Goal: Transaction & Acquisition: Purchase product/service

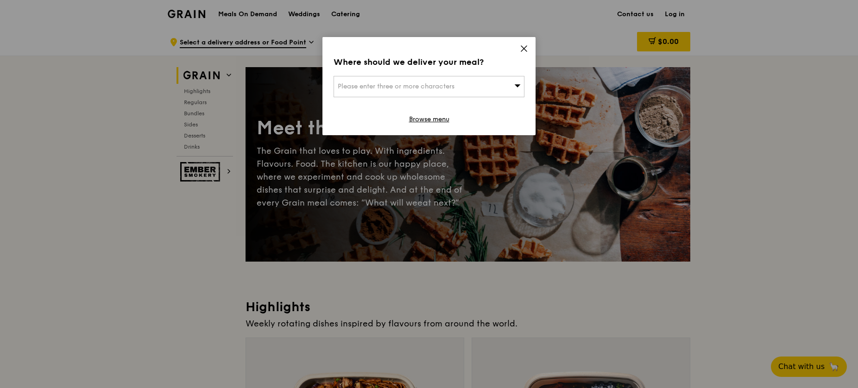
click at [523, 49] on icon at bounding box center [524, 49] width 6 height 6
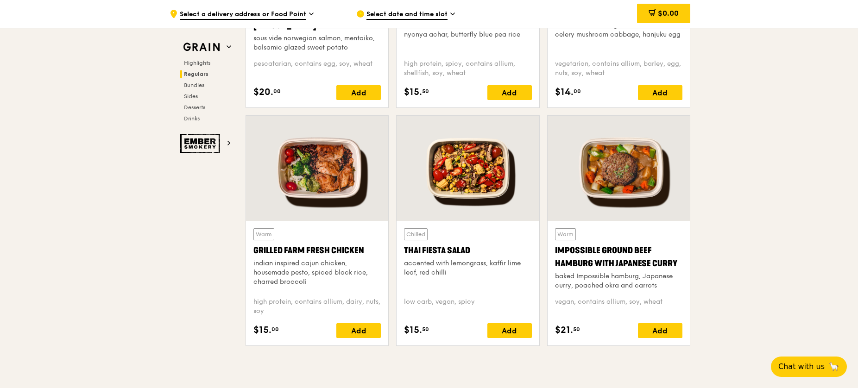
scroll to position [974, 0]
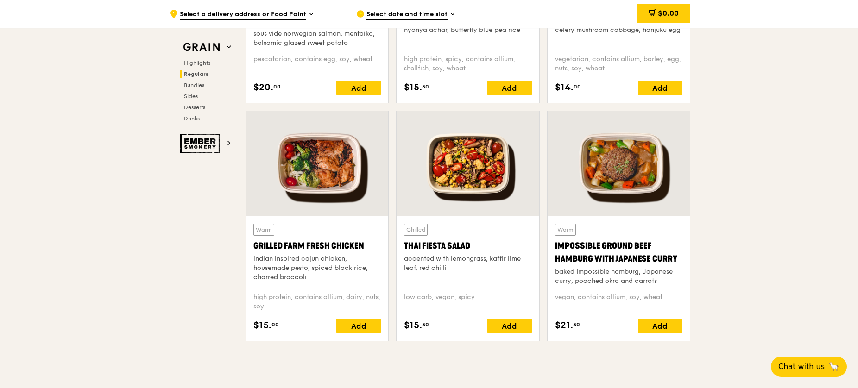
drag, startPoint x: 255, startPoint y: 241, endPoint x: 375, endPoint y: 248, distance: 120.2
click at [375, 248] on div "Grilled Farm Fresh Chicken" at bounding box center [316, 245] width 127 height 13
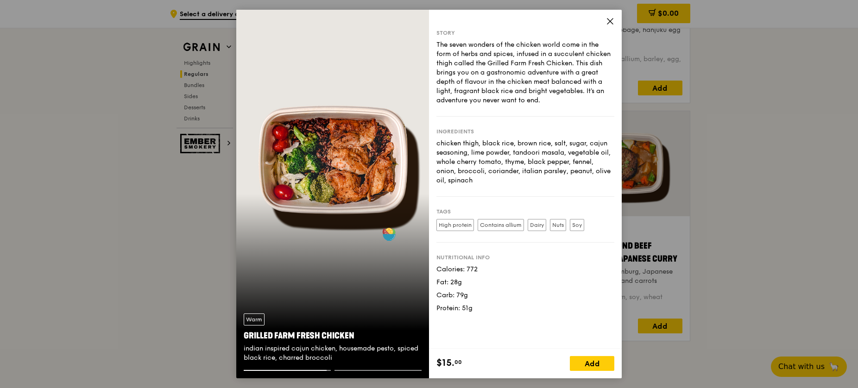
click at [612, 22] on icon at bounding box center [610, 21] width 8 height 8
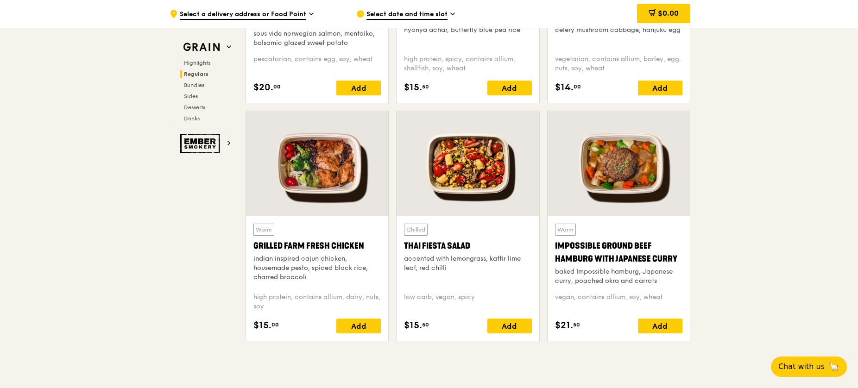
drag, startPoint x: 254, startPoint y: 239, endPoint x: 362, endPoint y: 246, distance: 108.6
click at [362, 246] on div "Grilled Farm Fresh Chicken" at bounding box center [316, 245] width 127 height 13
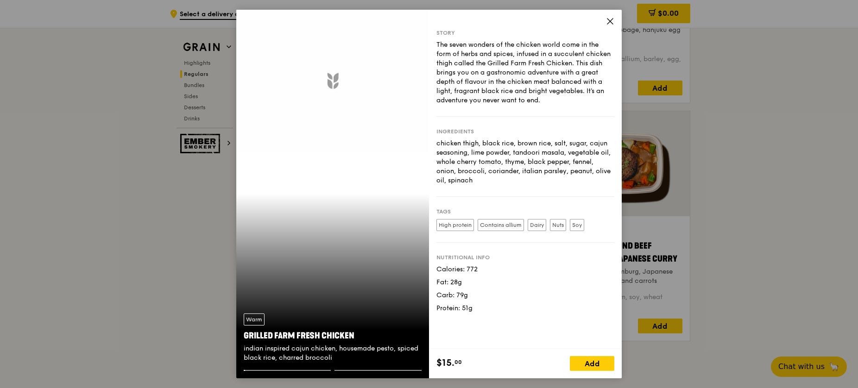
copy div "Grilled Farm Fresh Chicken"
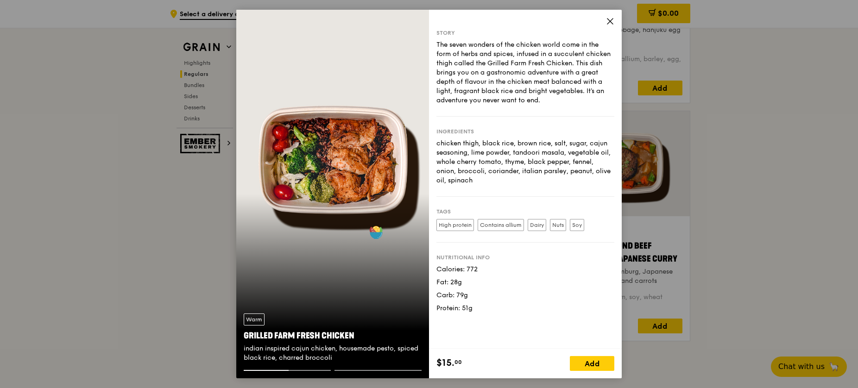
click at [604, 22] on div "Story The seven wonders of the chicken world come in the form of herbs and spic…" at bounding box center [525, 179] width 193 height 339
click at [611, 20] on icon at bounding box center [610, 22] width 6 height 6
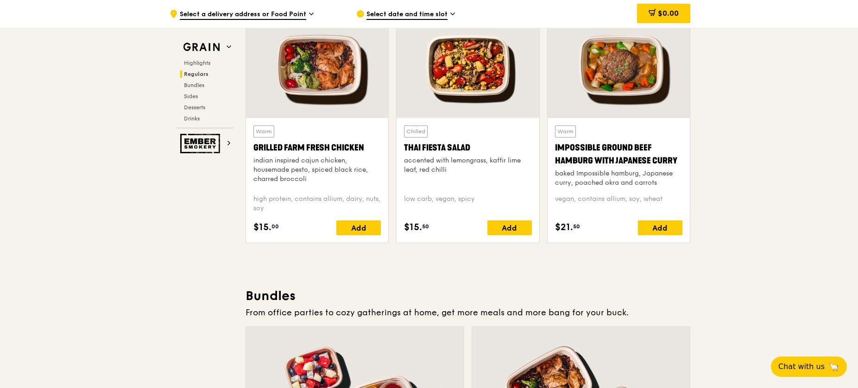
scroll to position [1071, 0]
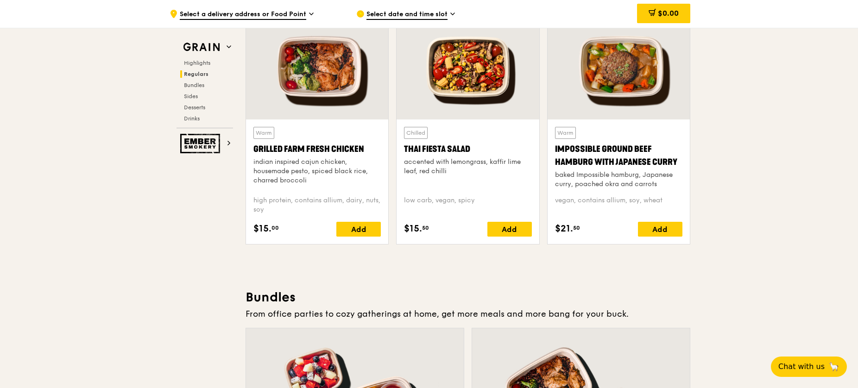
copy div "Grilled Farm Fresh Chicken"
drag, startPoint x: 254, startPoint y: 144, endPoint x: 367, endPoint y: 144, distance: 112.5
click at [367, 144] on div "Grilled Farm Fresh Chicken" at bounding box center [316, 149] width 127 height 13
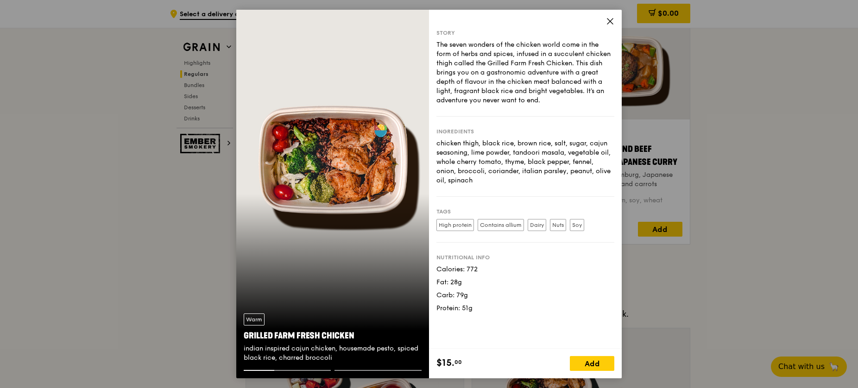
click at [609, 22] on icon at bounding box center [610, 22] width 6 height 6
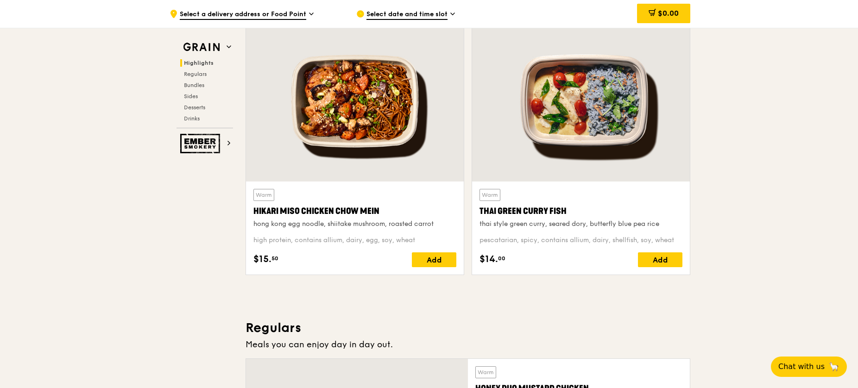
scroll to position [314, 0]
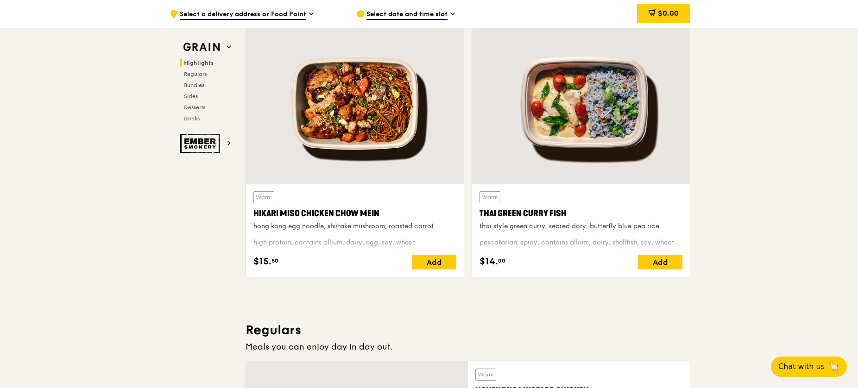
drag, startPoint x: 252, startPoint y: 208, endPoint x: 383, endPoint y: 217, distance: 130.9
click at [383, 217] on div "Warm Hikari Miso Chicken Chow Mein hong kong egg noodle, shiitake mushroom, roa…" at bounding box center [355, 230] width 218 height 93
copy div "Hikari Miso Chicken Chow Mein"
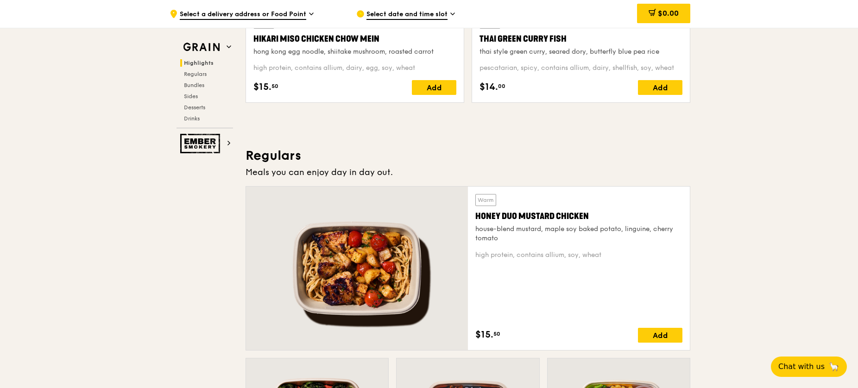
scroll to position [567, 0]
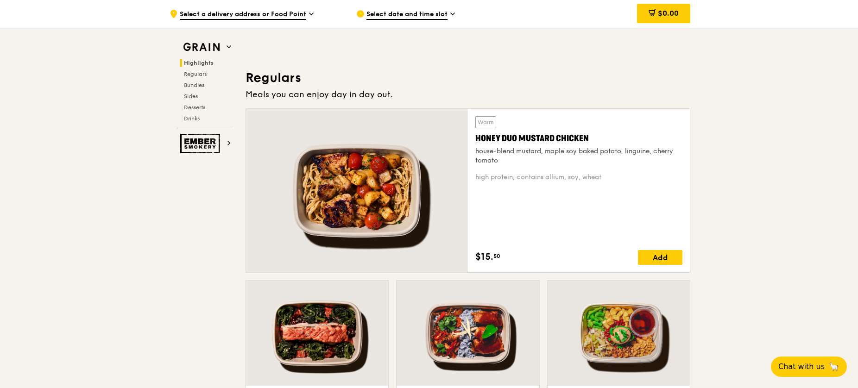
drag, startPoint x: 478, startPoint y: 132, endPoint x: 602, endPoint y: 142, distance: 124.1
click at [602, 142] on div "Honey Duo Mustard Chicken" at bounding box center [578, 138] width 207 height 13
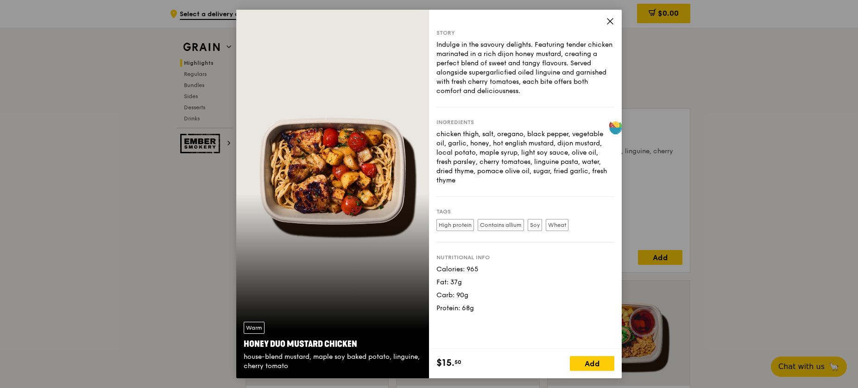
click at [610, 20] on icon at bounding box center [610, 21] width 8 height 8
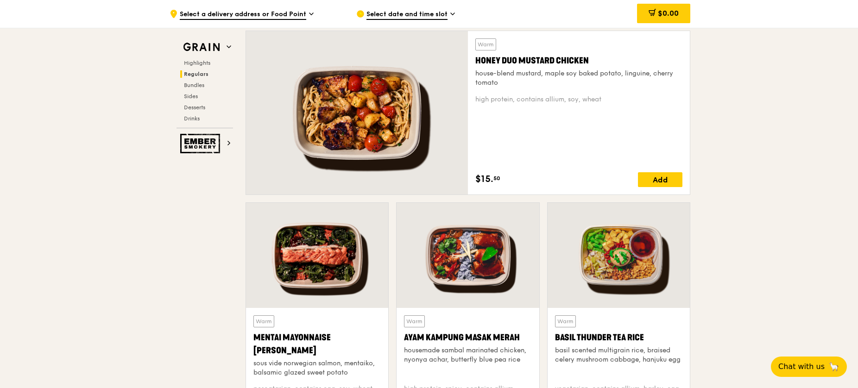
scroll to position [645, 0]
drag, startPoint x: 473, startPoint y: 56, endPoint x: 588, endPoint y: 62, distance: 115.0
click at [588, 62] on div "Warm Honey Duo Mustard Chicken house-blend mustard, maple soy baked potato, lin…" at bounding box center [579, 112] width 222 height 163
copy div "Honey Duo Mustard Chicken"
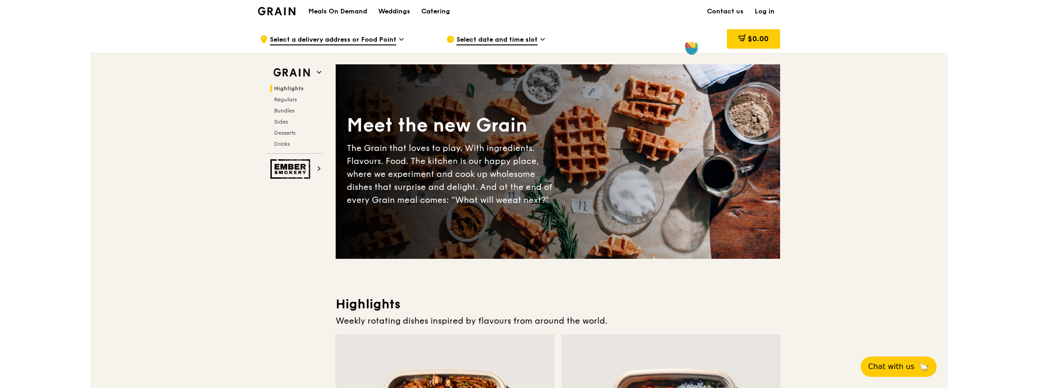
scroll to position [0, 0]
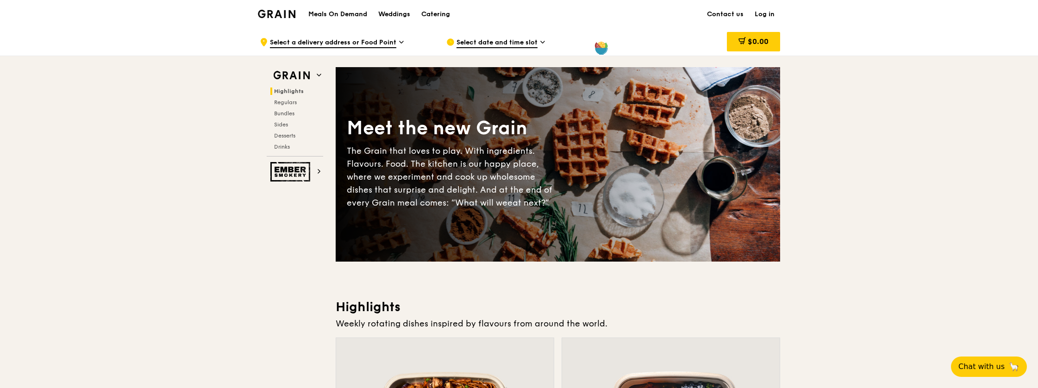
click at [767, 13] on link "Log in" at bounding box center [764, 14] width 31 height 28
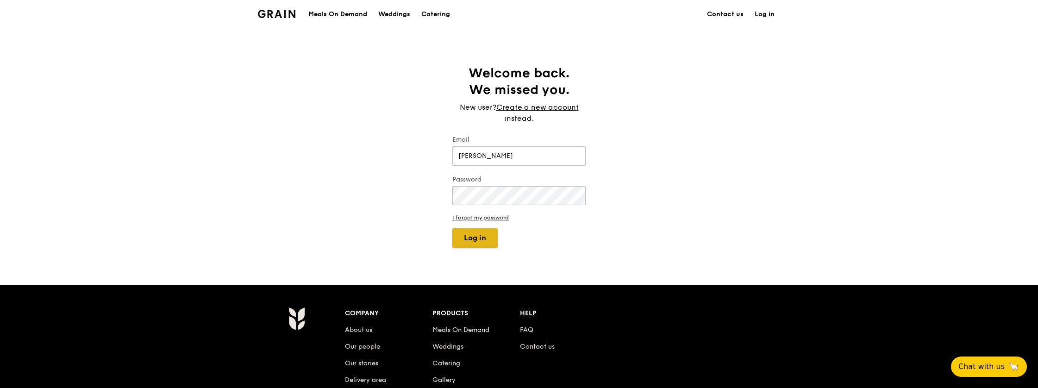
click at [480, 236] on button "Log in" at bounding box center [474, 237] width 45 height 19
click at [552, 233] on form "Email Fannie ZHAO Password I forgot my password Log in" at bounding box center [518, 191] width 133 height 113
drag, startPoint x: 481, startPoint y: 157, endPoint x: 487, endPoint y: 157, distance: 6.5
click at [481, 157] on input "Fannie ZHAO" at bounding box center [518, 155] width 133 height 19
click at [514, 158] on input "ZHAO" at bounding box center [518, 155] width 133 height 19
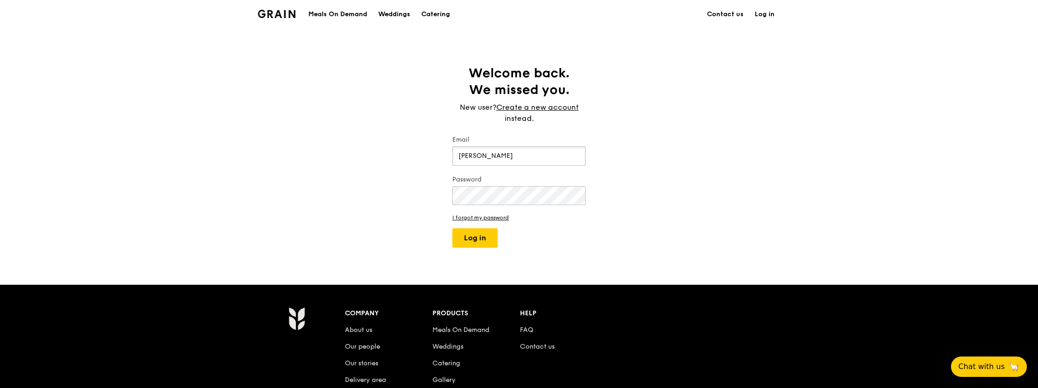
type input "[EMAIL_ADDRESS][DOMAIN_NAME]"
click at [729, 257] on div "Grain logo Meals On Demand Weddings Catering Contact us Log in Welcome back. We…" at bounding box center [519, 271] width 1038 height 542
click at [477, 238] on button "Log in" at bounding box center [474, 237] width 45 height 19
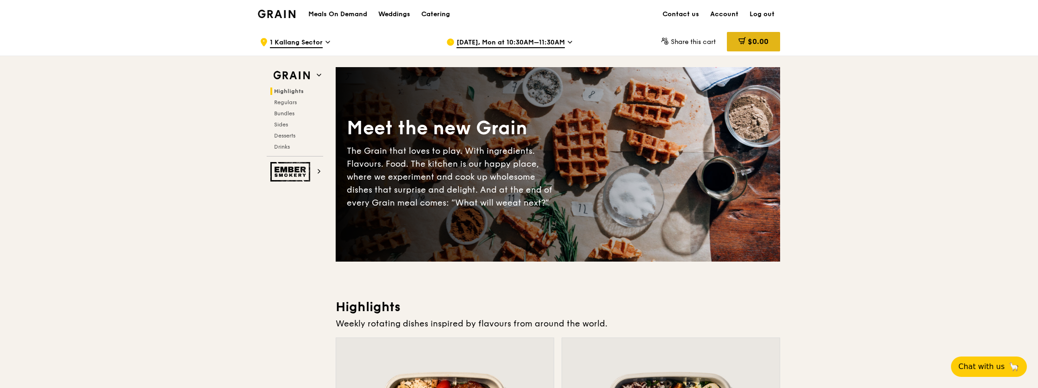
click at [750, 43] on span "$0.00" at bounding box center [758, 41] width 21 height 9
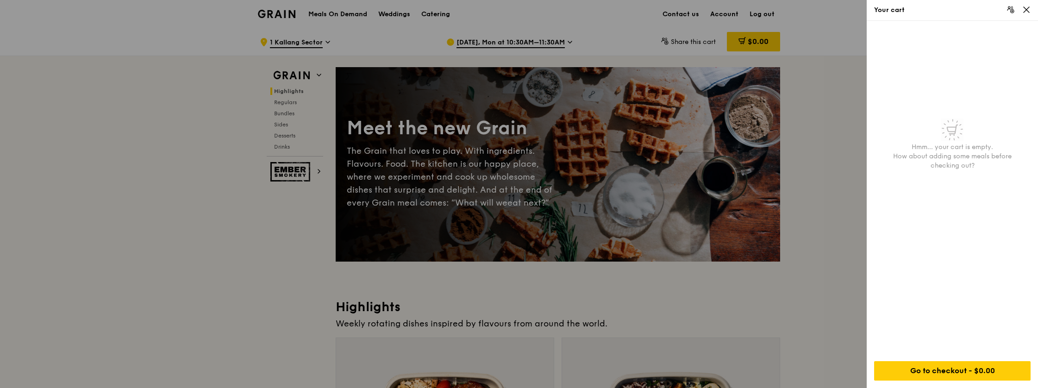
click at [834, 159] on div at bounding box center [519, 194] width 1038 height 388
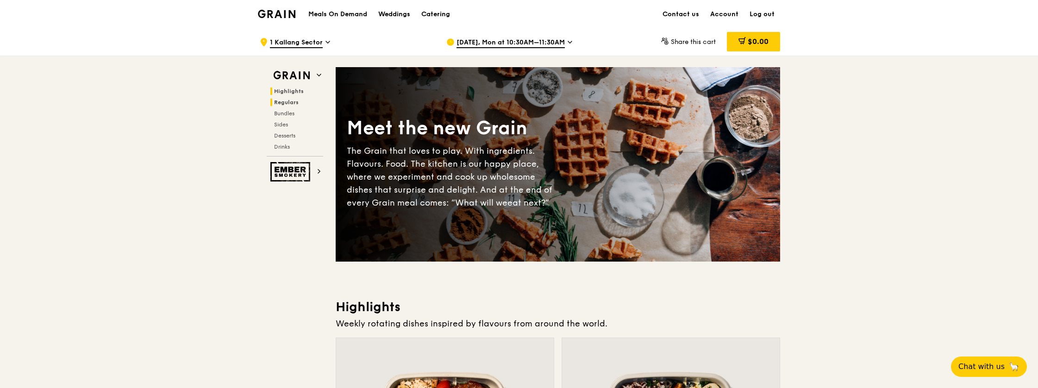
click at [292, 103] on span "Regulars" at bounding box center [286, 102] width 25 height 6
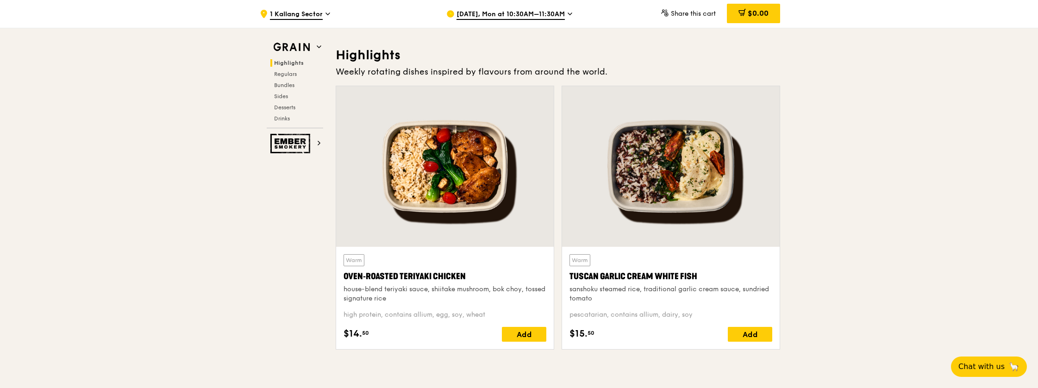
scroll to position [252, 0]
click at [281, 75] on span "Regulars" at bounding box center [286, 74] width 25 height 6
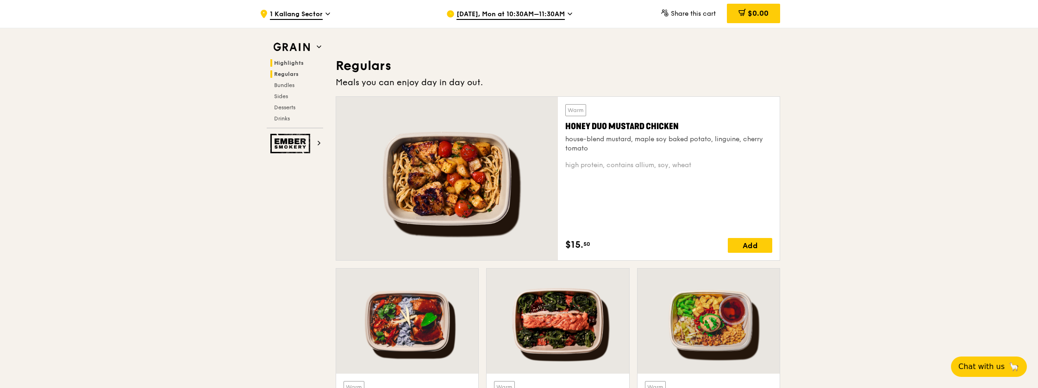
scroll to position [608, 0]
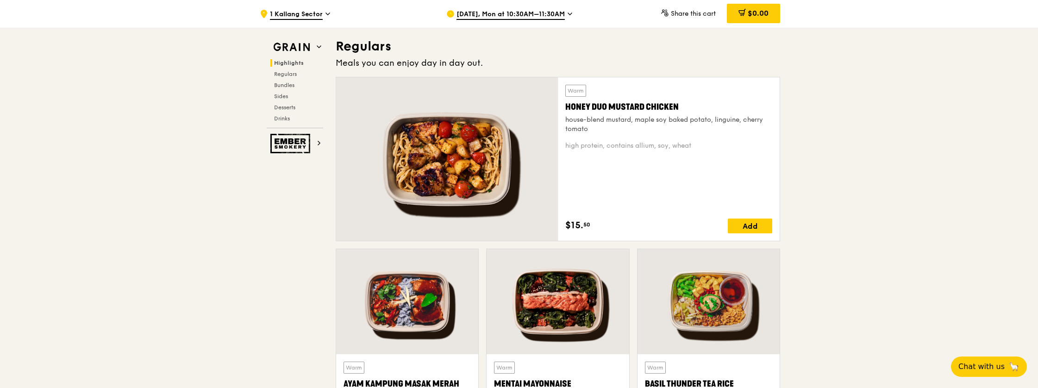
click at [285, 64] on span "Highlights" at bounding box center [289, 63] width 30 height 6
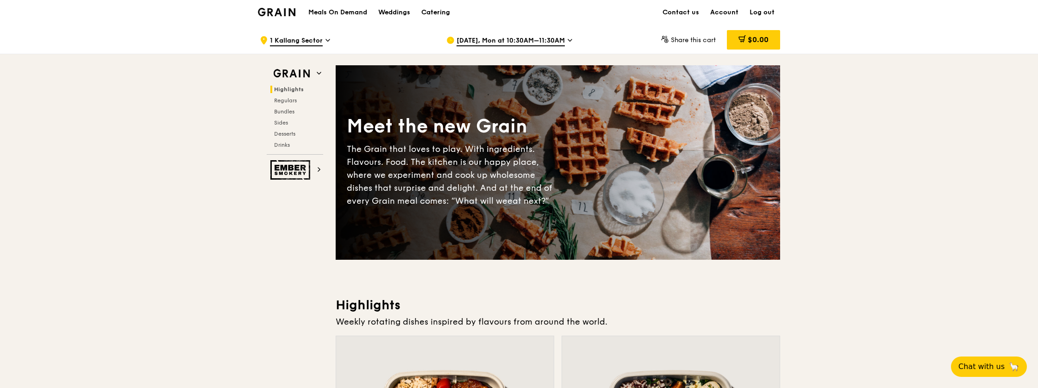
scroll to position [0, 0]
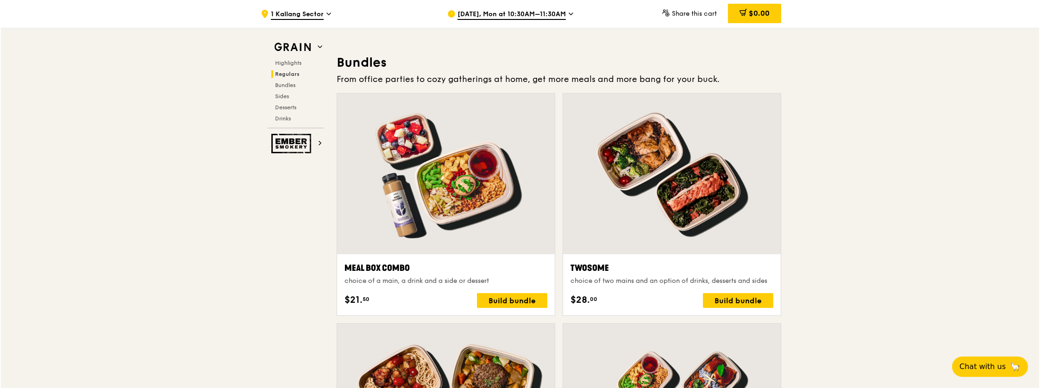
scroll to position [1319, 0]
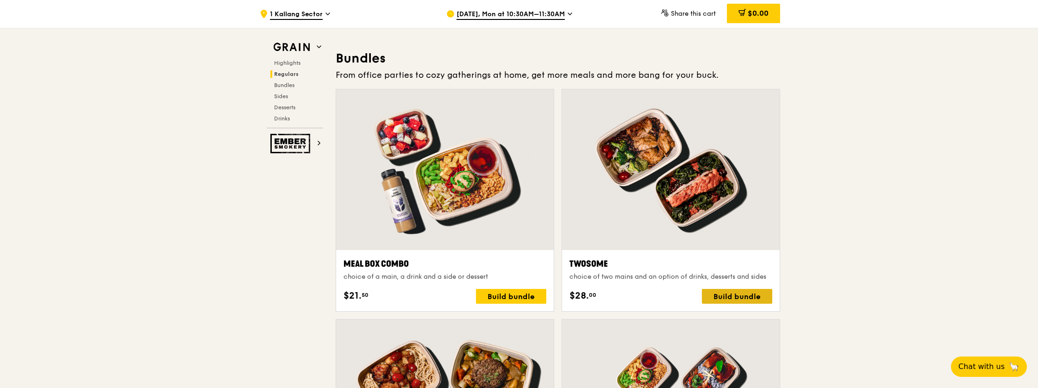
click at [747, 296] on div "Build bundle" at bounding box center [737, 296] width 70 height 15
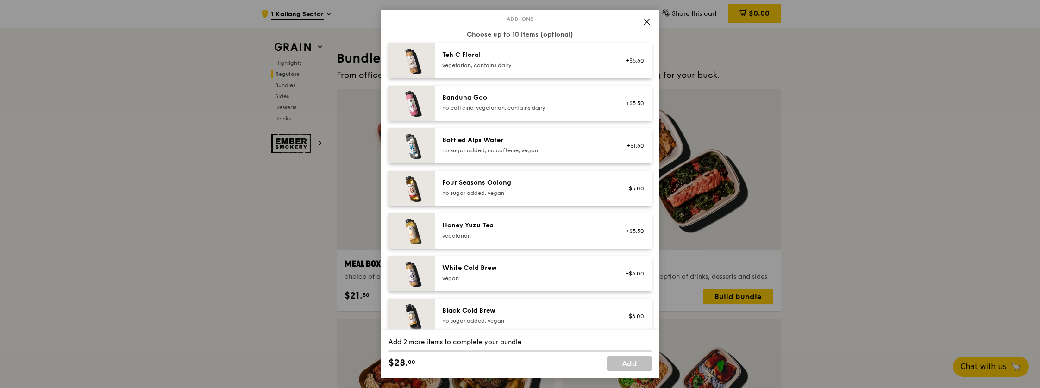
scroll to position [1054, 0]
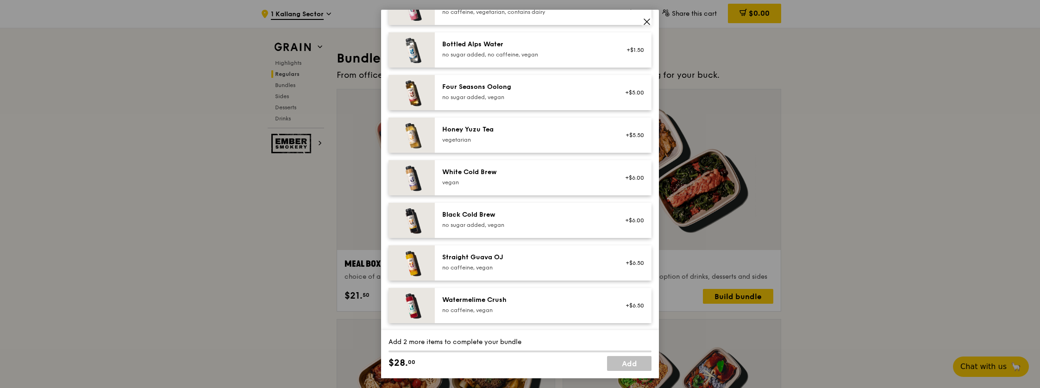
click at [646, 24] on icon at bounding box center [647, 22] width 8 height 8
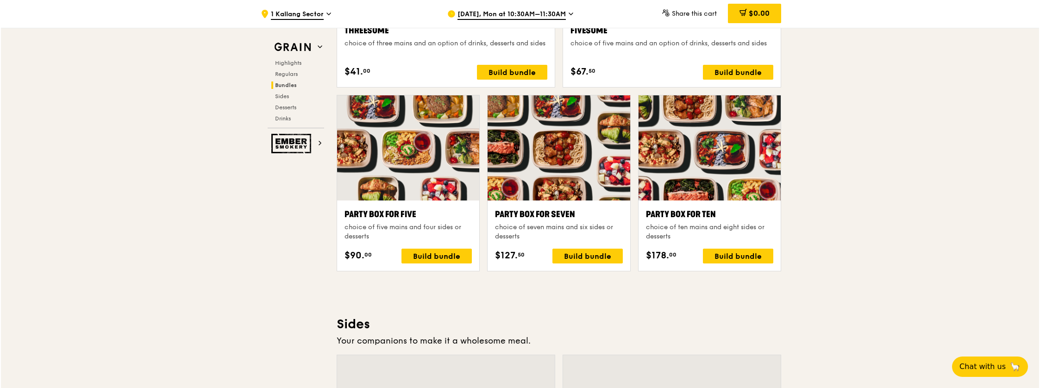
scroll to position [1785, 0]
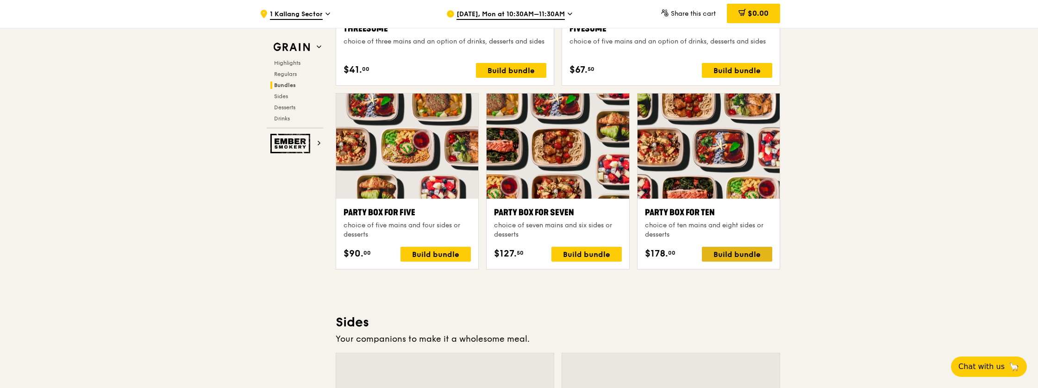
click at [751, 255] on div "Build bundle" at bounding box center [737, 254] width 70 height 15
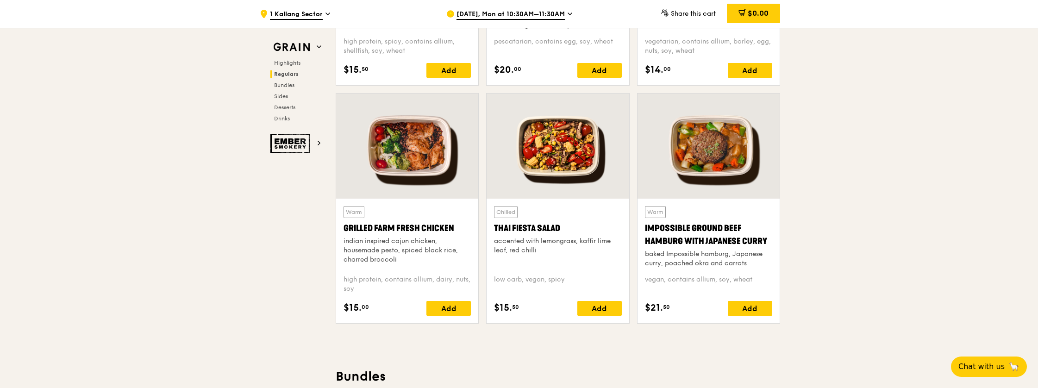
scroll to position [989, 0]
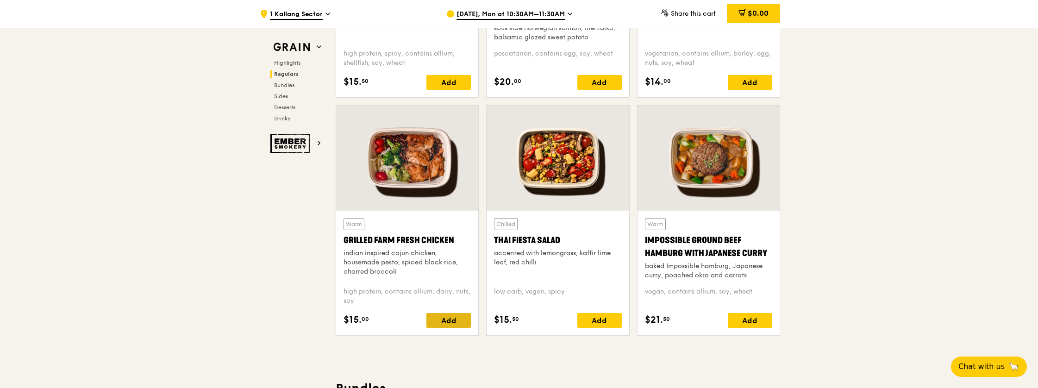
click at [458, 322] on div "Add" at bounding box center [448, 320] width 44 height 15
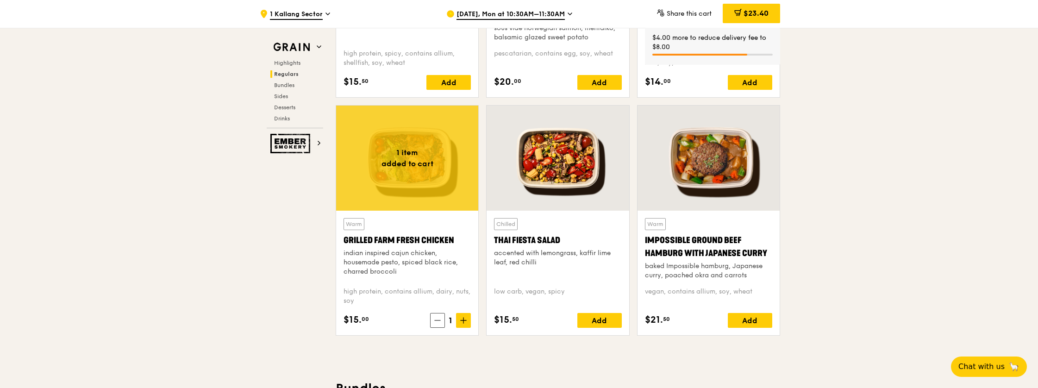
click at [464, 322] on icon at bounding box center [464, 321] width 0 height 6
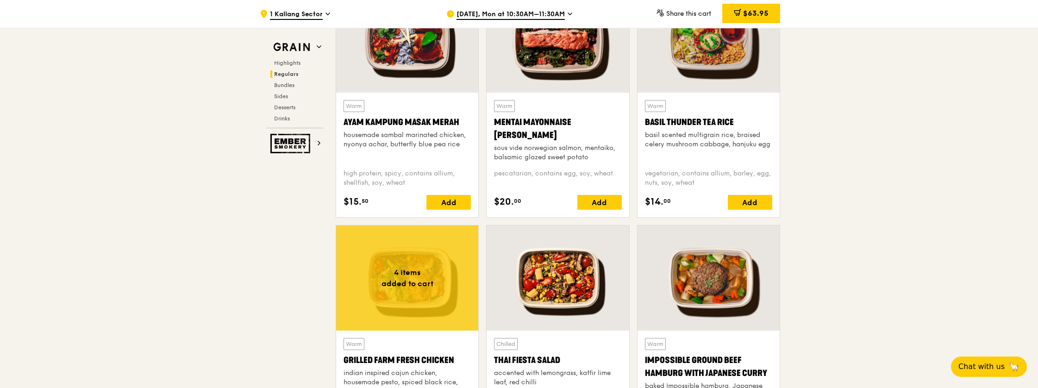
scroll to position [872, 0]
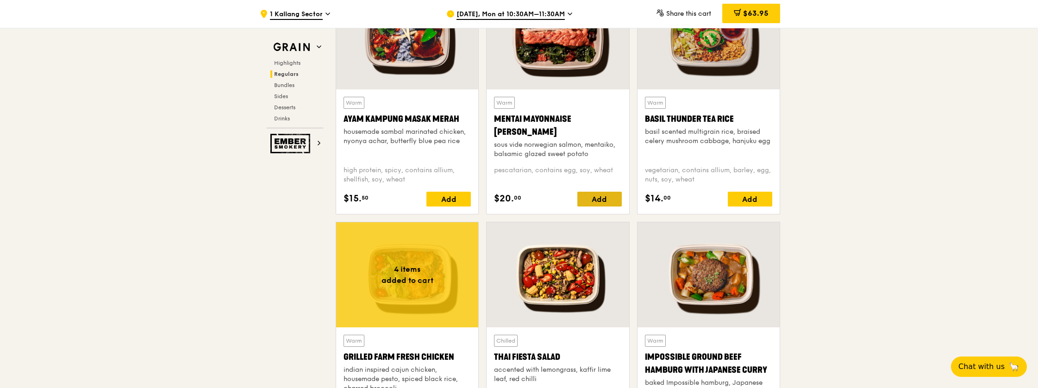
click at [600, 200] on div "Add" at bounding box center [599, 199] width 44 height 15
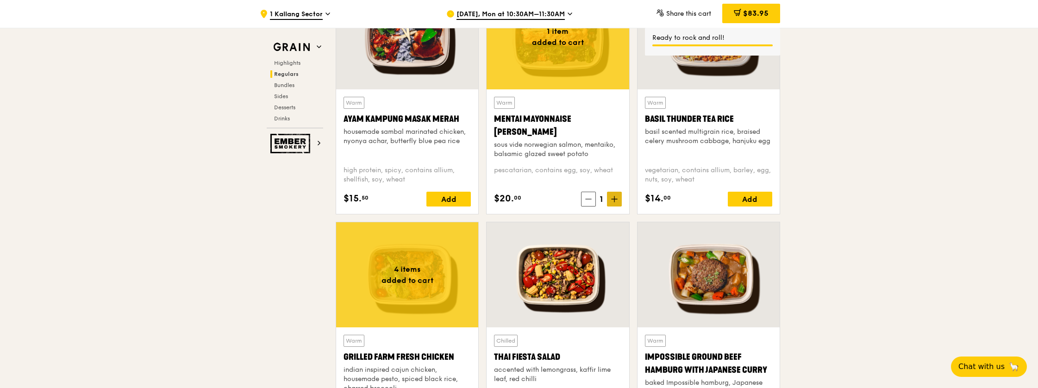
click at [615, 200] on icon at bounding box center [614, 199] width 6 height 6
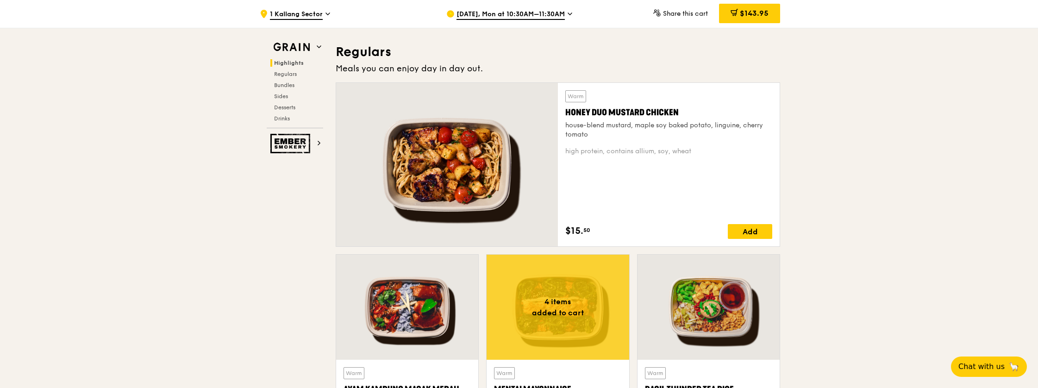
scroll to position [601, 0]
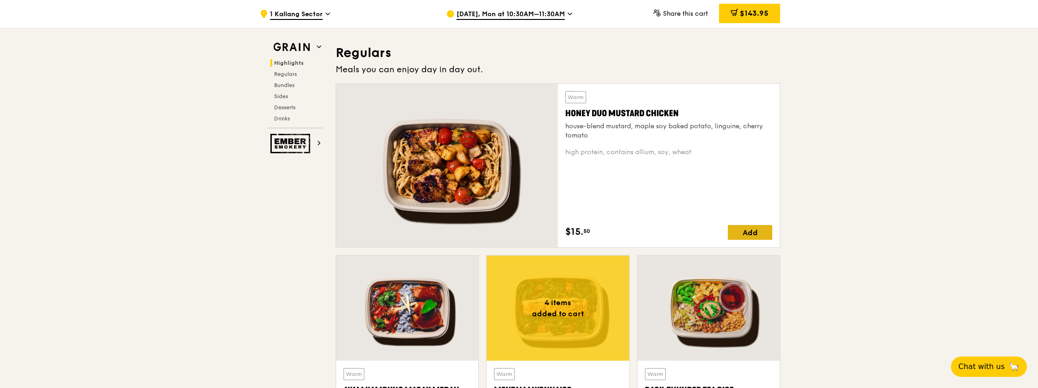
click at [753, 232] on div "Add" at bounding box center [750, 232] width 44 height 15
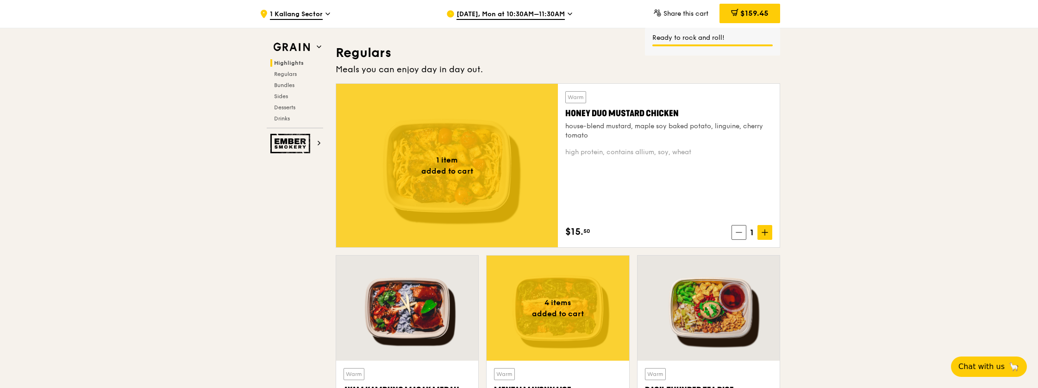
click at [767, 234] on icon at bounding box center [765, 232] width 6 height 6
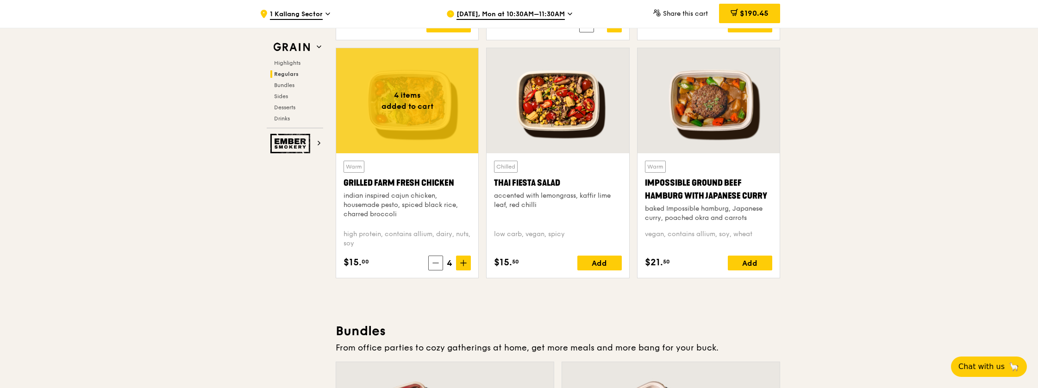
scroll to position [1047, 0]
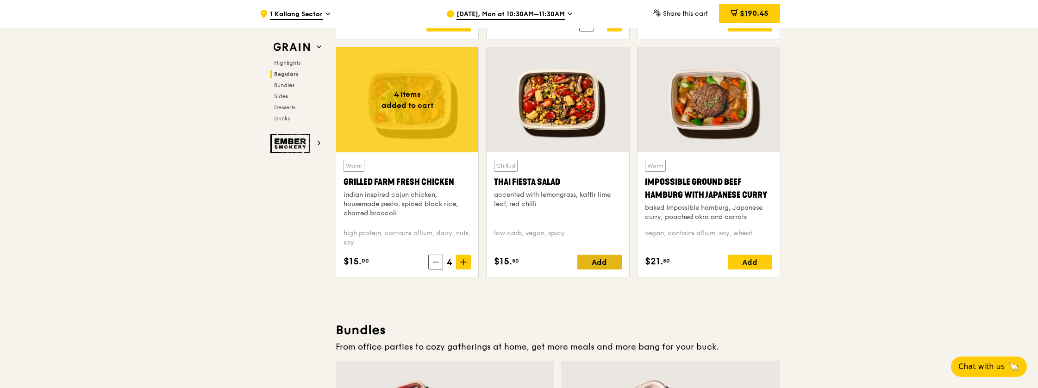
click at [593, 258] on div "Add" at bounding box center [599, 262] width 44 height 15
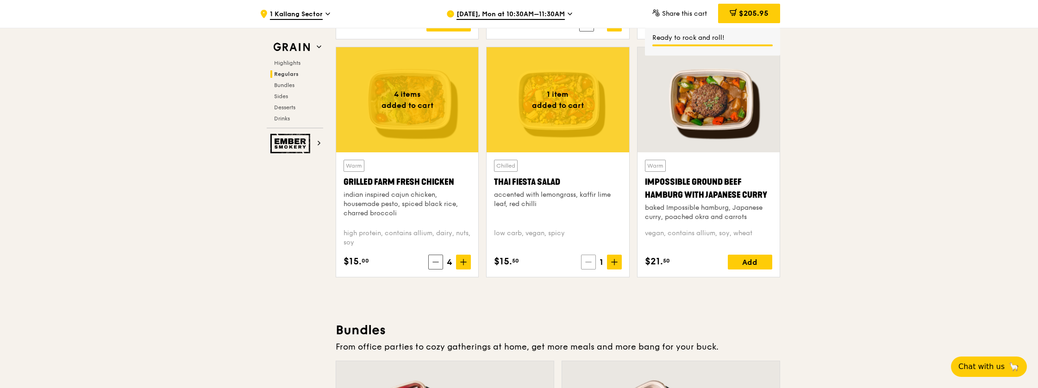
click at [590, 259] on icon at bounding box center [588, 262] width 6 height 6
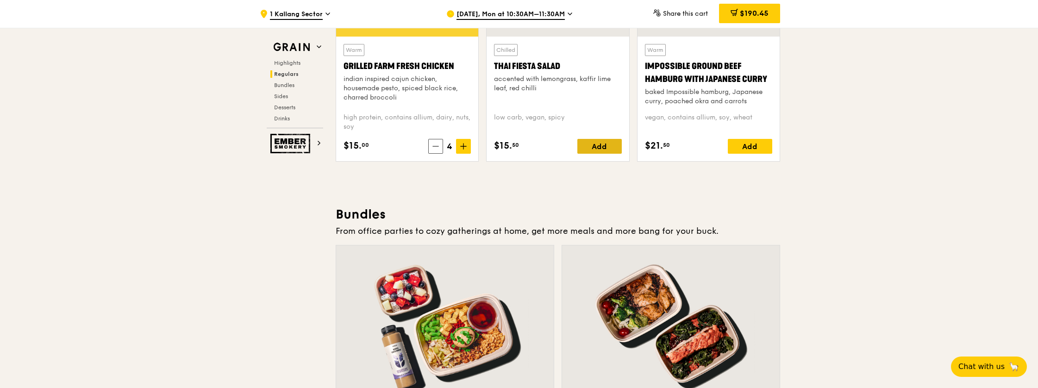
scroll to position [1164, 0]
click at [295, 63] on span "Highlights" at bounding box center [289, 63] width 30 height 6
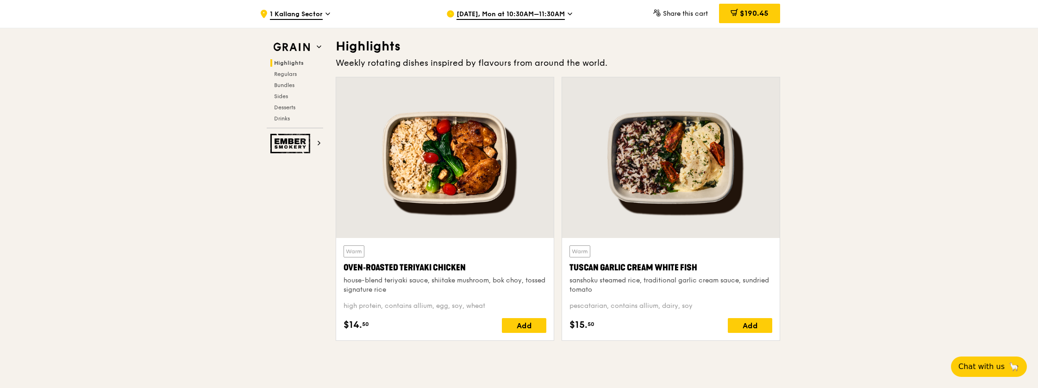
scroll to position [261, 0]
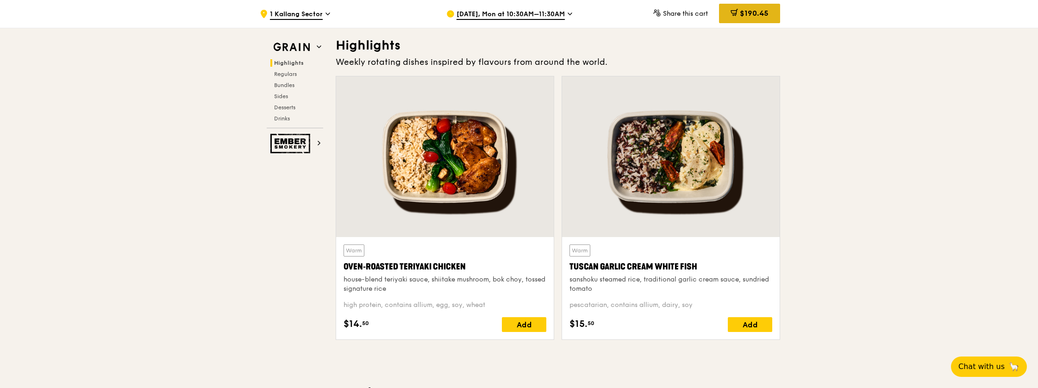
click at [735, 16] on icon at bounding box center [734, 12] width 7 height 7
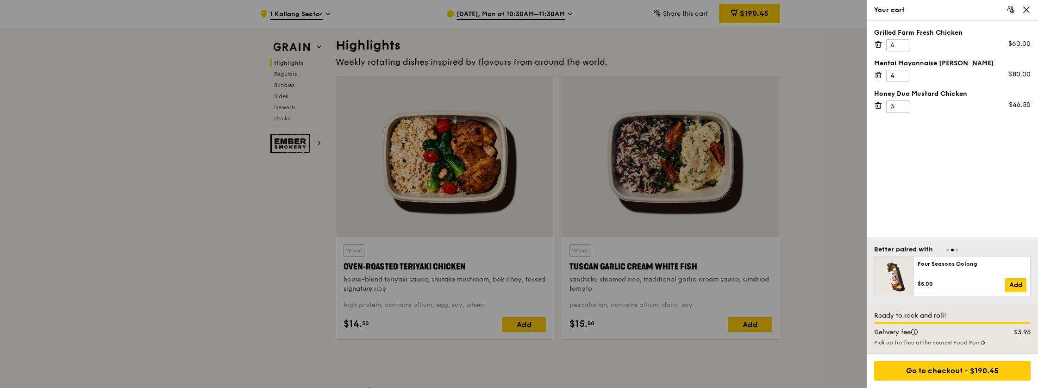
click at [822, 172] on div at bounding box center [519, 194] width 1038 height 388
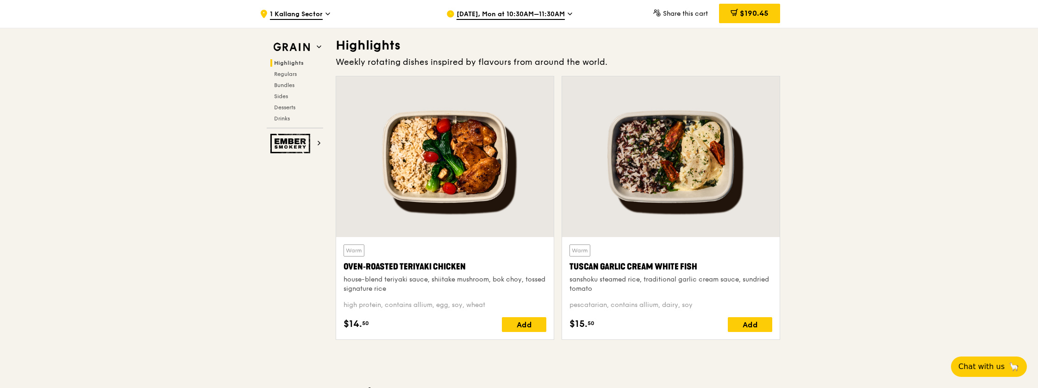
scroll to position [164, 0]
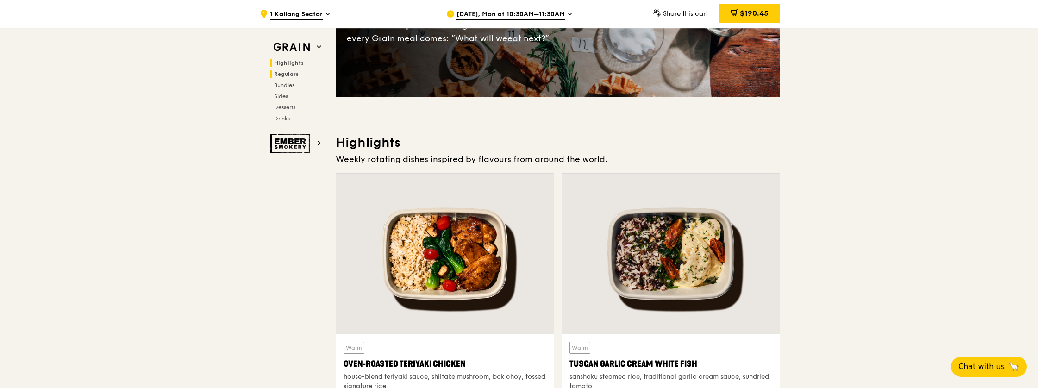
click at [291, 73] on span "Regulars" at bounding box center [286, 74] width 25 height 6
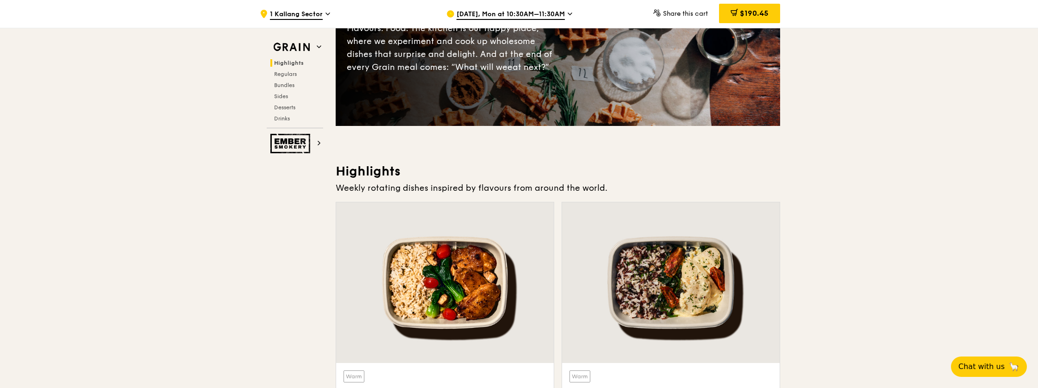
scroll to position [136, 0]
click at [968, 370] on span "Chat with us" at bounding box center [981, 367] width 49 height 12
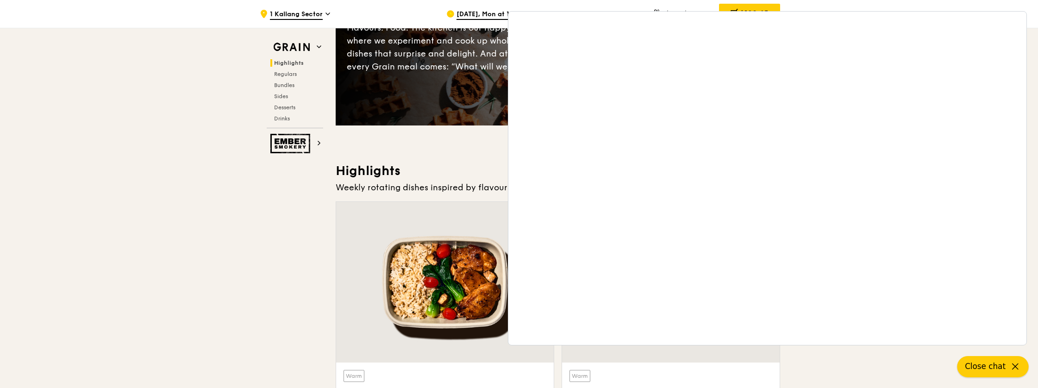
click at [996, 368] on span "Close chat" at bounding box center [985, 367] width 41 height 12
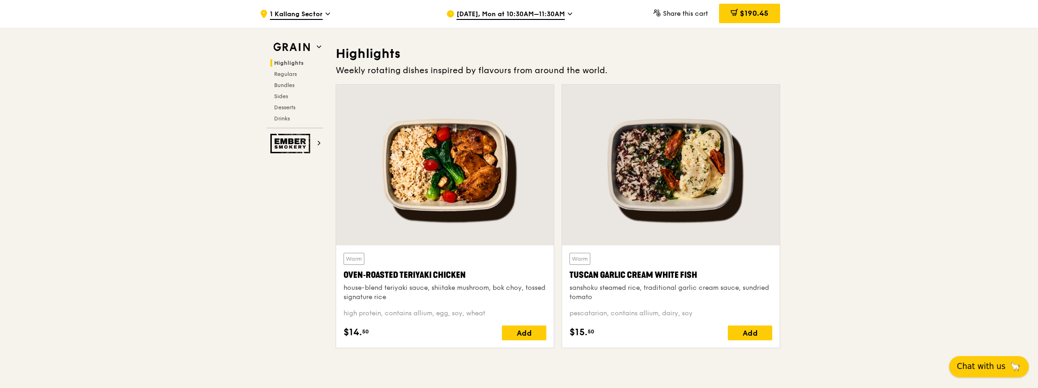
scroll to position [252, 0]
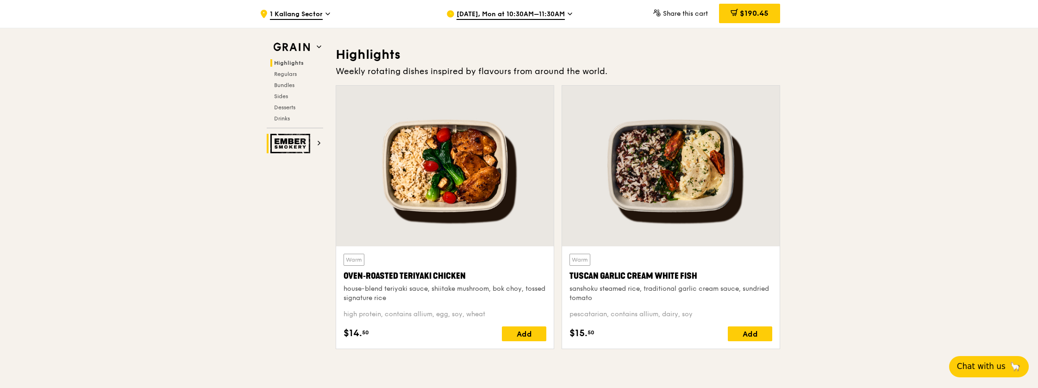
click at [287, 142] on img at bounding box center [291, 143] width 43 height 19
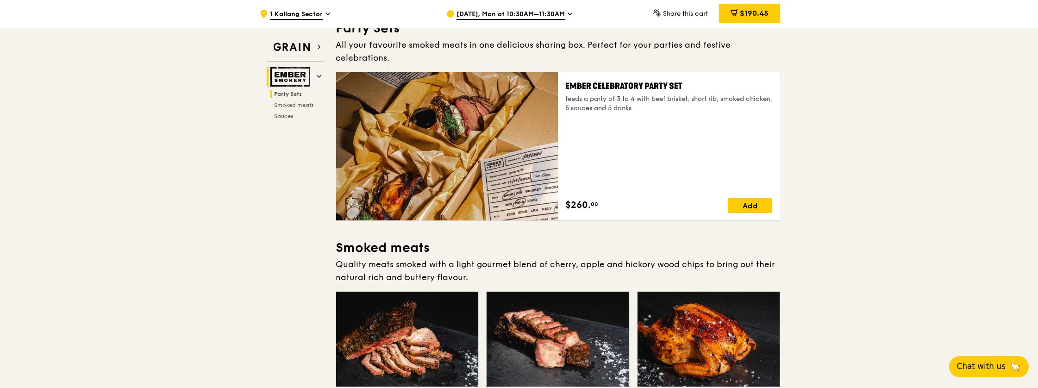
scroll to position [30, 0]
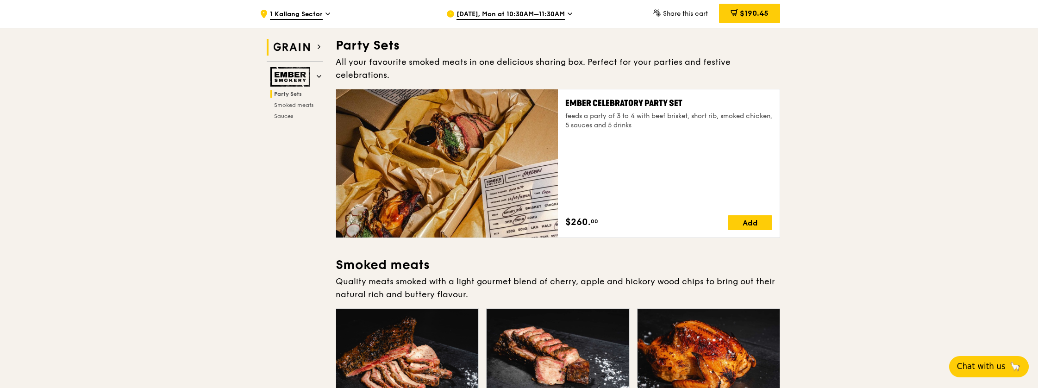
click at [295, 48] on img at bounding box center [291, 47] width 43 height 17
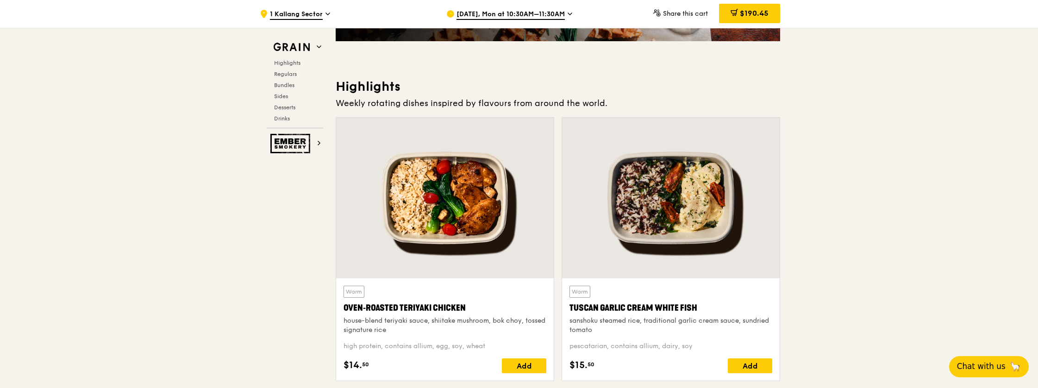
scroll to position [261, 0]
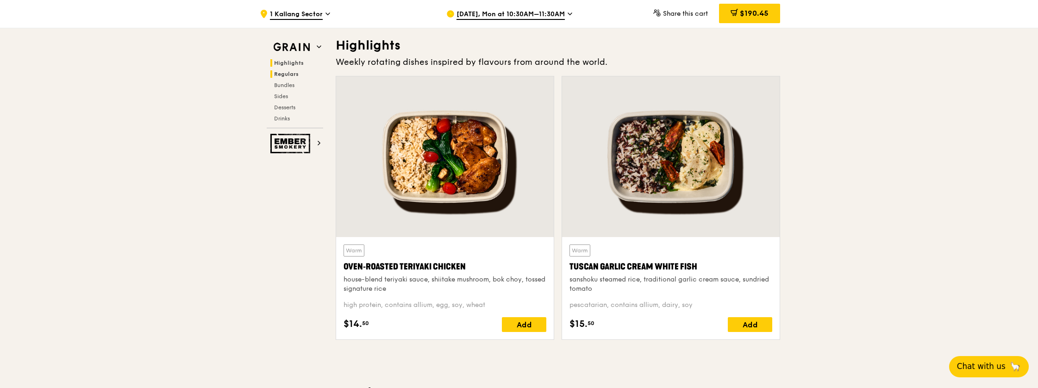
click at [292, 73] on span "Regulars" at bounding box center [286, 74] width 25 height 6
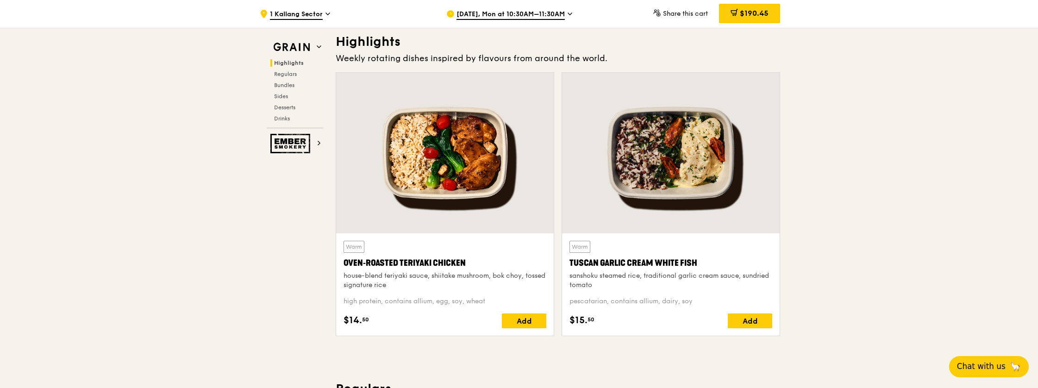
scroll to position [266, 0]
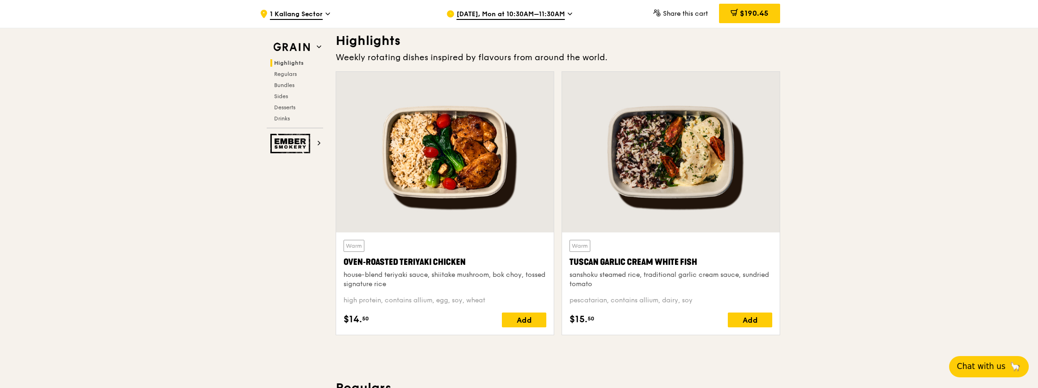
click at [295, 66] on span "Highlights" at bounding box center [289, 63] width 30 height 6
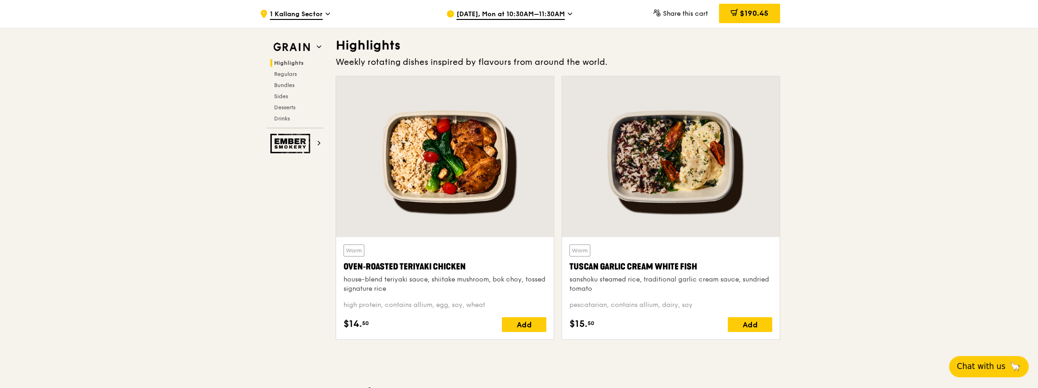
scroll to position [261, 0]
click at [293, 72] on span "Regulars" at bounding box center [286, 74] width 25 height 6
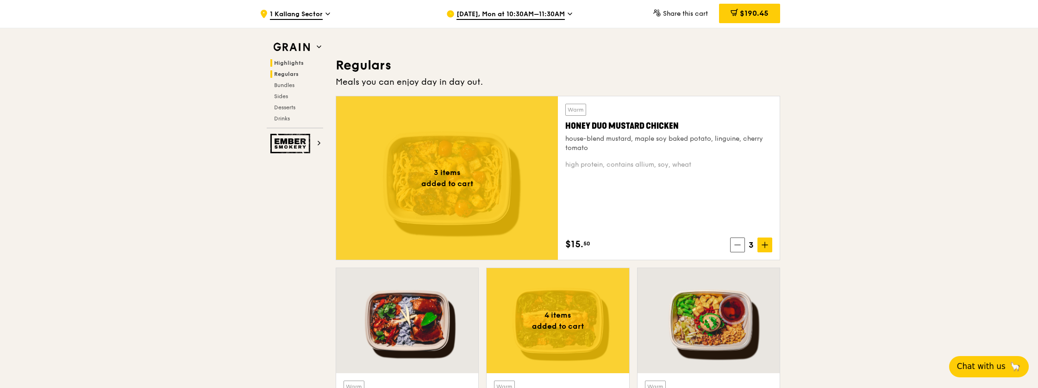
scroll to position [608, 0]
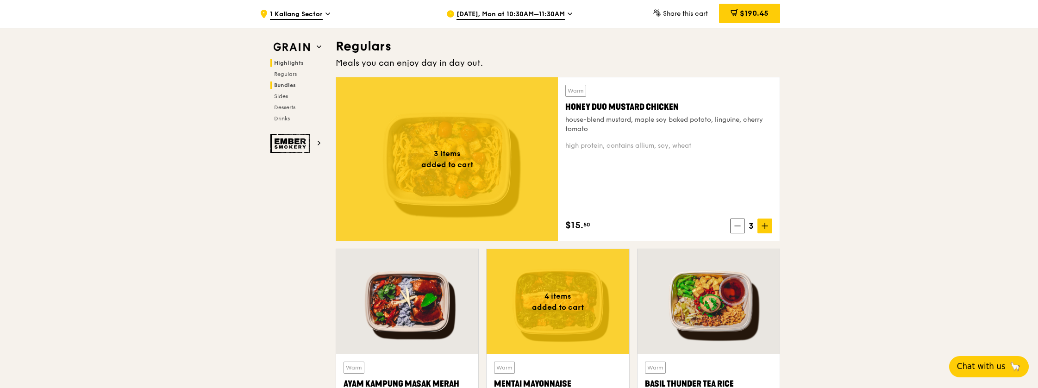
click at [292, 84] on span "Bundles" at bounding box center [285, 85] width 22 height 6
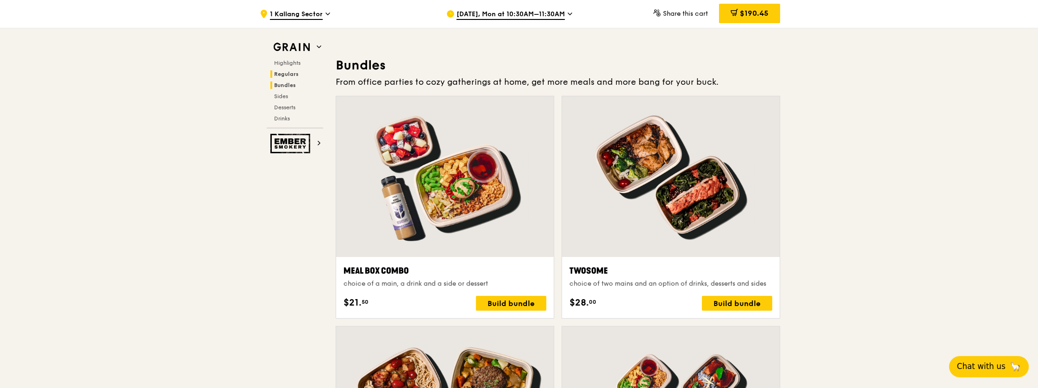
scroll to position [1331, 0]
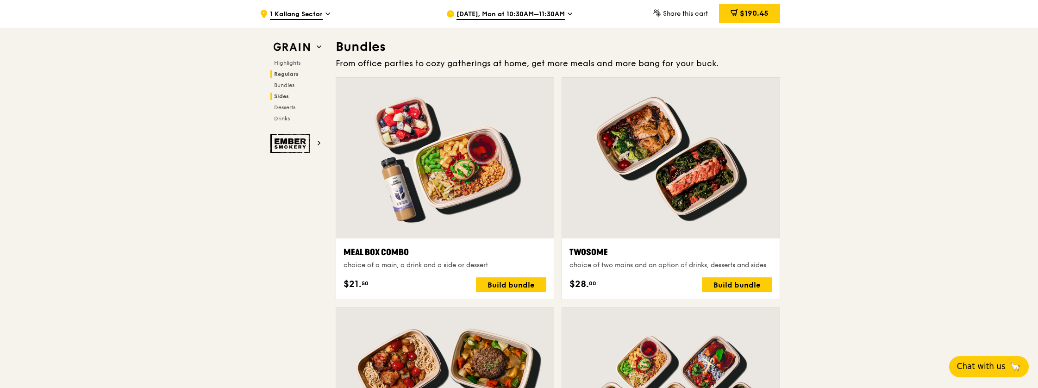
click at [291, 98] on h2 "Sides" at bounding box center [296, 96] width 53 height 7
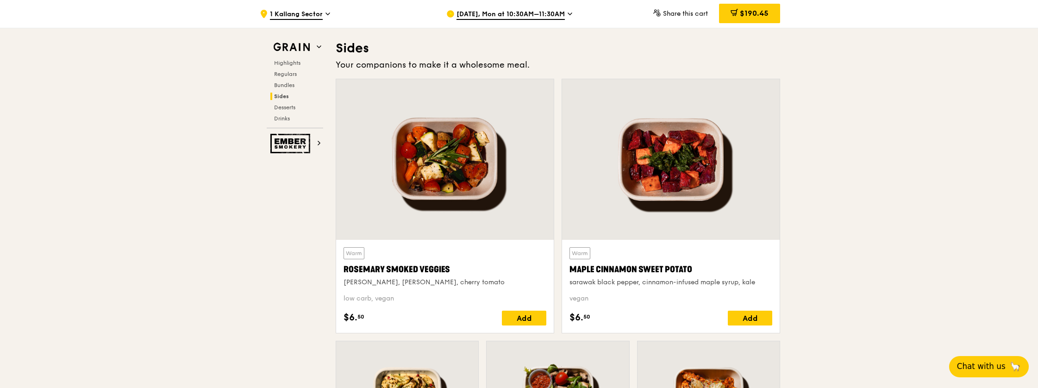
scroll to position [2060, 0]
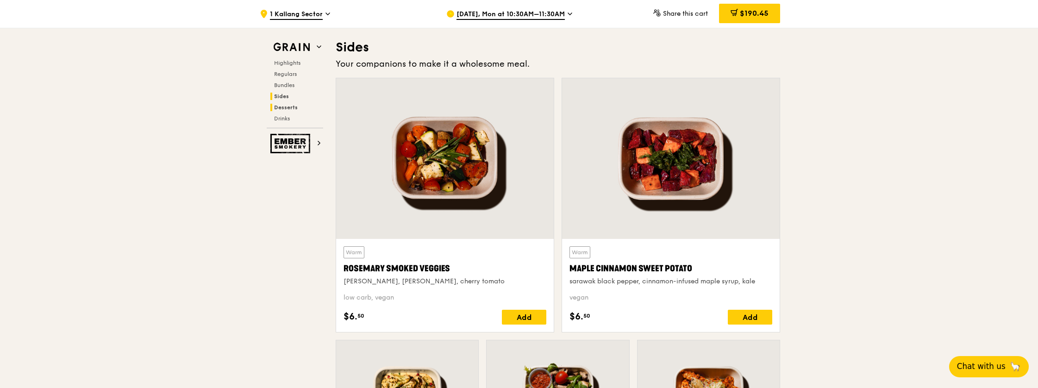
click at [292, 107] on span "Desserts" at bounding box center [286, 107] width 24 height 6
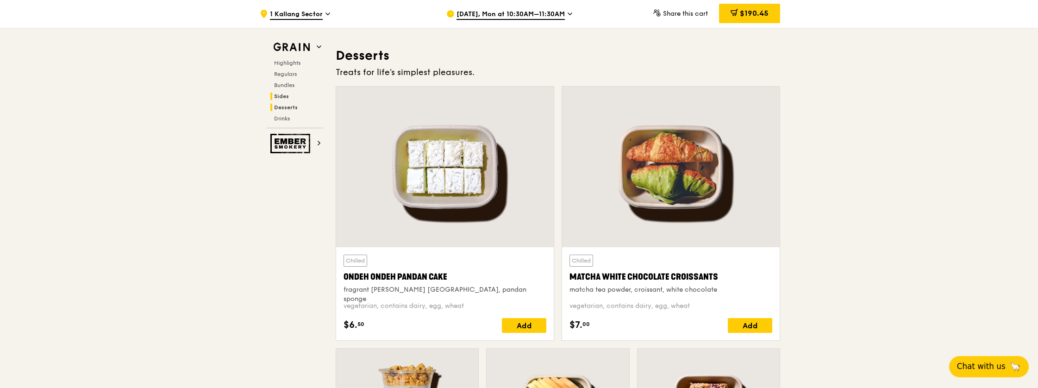
scroll to position [2635, 0]
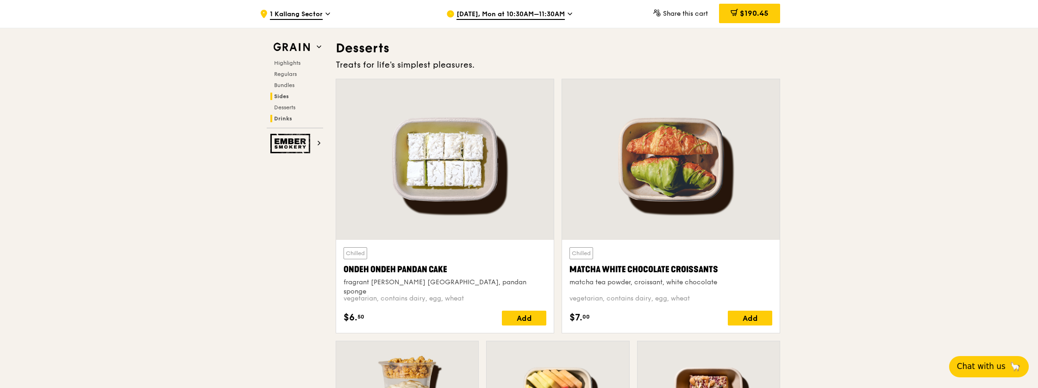
click at [292, 119] on h2 "Drinks" at bounding box center [296, 118] width 53 height 7
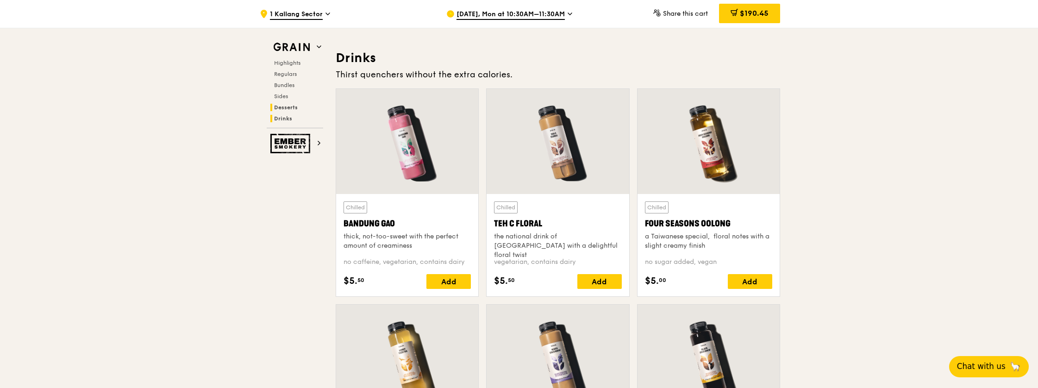
scroll to position [3197, 0]
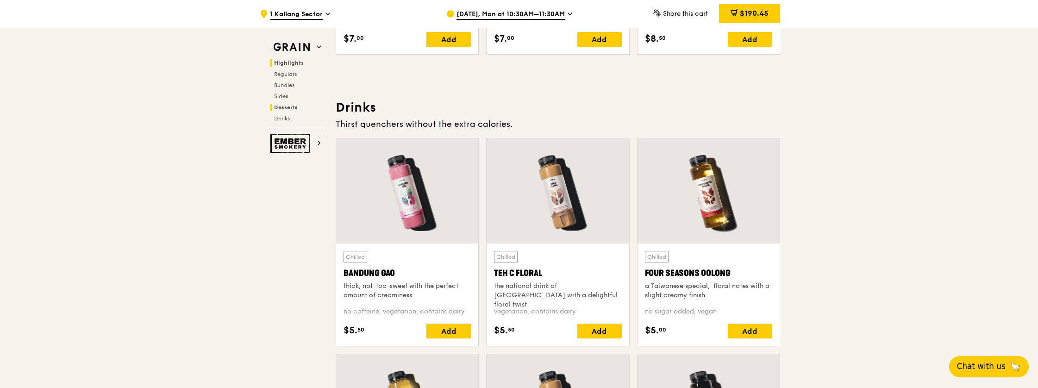
click at [295, 64] on span "Highlights" at bounding box center [289, 63] width 30 height 6
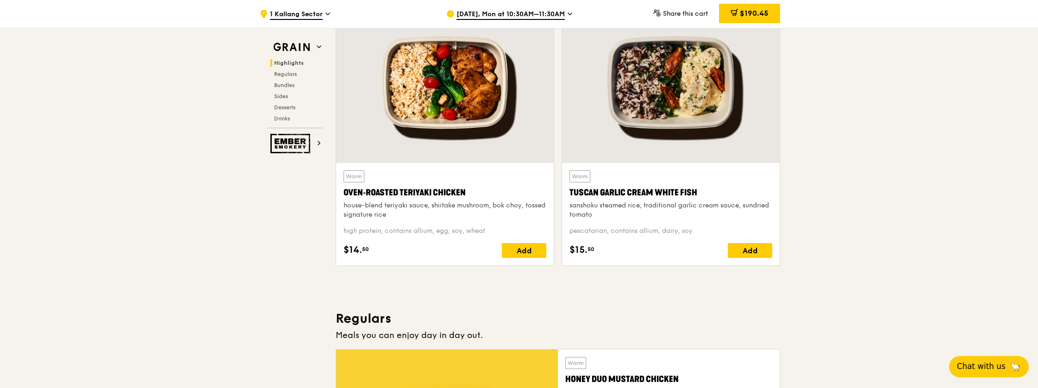
scroll to position [261, 0]
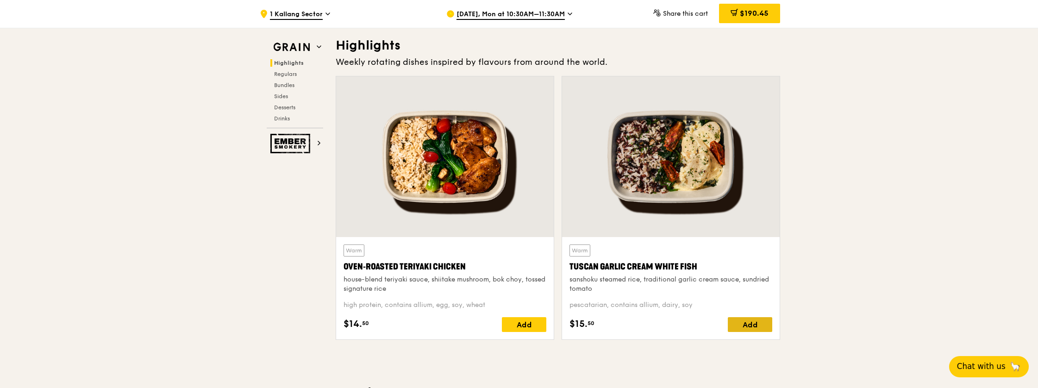
click at [752, 322] on div "Add" at bounding box center [750, 324] width 44 height 15
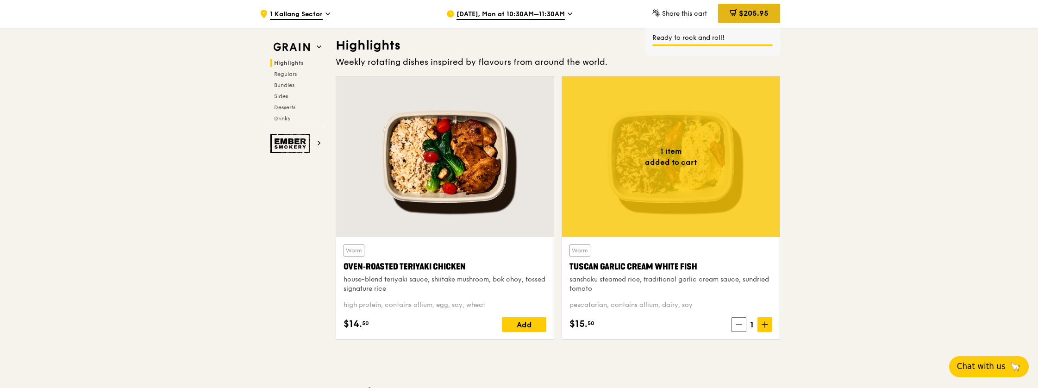
click at [743, 15] on span "$205.95" at bounding box center [754, 13] width 30 height 9
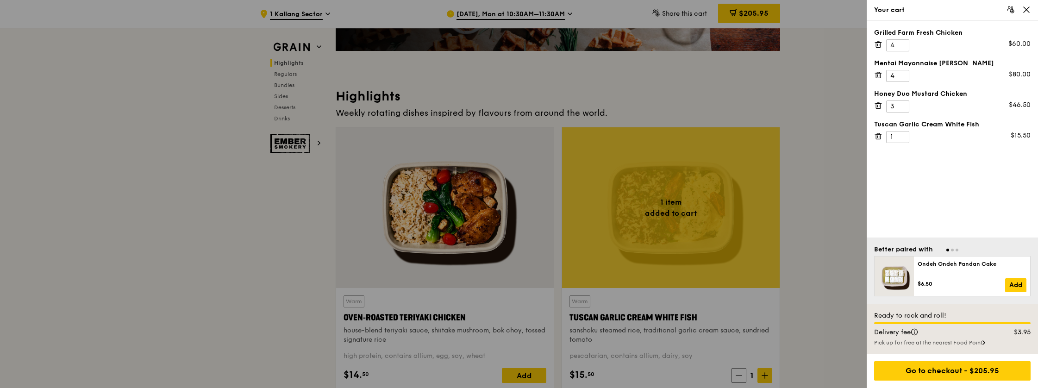
scroll to position [242, 0]
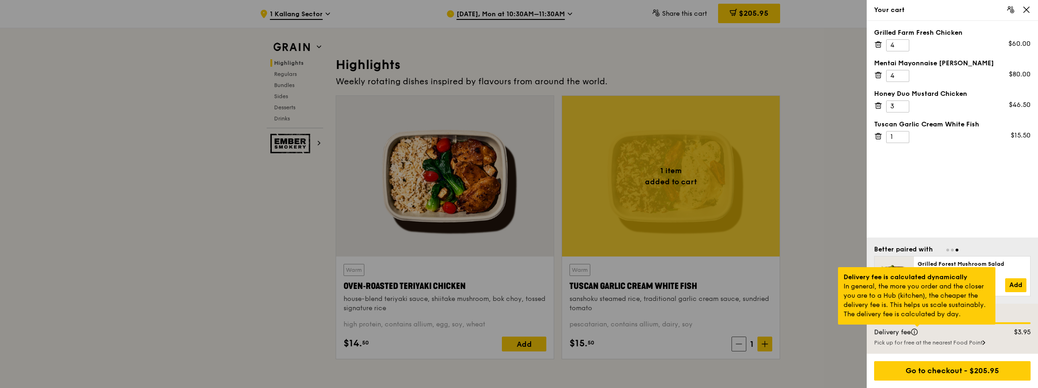
click at [916, 327] on div at bounding box center [917, 326] width 5 height 2
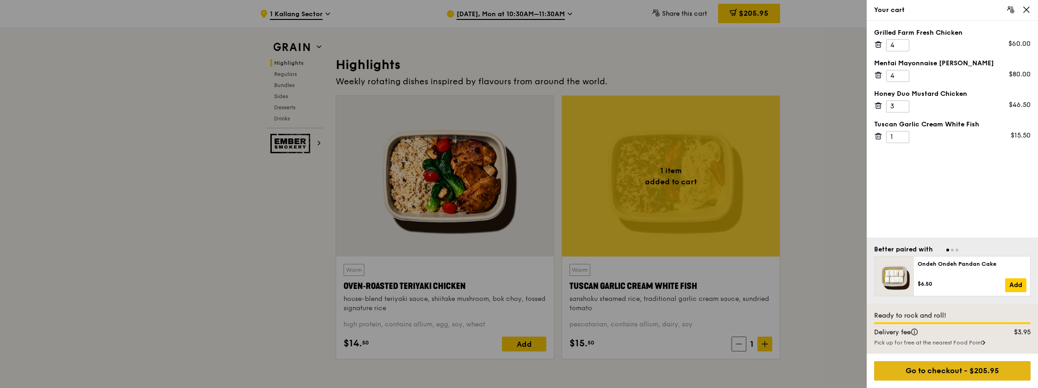
click at [918, 371] on div "Go to checkout - $205.95" at bounding box center [952, 370] width 157 height 19
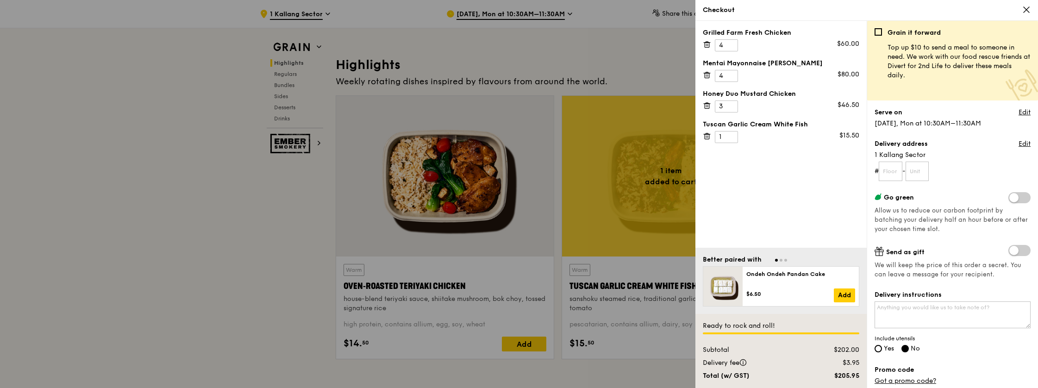
click at [1012, 199] on span at bounding box center [1020, 197] width 22 height 11
click at [1010, 199] on input "checkbox" at bounding box center [1010, 199] width 0 height 0
click at [1012, 199] on span at bounding box center [1020, 197] width 22 height 11
click at [1010, 199] on input "checkbox" at bounding box center [1010, 199] width 0 height 0
click at [1019, 111] on link "Edit" at bounding box center [1025, 112] width 12 height 9
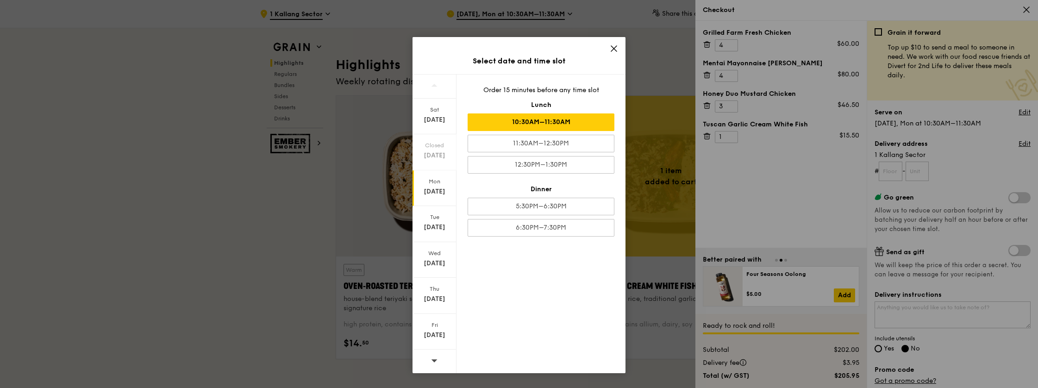
click at [611, 47] on icon at bounding box center [614, 48] width 8 height 8
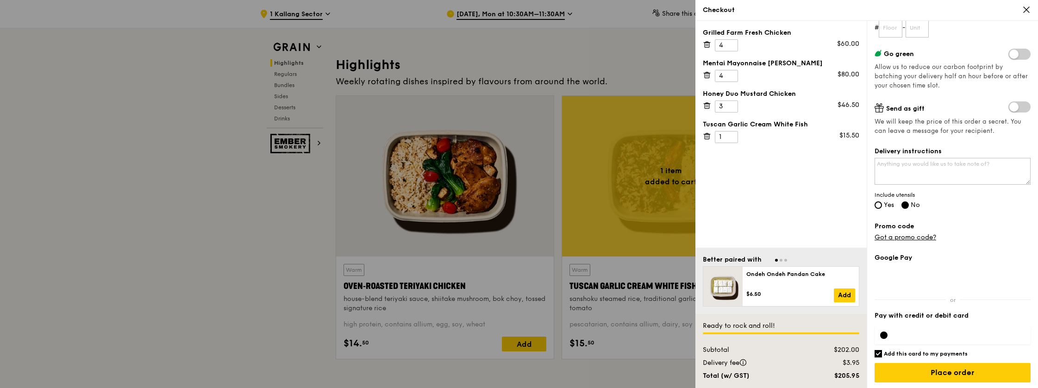
scroll to position [144, 0]
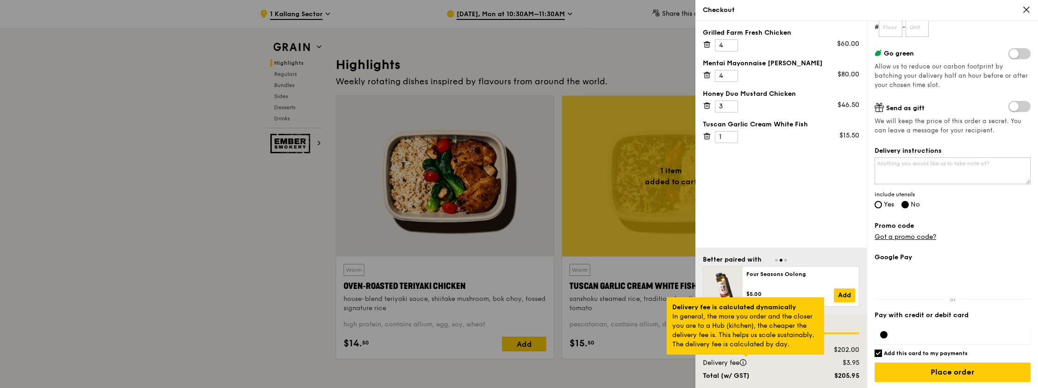
click at [744, 357] on div at bounding box center [746, 356] width 5 height 2
click at [748, 357] on div at bounding box center [746, 356] width 5 height 2
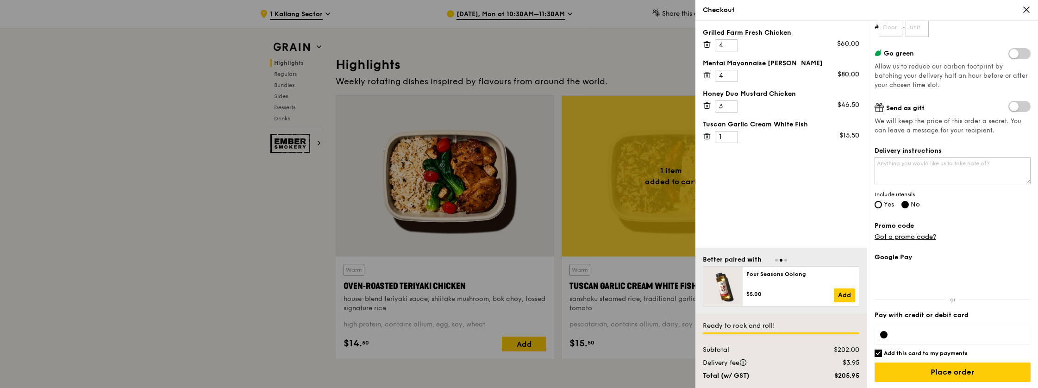
click at [645, 378] on div at bounding box center [519, 194] width 1038 height 388
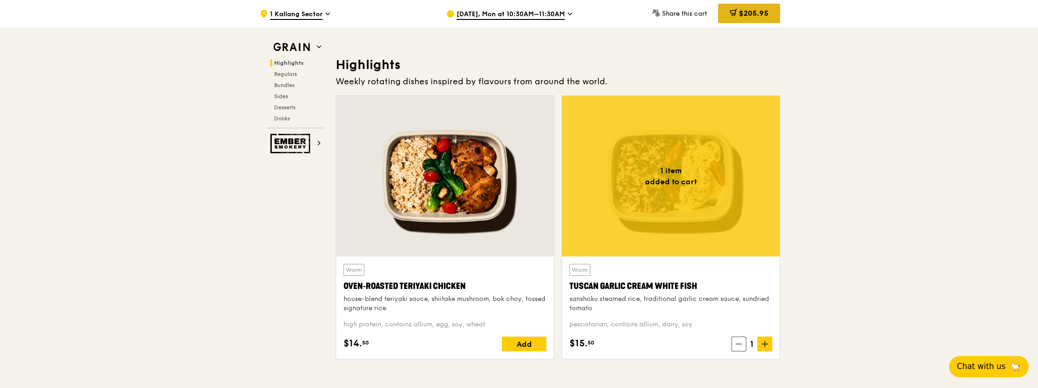
click at [756, 12] on span "$205.95" at bounding box center [754, 13] width 30 height 9
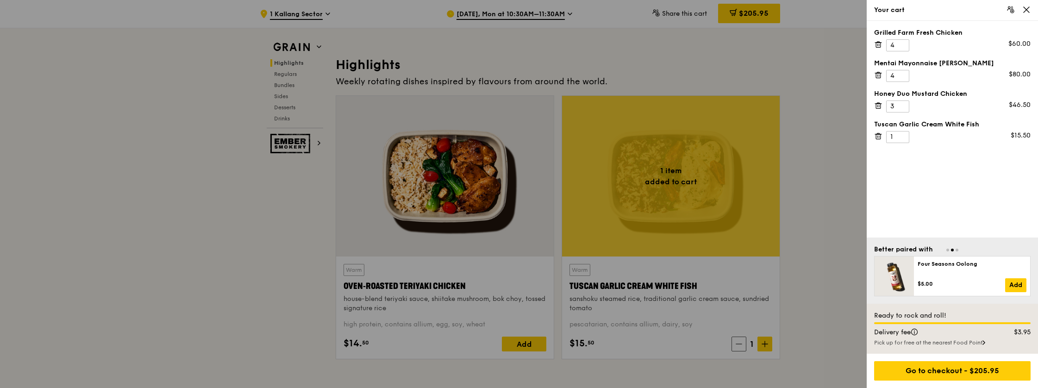
click at [831, 287] on div at bounding box center [519, 194] width 1038 height 388
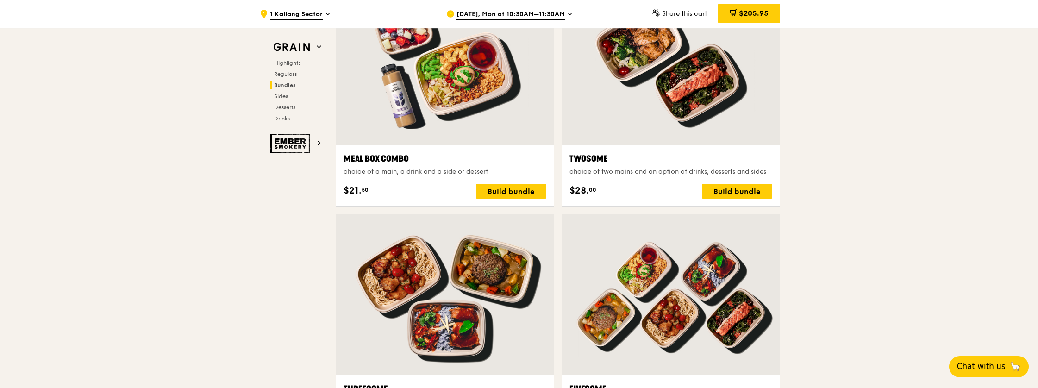
scroll to position [1425, 0]
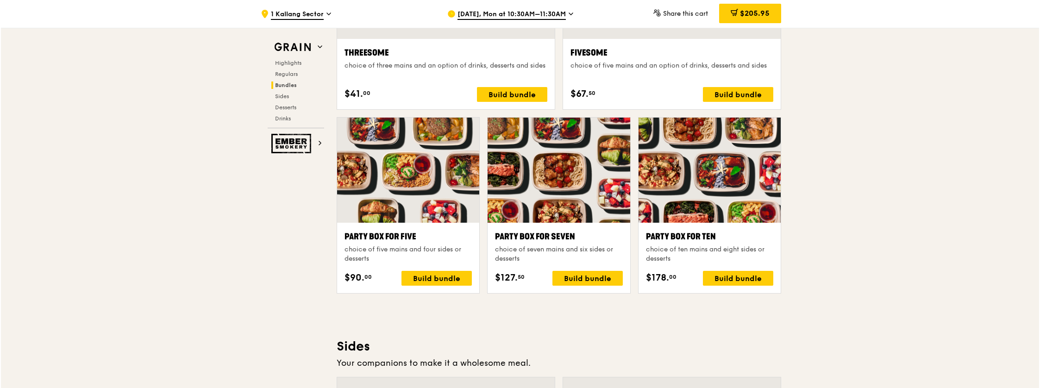
scroll to position [1760, 0]
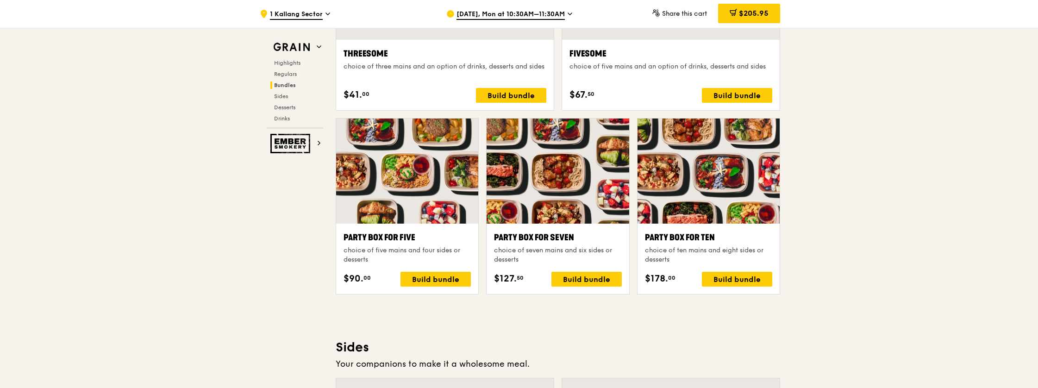
click at [700, 168] on div at bounding box center [709, 171] width 142 height 105
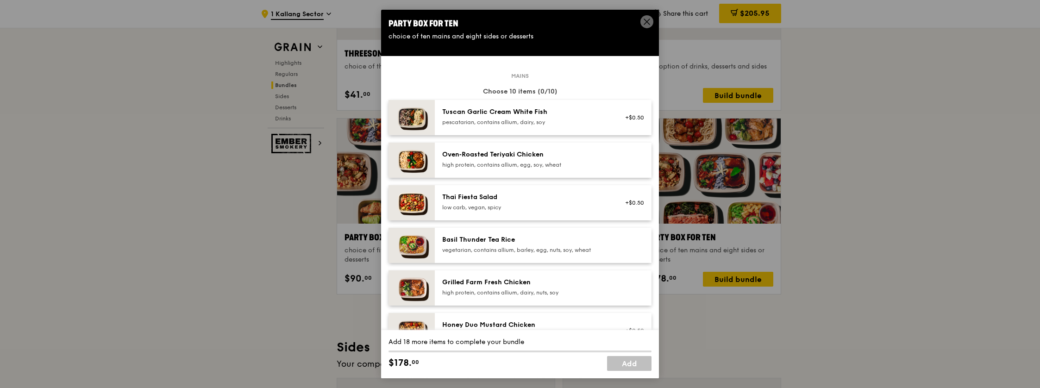
click at [571, 113] on div "Tuscan Garlic Cream White Fish" at bounding box center [525, 111] width 166 height 9
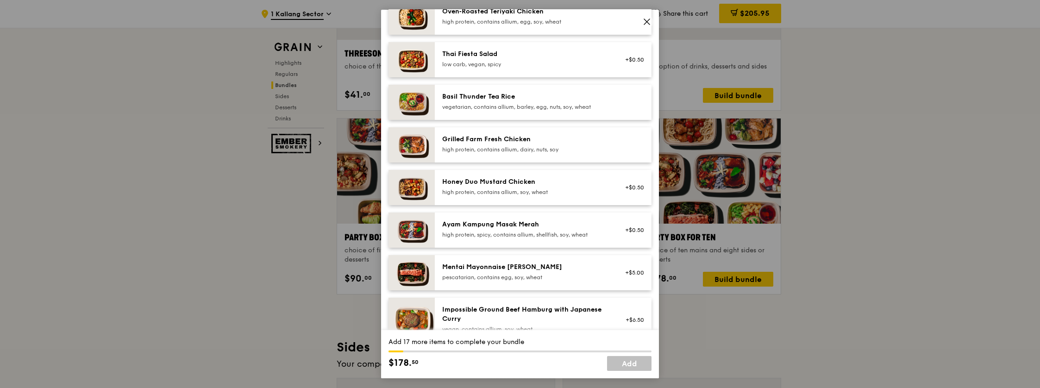
scroll to position [147, 0]
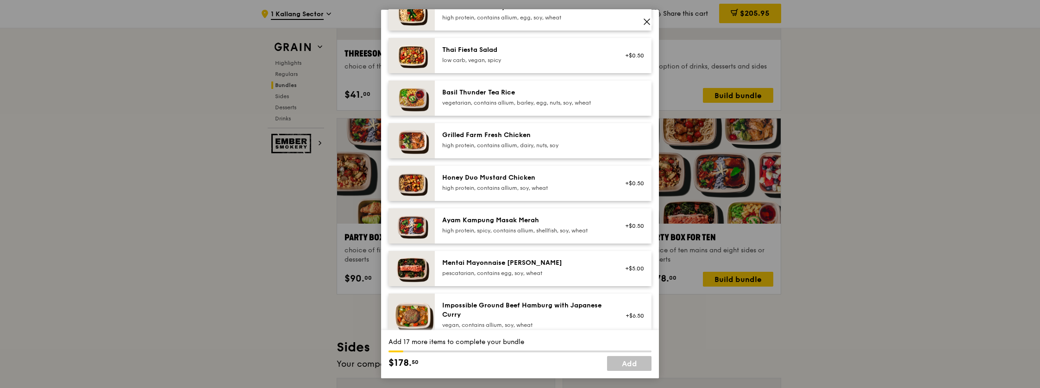
click at [555, 261] on div "Mentai Mayonnaise [PERSON_NAME]" at bounding box center [525, 262] width 166 height 9
click at [646, 24] on icon at bounding box center [647, 22] width 8 height 8
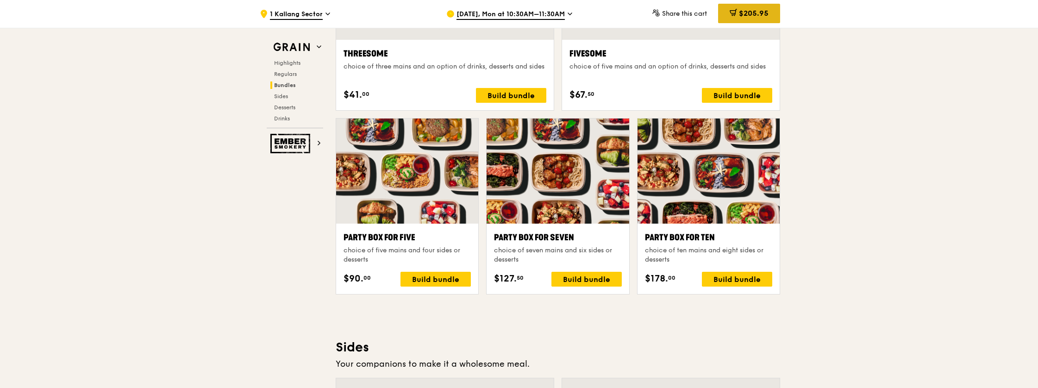
click at [760, 13] on span "$205.95" at bounding box center [754, 13] width 30 height 9
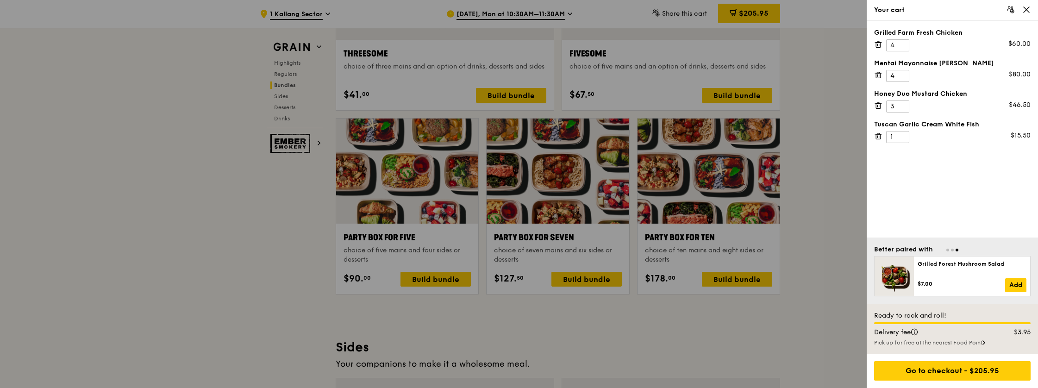
click at [878, 45] on icon at bounding box center [878, 44] width 8 height 8
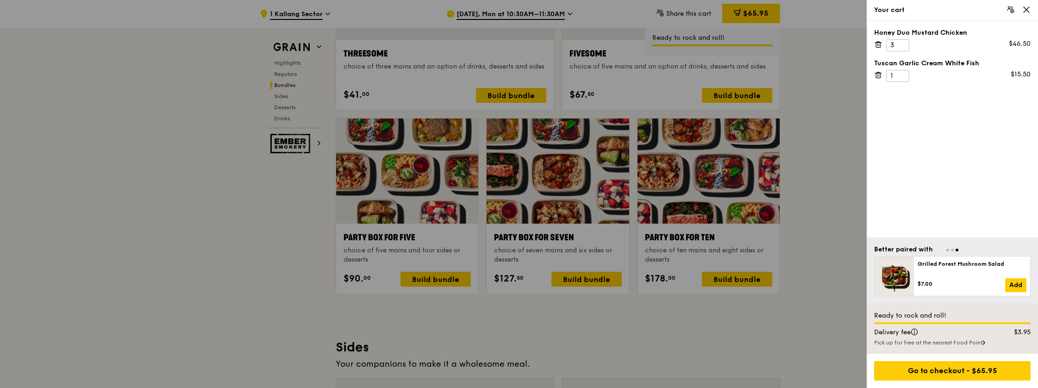
click at [878, 45] on icon at bounding box center [878, 44] width 8 height 8
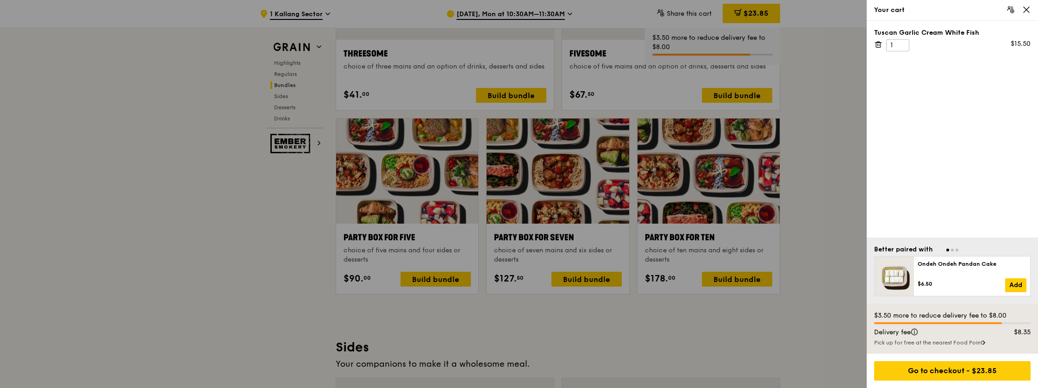
click at [878, 45] on icon at bounding box center [878, 44] width 8 height 8
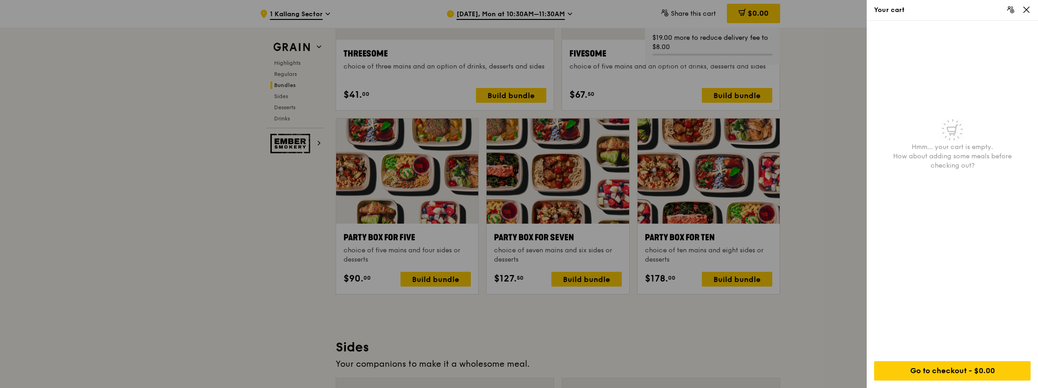
click at [820, 58] on div at bounding box center [519, 194] width 1038 height 388
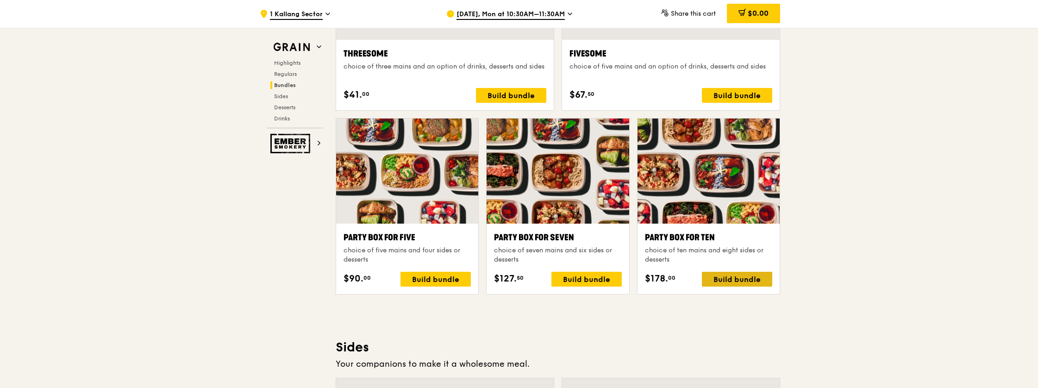
click at [751, 277] on div "Build bundle" at bounding box center [737, 279] width 70 height 15
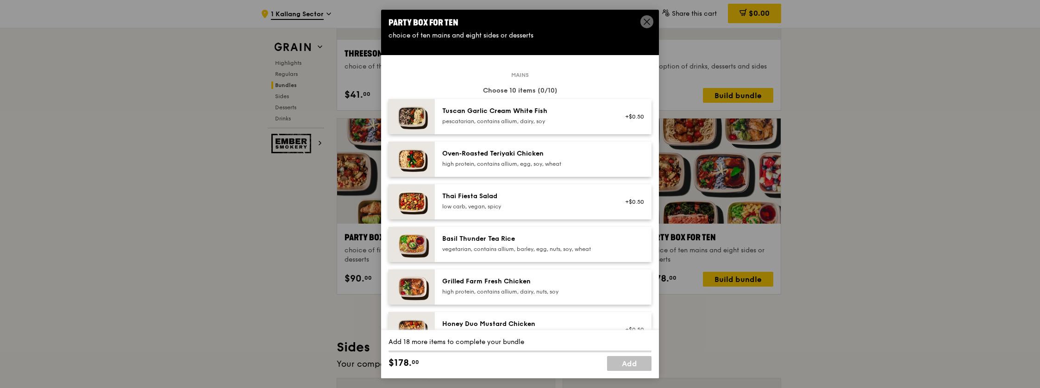
scroll to position [0, 0]
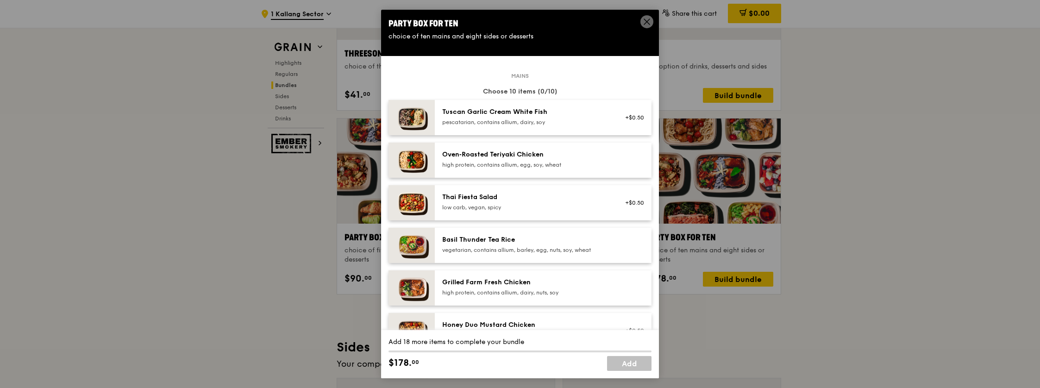
click at [558, 114] on div "Tuscan Garlic Cream White Fish" at bounding box center [525, 111] width 166 height 9
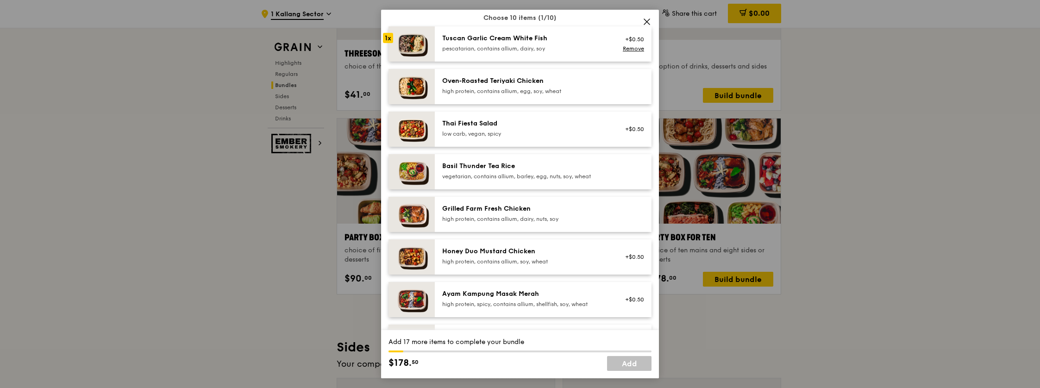
scroll to position [110, 0]
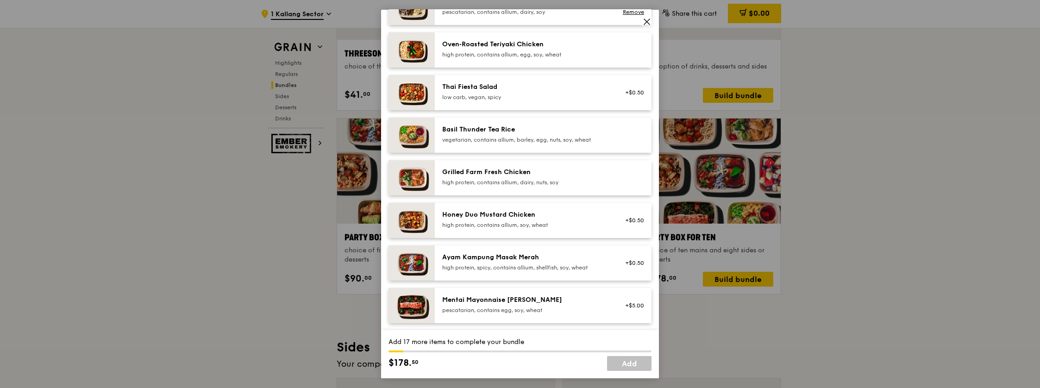
click at [571, 180] on div "high protein, contains allium, dairy, nuts, soy" at bounding box center [525, 182] width 166 height 7
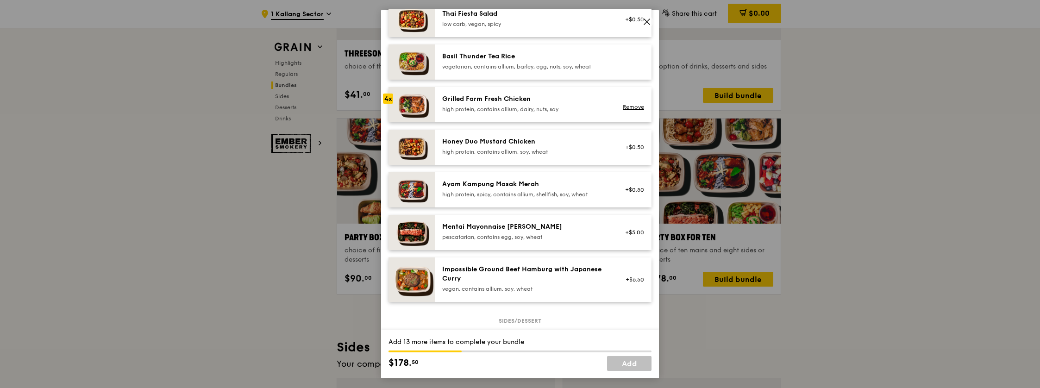
scroll to position [184, 0]
click at [562, 231] on div "Mentai Mayonnaise Aburi Salmon pescatarian, contains egg, soy, wheat" at bounding box center [525, 230] width 166 height 19
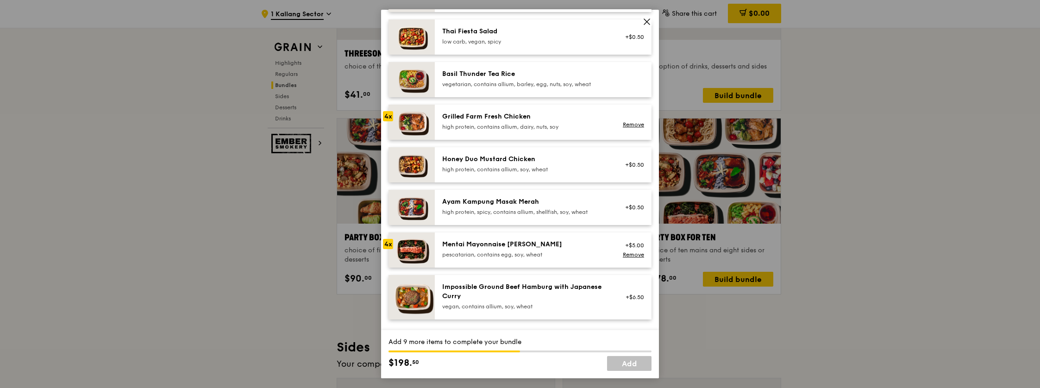
scroll to position [166, 0]
click at [571, 169] on div "high protein, contains allium, soy, wheat" at bounding box center [525, 169] width 166 height 7
click at [561, 163] on div "Honey Duo Mustard Chicken" at bounding box center [525, 159] width 166 height 9
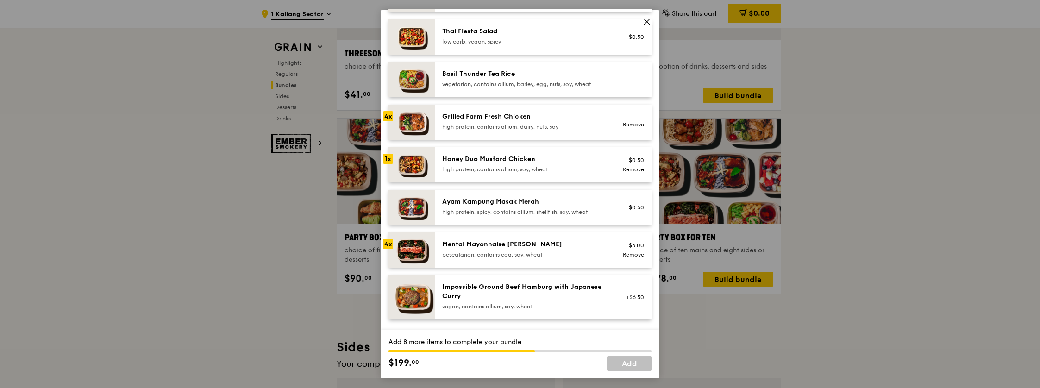
click at [525, 163] on div "Honey Duo Mustard Chicken" at bounding box center [525, 159] width 166 height 9
click at [571, 163] on div "Honey Duo Mustard Chicken" at bounding box center [525, 159] width 166 height 9
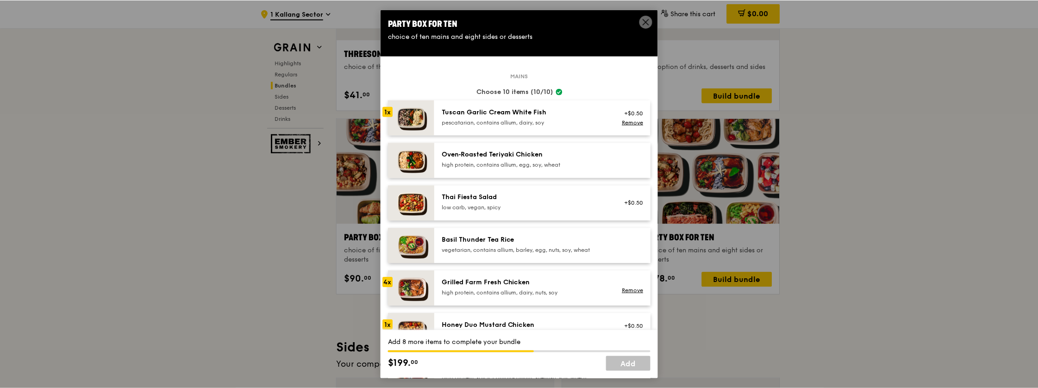
scroll to position [0, 0]
click at [646, 22] on icon at bounding box center [647, 22] width 6 height 6
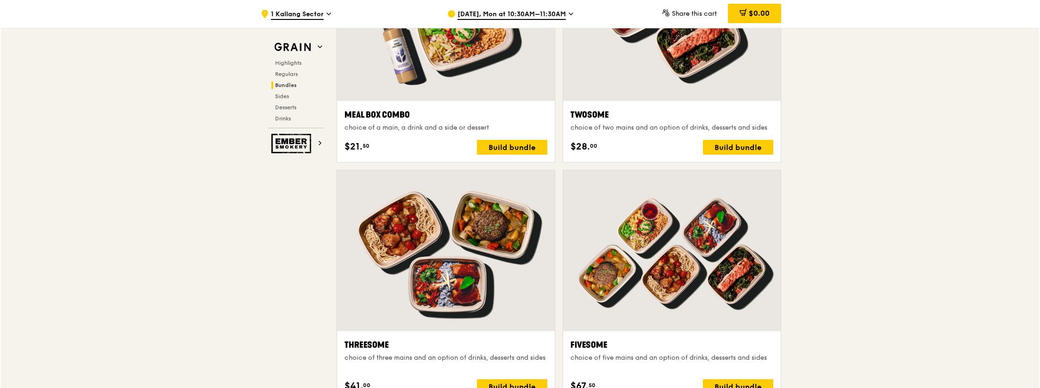
scroll to position [1507, 0]
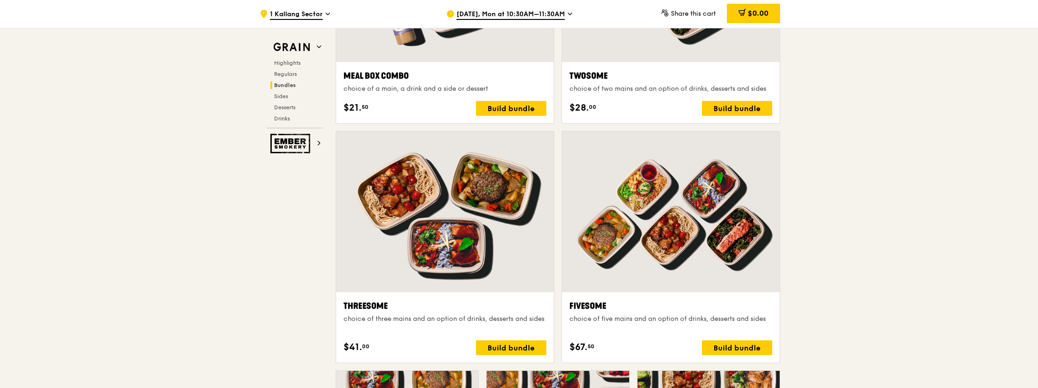
click at [448, 233] on div at bounding box center [445, 212] width 218 height 161
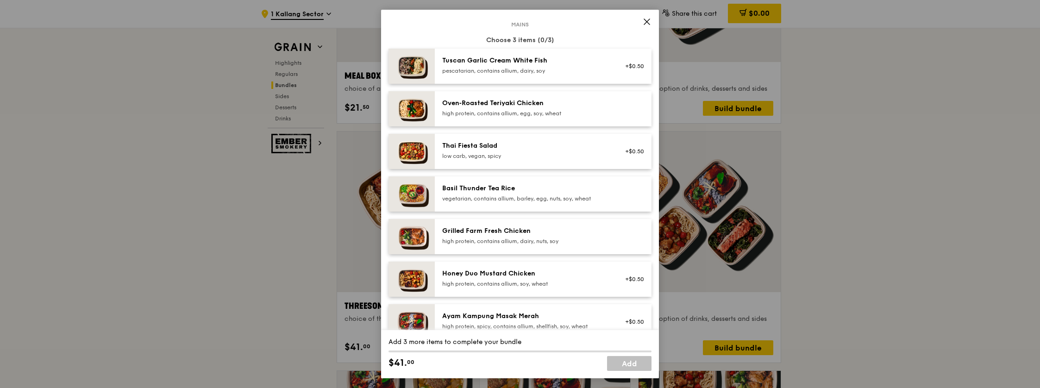
scroll to position [55, 0]
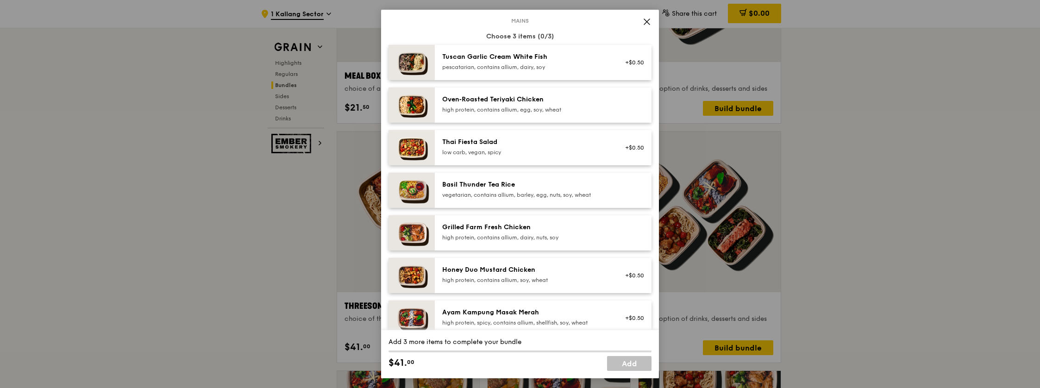
click at [448, 233] on div "Grilled Farm Fresh Chicken high protein, contains allium, dairy, nuts, soy" at bounding box center [525, 232] width 166 height 19
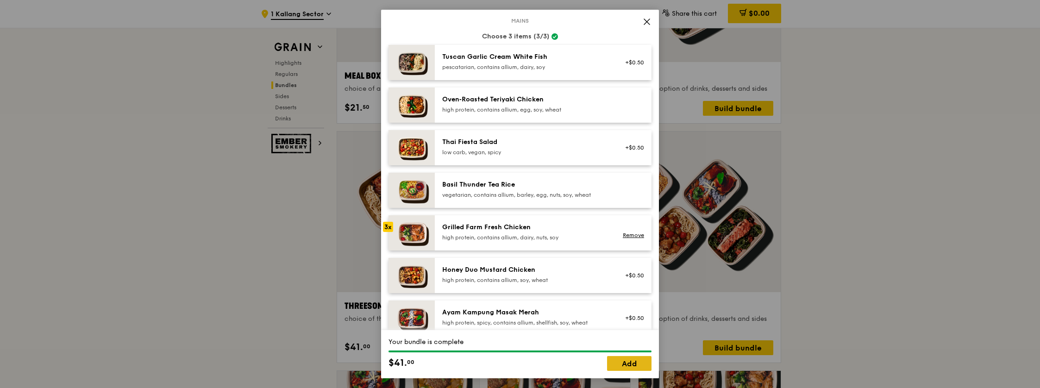
click at [624, 362] on link "Add" at bounding box center [629, 363] width 44 height 15
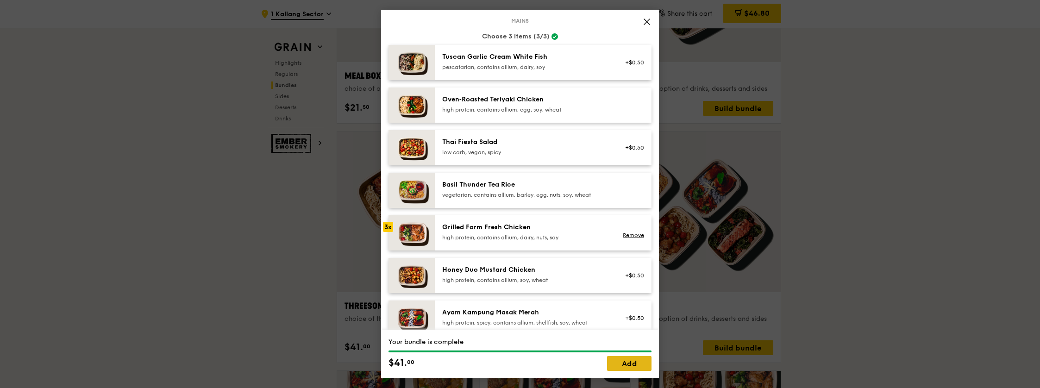
scroll to position [1507, 0]
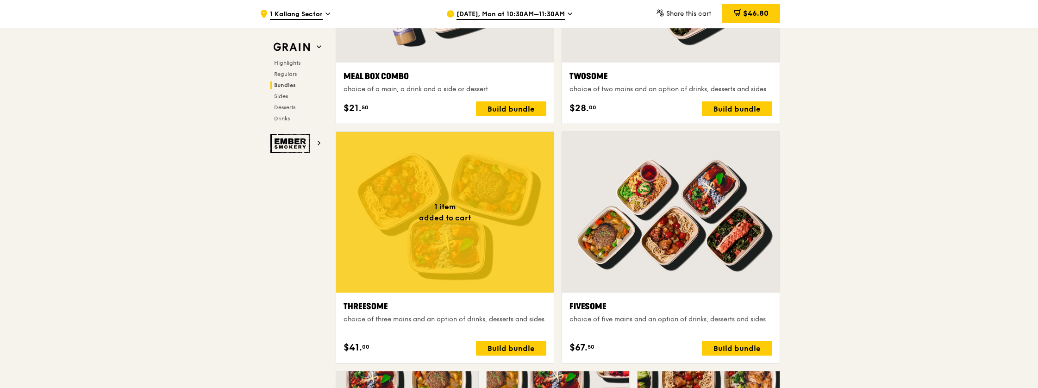
click at [675, 272] on div at bounding box center [671, 212] width 218 height 161
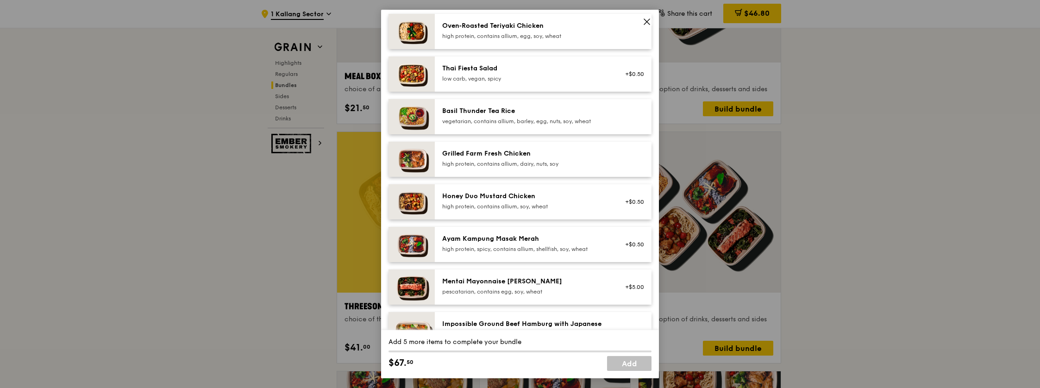
scroll to position [184, 0]
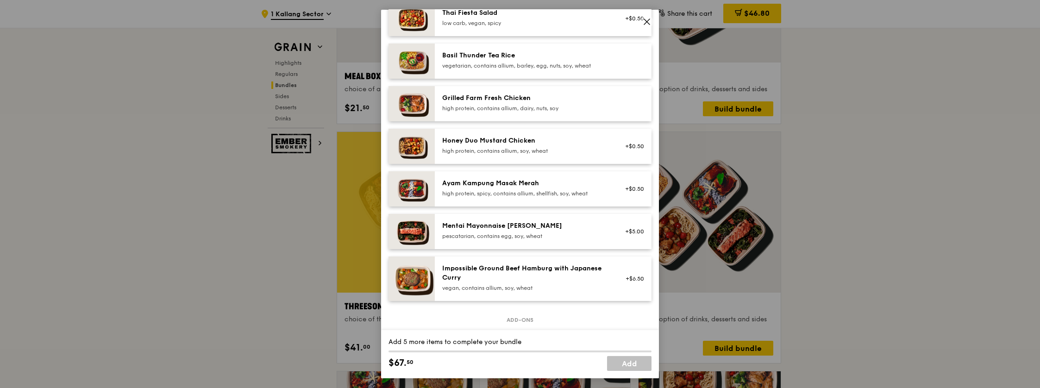
click at [529, 235] on div "pescatarian, contains egg, soy, wheat" at bounding box center [525, 235] width 166 height 7
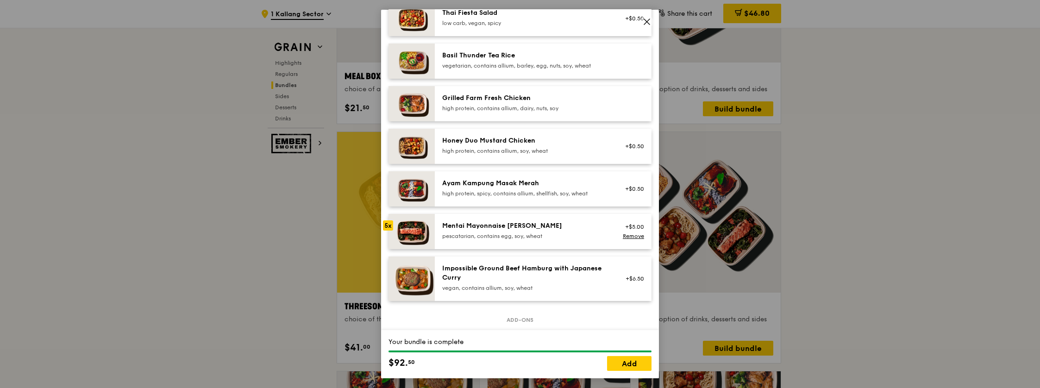
click at [646, 22] on icon at bounding box center [647, 22] width 6 height 6
click at [628, 234] on link "Remove" at bounding box center [633, 236] width 21 height 6
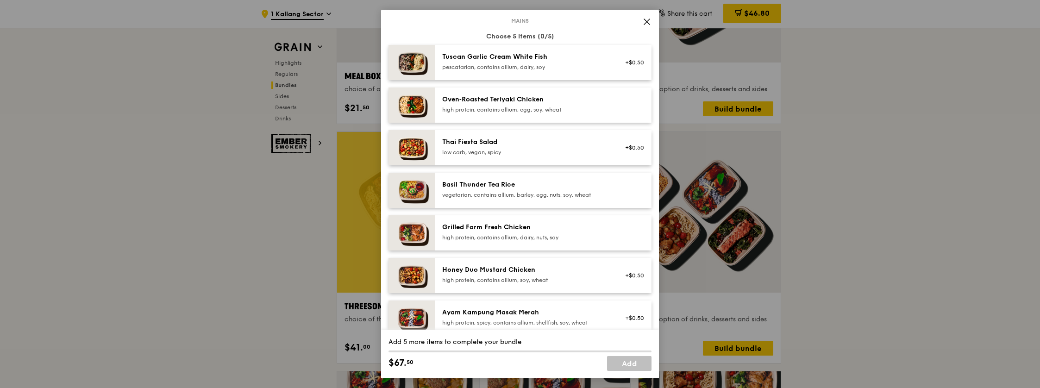
scroll to position [0, 0]
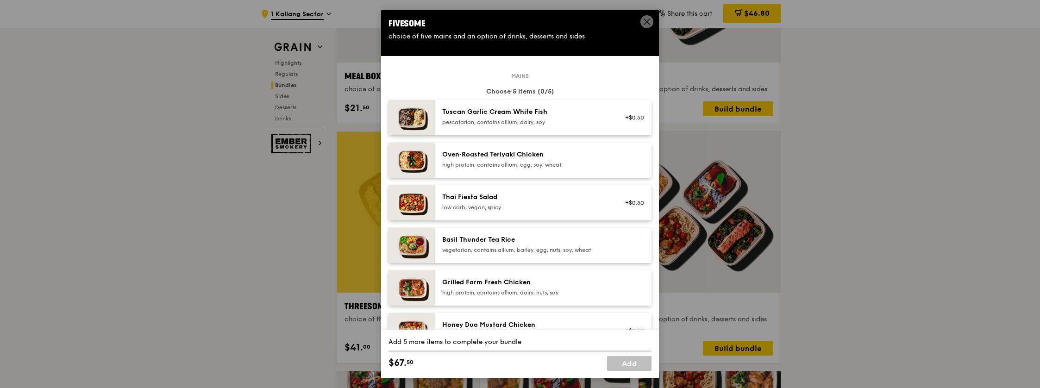
click at [525, 119] on div "pescatarian, contains allium, dairy, soy" at bounding box center [525, 122] width 166 height 7
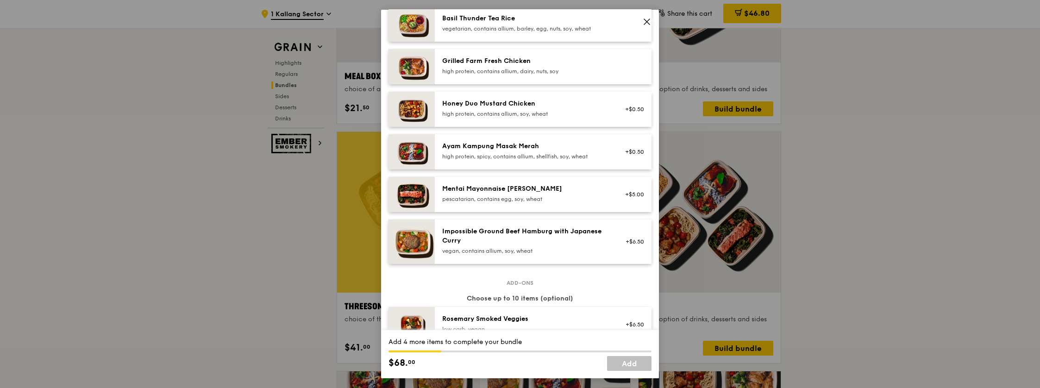
scroll to position [221, 0]
click at [521, 197] on div "pescatarian, contains egg, soy, wheat" at bounding box center [525, 199] width 166 height 7
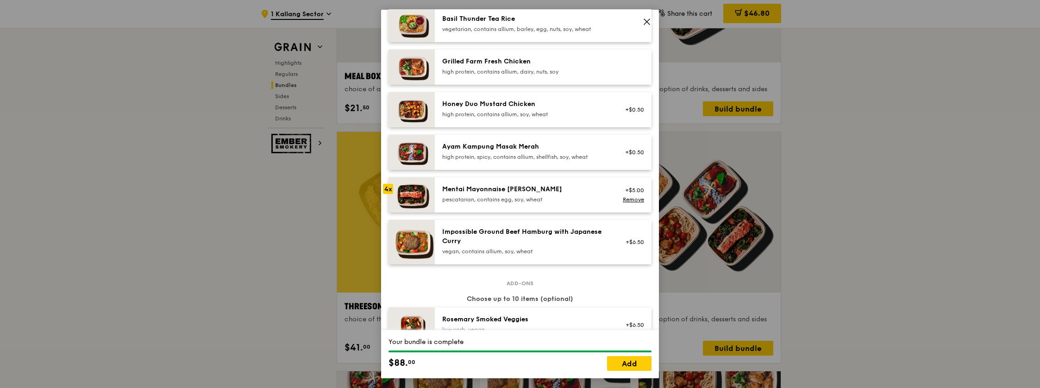
click at [521, 197] on div "pescatarian, contains egg, soy, wheat" at bounding box center [525, 199] width 166 height 7
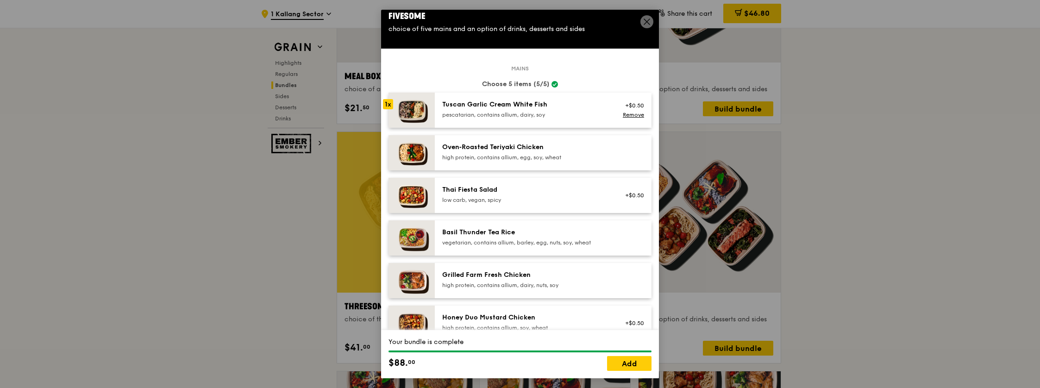
scroll to position [0, 0]
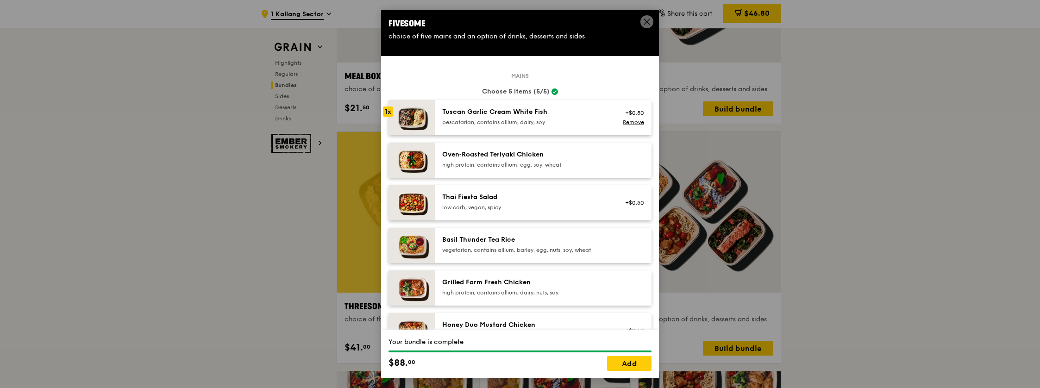
click at [554, 113] on div "Tuscan Garlic Cream White Fish" at bounding box center [525, 111] width 166 height 9
click at [628, 124] on link "Remove" at bounding box center [633, 122] width 21 height 6
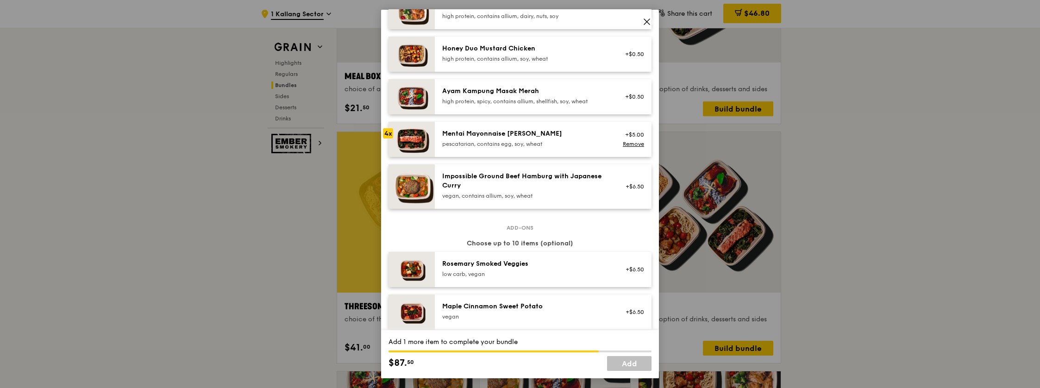
scroll to position [295, 0]
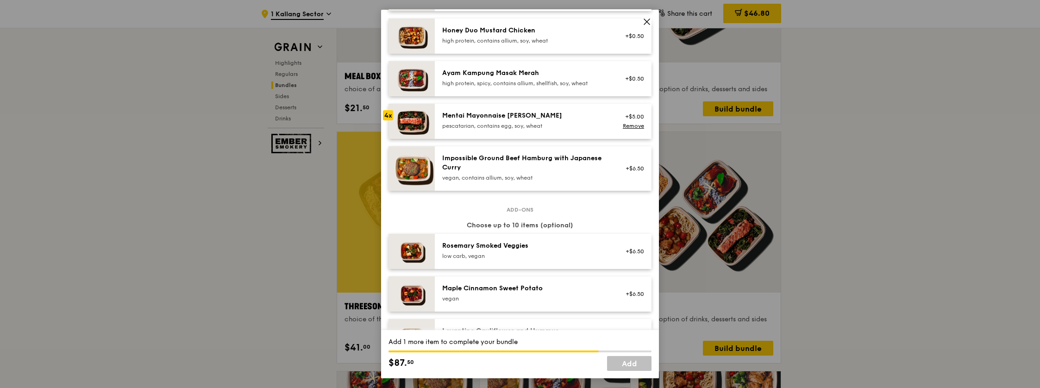
click at [532, 122] on div "pescatarian, contains egg, soy, wheat" at bounding box center [525, 125] width 166 height 7
click at [646, 20] on icon at bounding box center [647, 22] width 6 height 6
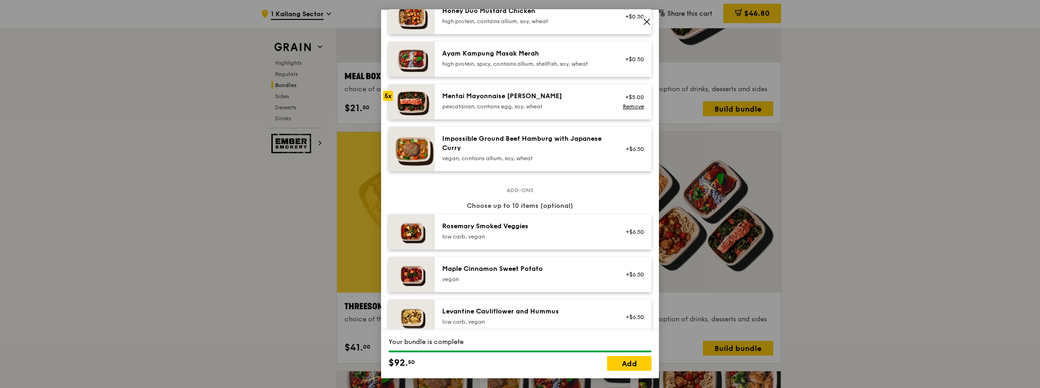
scroll to position [313, 0]
click at [513, 104] on div "pescatarian, contains egg, soy, wheat" at bounding box center [525, 107] width 166 height 7
click at [627, 107] on link "Remove" at bounding box center [633, 107] width 21 height 6
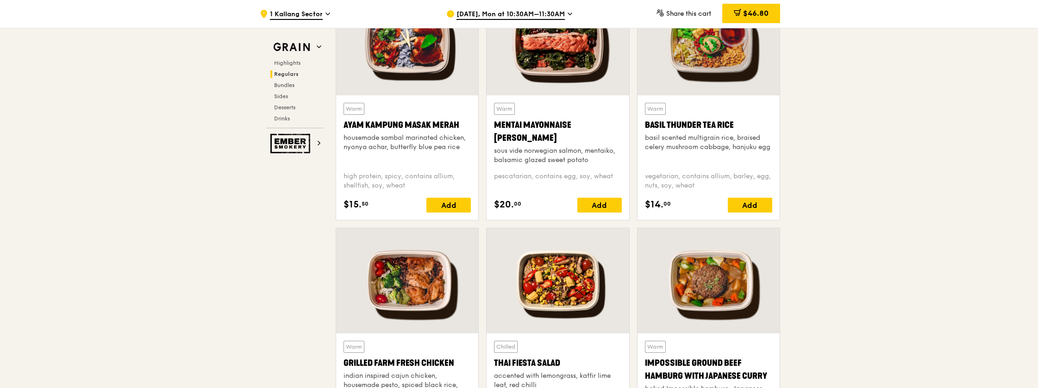
scroll to position [847, 0]
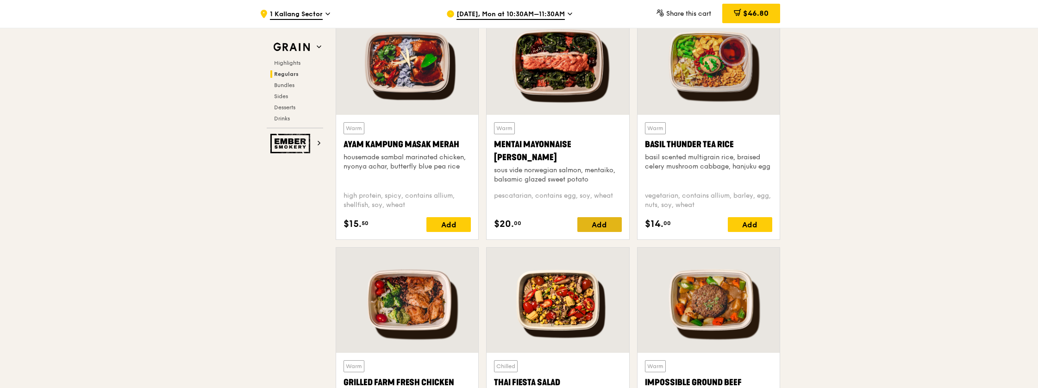
click at [606, 223] on div "Add" at bounding box center [599, 224] width 44 height 15
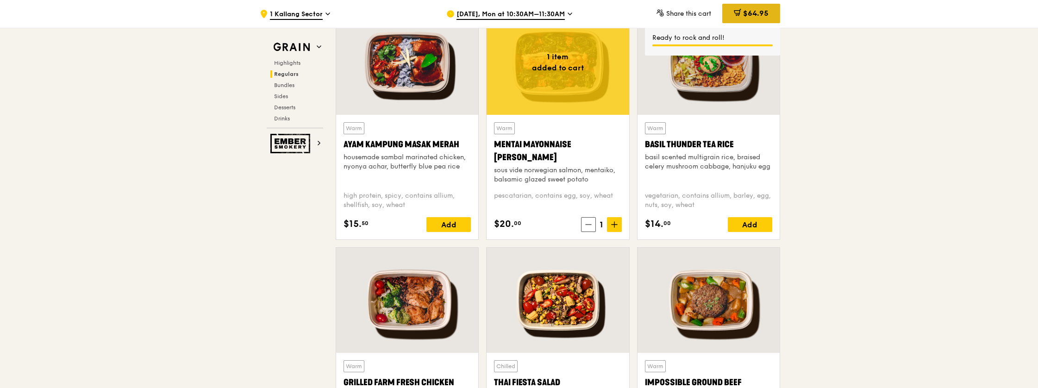
click at [758, 15] on span "$64.95" at bounding box center [755, 13] width 25 height 9
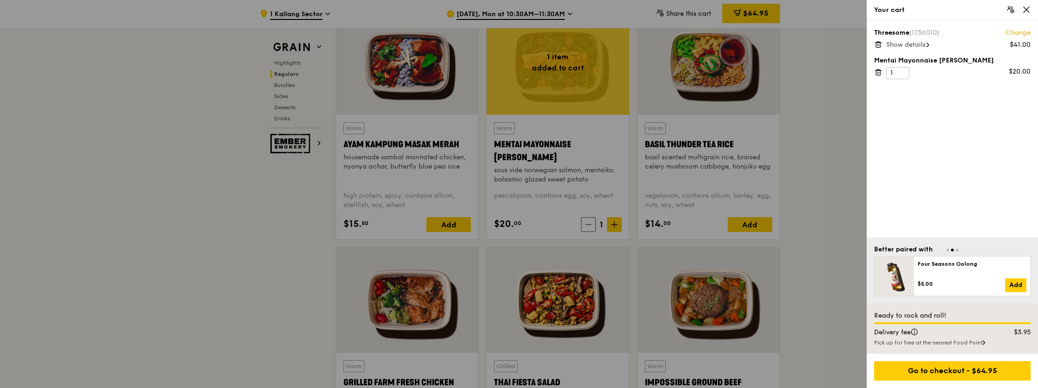
click at [912, 44] on span "Show details" at bounding box center [905, 45] width 39 height 8
click at [880, 83] on icon at bounding box center [878, 83] width 8 height 8
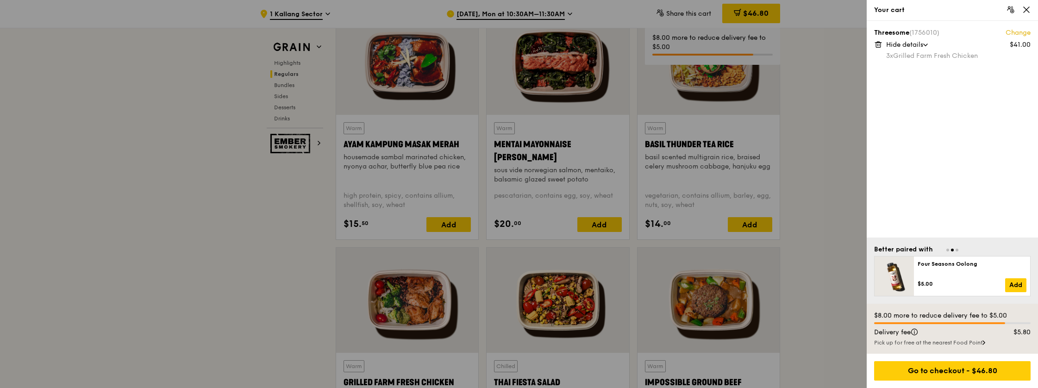
click at [819, 201] on div at bounding box center [519, 194] width 1038 height 388
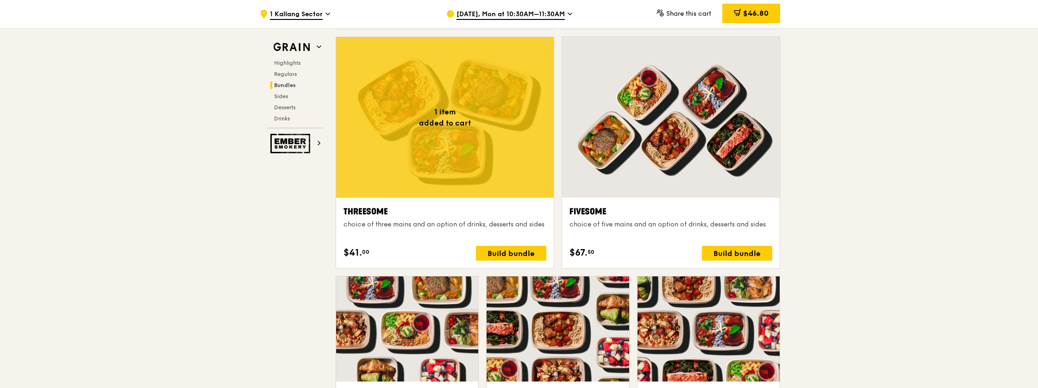
scroll to position [1591, 0]
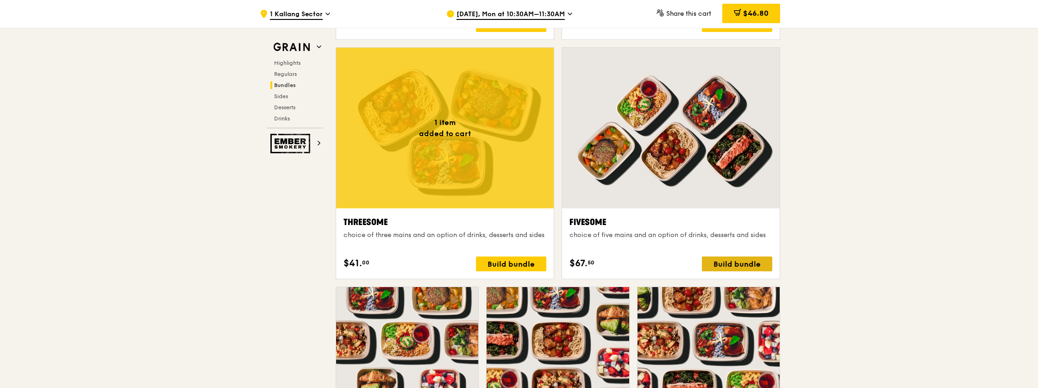
click at [740, 266] on div "Build bundle" at bounding box center [737, 264] width 70 height 15
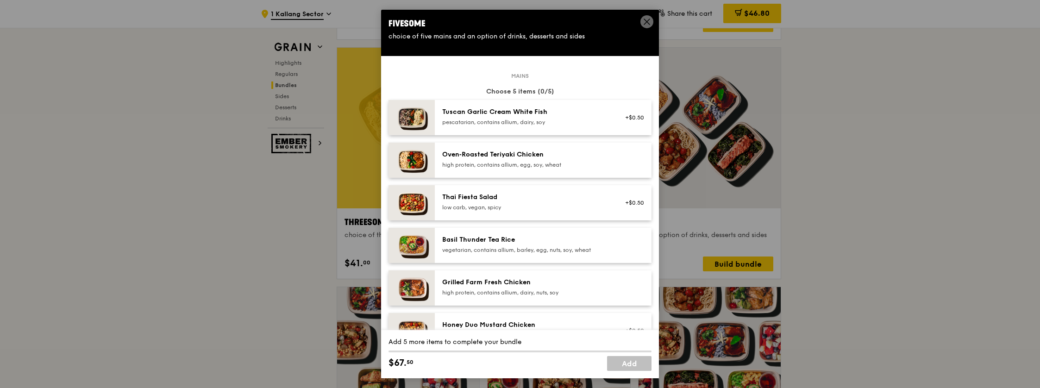
click at [648, 21] on icon at bounding box center [647, 22] width 8 height 8
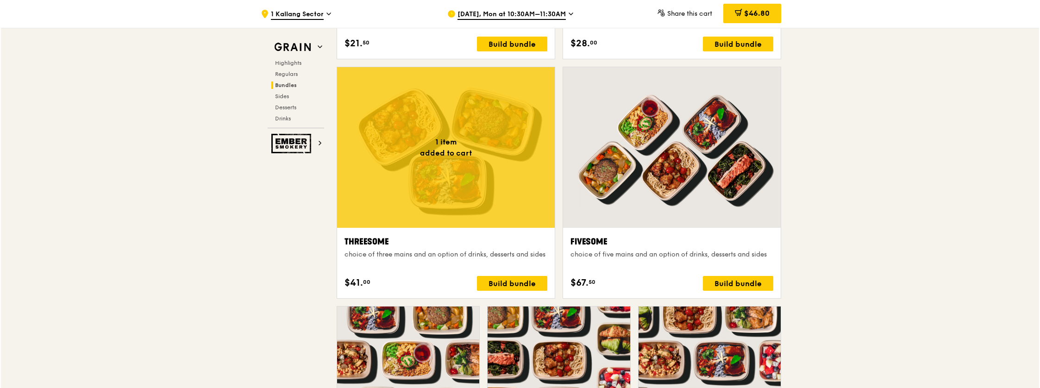
scroll to position [1668, 0]
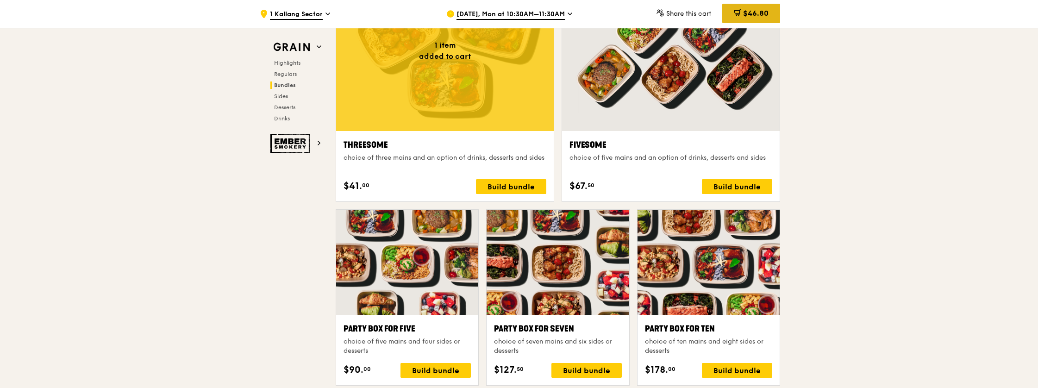
click at [752, 11] on span "$46.80" at bounding box center [755, 13] width 25 height 9
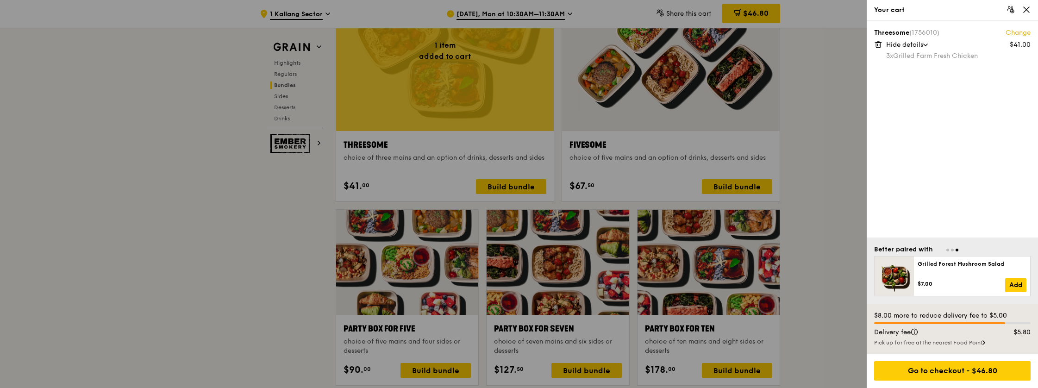
click at [833, 114] on div at bounding box center [519, 194] width 1038 height 388
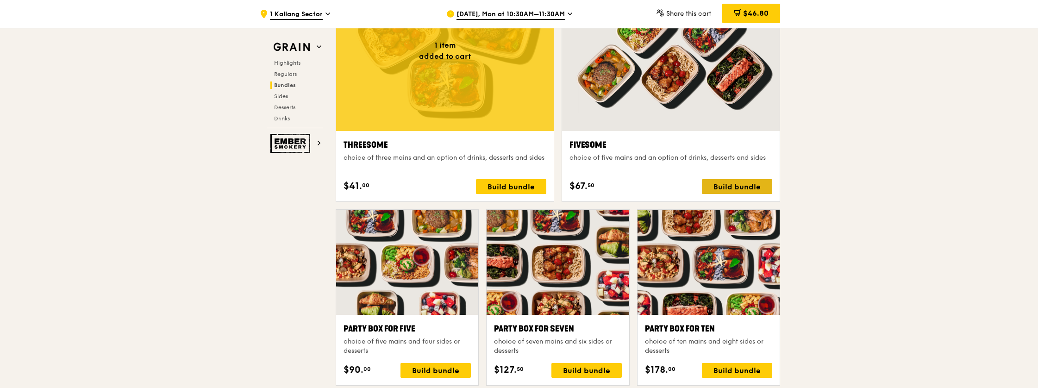
click at [737, 185] on div "Build bundle" at bounding box center [737, 186] width 70 height 15
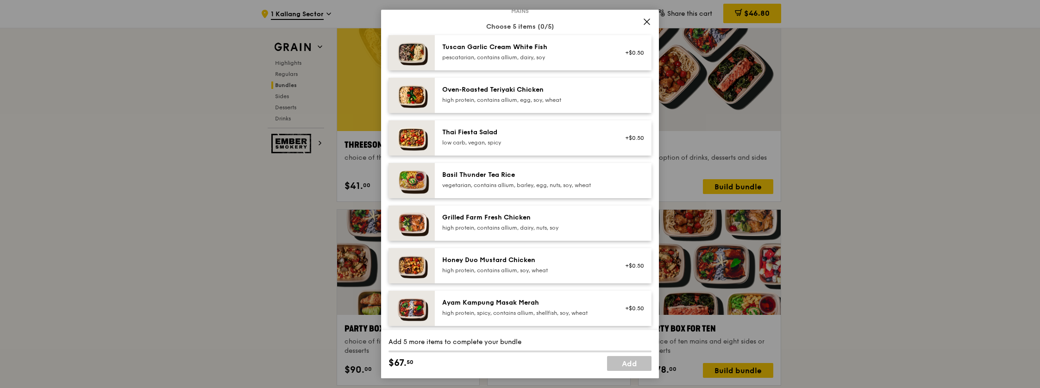
scroll to position [74, 0]
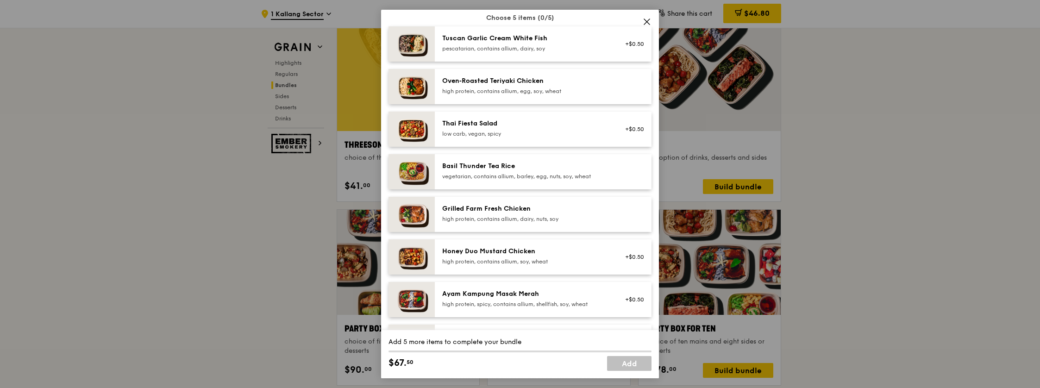
click at [528, 253] on div "Honey Duo Mustard Chicken" at bounding box center [525, 251] width 166 height 9
click at [517, 216] on div "high protein, contains allium, dairy, nuts, soy" at bounding box center [525, 218] width 166 height 7
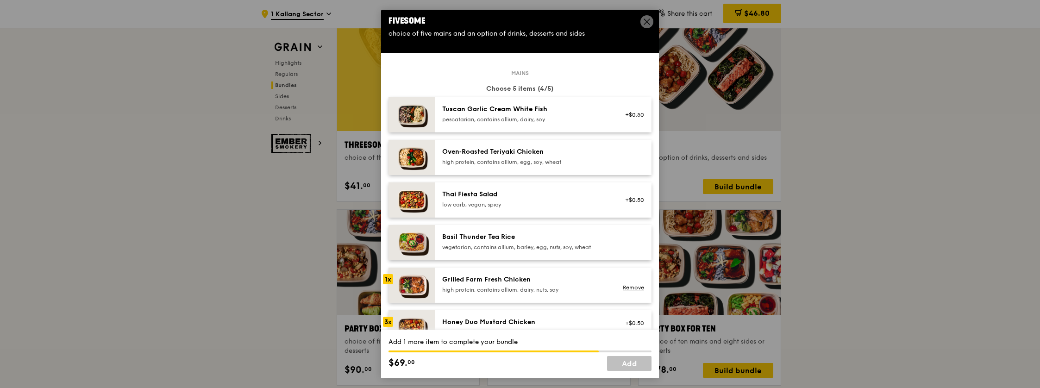
scroll to position [0, 0]
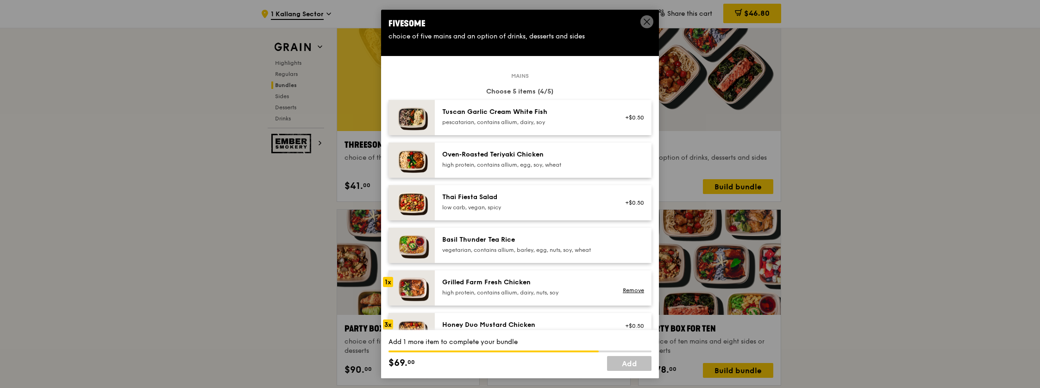
click at [530, 119] on div "pescatarian, contains allium, dairy, soy" at bounding box center [525, 122] width 166 height 7
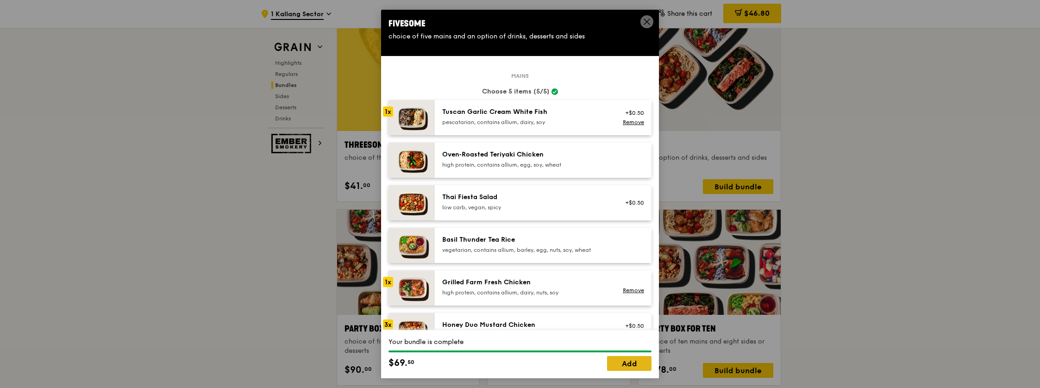
click at [627, 364] on link "Add" at bounding box center [629, 363] width 44 height 15
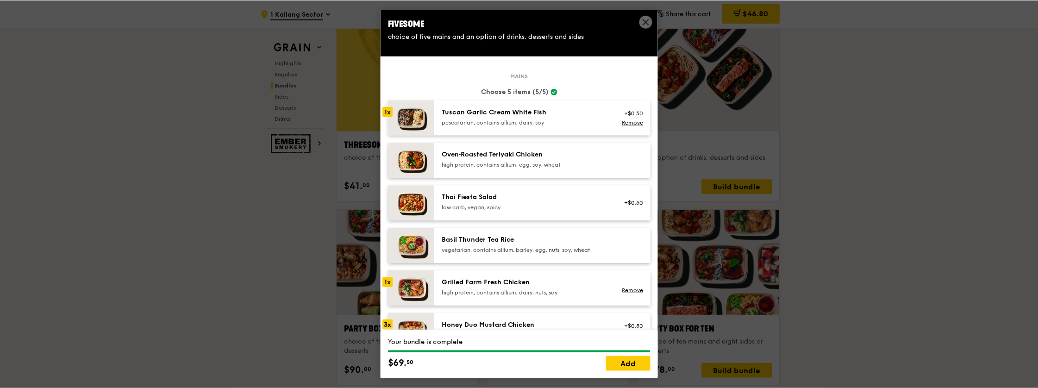
scroll to position [1668, 0]
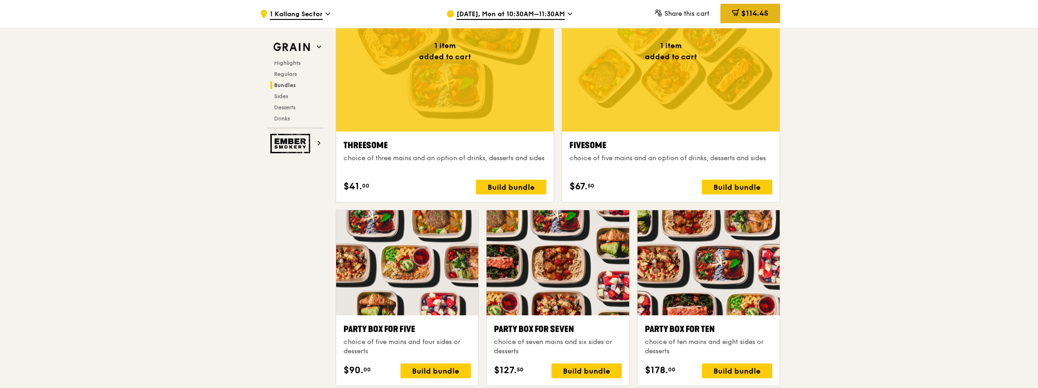
click at [742, 15] on span "$114.45" at bounding box center [754, 13] width 27 height 9
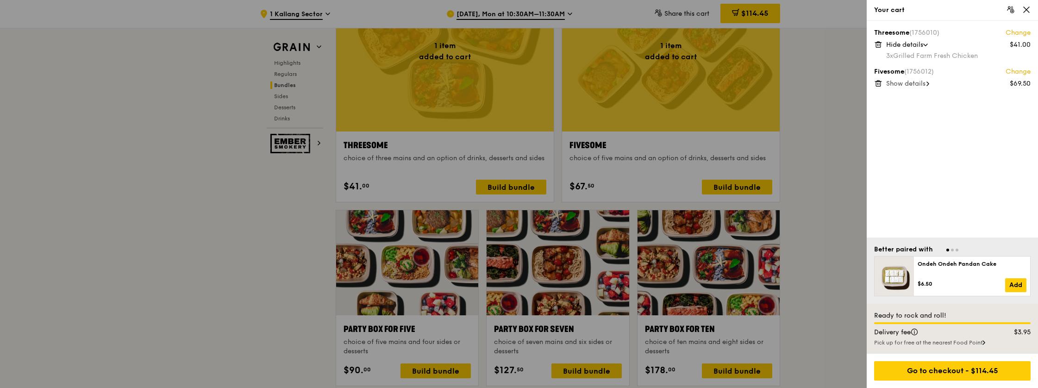
click at [922, 84] on span "Show details" at bounding box center [905, 84] width 39 height 8
click at [927, 46] on div "Hide details" at bounding box center [958, 44] width 144 height 9
click at [926, 46] on span "Show details" at bounding box center [905, 45] width 39 height 8
click at [836, 151] on div at bounding box center [519, 194] width 1038 height 388
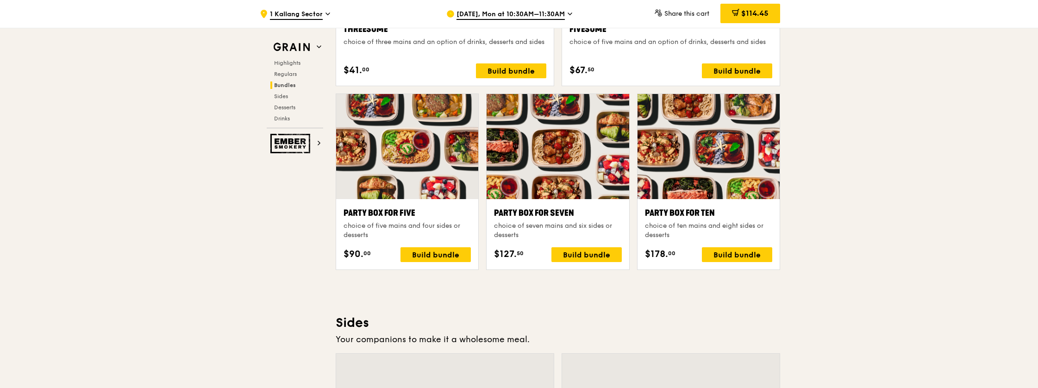
scroll to position [1785, 0]
click at [440, 256] on div "Build bundle" at bounding box center [436, 254] width 70 height 15
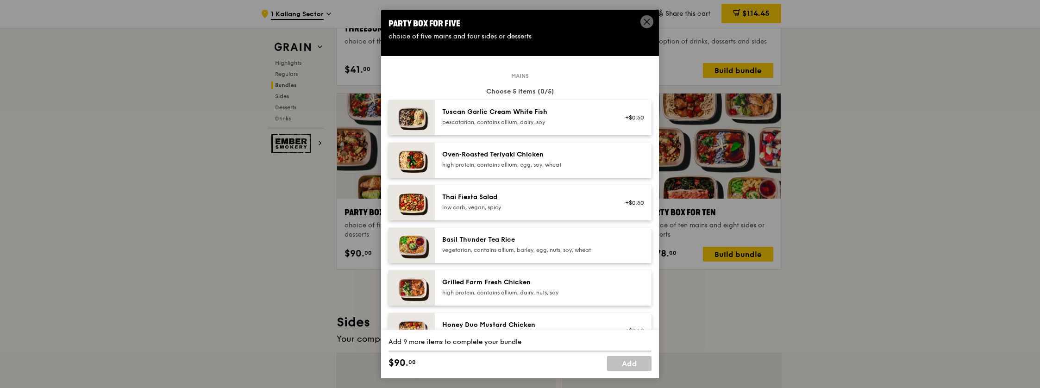
click at [646, 21] on icon at bounding box center [647, 22] width 6 height 6
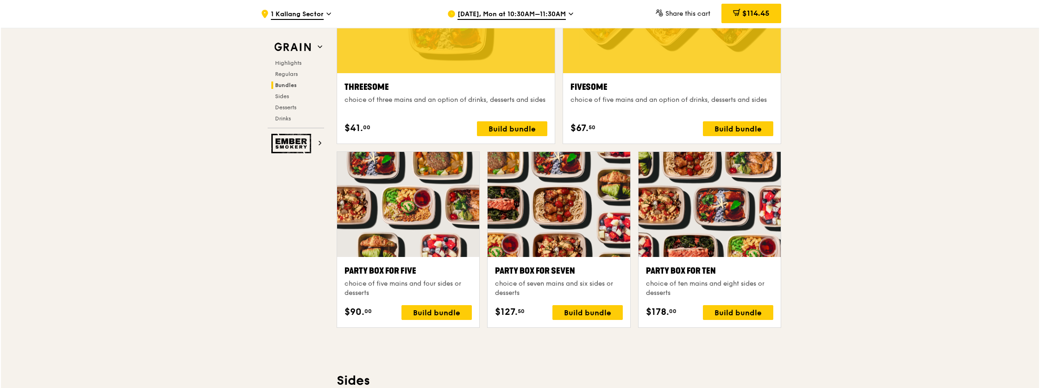
scroll to position [1765, 0]
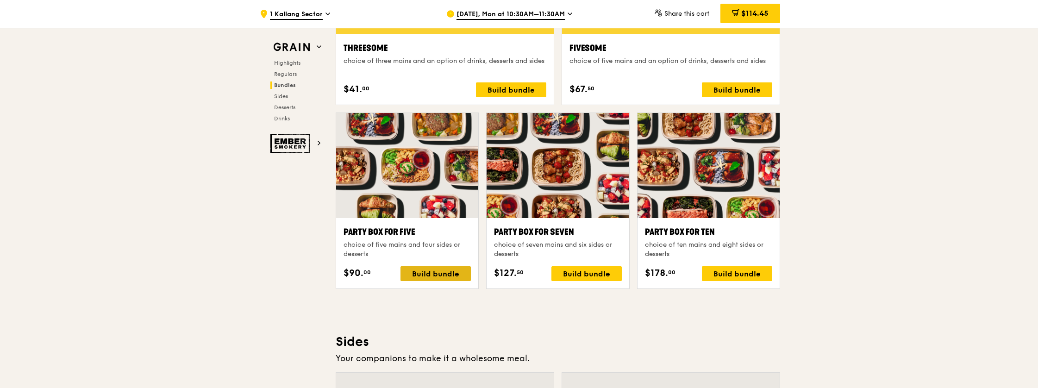
click at [431, 267] on div "Build bundle" at bounding box center [436, 273] width 70 height 15
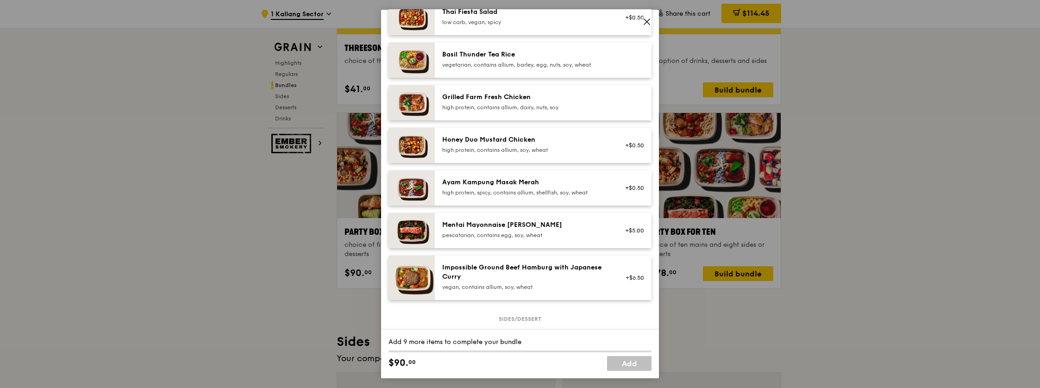
scroll to position [184, 0]
click at [516, 233] on div "pescatarian, contains egg, soy, wheat" at bounding box center [525, 235] width 166 height 7
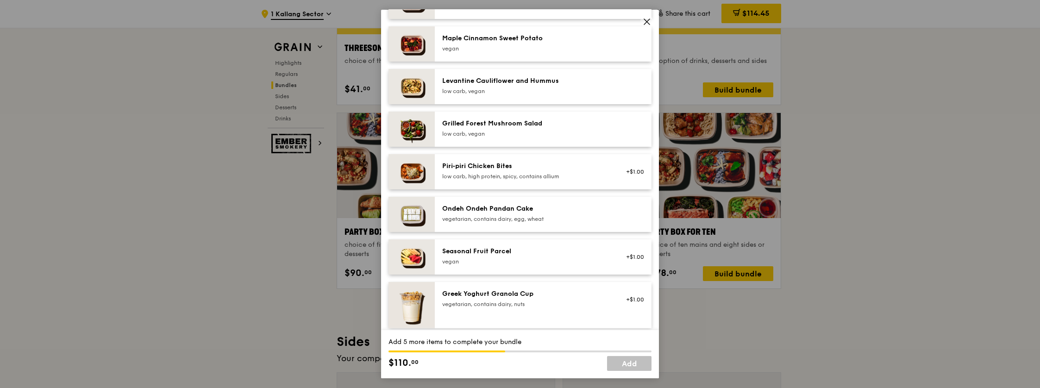
scroll to position [553, 0]
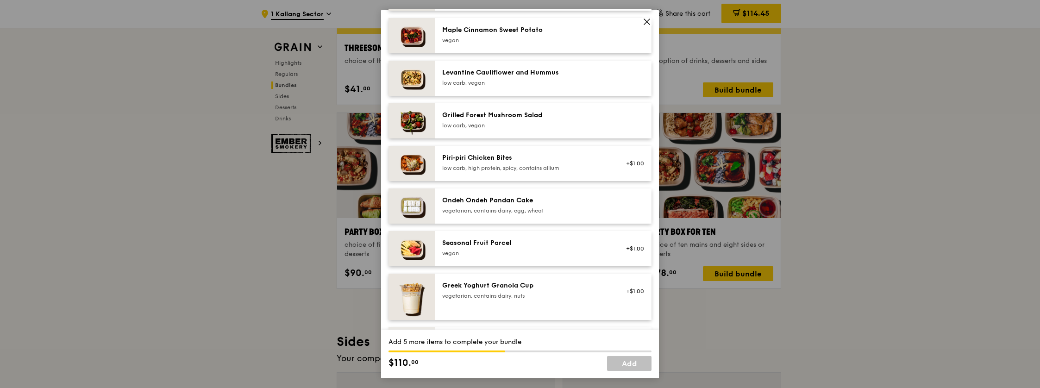
click at [515, 208] on div "vegetarian, contains dairy, egg, wheat" at bounding box center [525, 210] width 166 height 7
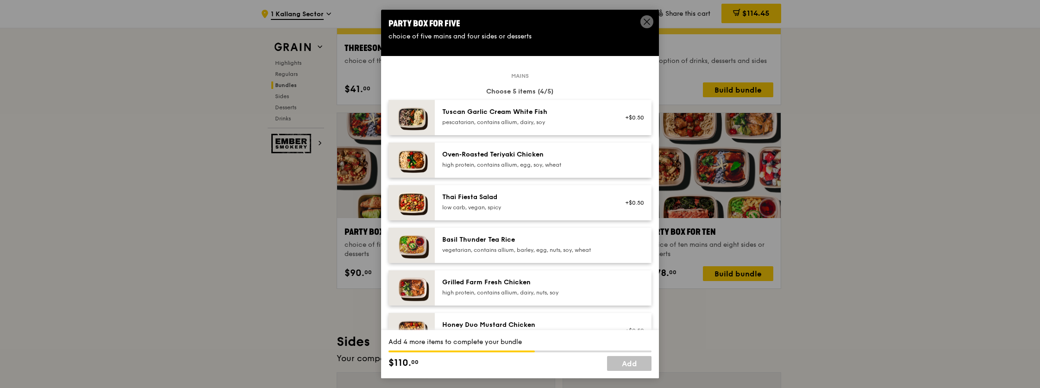
scroll to position [0, 0]
click at [558, 248] on div "vegetarian, contains allium, barley, egg, nuts, soy, wheat" at bounding box center [525, 249] width 166 height 7
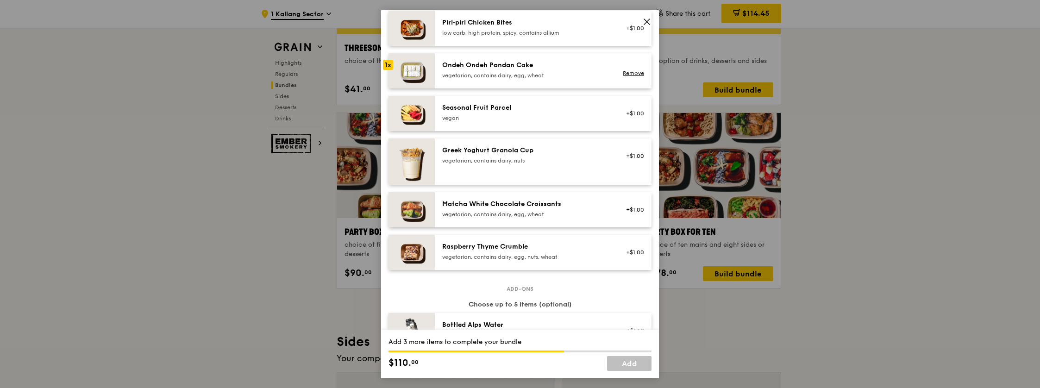
scroll to position [682, 0]
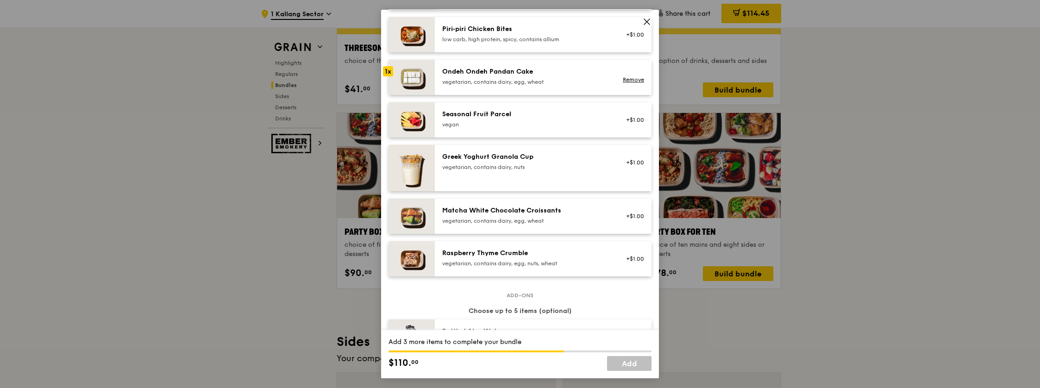
click at [529, 114] on div "Seasonal Fruit Parcel" at bounding box center [525, 114] width 166 height 9
click at [527, 256] on div "Raspberry Thyme Crumble" at bounding box center [525, 253] width 166 height 9
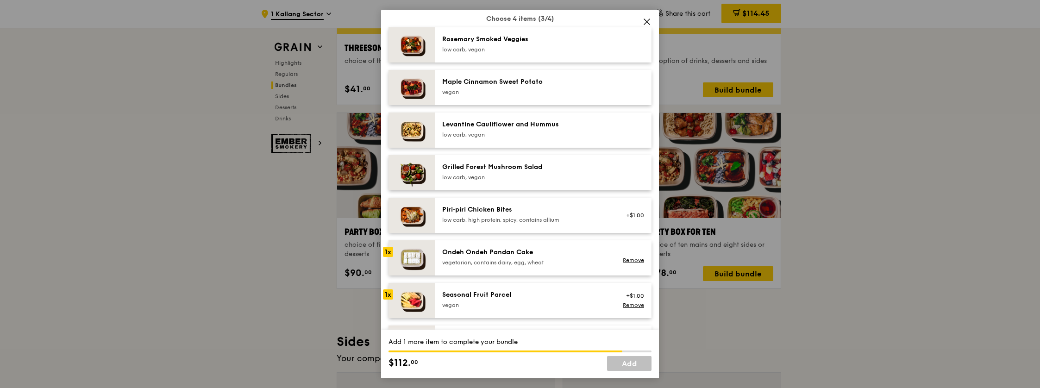
scroll to position [538, 0]
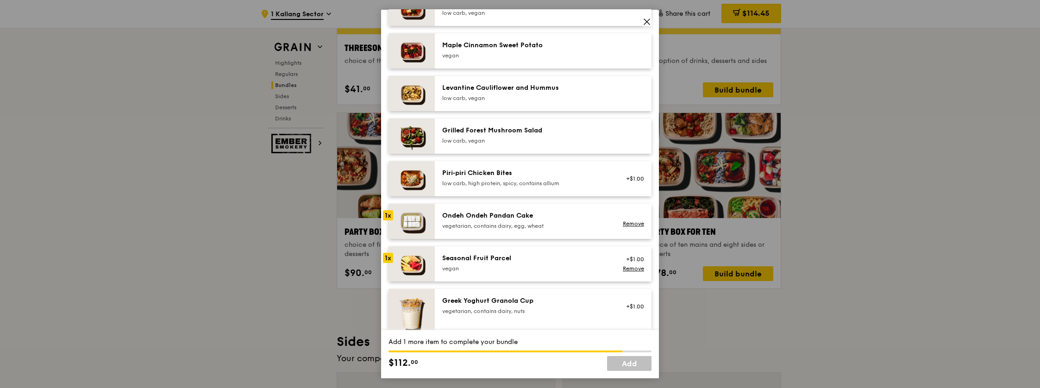
click at [527, 256] on div "Seasonal Fruit Parcel" at bounding box center [525, 258] width 166 height 9
click at [639, 361] on link "Add" at bounding box center [629, 363] width 44 height 15
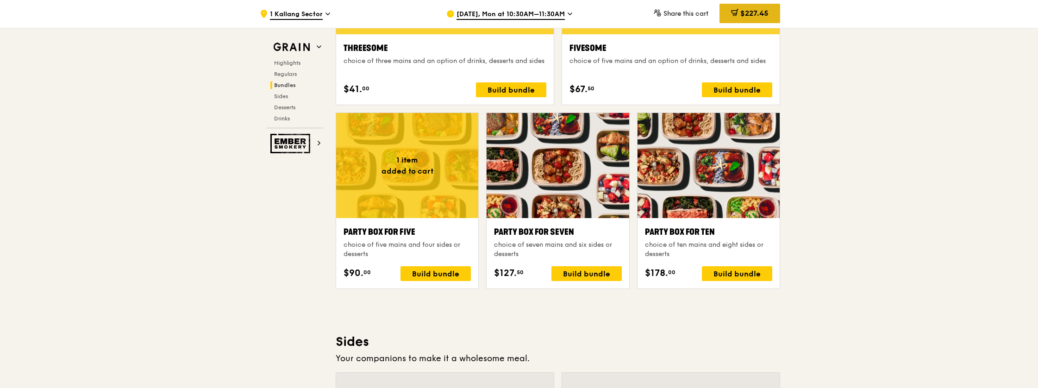
click at [746, 9] on span "$227.45" at bounding box center [754, 13] width 28 height 9
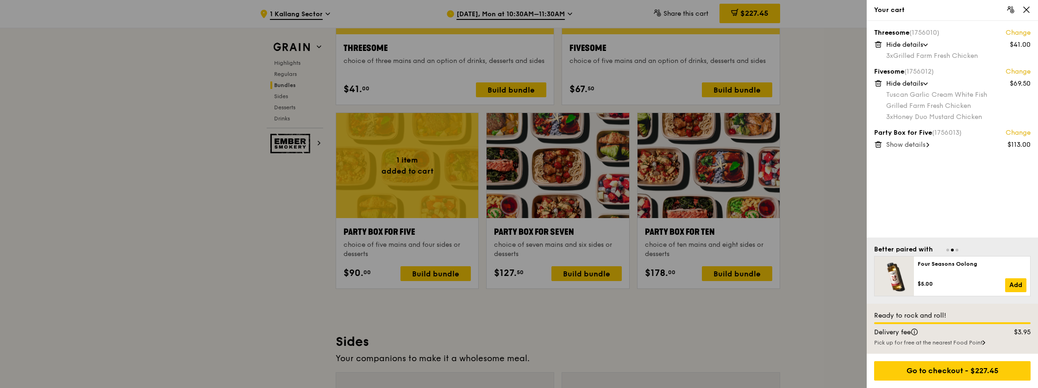
click at [908, 147] on span "Show details" at bounding box center [905, 145] width 39 height 8
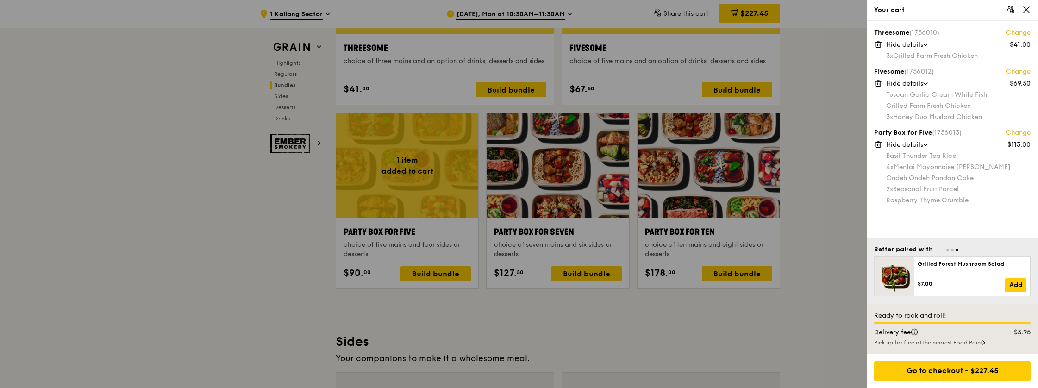
click at [1019, 132] on link "Change" at bounding box center [1018, 132] width 25 height 9
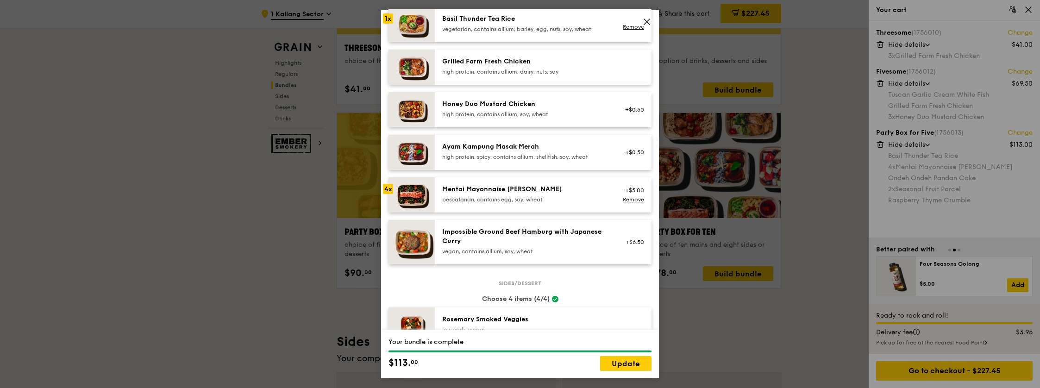
scroll to position [203, 0]
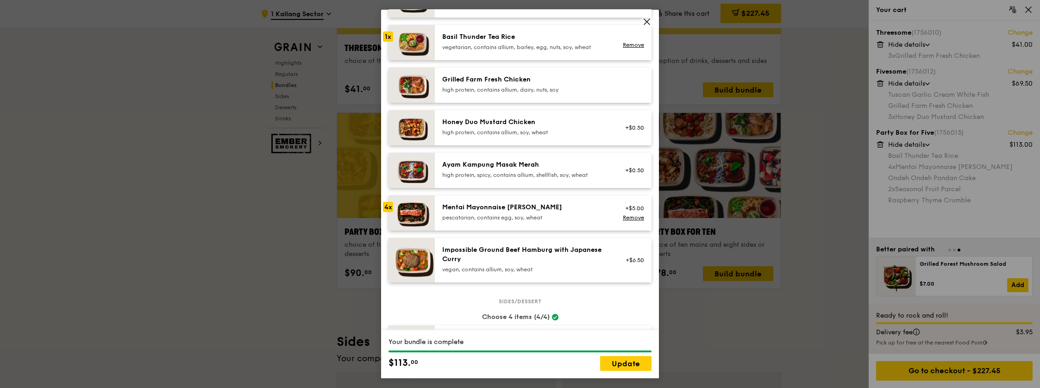
click at [568, 211] on div "Mentai Mayonnaise [PERSON_NAME]" at bounding box center [525, 207] width 166 height 9
click at [626, 44] on link "Remove" at bounding box center [633, 45] width 21 height 6
click at [535, 217] on div "pescatarian, contains egg, soy, wheat" at bounding box center [525, 217] width 166 height 7
click at [639, 369] on link "Update" at bounding box center [625, 363] width 51 height 15
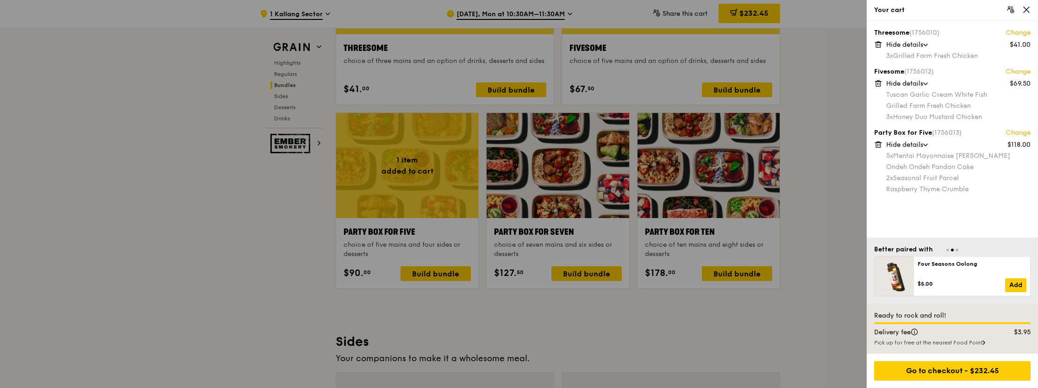
click at [1015, 132] on link "Change" at bounding box center [1018, 132] width 25 height 9
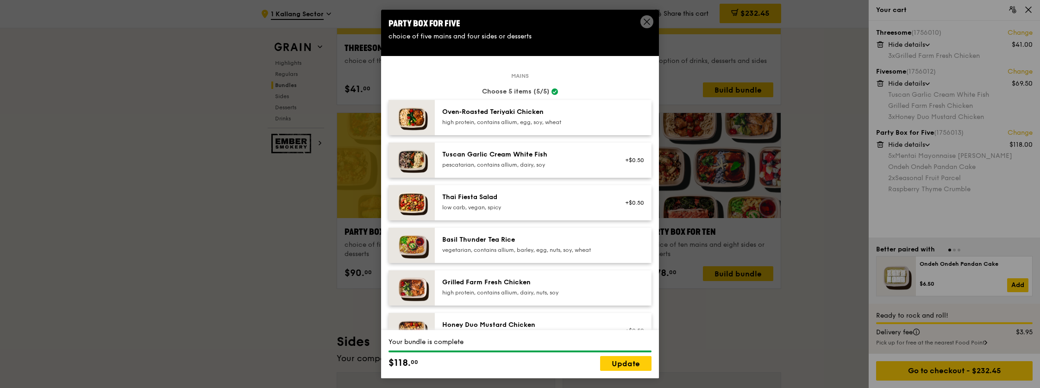
click at [593, 157] on div "Tuscan Garlic Cream White Fish" at bounding box center [525, 154] width 166 height 9
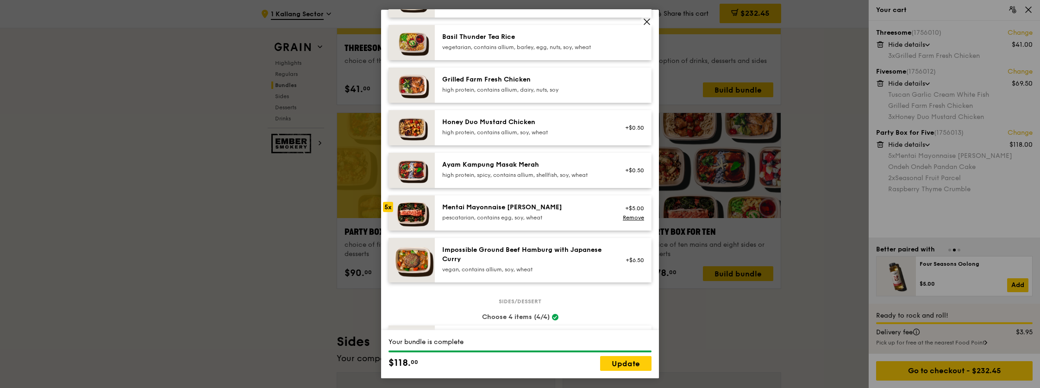
click at [606, 215] on div "Mentai Mayonnaise Aburi Salmon pescatarian, contains egg, soy, wheat" at bounding box center [525, 213] width 177 height 20
click at [632, 218] on link "Remove" at bounding box center [633, 217] width 21 height 6
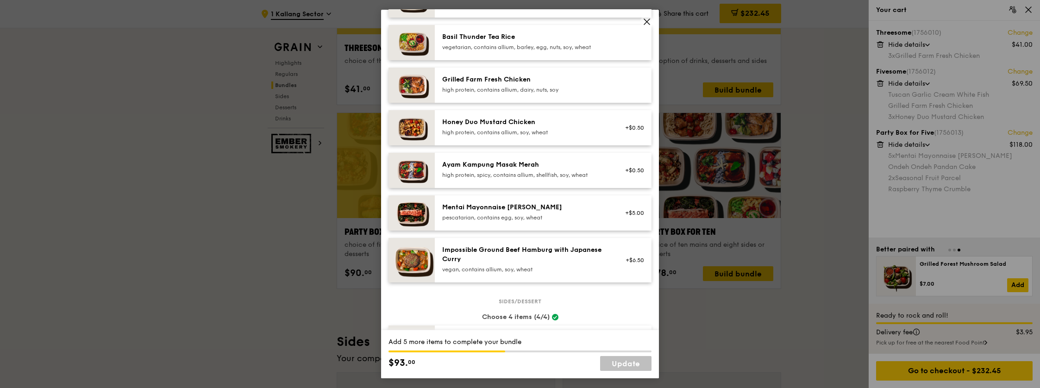
click at [567, 211] on div "Mentai Mayonnaise [PERSON_NAME]" at bounding box center [525, 207] width 166 height 9
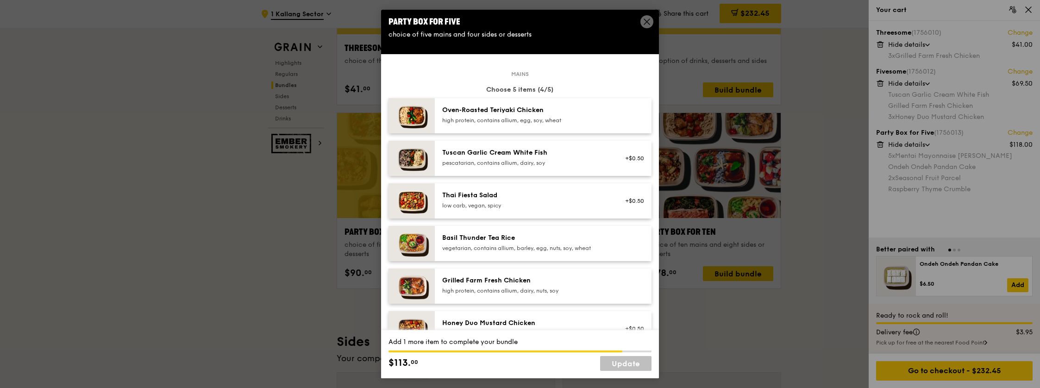
scroll to position [0, 0]
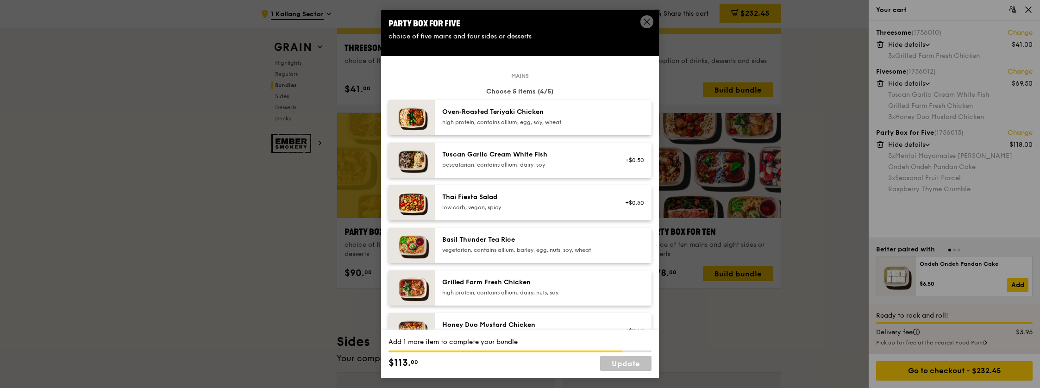
click at [563, 161] on div "pescatarian, contains allium, dairy, soy" at bounding box center [525, 164] width 166 height 7
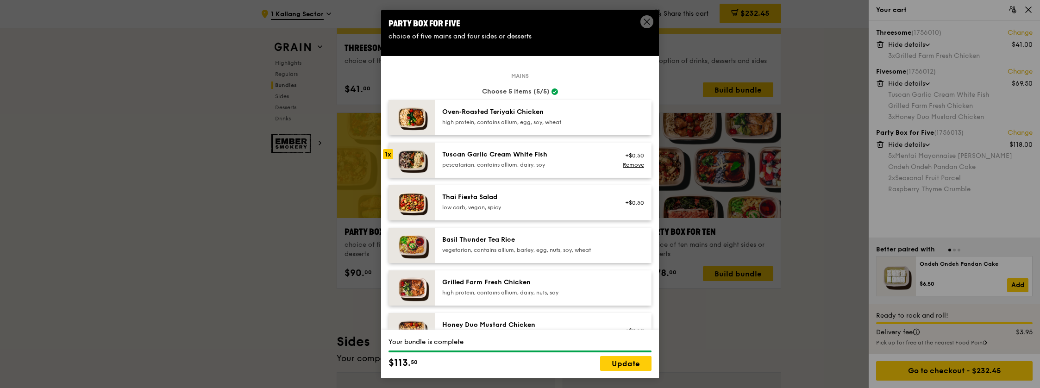
click at [476, 203] on div "Thai Fiesta Salad low carb, vegan, spicy" at bounding box center [525, 202] width 166 height 19
click at [414, 205] on img at bounding box center [412, 202] width 46 height 35
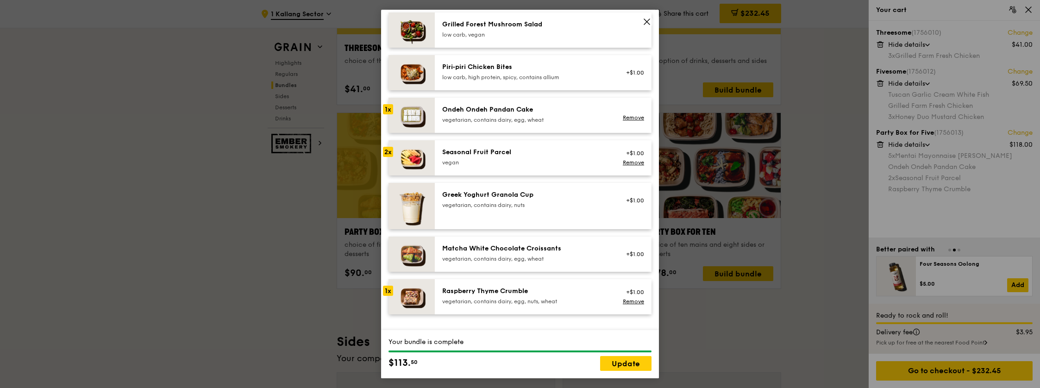
scroll to position [645, 0]
click at [637, 365] on link "Update" at bounding box center [625, 363] width 51 height 15
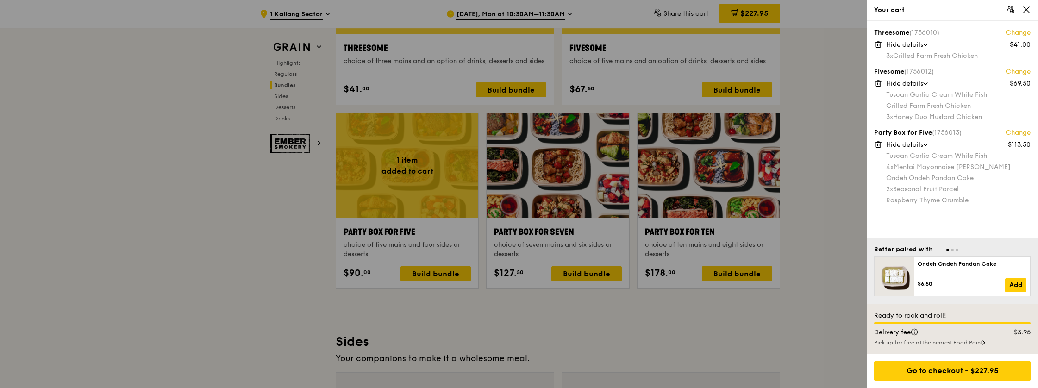
click at [1020, 71] on link "Change" at bounding box center [1018, 71] width 25 height 9
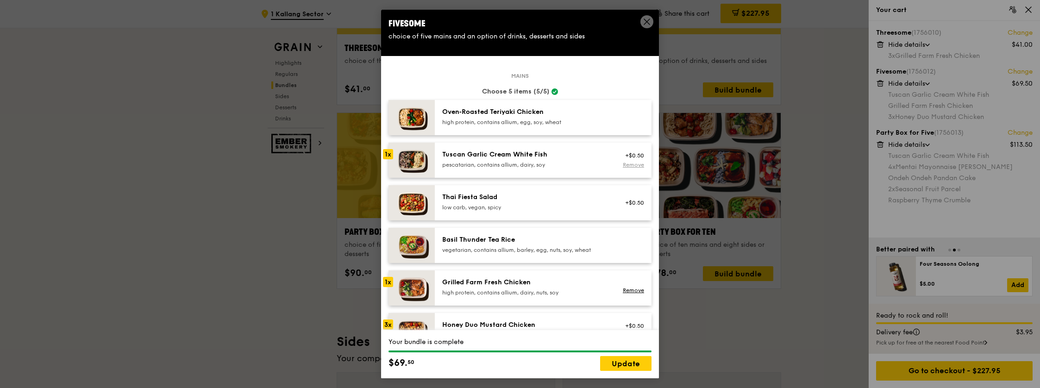
click at [623, 163] on link "Remove" at bounding box center [633, 165] width 21 height 6
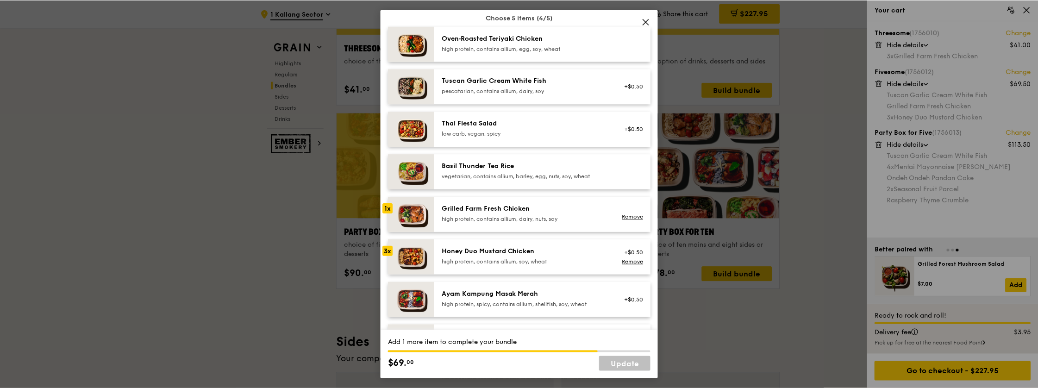
scroll to position [110, 0]
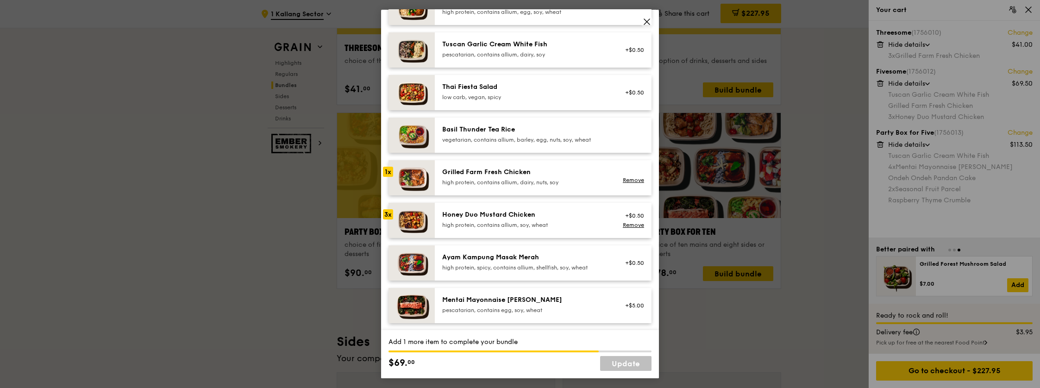
click at [481, 176] on div "Grilled Farm Fresh Chicken" at bounding box center [525, 172] width 166 height 9
click at [630, 365] on link "Update" at bounding box center [625, 363] width 51 height 15
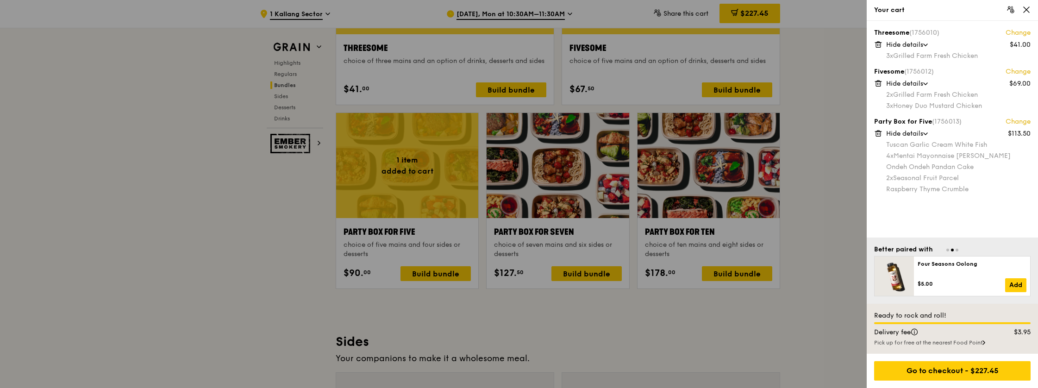
click at [643, 307] on div at bounding box center [519, 194] width 1038 height 388
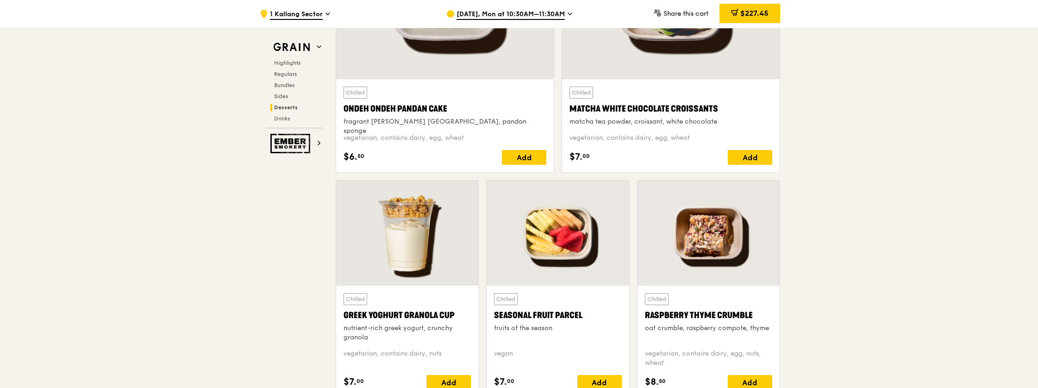
scroll to position [2813, 0]
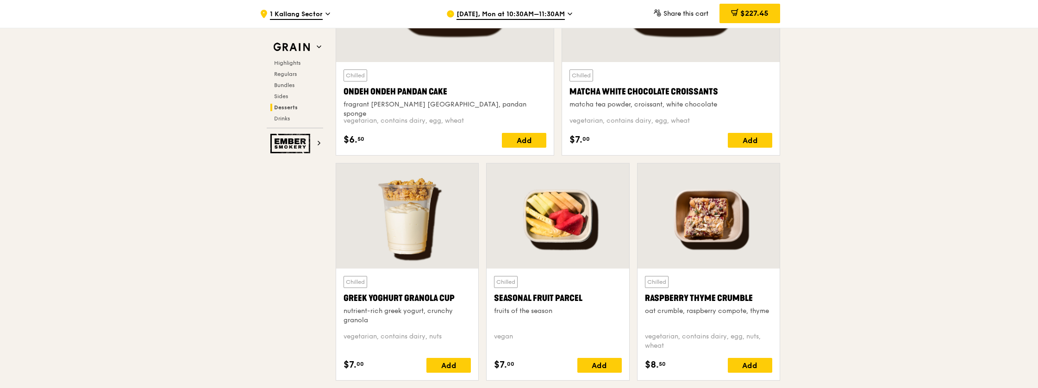
drag, startPoint x: 644, startPoint y: 292, endPoint x: 758, endPoint y: 296, distance: 113.5
click at [758, 296] on div "Chilled Raspberry Thyme Crumble oat crumble, raspberry compote, thyme vegetaria…" at bounding box center [709, 325] width 142 height 112
copy div "Raspberry Thyme Crumble"
click at [658, 314] on div "Chilled Raspberry Thyme Crumble oat crumble, raspberry compote, thyme" at bounding box center [708, 300] width 127 height 49
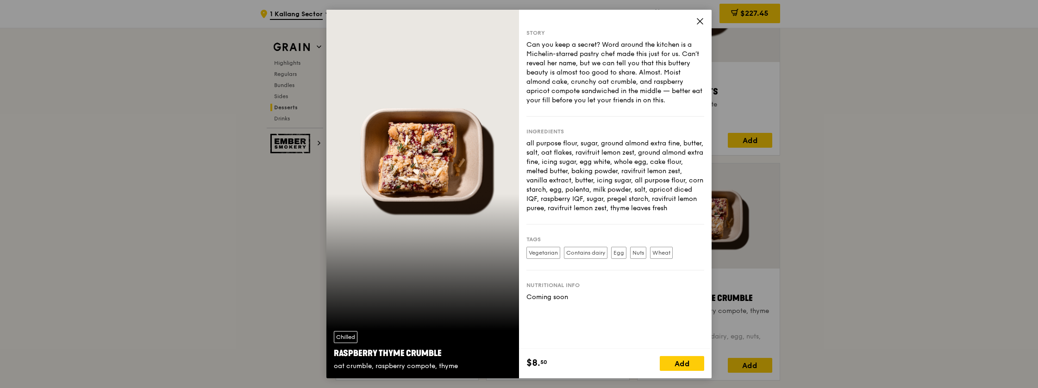
drag, startPoint x: 527, startPoint y: 139, endPoint x: 697, endPoint y: 215, distance: 186.1
click at [697, 215] on div "Ingredients all purpose flour, sugar, ground almond extra fine, butter, salt, o…" at bounding box center [616, 171] width 178 height 108
copy div "all purpose flour, sugar, ground almond extra fine, butter, salt, oat flakes, r…"
click at [600, 117] on div "Ingredients all purpose flour, sugar, ground almond extra fine, butter, salt, o…" at bounding box center [616, 171] width 178 height 108
drag, startPoint x: 527, startPoint y: 42, endPoint x: 692, endPoint y: 105, distance: 176.9
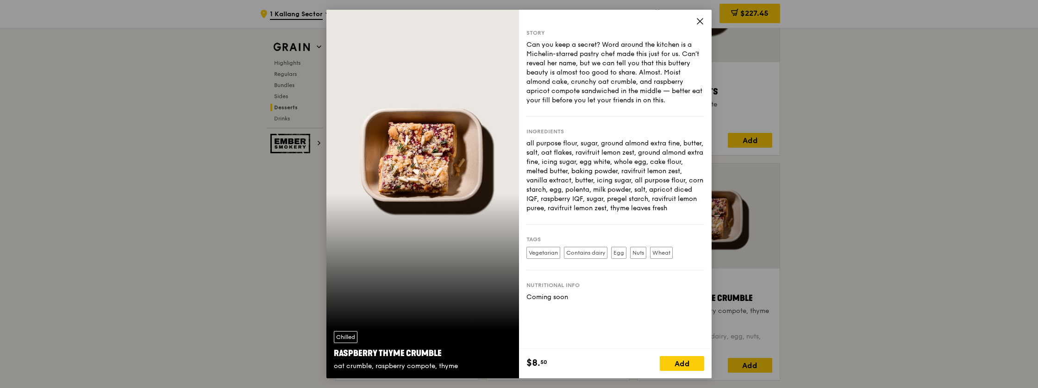
click at [692, 105] on div "Can you keep a secret? Word around the kitchen is a Michelin-starred pastry che…" at bounding box center [616, 72] width 178 height 65
copy div "Can you keep a secret? Word around the kitchen is a Michelin-starred pastry che…"
click at [698, 23] on icon at bounding box center [700, 22] width 6 height 6
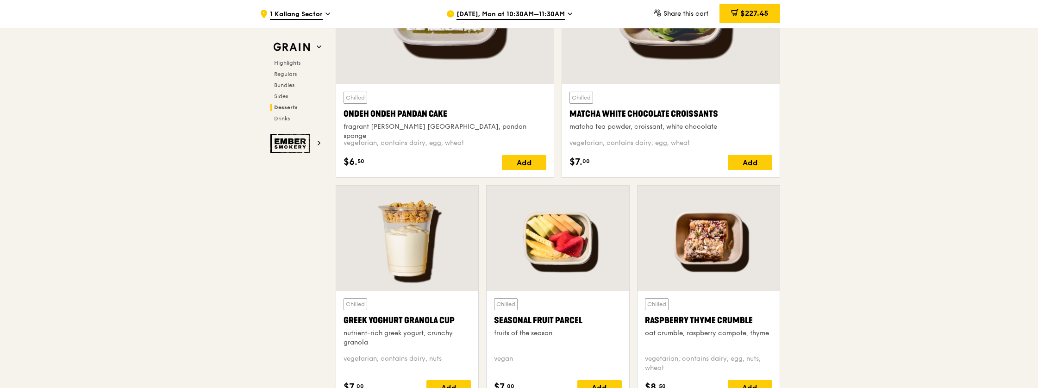
scroll to position [2774, 0]
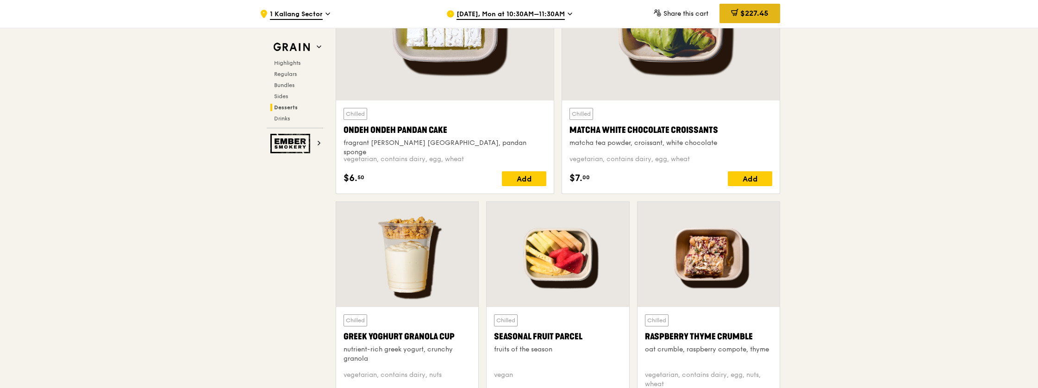
click at [749, 13] on span "$227.45" at bounding box center [754, 13] width 28 height 9
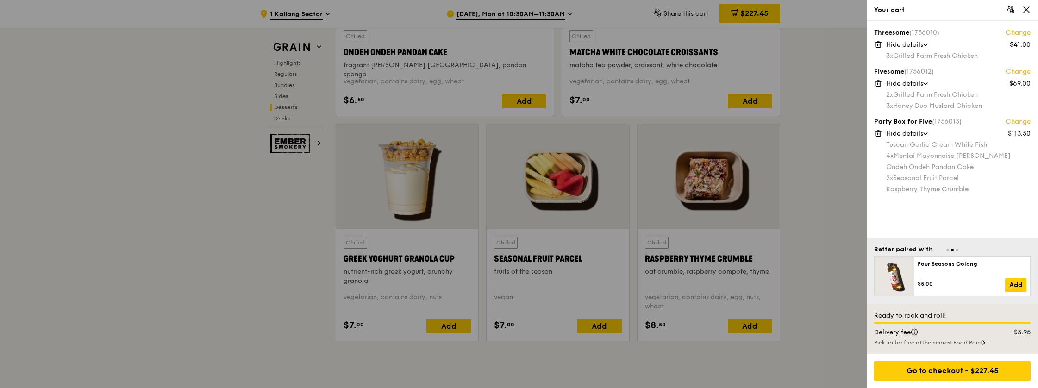
scroll to position [2852, 0]
click at [571, 260] on div at bounding box center [519, 194] width 1038 height 388
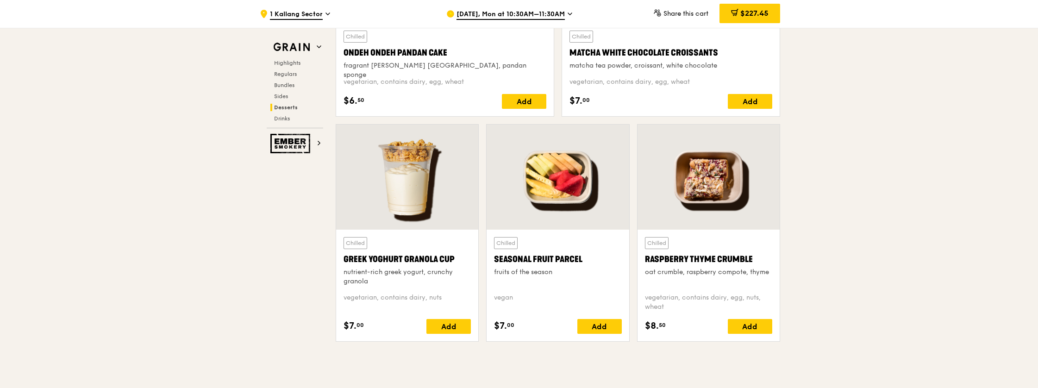
click at [571, 260] on div "Seasonal Fruit Parcel" at bounding box center [557, 259] width 127 height 13
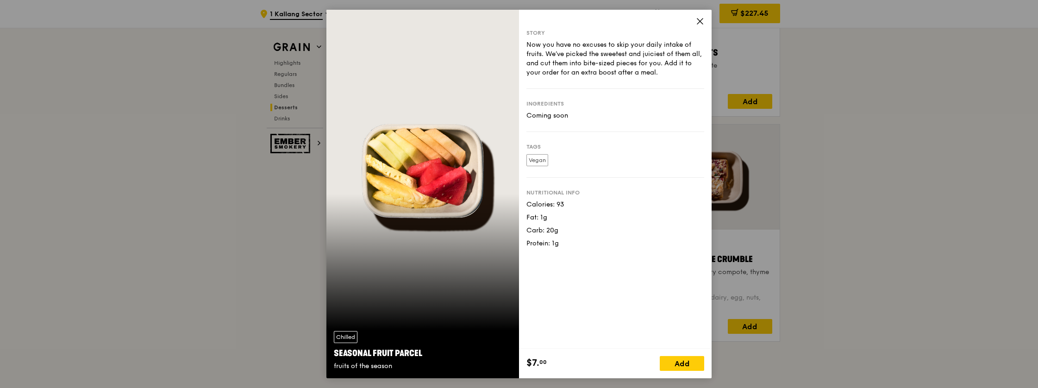
click at [699, 24] on icon at bounding box center [700, 21] width 8 height 8
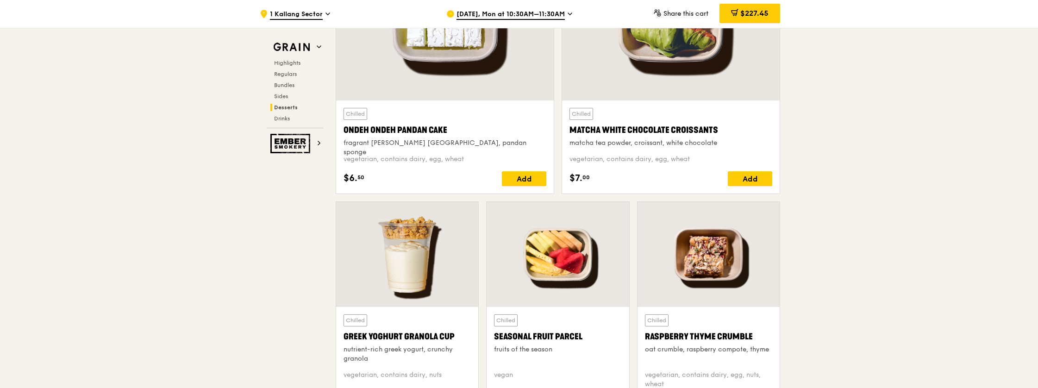
scroll to position [2735, 0]
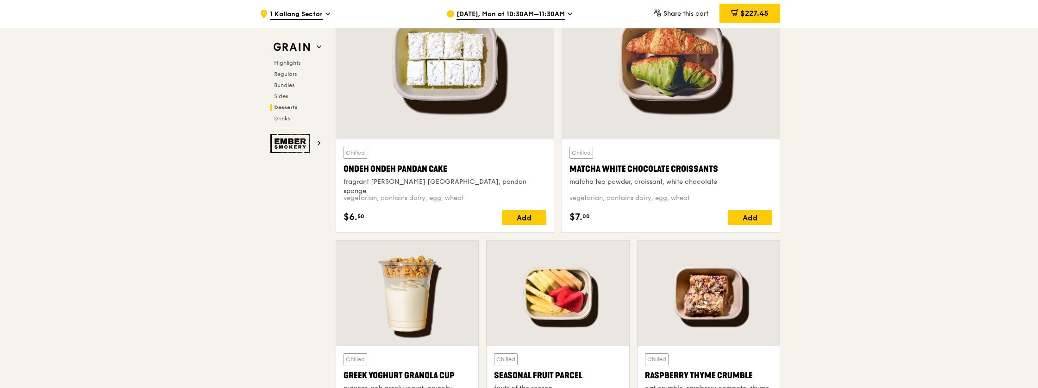
click at [475, 132] on div at bounding box center [445, 59] width 218 height 161
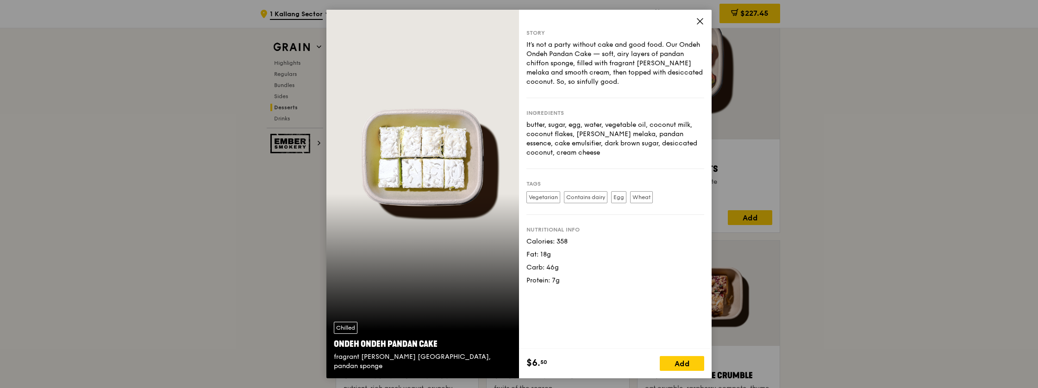
click at [699, 22] on icon at bounding box center [700, 22] width 6 height 6
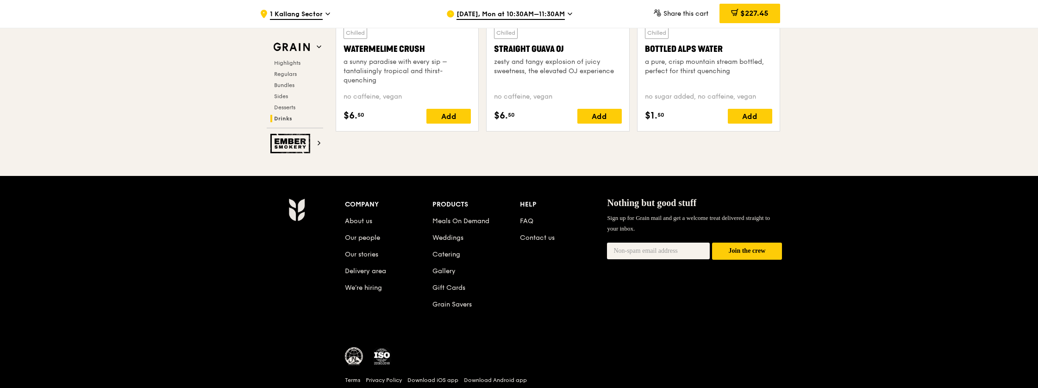
scroll to position [3836, 0]
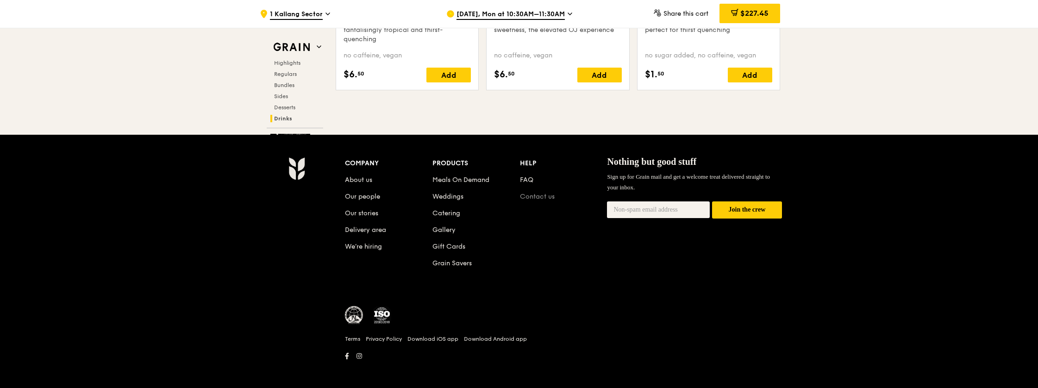
click at [539, 193] on link "Contact us" at bounding box center [537, 197] width 35 height 8
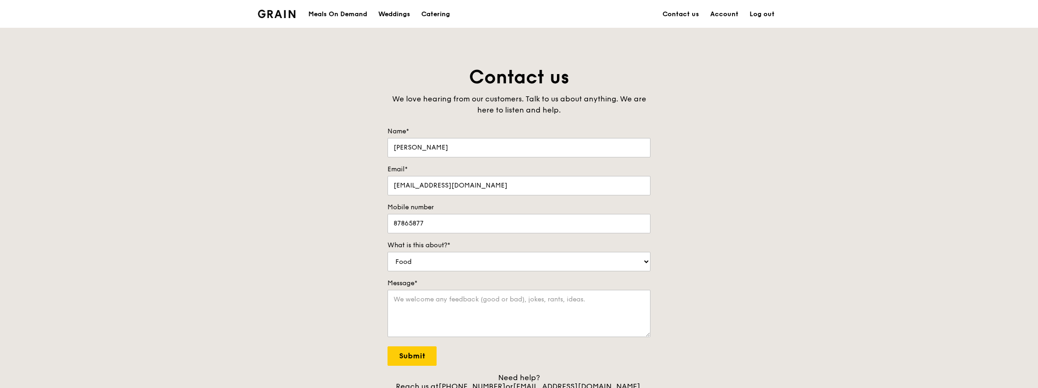
click at [338, 13] on div "Meals On Demand" at bounding box center [337, 14] width 59 height 28
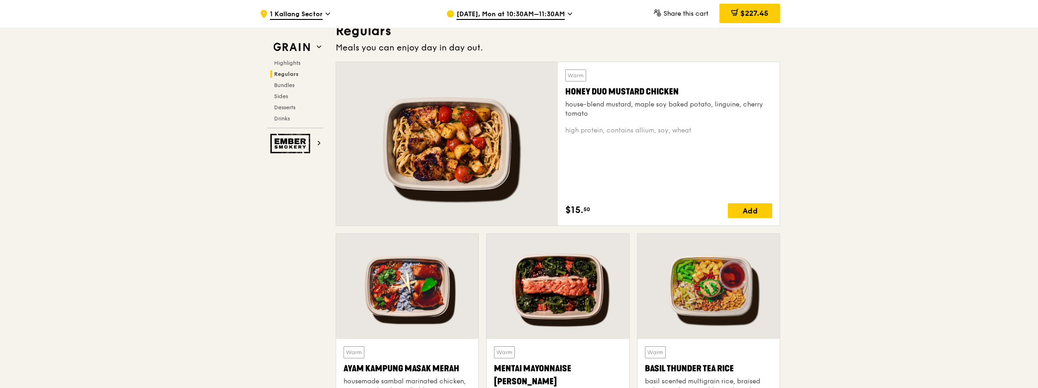
scroll to position [621, 0]
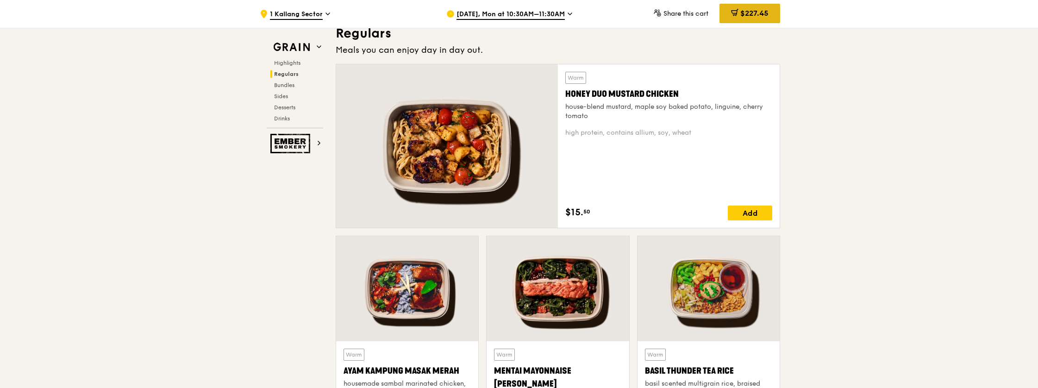
click at [755, 14] on span "$227.45" at bounding box center [754, 13] width 28 height 9
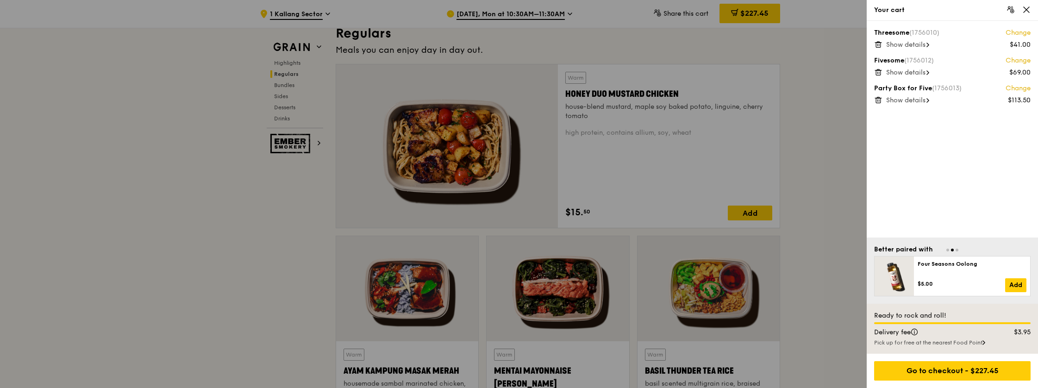
click at [902, 46] on span "Show details" at bounding box center [905, 45] width 39 height 8
click at [910, 84] on span "Show details" at bounding box center [905, 84] width 39 height 8
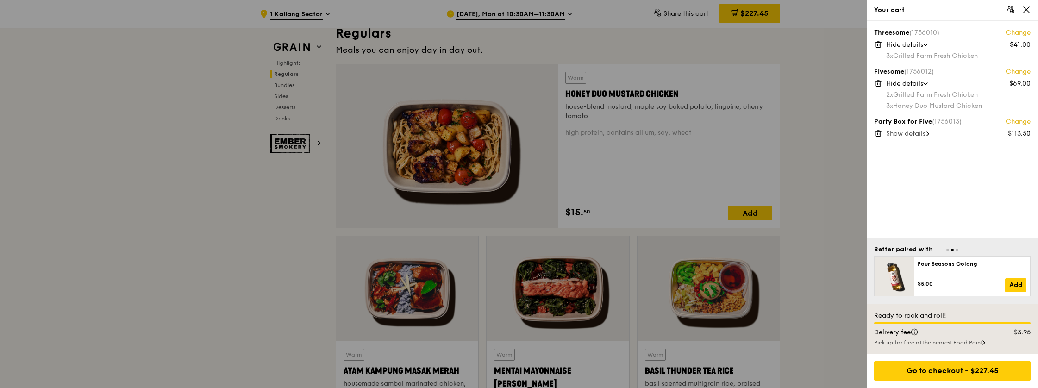
click at [913, 136] on span "Show details" at bounding box center [905, 134] width 39 height 8
click at [826, 236] on div at bounding box center [519, 194] width 1038 height 388
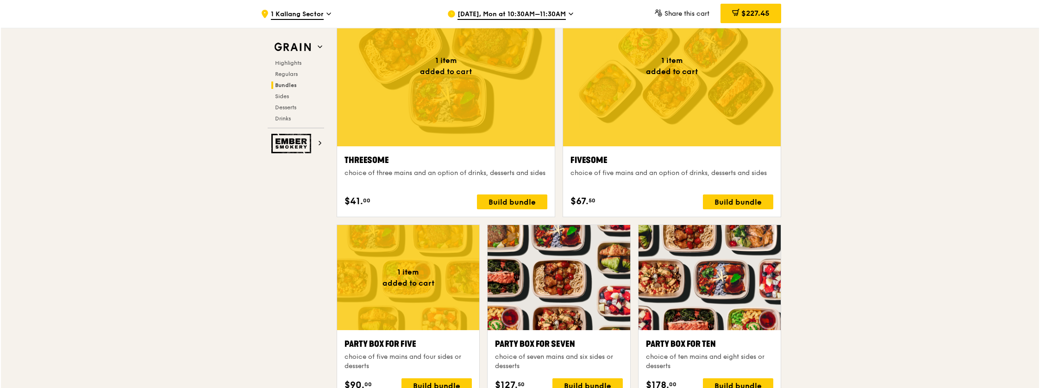
scroll to position [1649, 0]
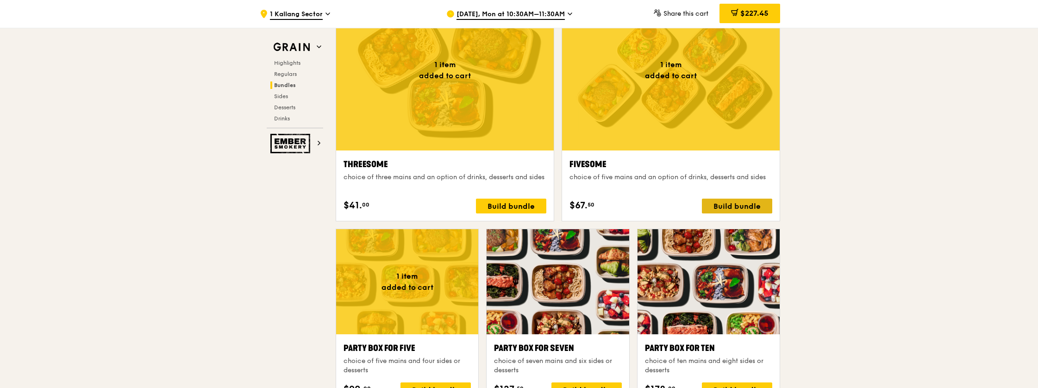
click at [742, 203] on div "Build bundle" at bounding box center [737, 206] width 70 height 15
click at [738, 204] on div "Build bundle" at bounding box center [737, 206] width 70 height 15
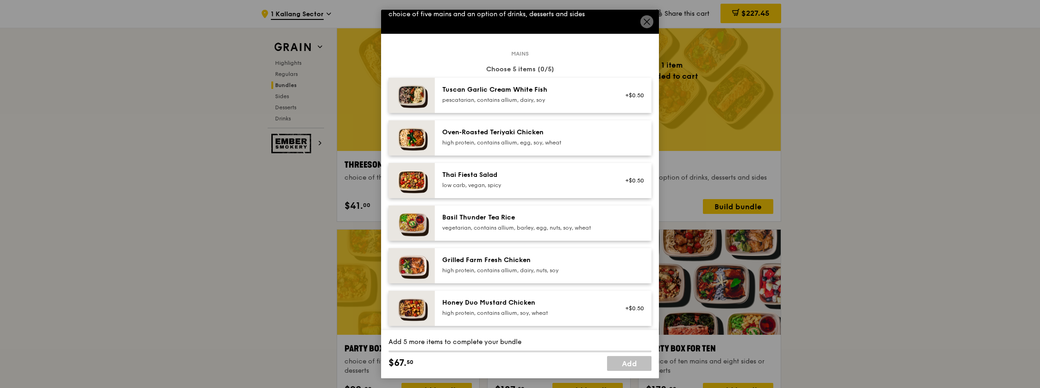
scroll to position [19, 0]
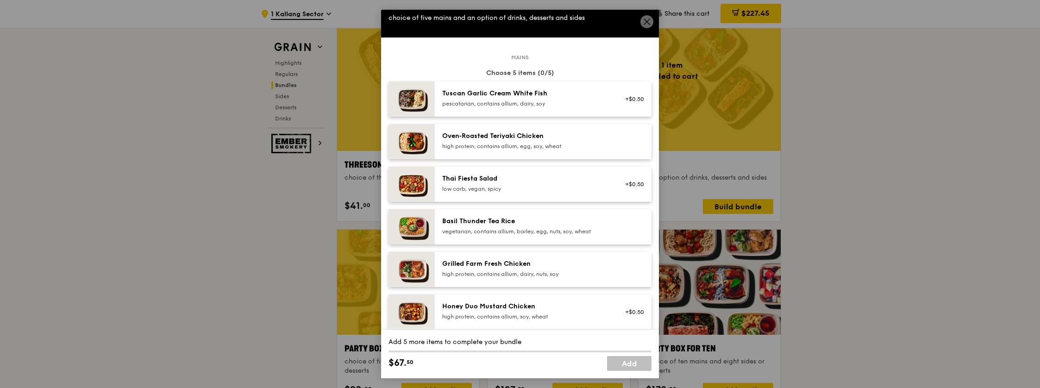
click at [647, 24] on icon at bounding box center [647, 22] width 8 height 8
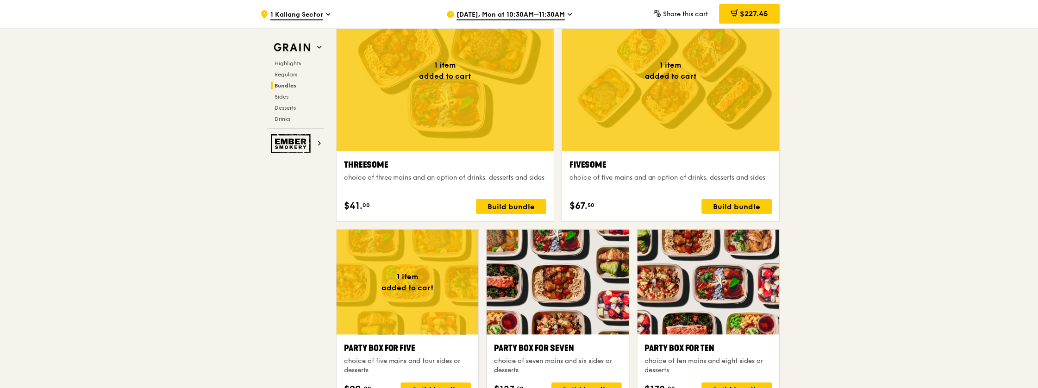
scroll to position [1649, 0]
click at [750, 16] on span "$227.45" at bounding box center [754, 13] width 28 height 9
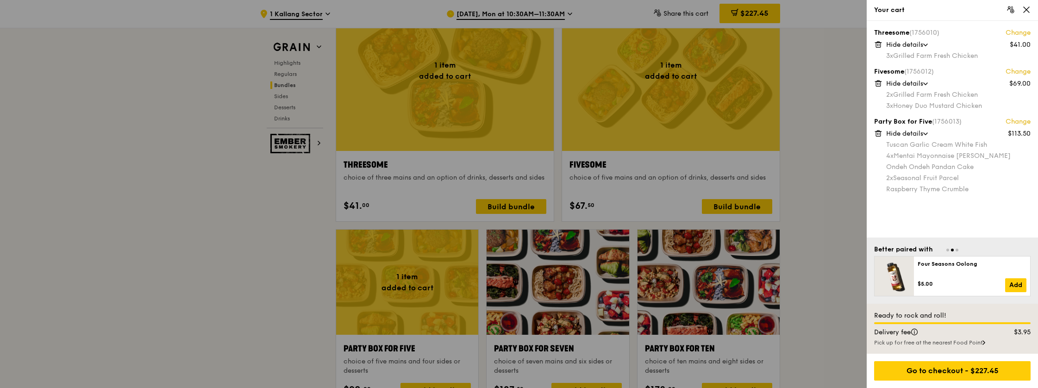
click at [807, 132] on div at bounding box center [519, 194] width 1038 height 388
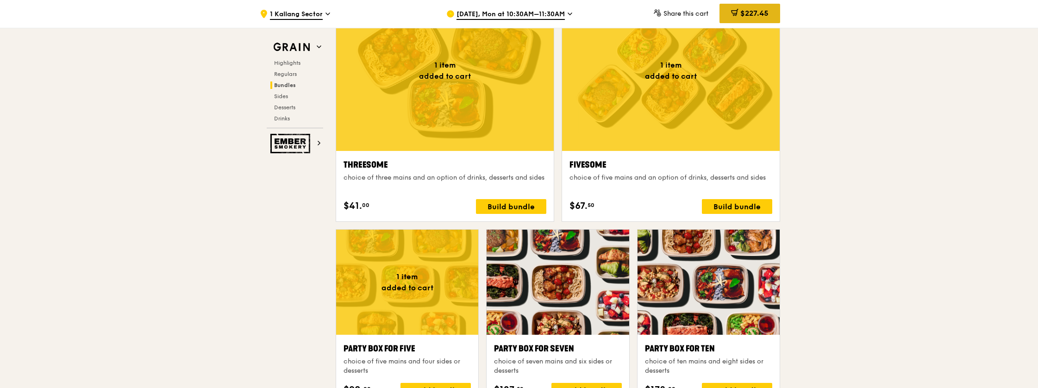
click at [755, 13] on span "$227.45" at bounding box center [754, 13] width 28 height 9
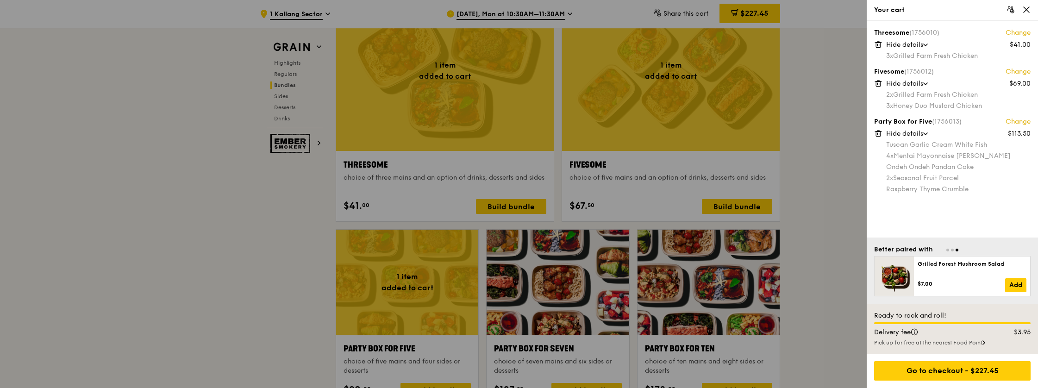
click at [824, 261] on div at bounding box center [519, 194] width 1038 height 388
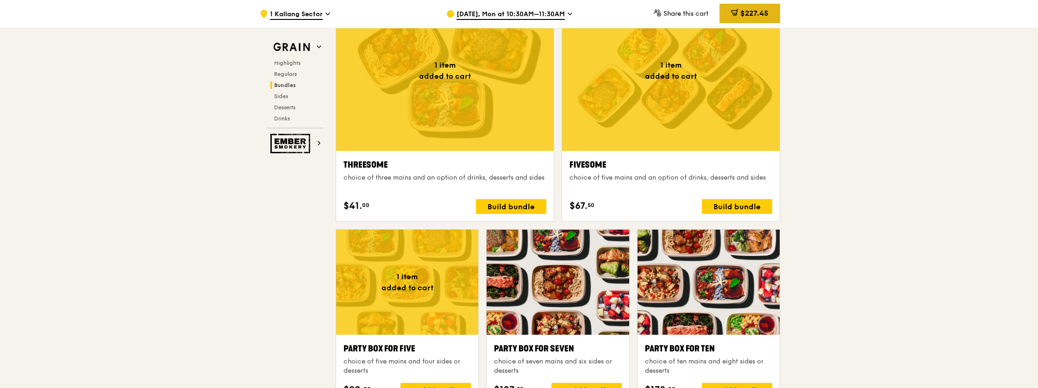
click at [734, 13] on icon at bounding box center [735, 12] width 6 height 3
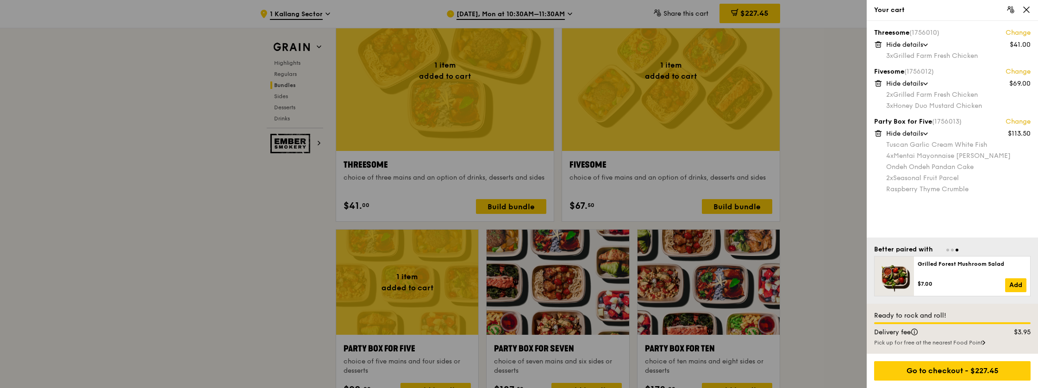
click at [835, 227] on div at bounding box center [519, 194] width 1038 height 388
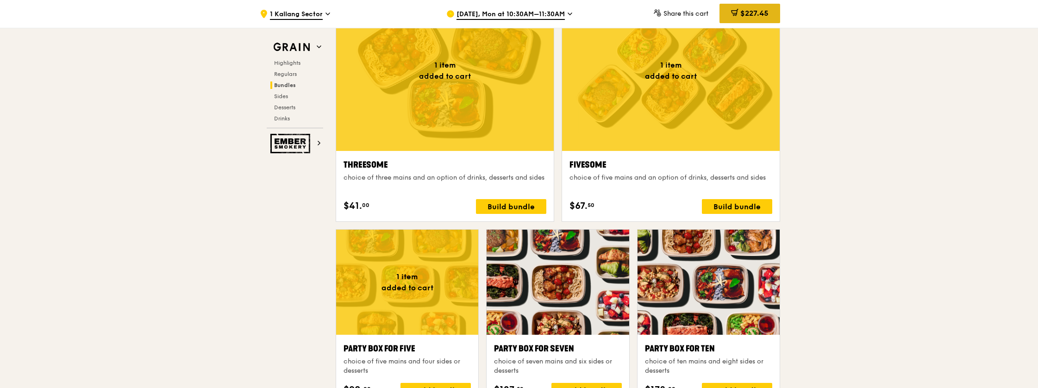
click at [743, 16] on span "$227.45" at bounding box center [754, 13] width 28 height 9
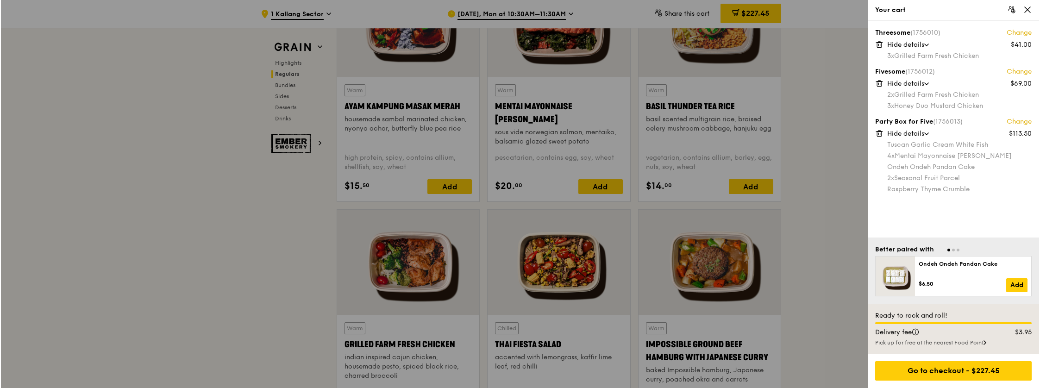
scroll to position [886, 0]
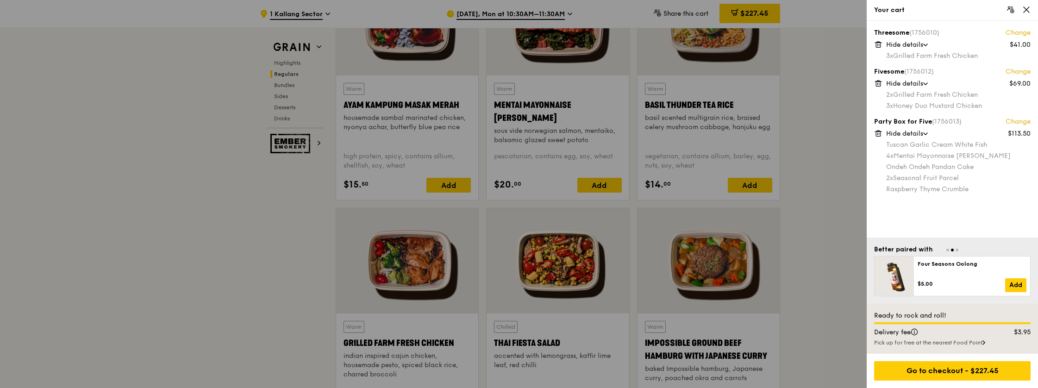
click at [1016, 31] on link "Change" at bounding box center [1018, 32] width 25 height 9
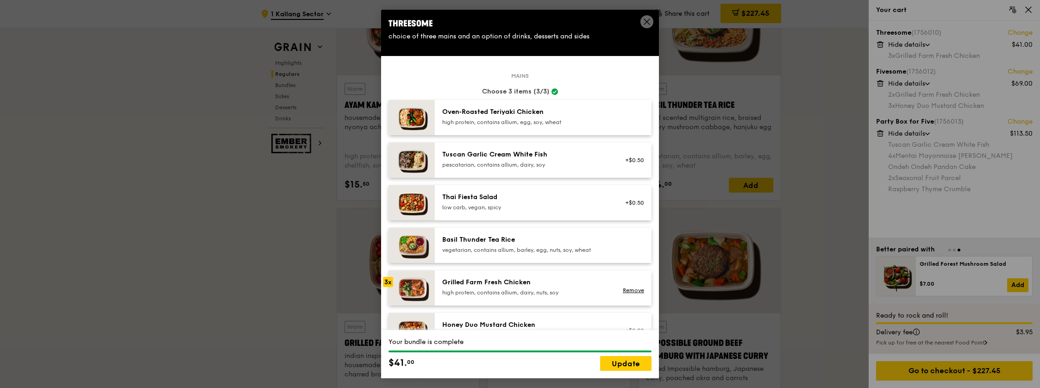
click at [649, 22] on icon at bounding box center [647, 22] width 8 height 8
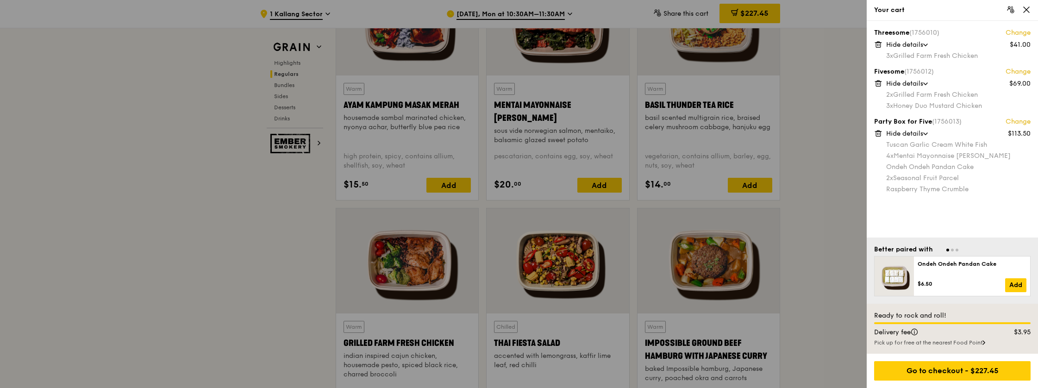
click at [826, 227] on div at bounding box center [519, 194] width 1038 height 388
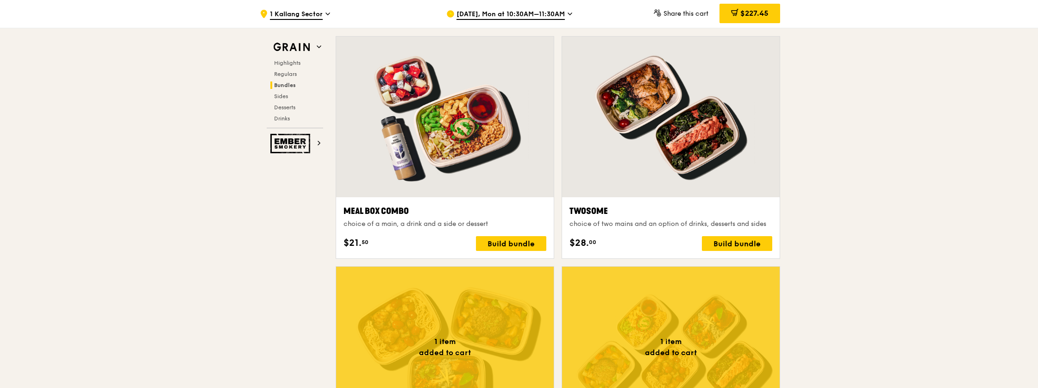
scroll to position [1371, 0]
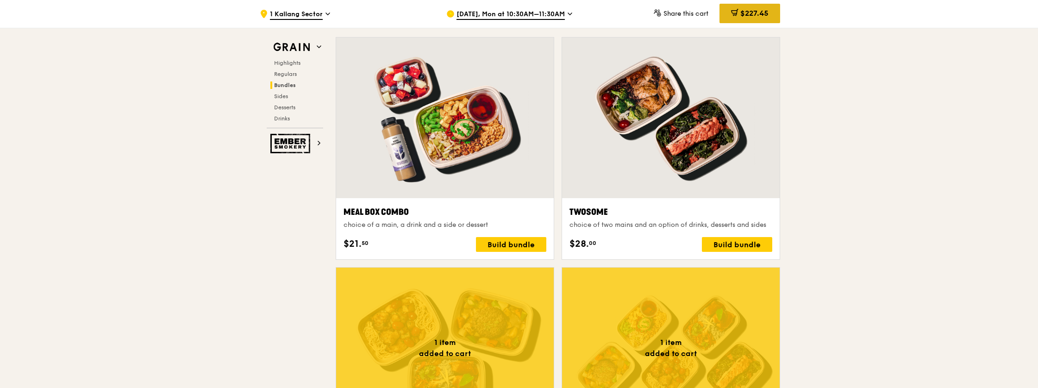
click at [747, 16] on span "$227.45" at bounding box center [754, 13] width 28 height 9
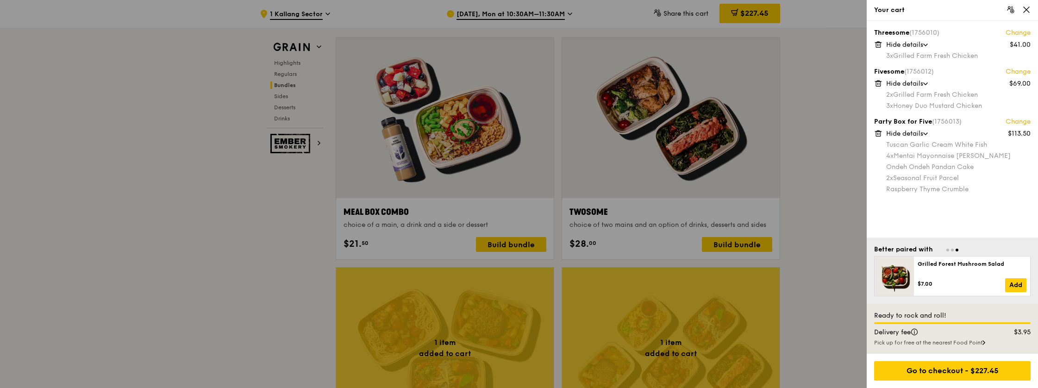
click at [936, 156] on div "4x Mentai Mayonnaise Aburi Salmon" at bounding box center [958, 155] width 144 height 9
click at [936, 144] on div "Tuscan Garlic Cream White Fish" at bounding box center [958, 144] width 144 height 9
click at [790, 194] on div at bounding box center [519, 194] width 1038 height 388
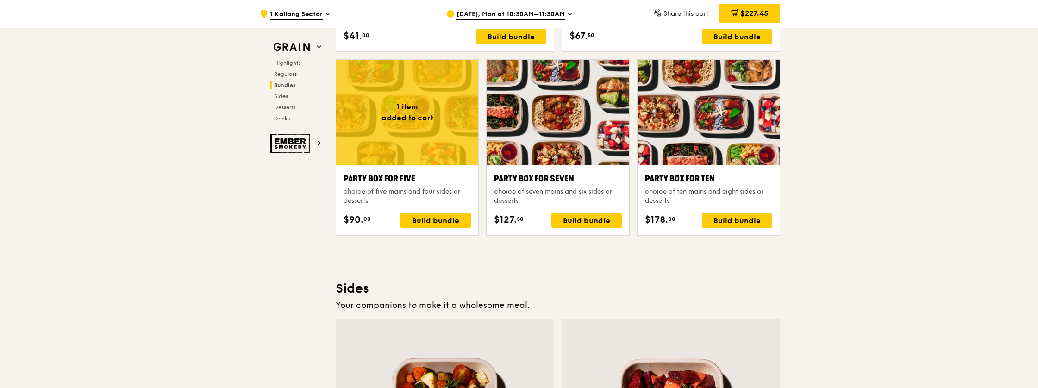
scroll to position [1818, 0]
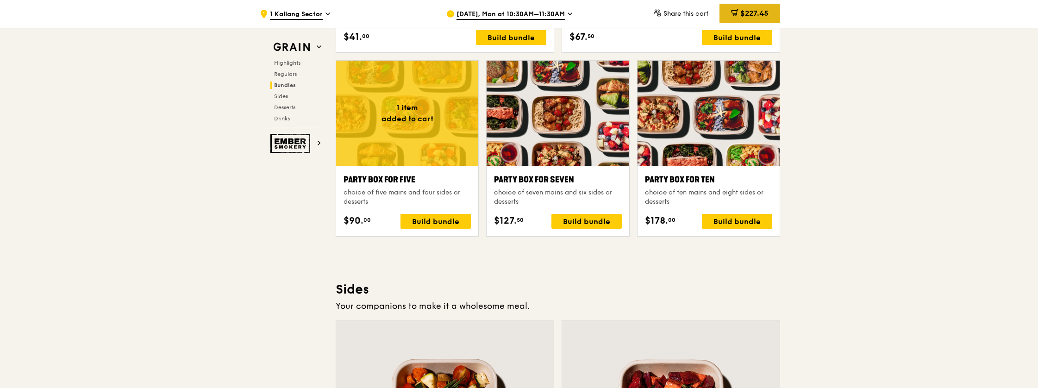
click at [739, 8] on div "$227.45" at bounding box center [750, 13] width 61 height 19
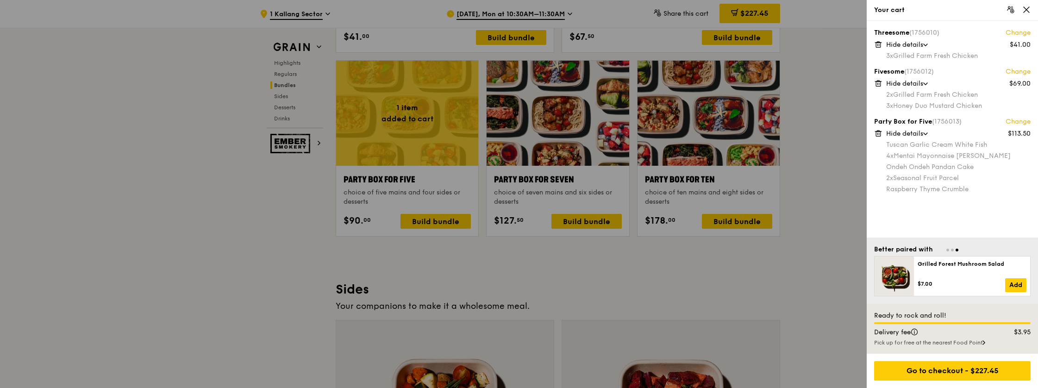
click at [809, 192] on div at bounding box center [519, 194] width 1038 height 388
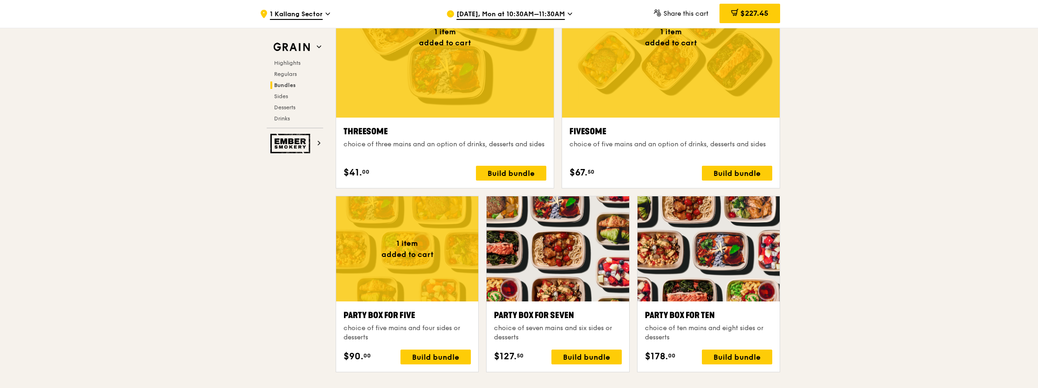
scroll to position [1624, 0]
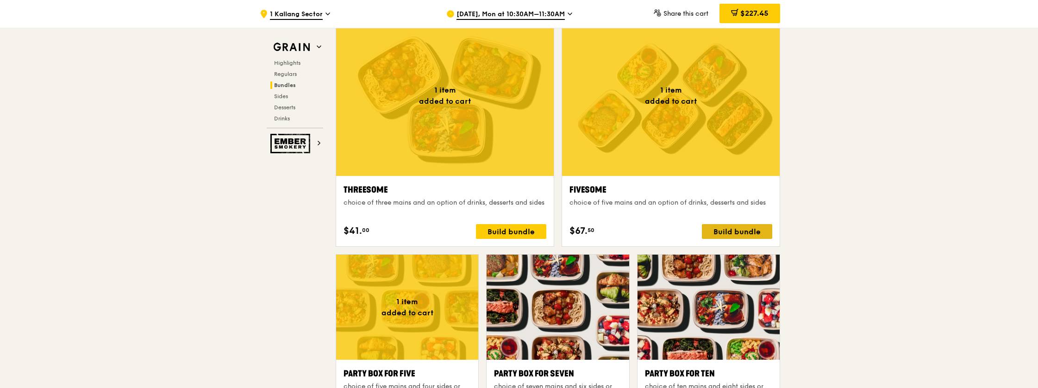
click at [747, 230] on div "Build bundle" at bounding box center [737, 231] width 70 height 15
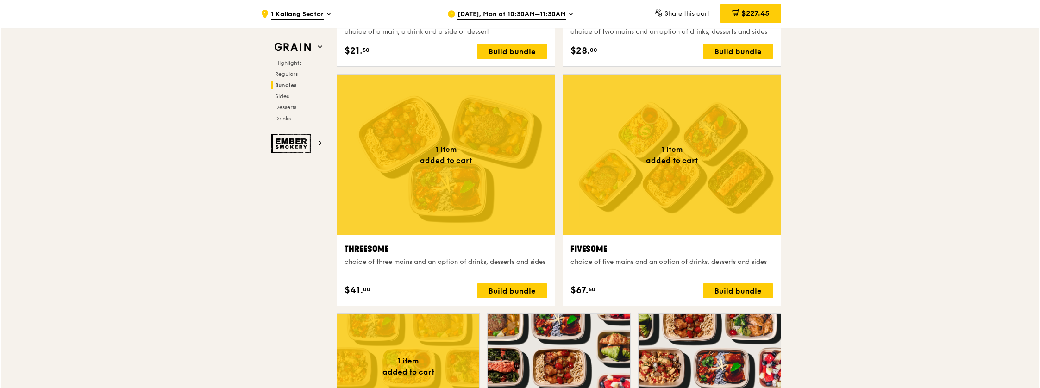
scroll to position [1565, 0]
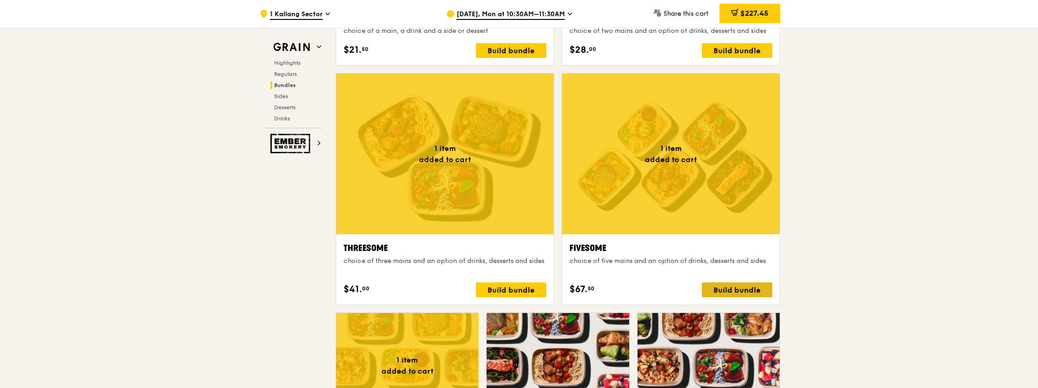
click at [740, 288] on div "Build bundle" at bounding box center [737, 289] width 70 height 15
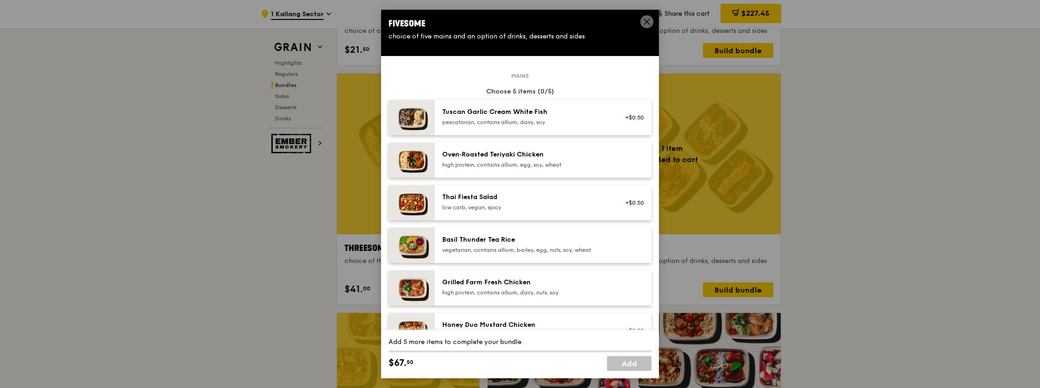
click at [495, 168] on div "high protein, contains allium, egg, soy, wheat" at bounding box center [525, 164] width 166 height 7
click at [648, 21] on icon at bounding box center [647, 22] width 8 height 8
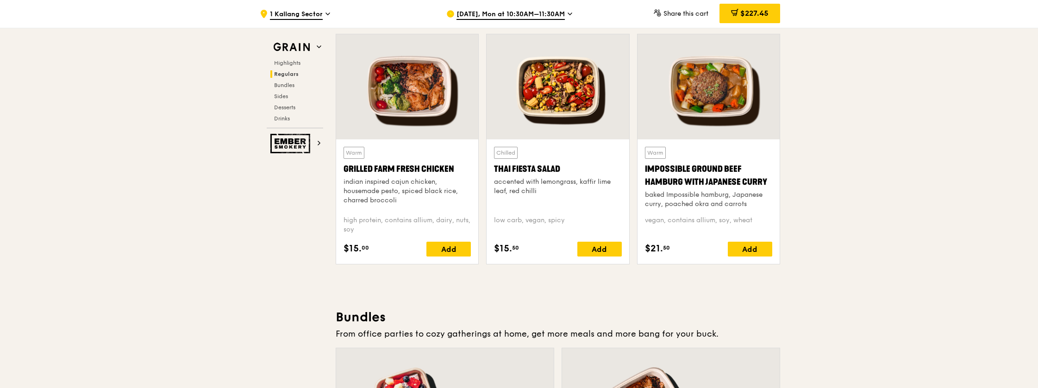
scroll to position [1060, 0]
click at [558, 100] on div at bounding box center [558, 86] width 142 height 105
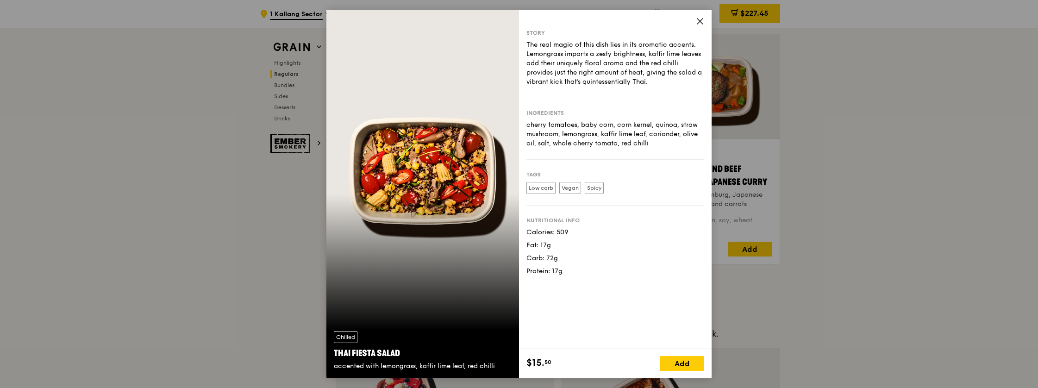
click at [703, 20] on icon at bounding box center [700, 21] width 8 height 8
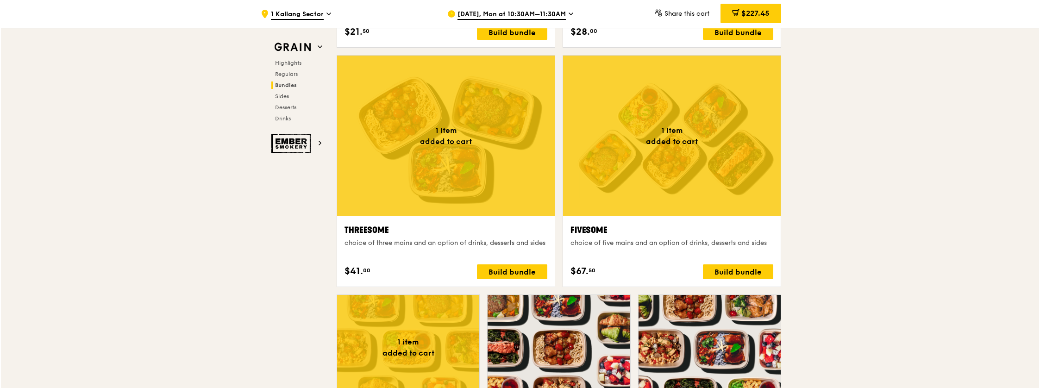
scroll to position [1584, 0]
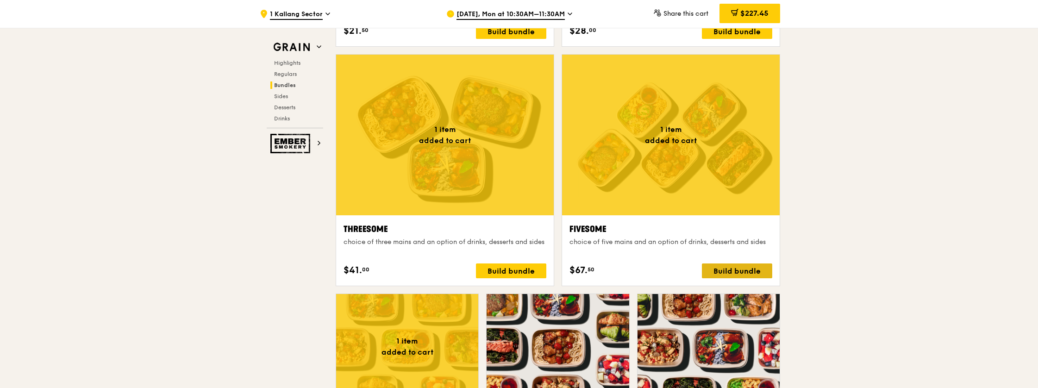
click at [742, 264] on div "Build bundle" at bounding box center [737, 270] width 70 height 15
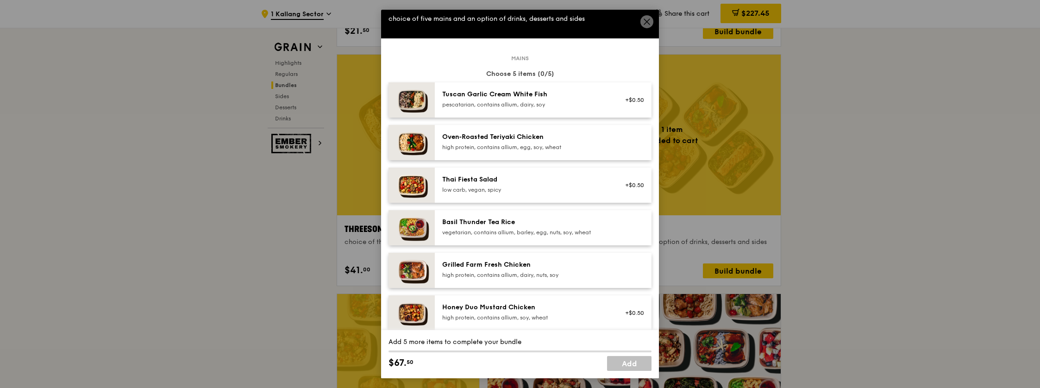
scroll to position [19, 0]
click at [533, 271] on div "high protein, contains allium, dairy, nuts, soy" at bounding box center [525, 273] width 166 height 7
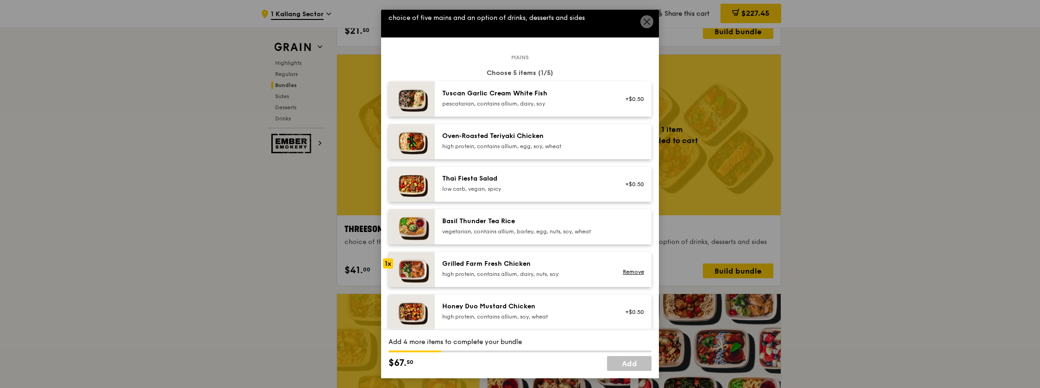
click at [533, 271] on div "high protein, contains allium, dairy, nuts, soy" at bounding box center [525, 273] width 166 height 7
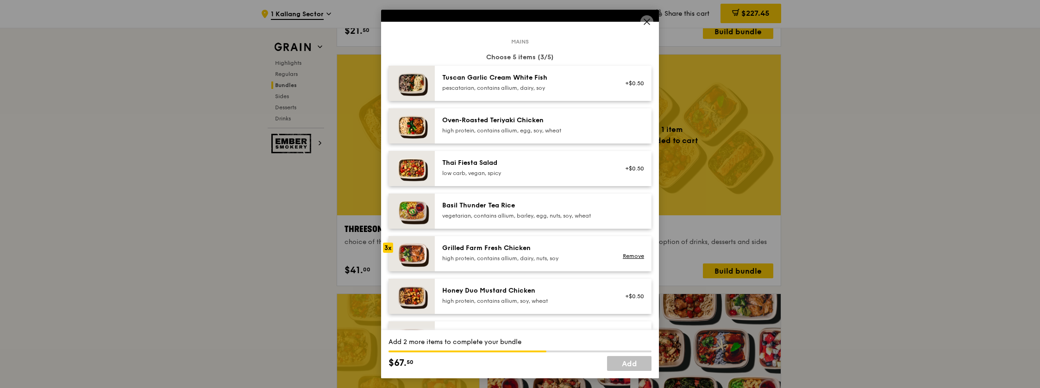
scroll to position [0, 0]
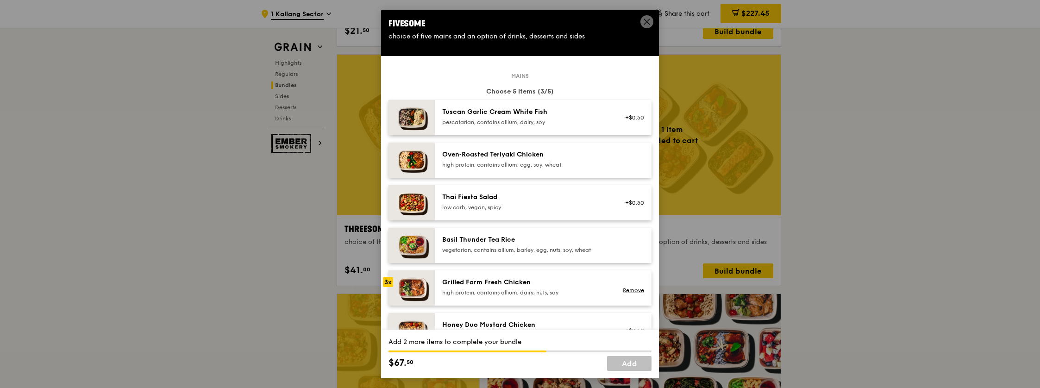
click at [648, 19] on icon at bounding box center [647, 22] width 6 height 6
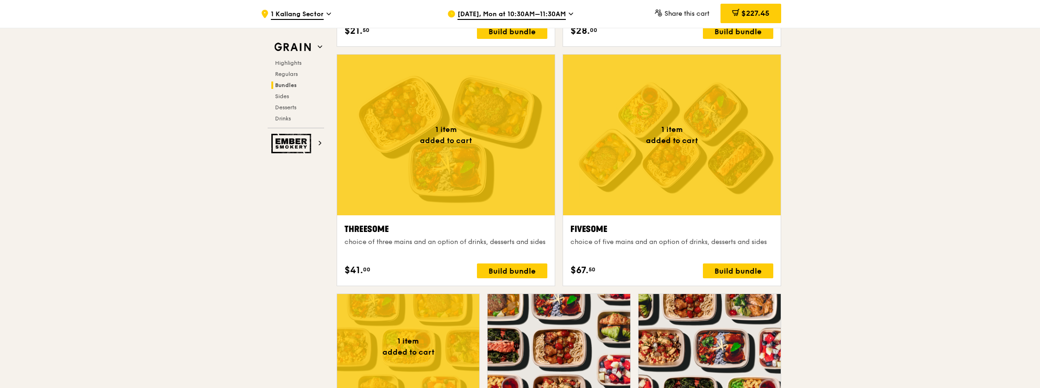
scroll to position [1584, 0]
click at [751, 270] on div "Build bundle" at bounding box center [737, 271] width 70 height 15
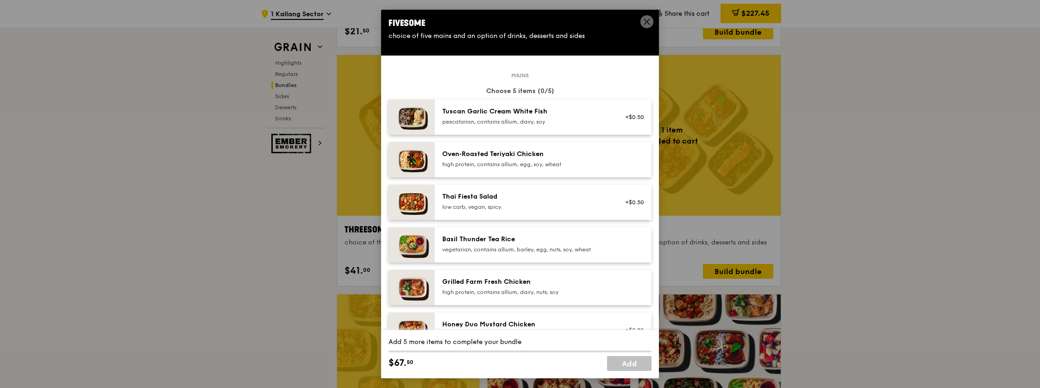
scroll to position [0, 0]
click at [533, 286] on div "Grilled Farm Fresh Chicken" at bounding box center [525, 282] width 166 height 9
click at [559, 158] on div "Oven‑Roasted Teriyaki Chicken" at bounding box center [525, 154] width 166 height 9
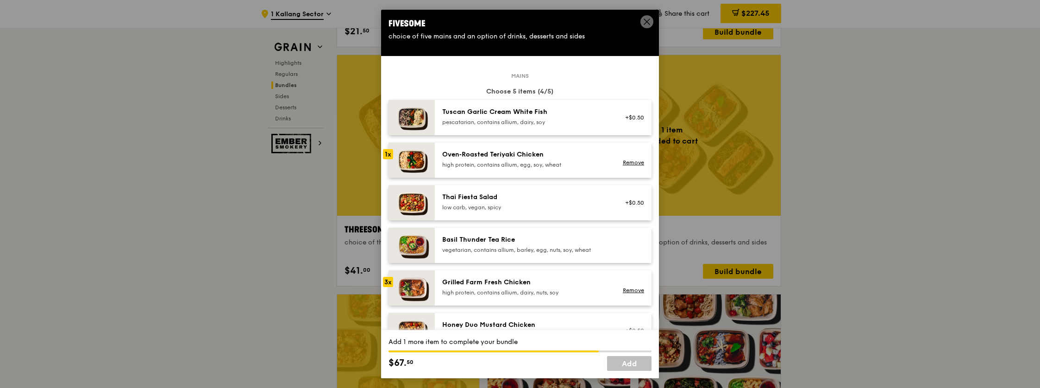
click at [565, 112] on div "Tuscan Garlic Cream White Fish" at bounding box center [525, 111] width 166 height 9
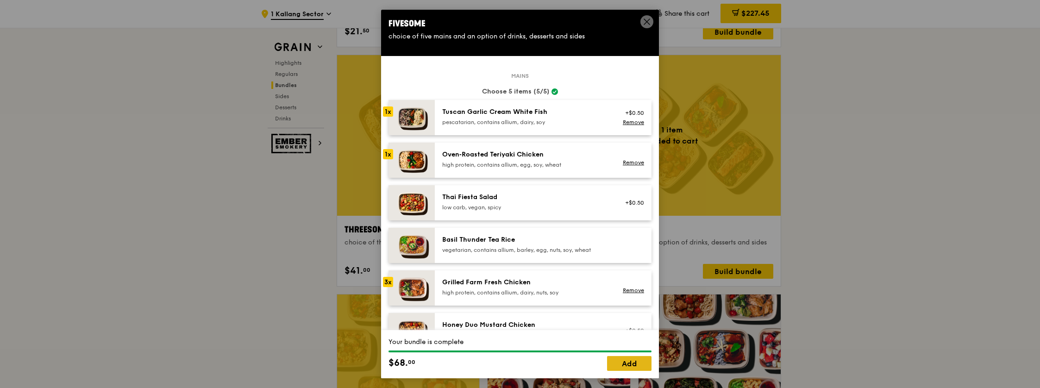
click at [625, 364] on link "Add" at bounding box center [629, 363] width 44 height 15
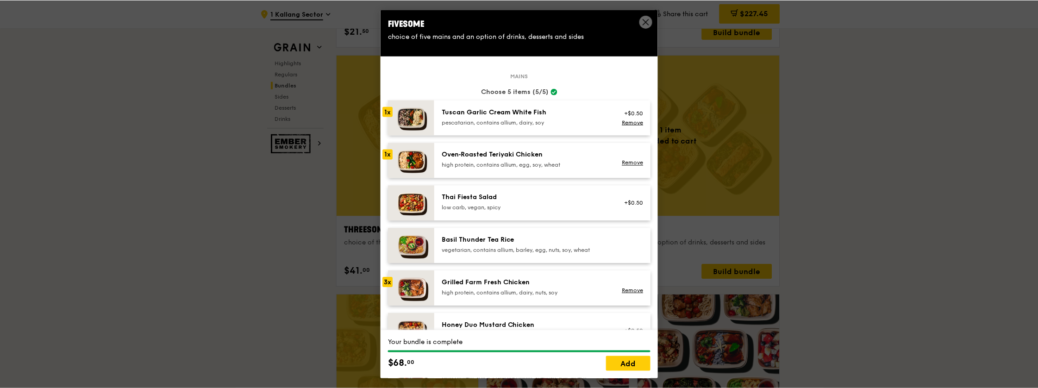
scroll to position [1584, 0]
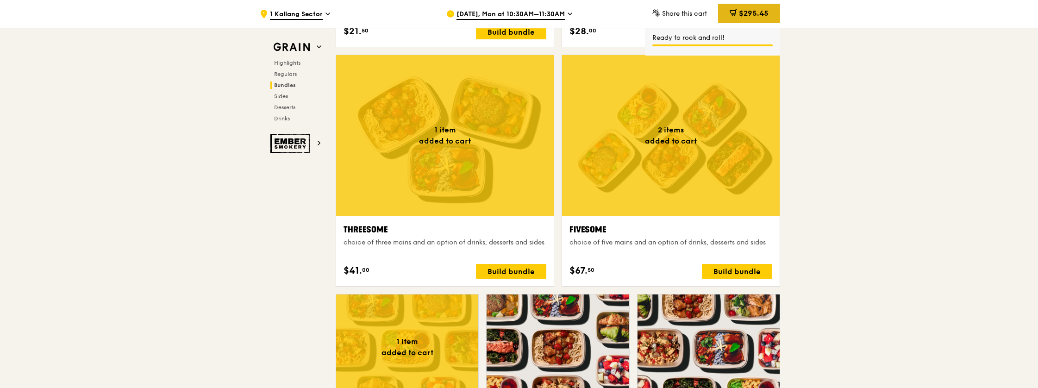
click at [739, 14] on span "$295.45" at bounding box center [754, 13] width 30 height 9
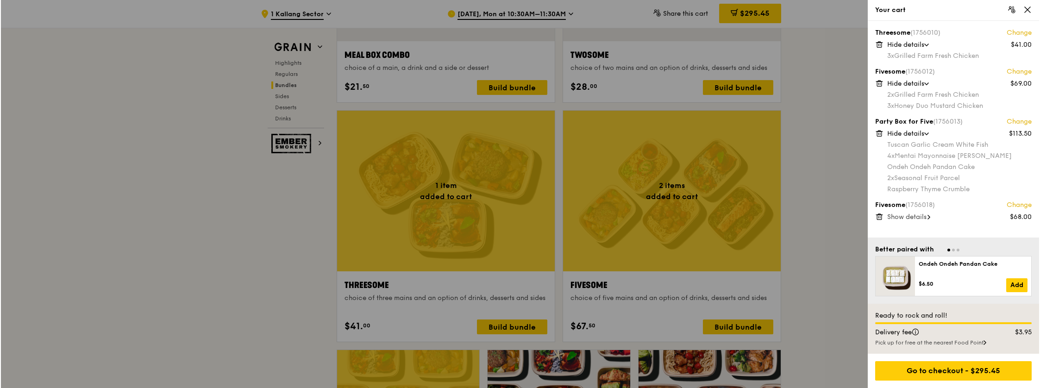
scroll to position [1525, 0]
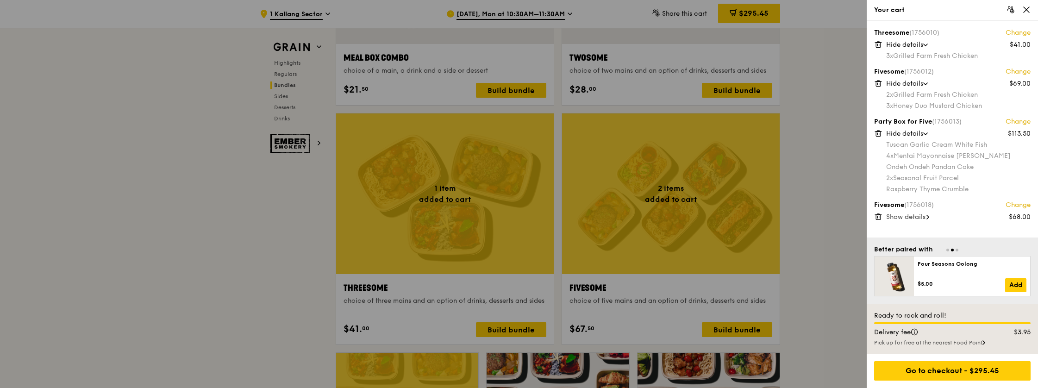
click at [876, 45] on icon at bounding box center [878, 45] width 5 height 5
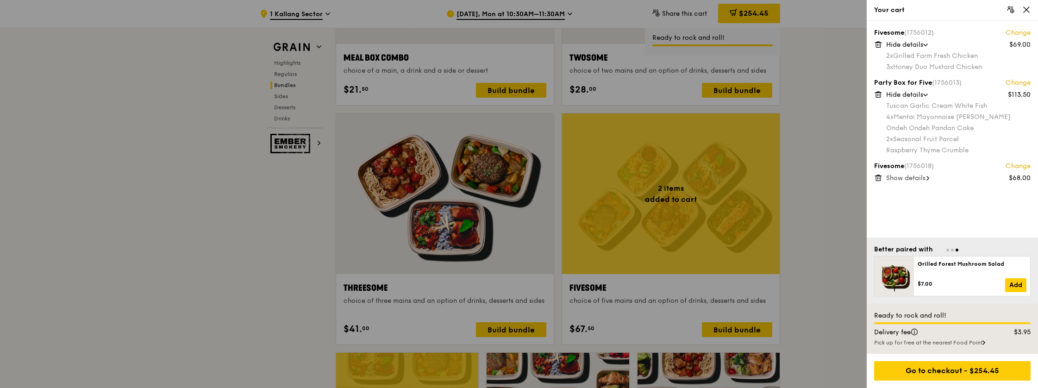
click at [908, 178] on span "Show details" at bounding box center [905, 178] width 39 height 8
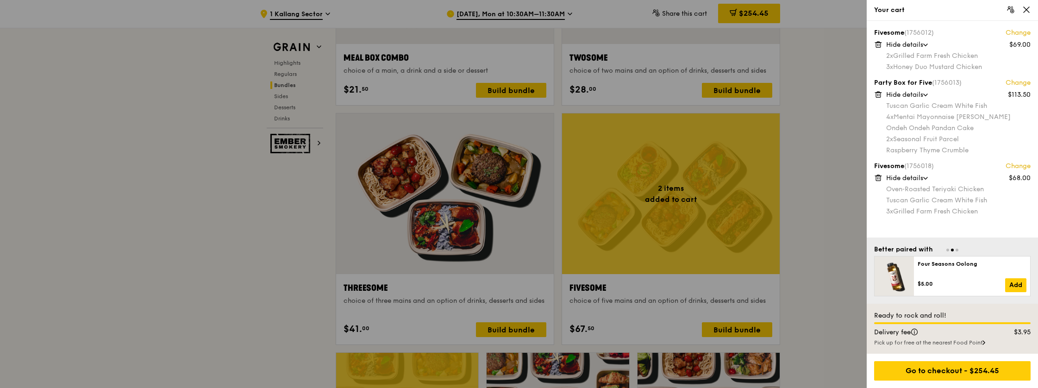
click at [1021, 167] on link "Change" at bounding box center [1018, 166] width 25 height 9
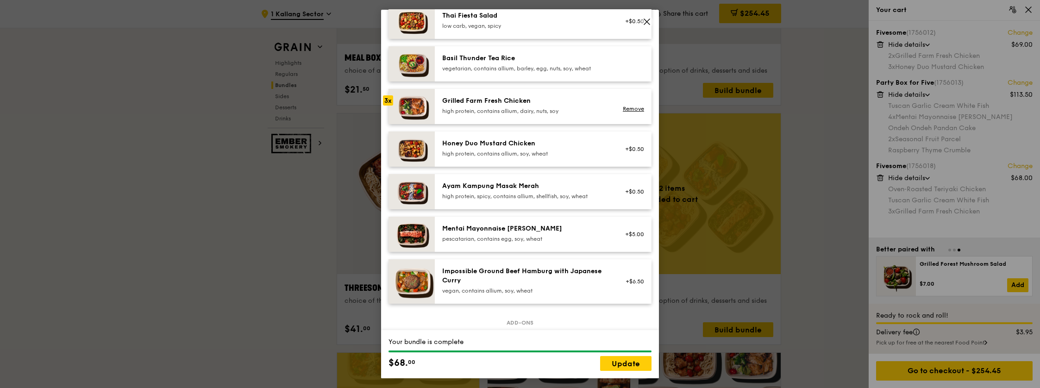
scroll to position [184, 0]
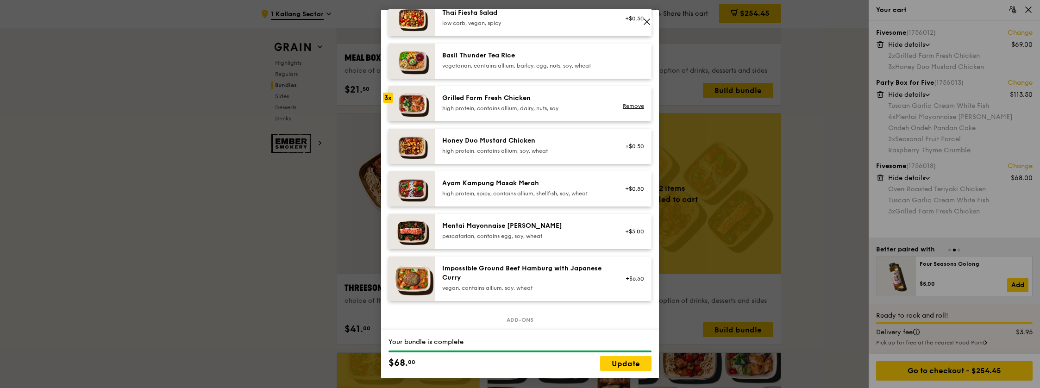
click at [648, 19] on icon at bounding box center [647, 22] width 8 height 8
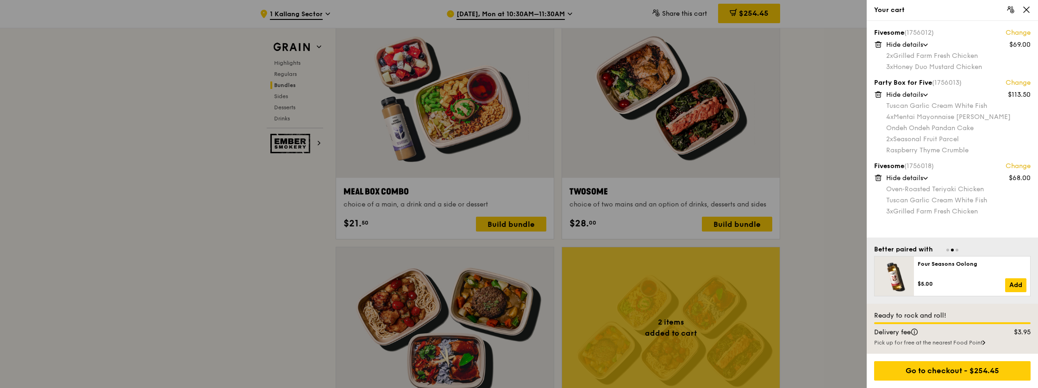
scroll to position [1389, 0]
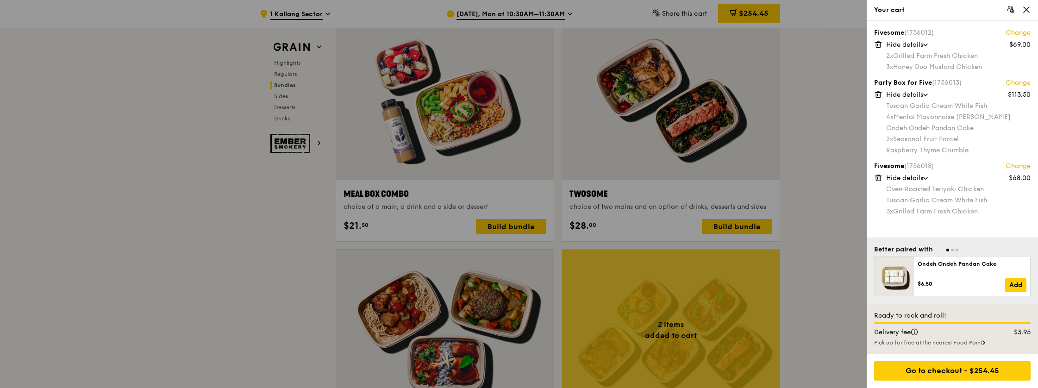
click at [928, 96] on icon at bounding box center [926, 95] width 4 height 2
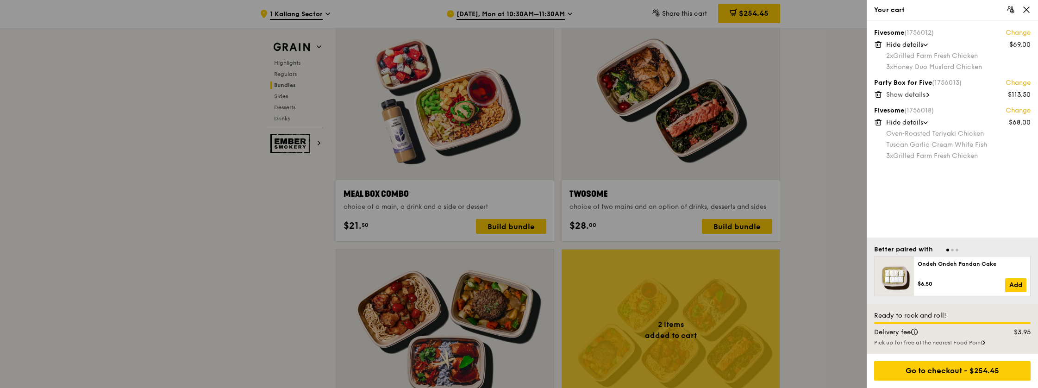
click at [928, 96] on div "Show details" at bounding box center [958, 94] width 144 height 9
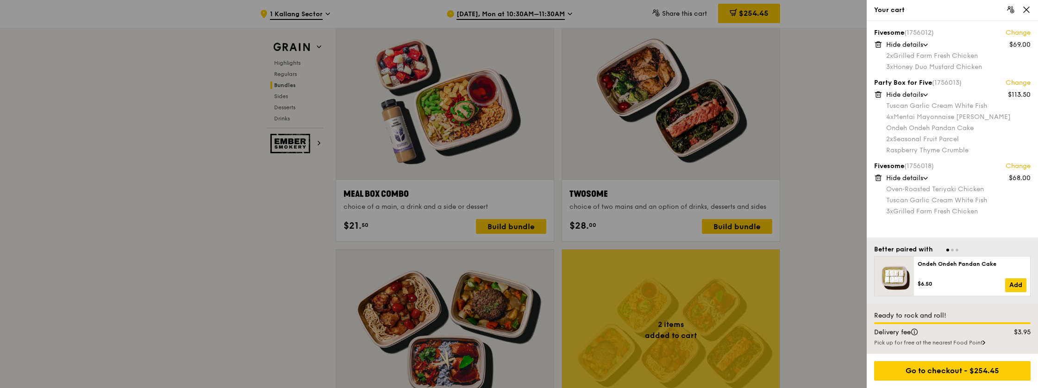
click at [928, 96] on icon at bounding box center [926, 95] width 4 height 2
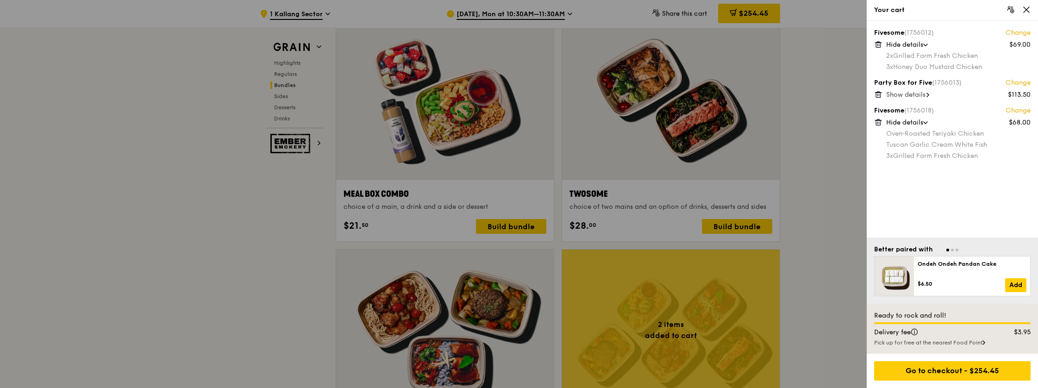
click at [928, 96] on div "Show details" at bounding box center [958, 94] width 144 height 9
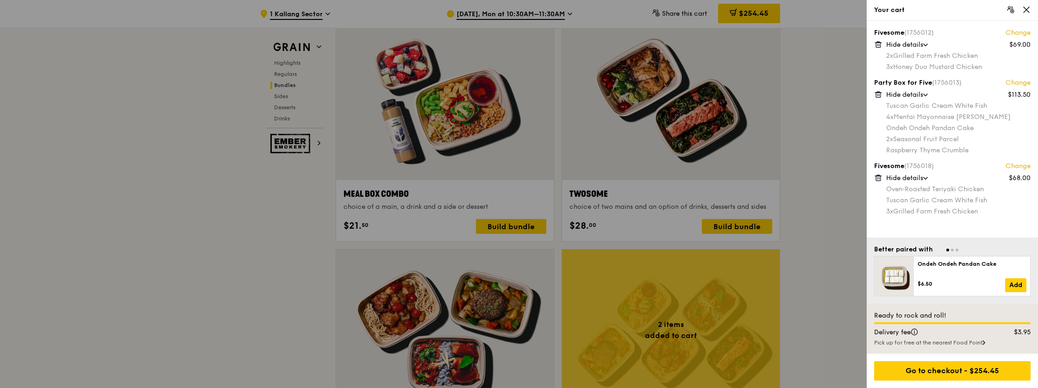
click at [928, 96] on icon at bounding box center [926, 95] width 4 height 2
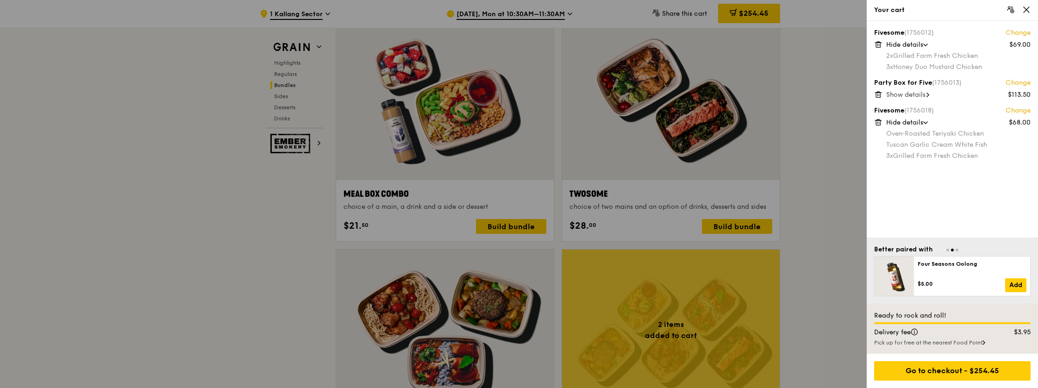
click at [928, 96] on div "Show details" at bounding box center [958, 94] width 144 height 9
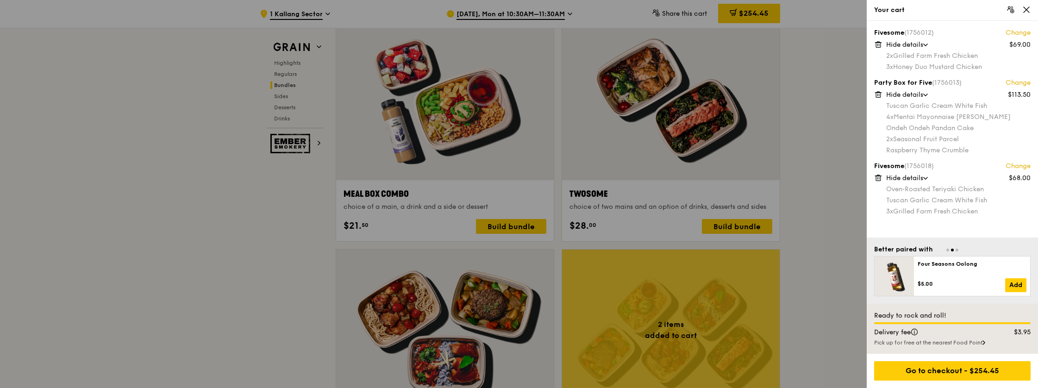
click at [928, 96] on icon at bounding box center [926, 95] width 4 height 2
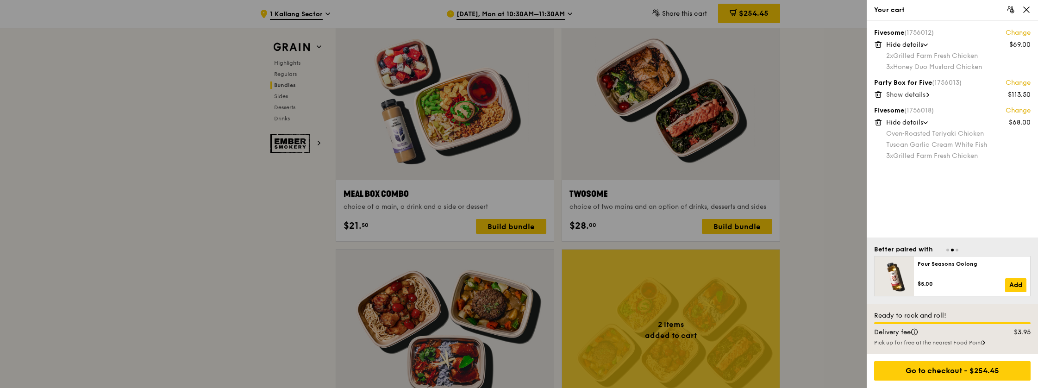
click at [928, 96] on div "Show details" at bounding box center [958, 94] width 144 height 9
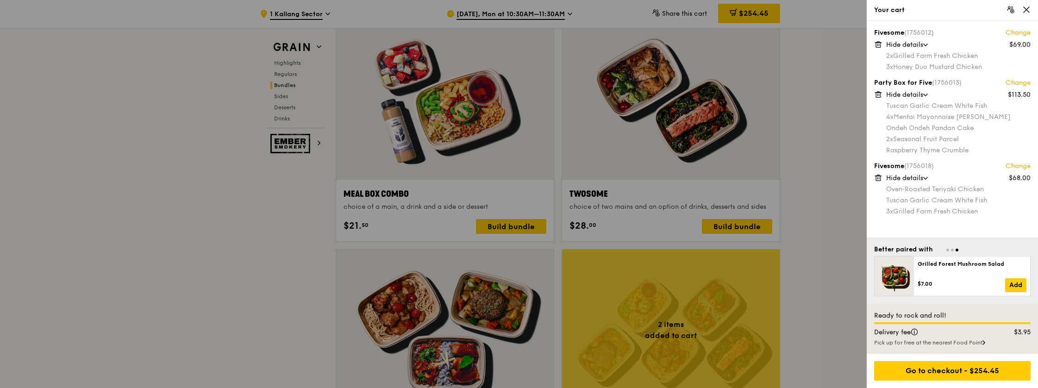
click at [927, 45] on icon at bounding box center [925, 45] width 5 height 3
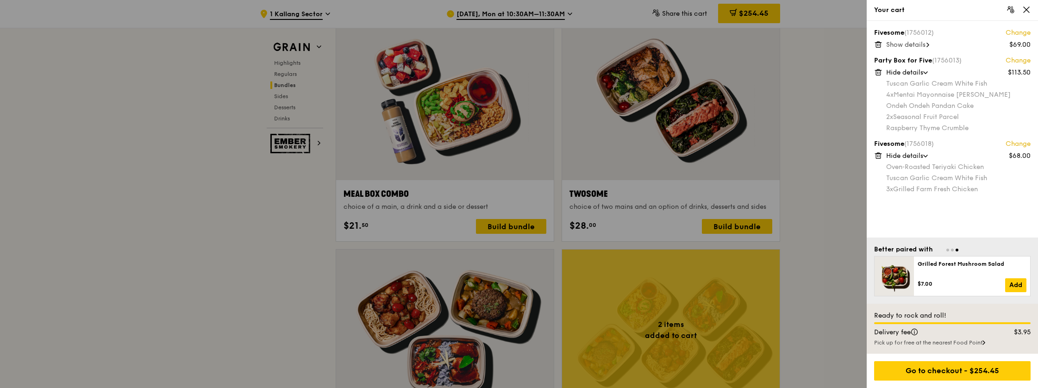
click at [926, 45] on span "Show details" at bounding box center [905, 45] width 39 height 8
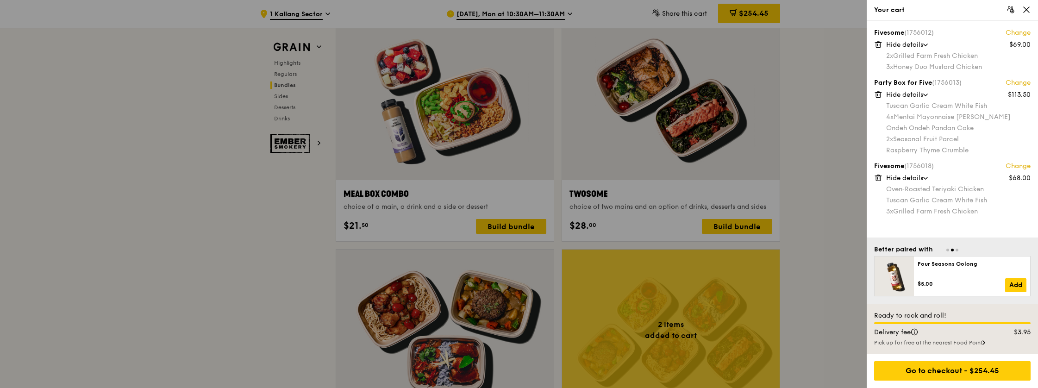
click at [928, 47] on div "Hide details" at bounding box center [958, 44] width 144 height 9
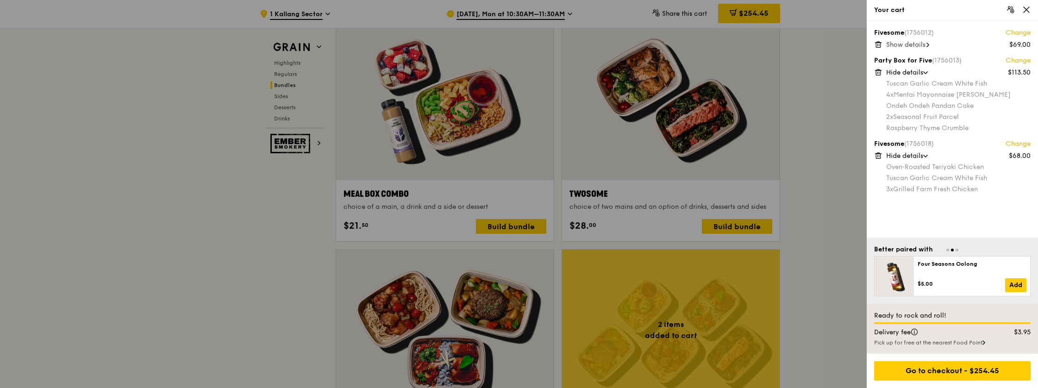
click at [926, 47] on span "Show details" at bounding box center [905, 45] width 39 height 8
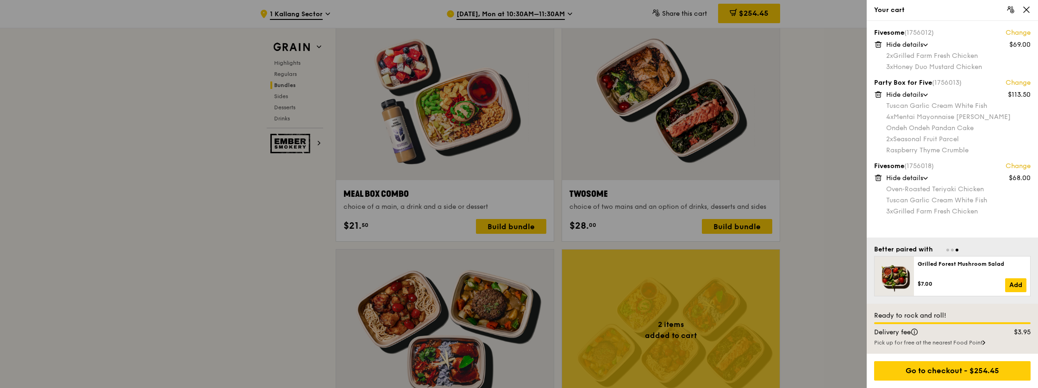
click at [821, 193] on div at bounding box center [519, 194] width 1038 height 388
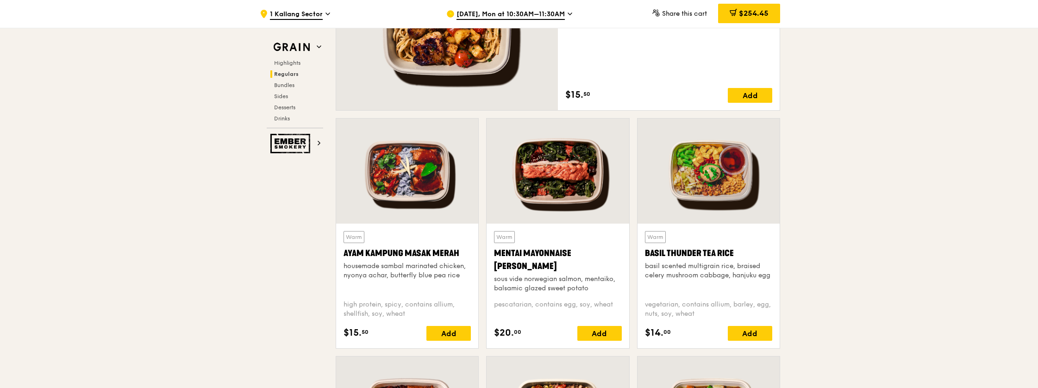
scroll to position [730, 0]
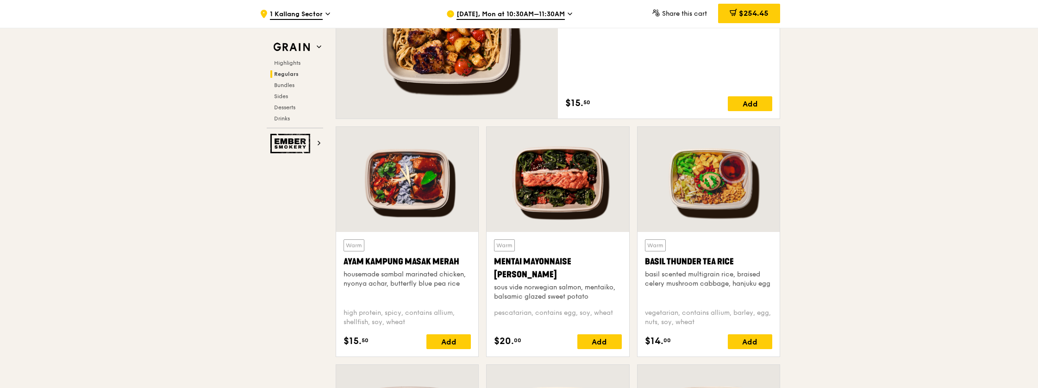
click at [720, 167] on div at bounding box center [709, 179] width 142 height 105
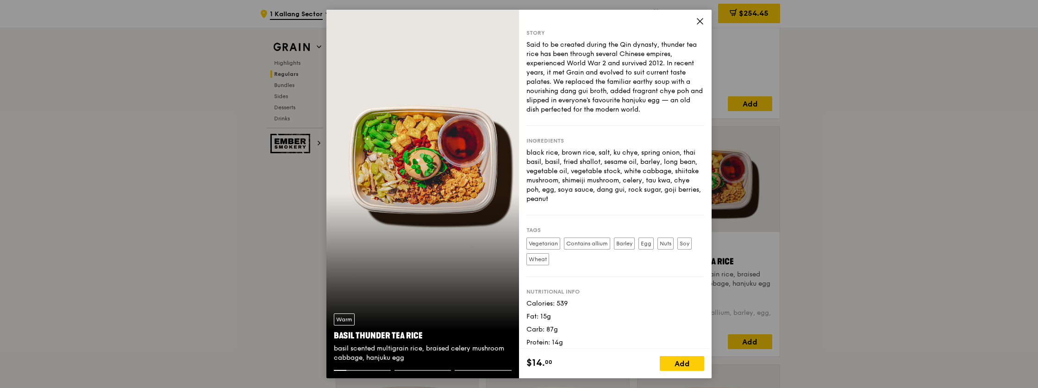
click at [702, 20] on icon at bounding box center [700, 21] width 8 height 8
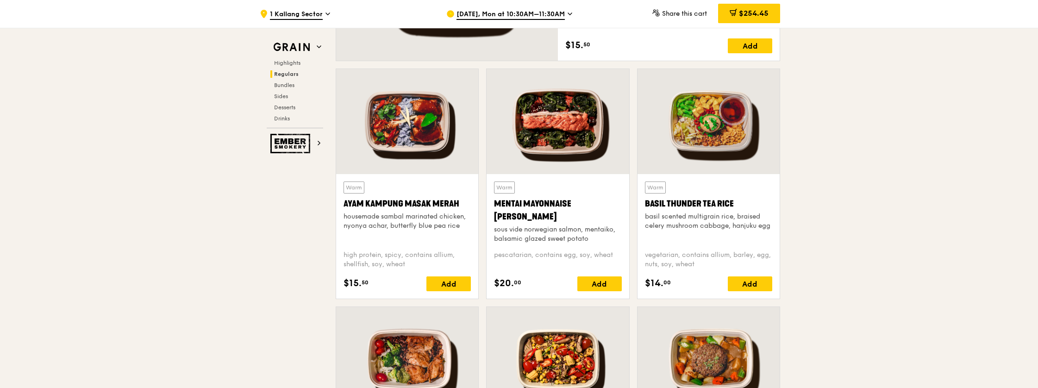
scroll to position [788, 0]
click at [759, 17] on span "$254.45" at bounding box center [754, 13] width 30 height 9
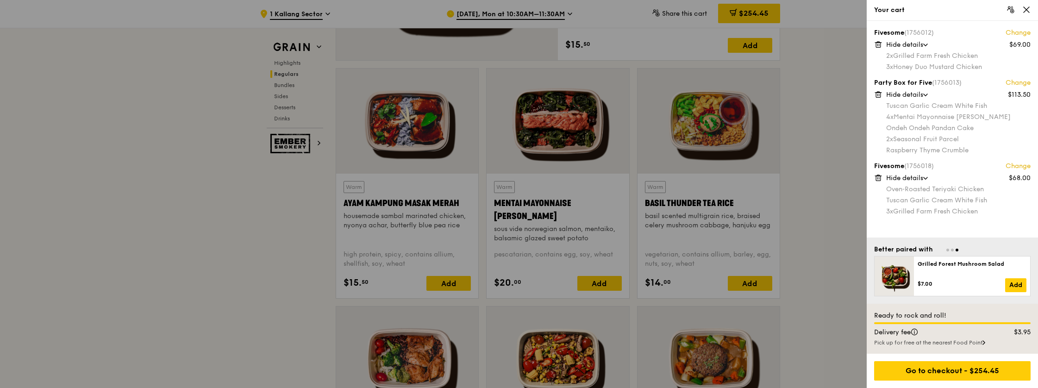
click at [828, 158] on div at bounding box center [519, 194] width 1038 height 388
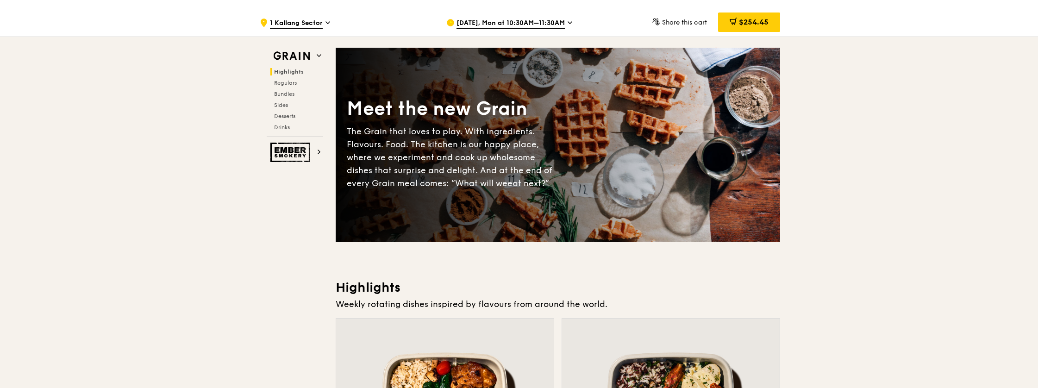
scroll to position [0, 0]
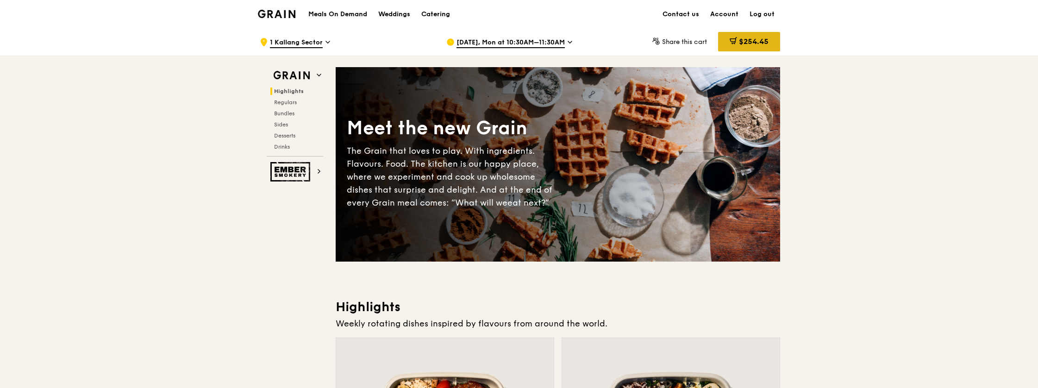
click at [748, 38] on span "$254.45" at bounding box center [754, 41] width 30 height 9
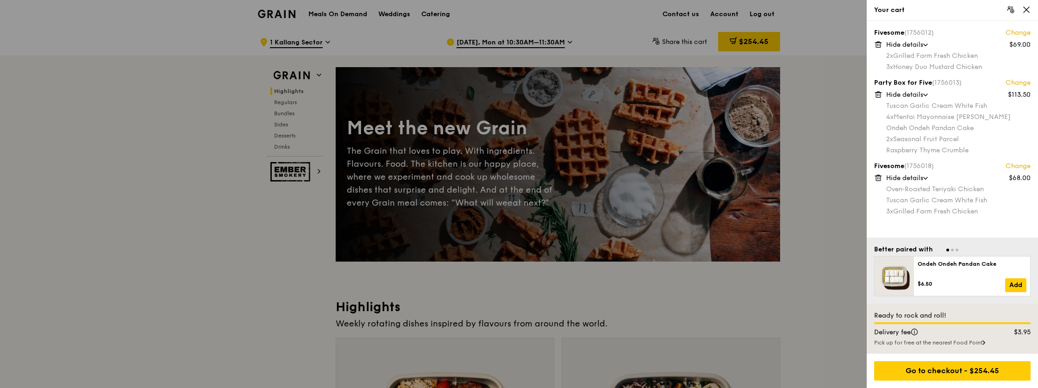
click at [815, 279] on div at bounding box center [519, 194] width 1038 height 388
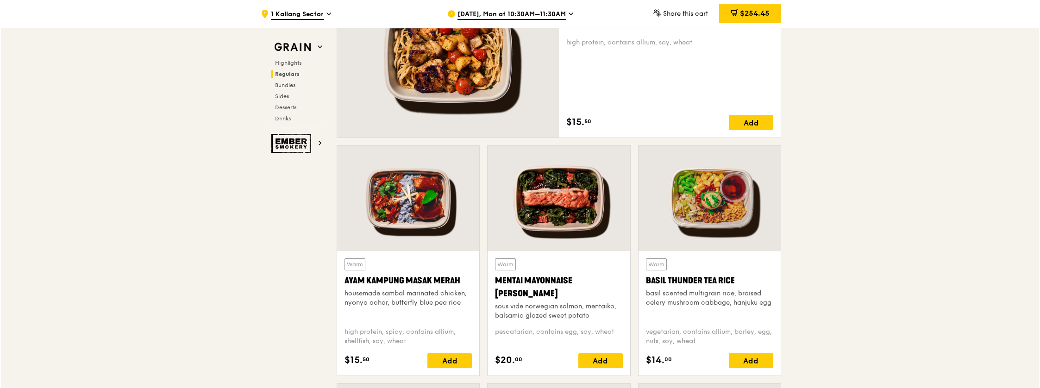
scroll to position [718, 0]
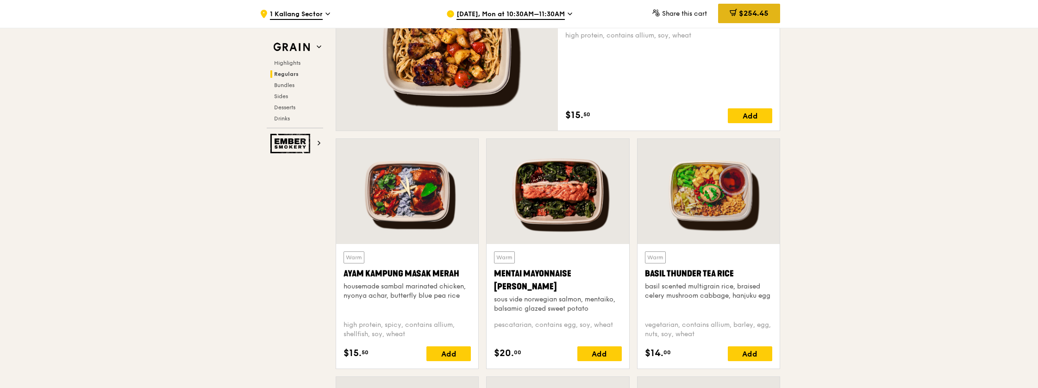
click at [759, 15] on span "$254.45" at bounding box center [754, 13] width 30 height 9
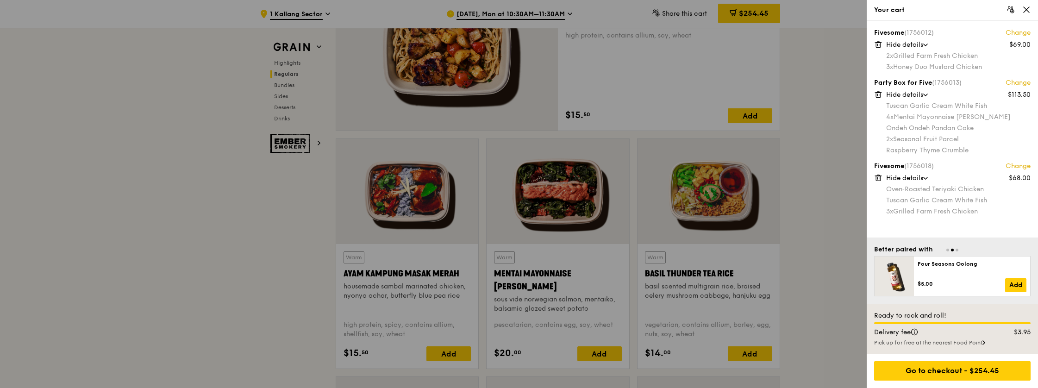
click at [1015, 164] on link "Change" at bounding box center [1018, 166] width 25 height 9
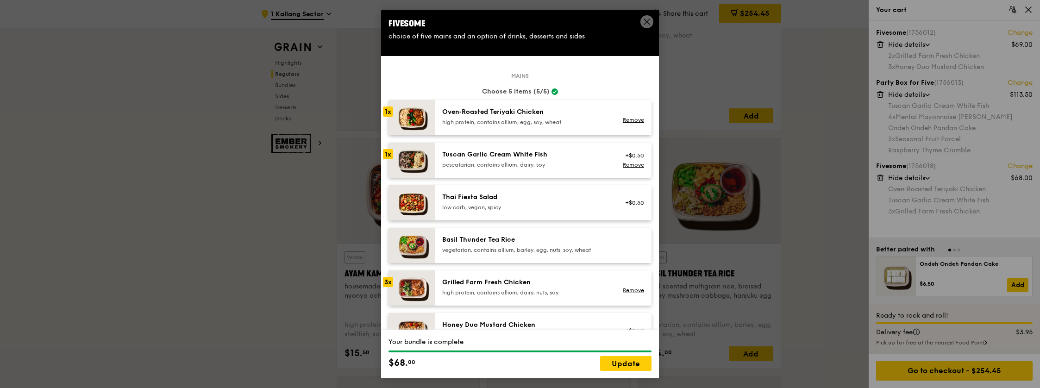
click at [522, 280] on div "Grilled Farm Fresh Chicken" at bounding box center [525, 282] width 166 height 9
click at [517, 284] on div "Grilled Farm Fresh Chicken" at bounding box center [525, 282] width 166 height 9
click at [623, 292] on link "Remove" at bounding box center [633, 290] width 21 height 6
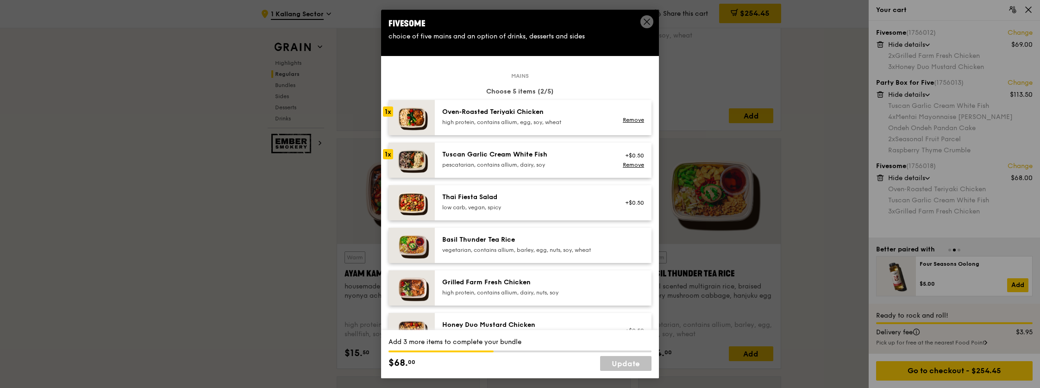
click at [538, 291] on div "high protein, contains allium, dairy, nuts, soy" at bounding box center [525, 292] width 166 height 7
click at [522, 240] on div "Basil Thunder Tea Rice" at bounding box center [525, 239] width 166 height 9
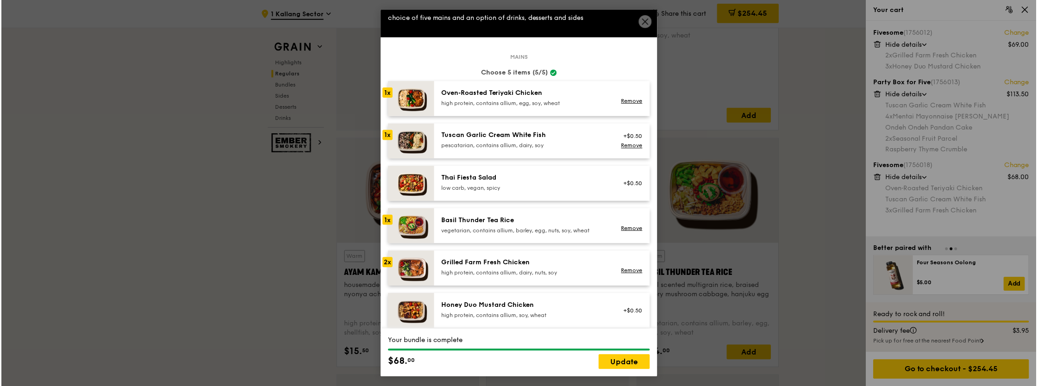
scroll to position [0, 0]
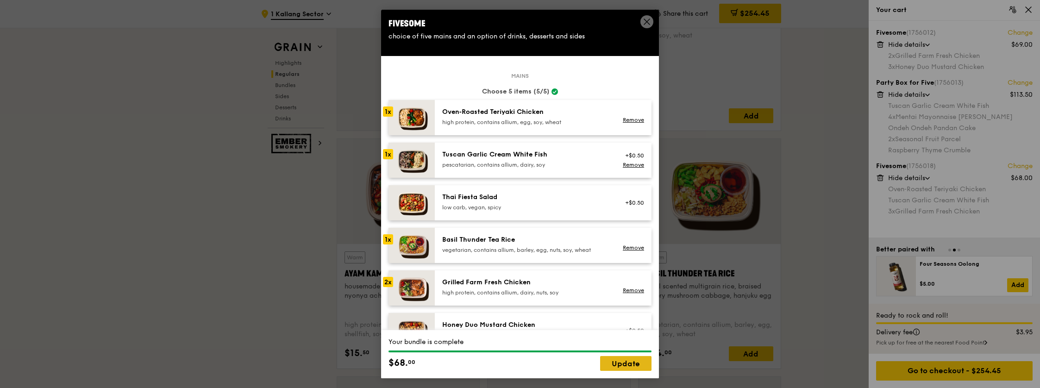
click at [617, 363] on link "Update" at bounding box center [625, 363] width 51 height 15
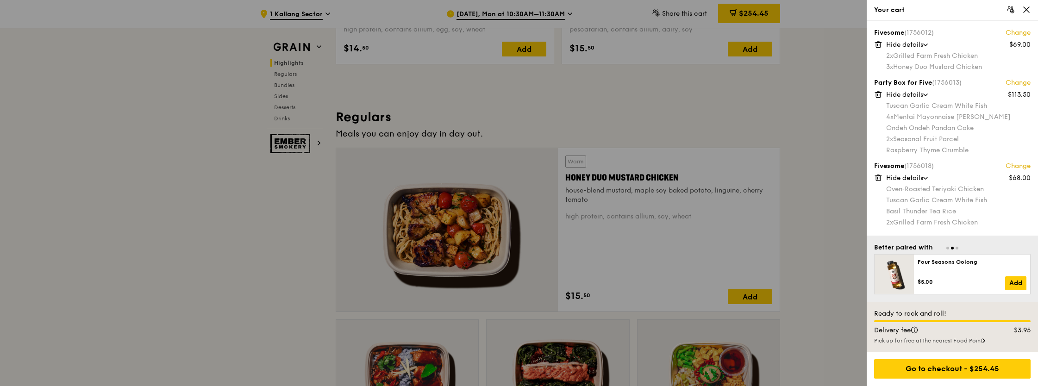
scroll to position [525, 0]
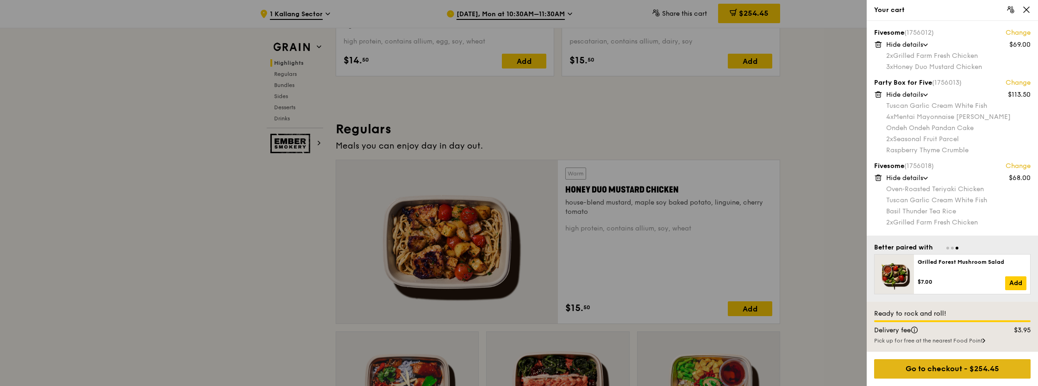
click at [942, 373] on div "Go to checkout - $254.45" at bounding box center [952, 368] width 157 height 19
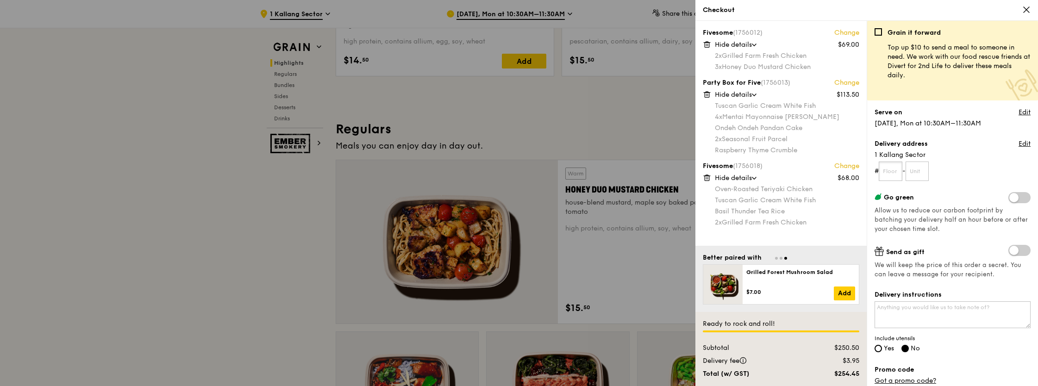
click at [885, 169] on input "text" at bounding box center [891, 171] width 24 height 19
type input "07"
type input "06"
click at [963, 171] on form "# 07 - 06" at bounding box center [953, 171] width 156 height 19
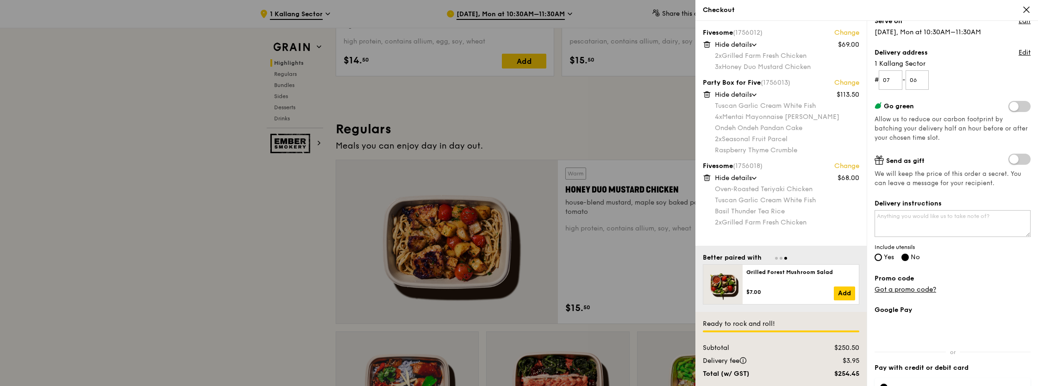
scroll to position [128, 0]
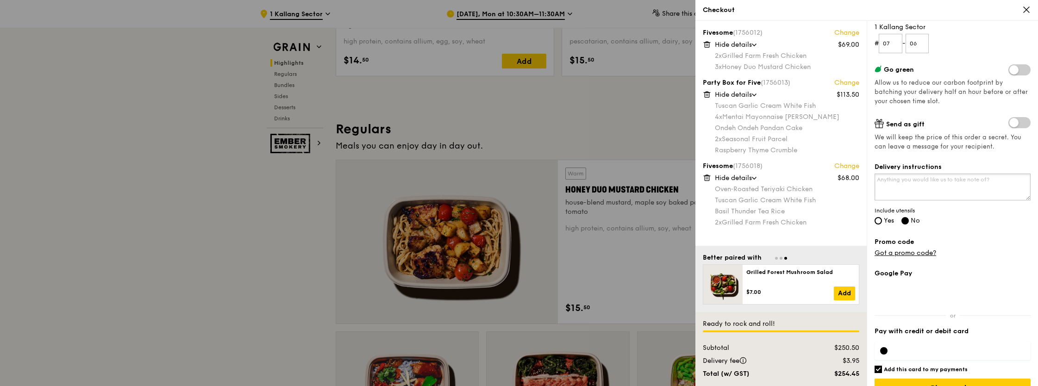
click at [952, 187] on textarea "Delivery instructions" at bounding box center [953, 187] width 156 height 27
type textarea "c"
drag, startPoint x: 909, startPoint y: 180, endPoint x: 986, endPoint y: 179, distance: 77.8
click at [986, 179] on textarea "keep warm, fork and knife, chopsticks" at bounding box center [953, 187] width 156 height 27
click at [921, 194] on textarea "keep warm, fork and knife, chopsticks" at bounding box center [953, 187] width 156 height 27
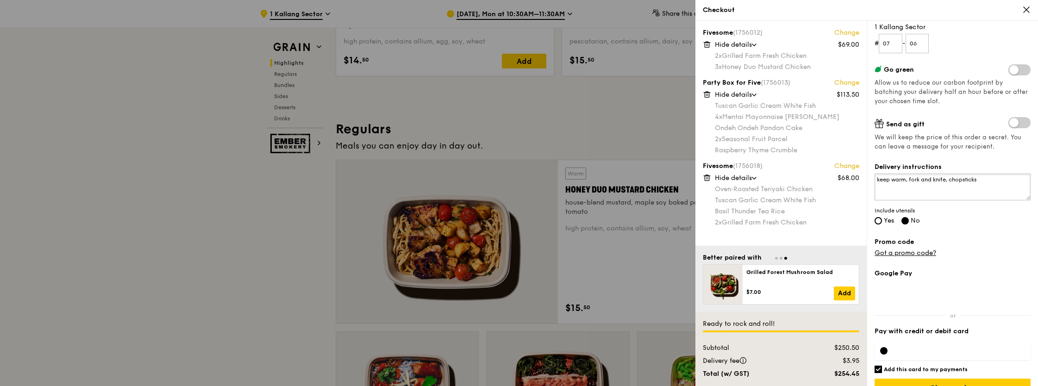
click at [909, 180] on textarea "keep warm, fork and knife, chopsticks" at bounding box center [953, 187] width 156 height 27
drag, startPoint x: 942, startPoint y: 164, endPoint x: 875, endPoint y: 164, distance: 67.6
click at [875, 164] on label "Delivery instructions" at bounding box center [953, 167] width 156 height 9
copy label "Delivery instructions"
click at [938, 186] on textarea "keep warm, 15pc fork and knife, chopsticks, call Fannie Zhao 87865877 well pack…" at bounding box center [953, 187] width 156 height 27
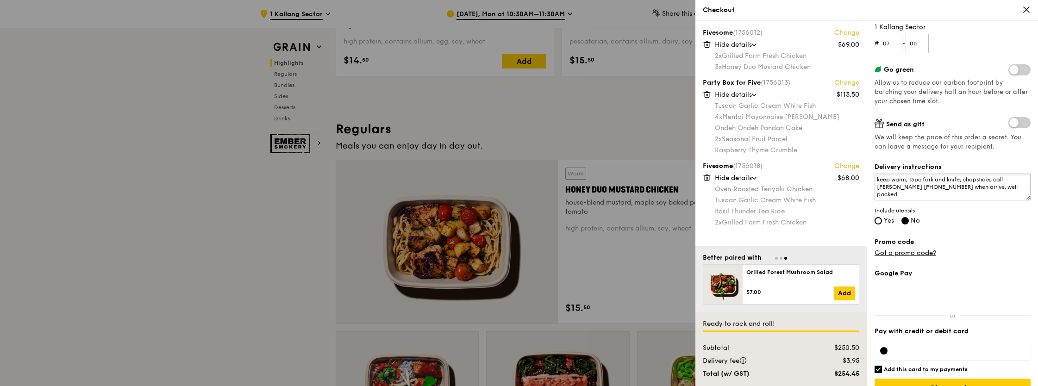
drag, startPoint x: 1009, startPoint y: 187, endPoint x: 863, endPoint y: 179, distance: 146.1
click at [863, 179] on div "Fivesome (1756012) Change $69.00 Hide details 2x Grilled Farm Fresh Chicken 3x …" at bounding box center [867, 203] width 343 height 365
click at [1011, 193] on textarea "keep warm, 15pc fork and knife, chopsticks, call Fannie Zhao 87865877 when arri…" at bounding box center [953, 187] width 156 height 27
drag, startPoint x: 1013, startPoint y: 188, endPoint x: 831, endPoint y: 177, distance: 182.3
click at [831, 177] on div "Fivesome (1756012) Change $69.00 Hide details 2x Grilled Farm Fresh Chicken 3x …" at bounding box center [867, 203] width 343 height 365
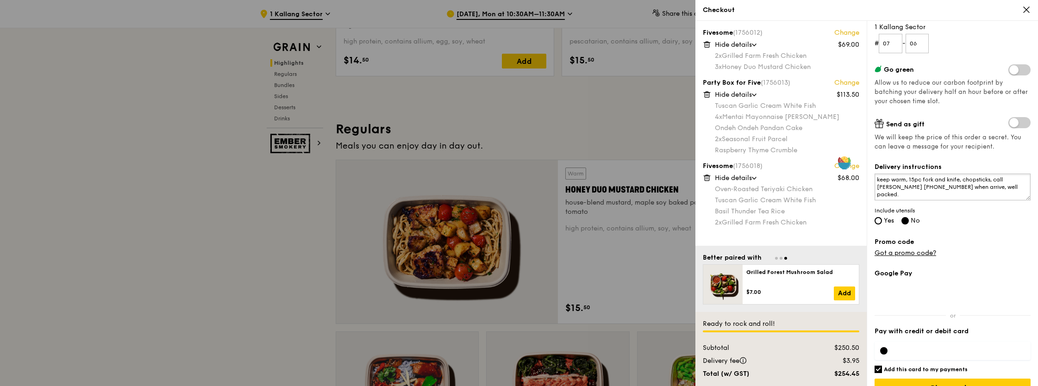
paste textarea "Please keep food warm and pack securely. Include 15 sets of fork & knife, and c…"
click at [977, 191] on textarea "Please keep food warm and pack securely. Include 15 sets of fork & knife, and c…" at bounding box center [953, 187] width 156 height 27
drag, startPoint x: 978, startPoint y: 194, endPoint x: 837, endPoint y: 178, distance: 142.2
click at [837, 178] on div "Fivesome (1756012) Change $69.00 Hide details 2x Grilled Farm Fresh Chicken 3x …" at bounding box center [867, 203] width 343 height 365
paste textarea "Provide receipt. Call Fannie Zhao (8786 5877) upon arrival. Thank you!"
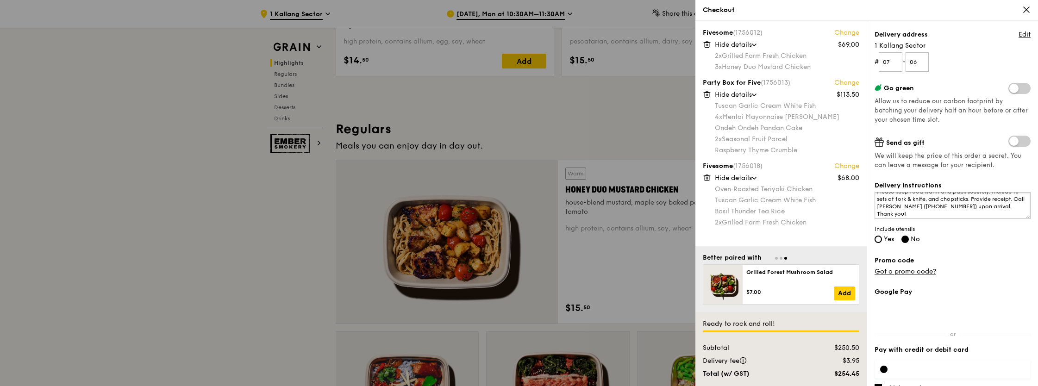
scroll to position [7, 0]
type textarea "Please keep food warm and pack securely. Include 15 sets of fork & knife, and c…"
drag, startPoint x: 919, startPoint y: 227, endPoint x: 875, endPoint y: 229, distance: 44.0
click at [875, 229] on span "Include utensils" at bounding box center [953, 229] width 156 height 7
copy span "Include utensils"
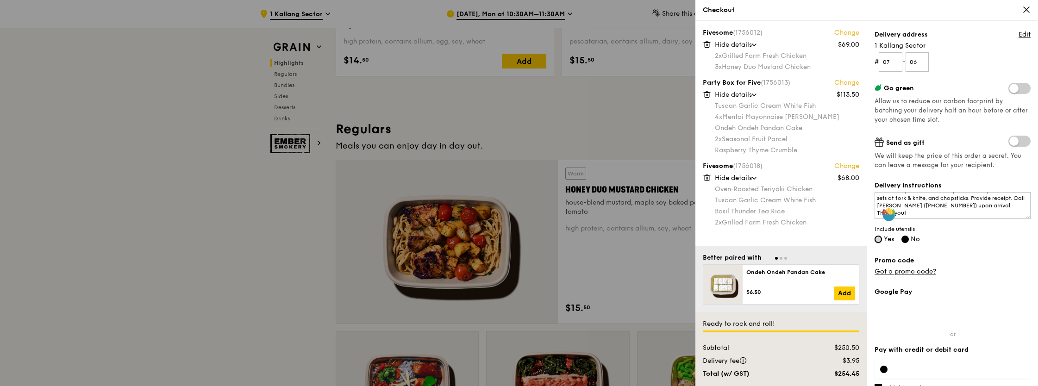
click at [877, 239] on input "Yes" at bounding box center [878, 239] width 7 height 7
radio input "true"
radio input "false"
click at [947, 245] on div "Grain it forward Top up $10 to send a meal to someone in need. We work with our…" at bounding box center [953, 98] width 156 height 358
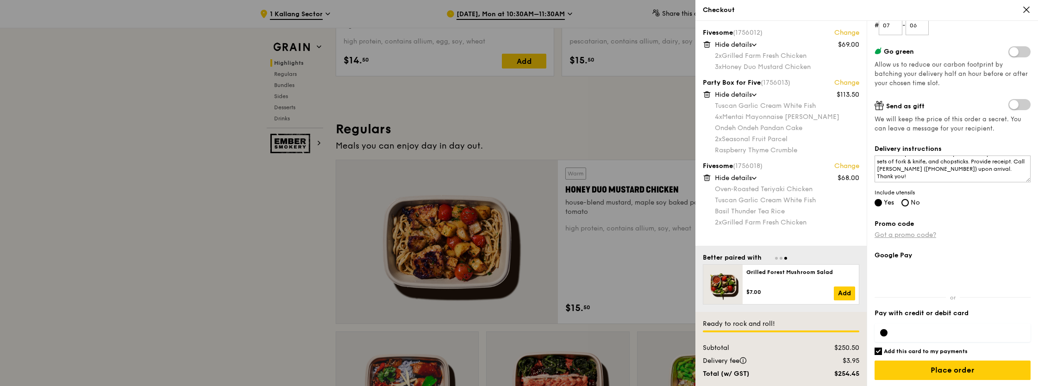
click at [911, 233] on link "Got a promo code?" at bounding box center [906, 235] width 62 height 8
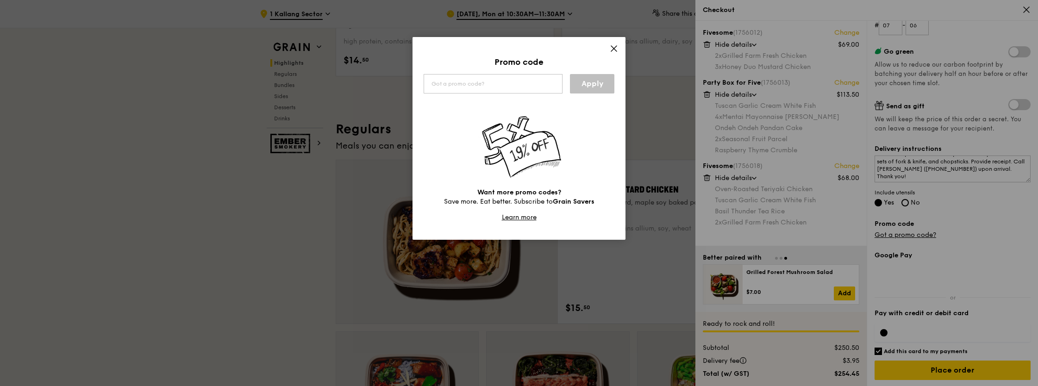
click at [496, 59] on div "Promo code" at bounding box center [519, 62] width 191 height 13
drag, startPoint x: 496, startPoint y: 61, endPoint x: 549, endPoint y: 61, distance: 52.8
click at [549, 61] on div "Promo code" at bounding box center [519, 62] width 191 height 13
copy div "Promo code"
click at [483, 44] on div "Promo code Apply Want more promo codes? Save more. Eat better. Subscribe to Gra…" at bounding box center [519, 138] width 213 height 203
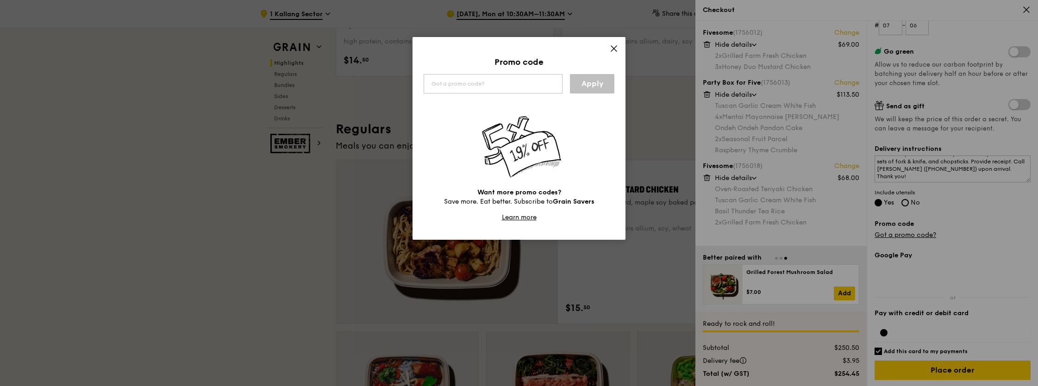
drag, startPoint x: 495, startPoint y: 62, endPoint x: 553, endPoint y: 62, distance: 58.3
click at [553, 62] on div "Promo code" at bounding box center [519, 62] width 191 height 13
copy div "Promo code"
click at [208, 210] on div "Promo code Apply Want more promo codes? Save more. Eat better. Subscribe to Gra…" at bounding box center [519, 193] width 1038 height 386
click at [616, 49] on icon at bounding box center [614, 48] width 8 height 8
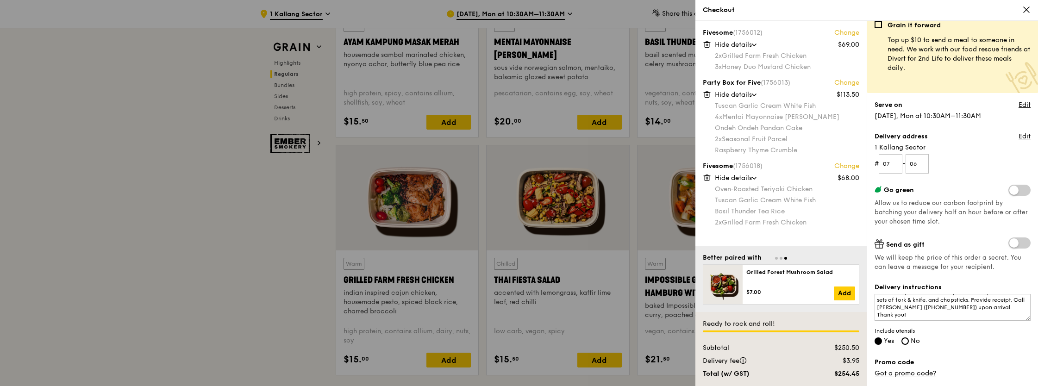
scroll to position [0, 0]
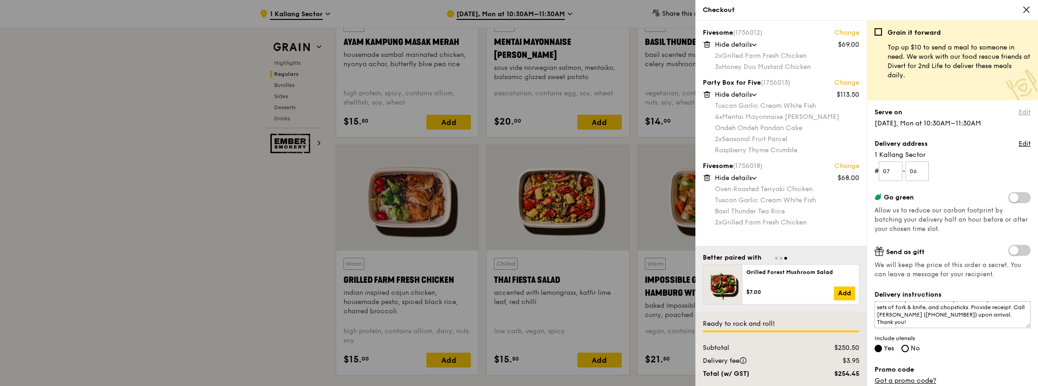
click at [1019, 109] on link "Edit" at bounding box center [1025, 112] width 12 height 9
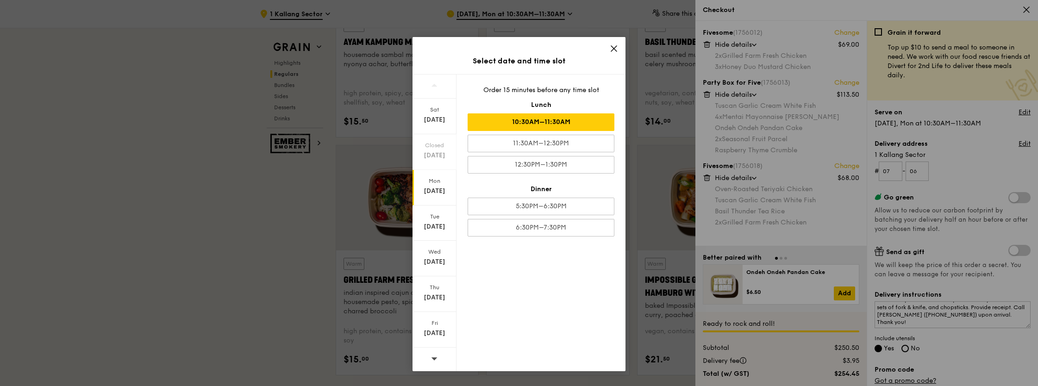
click at [616, 47] on icon at bounding box center [614, 48] width 8 height 8
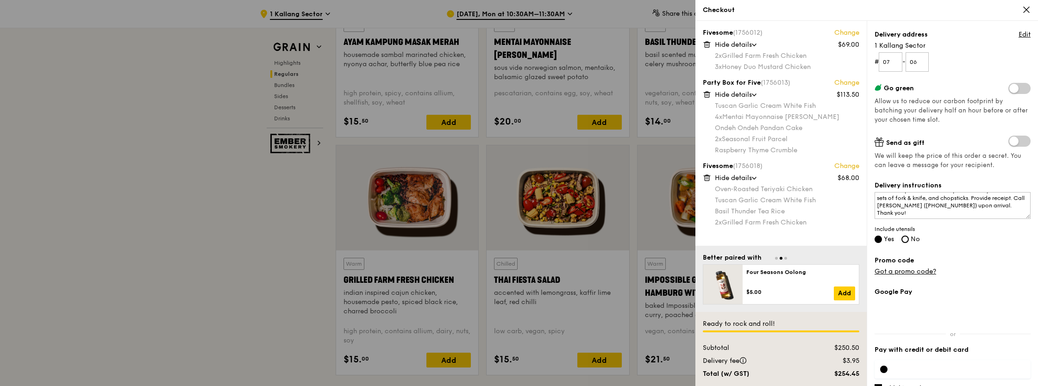
scroll to position [146, 0]
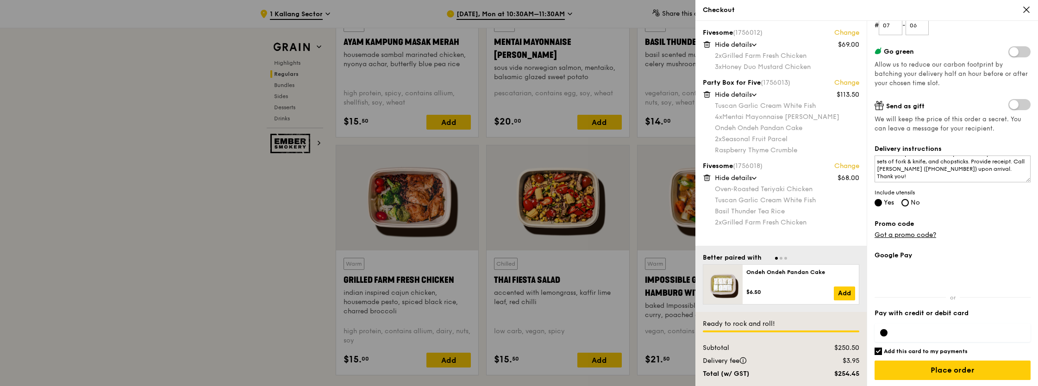
click at [246, 198] on div at bounding box center [519, 193] width 1038 height 386
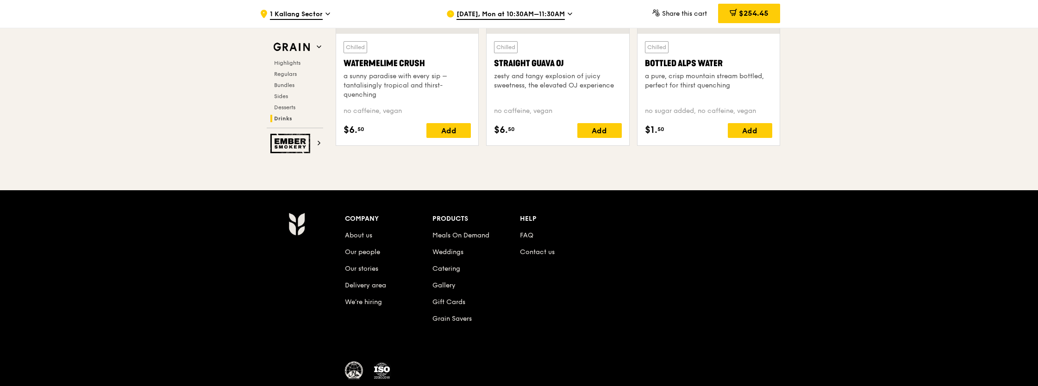
scroll to position [3780, 0]
click at [452, 317] on link "Grain Savers" at bounding box center [452, 319] width 39 height 8
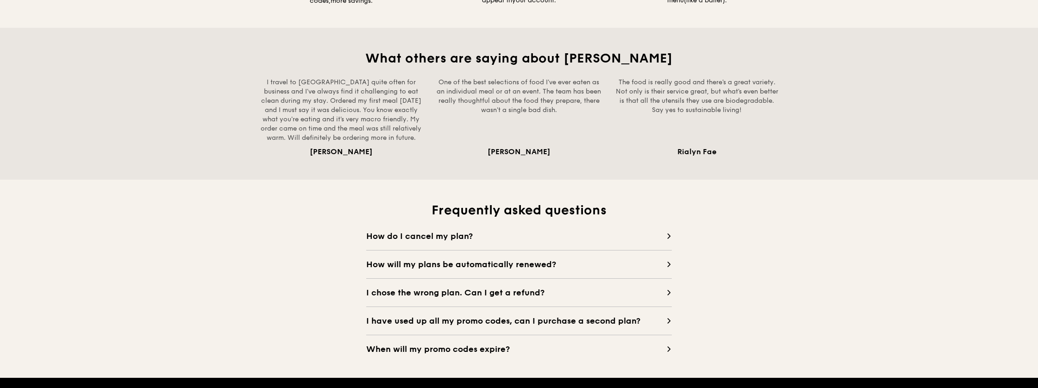
scroll to position [698, 0]
click at [668, 237] on icon at bounding box center [669, 235] width 2 height 5
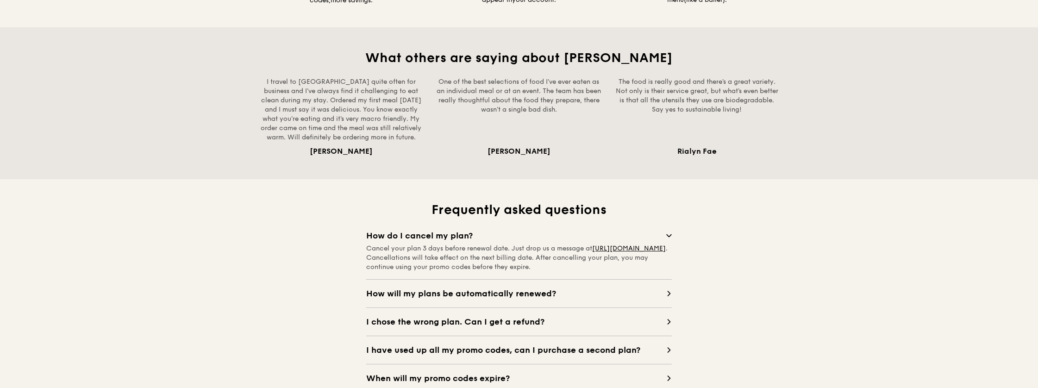
click at [668, 237] on icon at bounding box center [669, 236] width 6 height 6
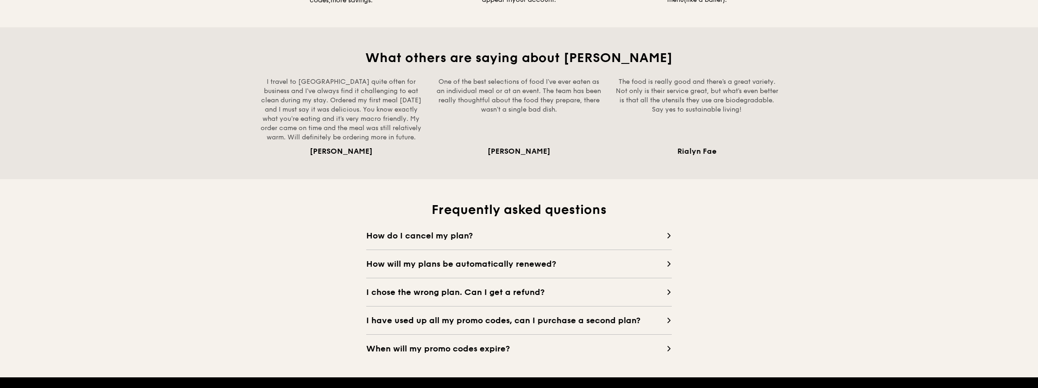
click at [668, 237] on icon at bounding box center [669, 235] width 2 height 5
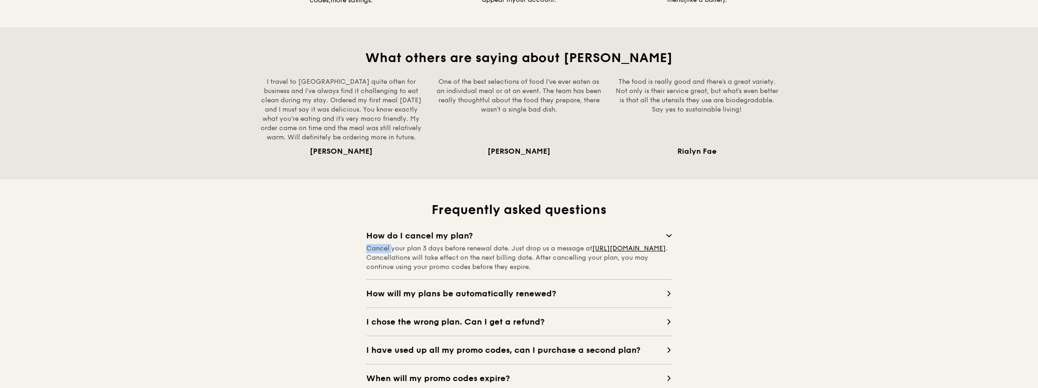
click at [668, 237] on icon at bounding box center [669, 236] width 6 height 6
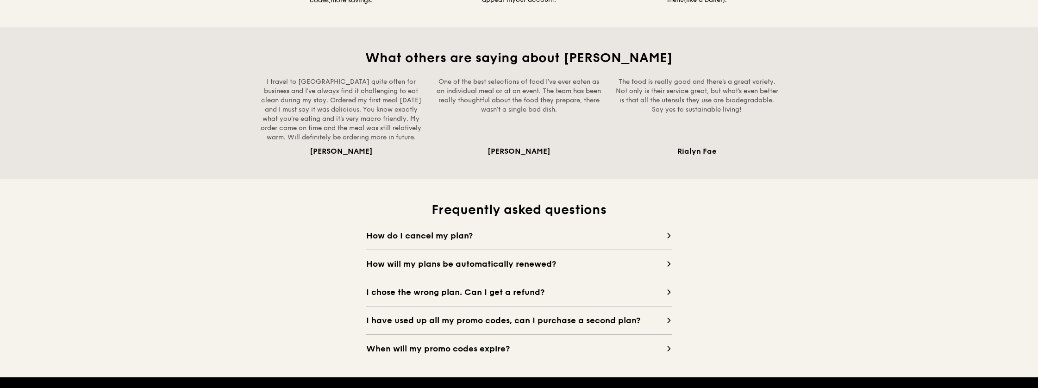
click at [668, 267] on span at bounding box center [669, 263] width 6 height 13
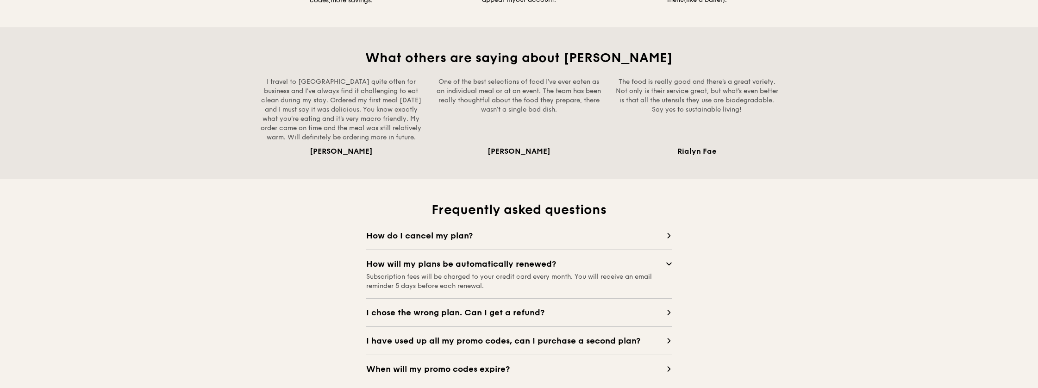
click at [668, 267] on span at bounding box center [669, 263] width 6 height 13
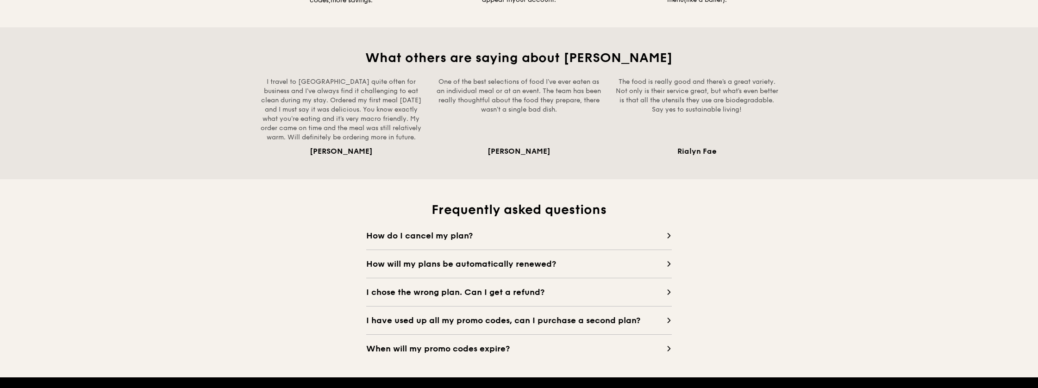
click at [664, 349] on span "When will my promo codes expire?" at bounding box center [516, 348] width 300 height 13
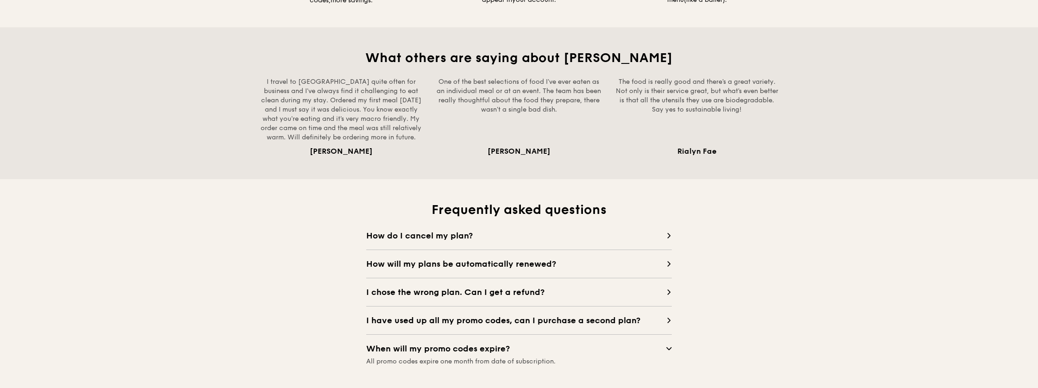
click at [664, 349] on span "When will my promo codes expire?" at bounding box center [516, 348] width 300 height 13
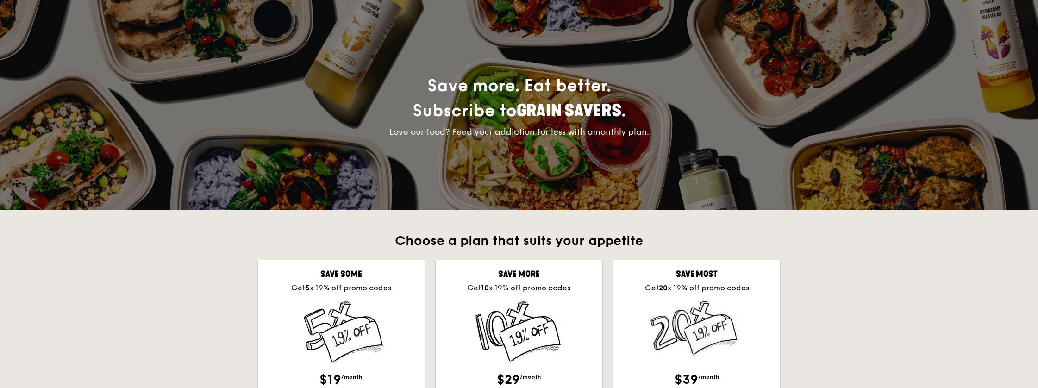
scroll to position [0, 0]
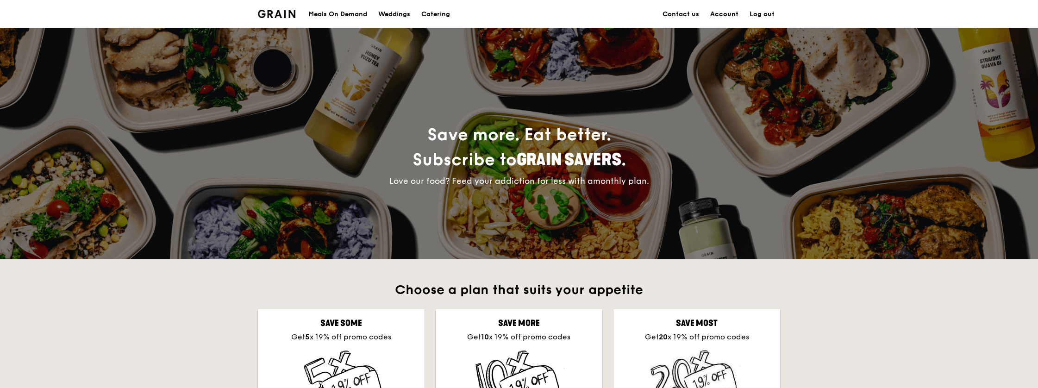
click at [729, 14] on link "Account" at bounding box center [724, 14] width 39 height 28
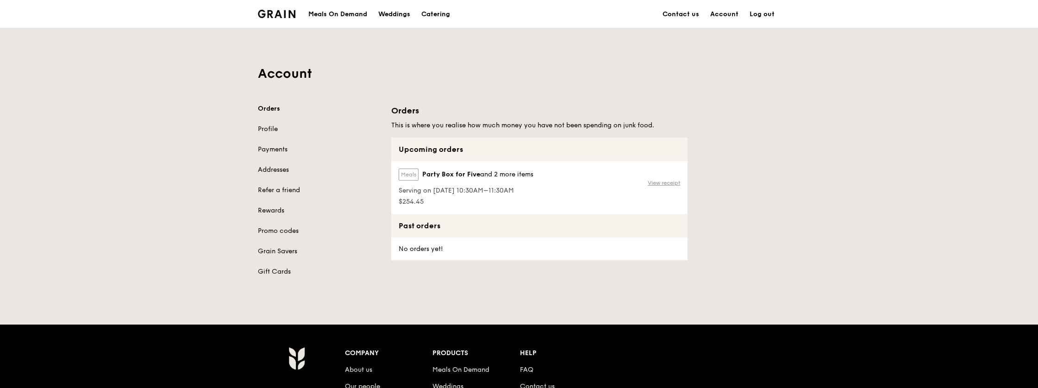
click at [667, 181] on link "View receipt" at bounding box center [664, 182] width 32 height 7
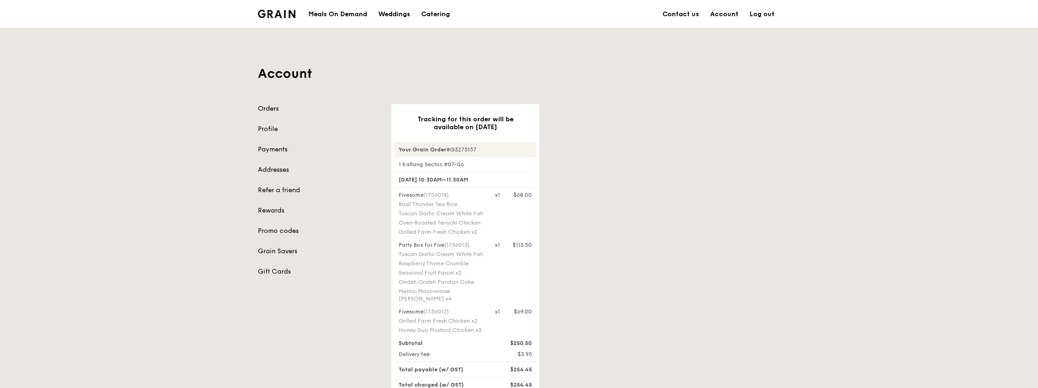
click at [266, 108] on link "Orders" at bounding box center [319, 108] width 122 height 9
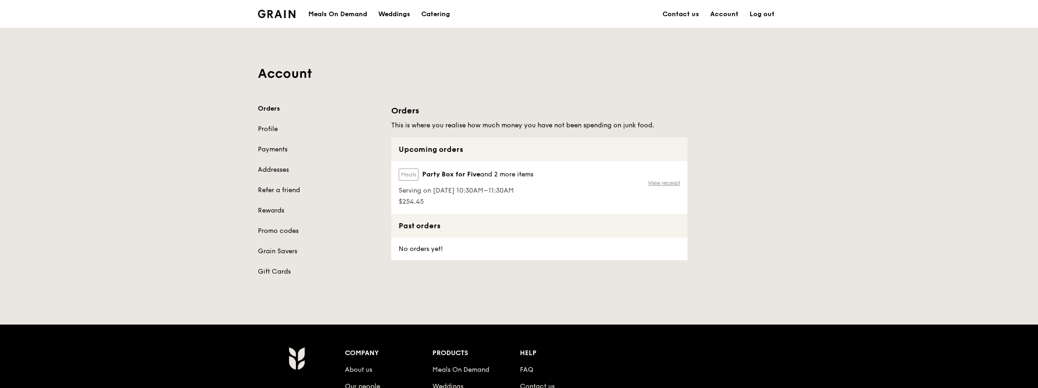
click at [664, 184] on link "View receipt" at bounding box center [664, 182] width 32 height 7
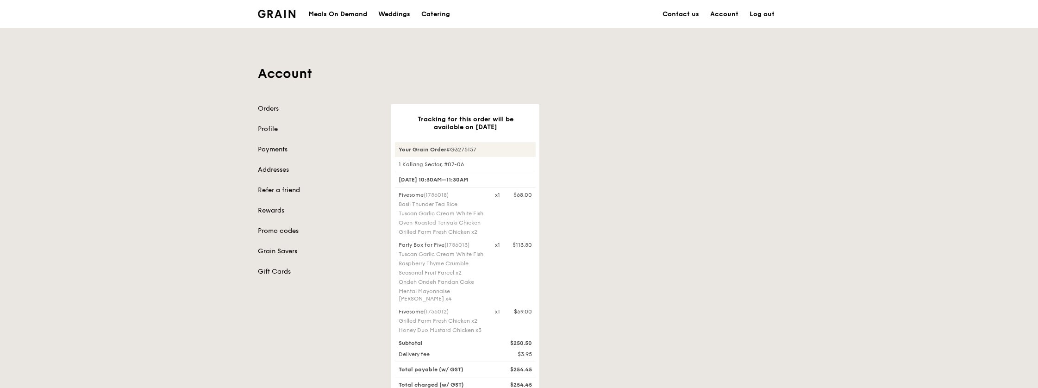
click at [509, 120] on h3 "Tracking for this order will be available on Aug 25" at bounding box center [465, 123] width 119 height 16
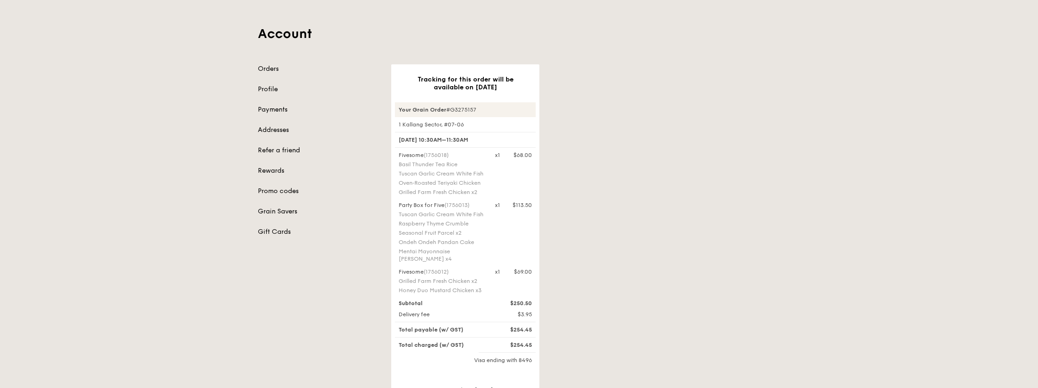
scroll to position [77, 0]
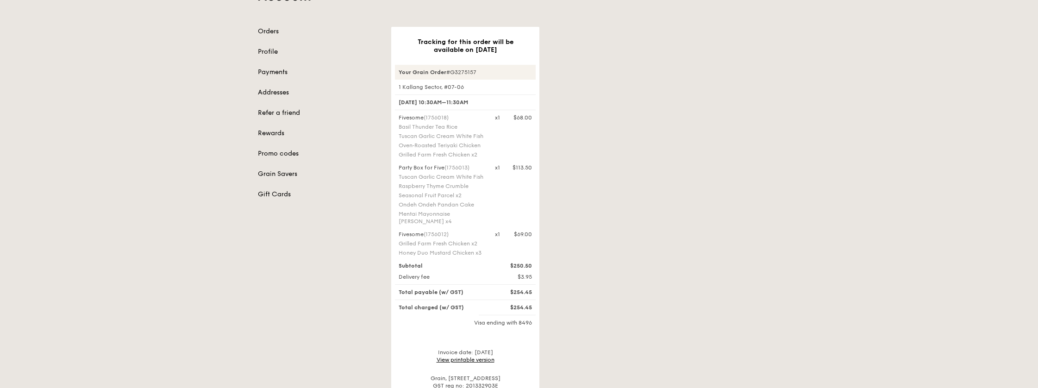
click at [311, 43] on div "Orders Profile Payments Addresses Refer a friend Rewards Promo codes Grain Save…" at bounding box center [319, 113] width 122 height 172
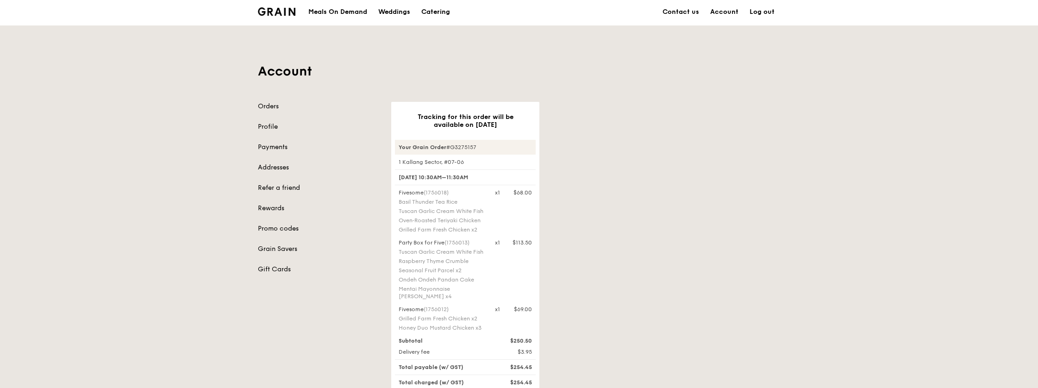
scroll to position [0, 0]
click at [265, 110] on link "Orders" at bounding box center [319, 108] width 122 height 9
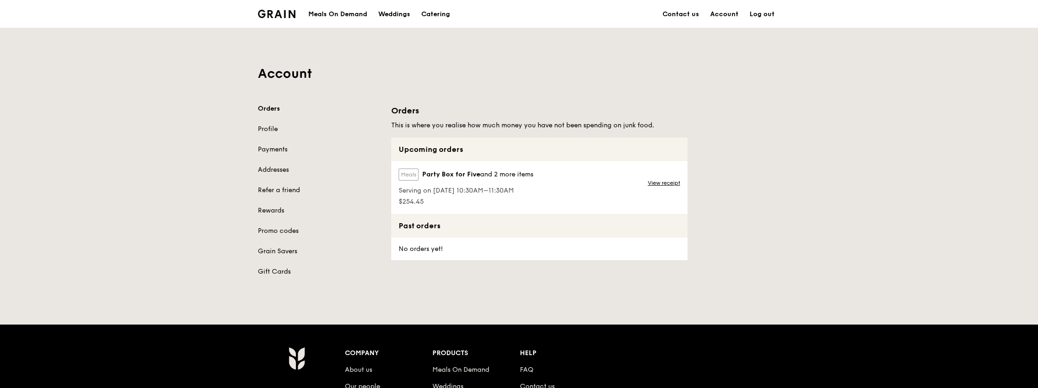
click at [841, 109] on div "Account Orders Profile Payments Addresses Refer a friend Rewards Promo codes Gr…" at bounding box center [519, 158] width 1038 height 260
click at [277, 132] on link "Profile" at bounding box center [319, 129] width 122 height 9
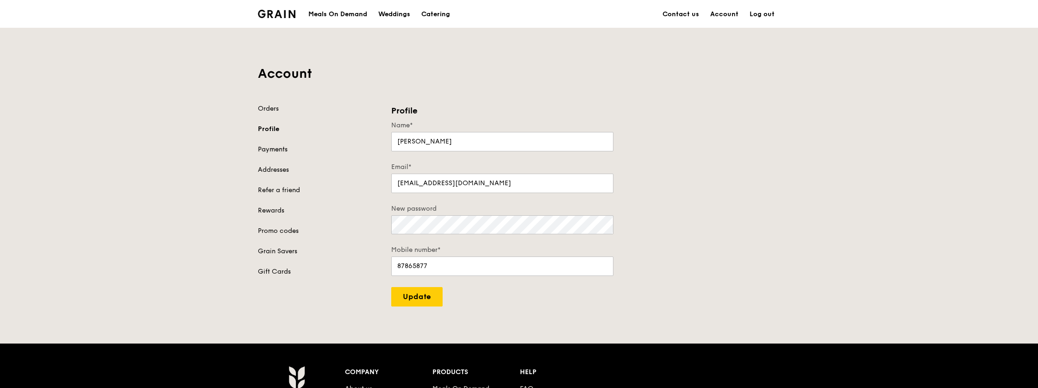
click at [276, 146] on link "Payments" at bounding box center [319, 149] width 122 height 9
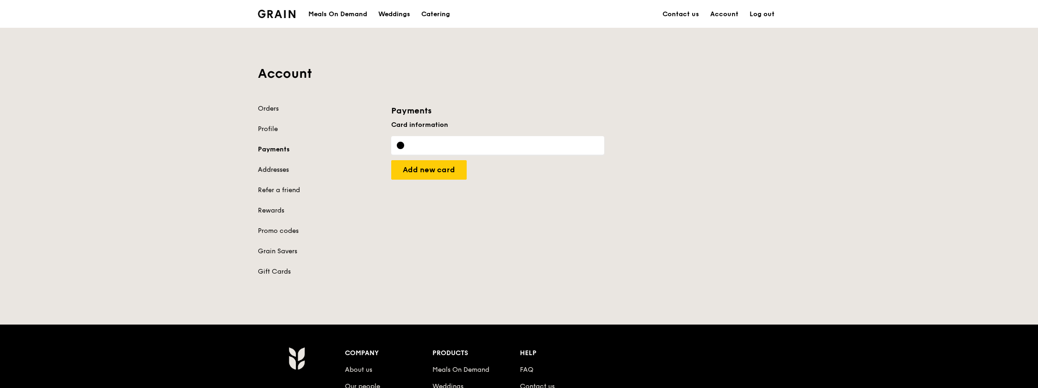
click at [279, 168] on link "Addresses" at bounding box center [319, 169] width 122 height 9
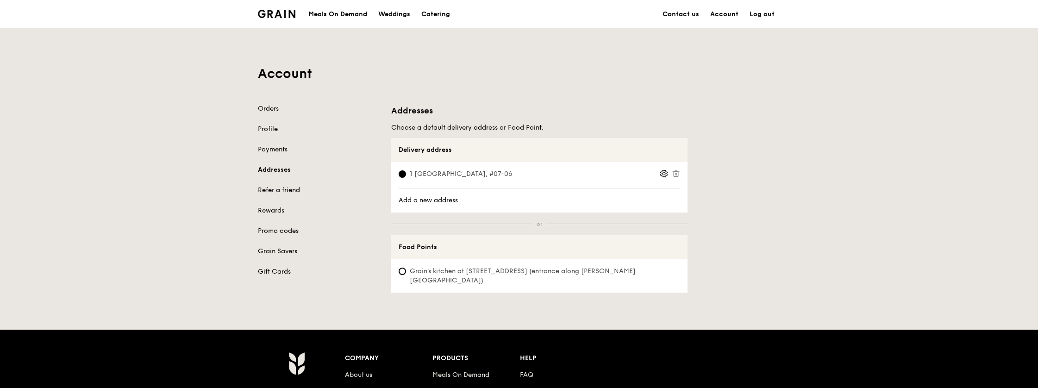
click at [276, 189] on link "Refer a friend" at bounding box center [319, 190] width 122 height 9
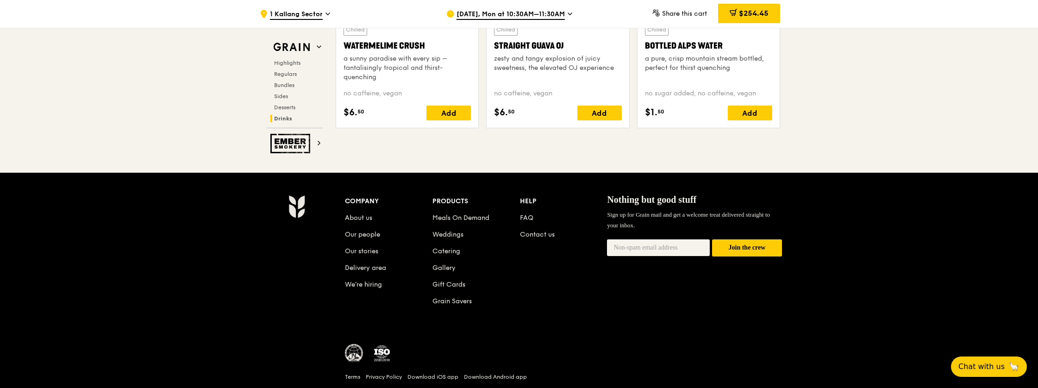
scroll to position [3836, 0]
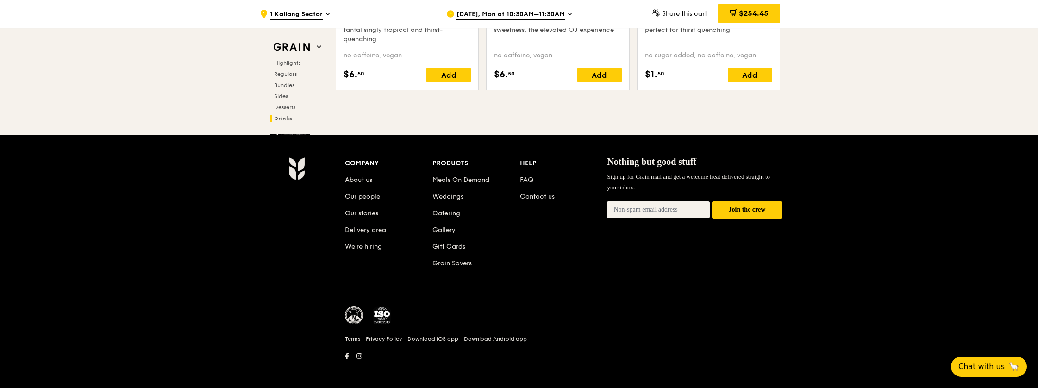
click at [682, 204] on input "email" at bounding box center [658, 209] width 103 height 17
type input "[EMAIL_ADDRESS][DOMAIN_NAME]"
click at [748, 208] on button "Join the crew" at bounding box center [747, 209] width 70 height 17
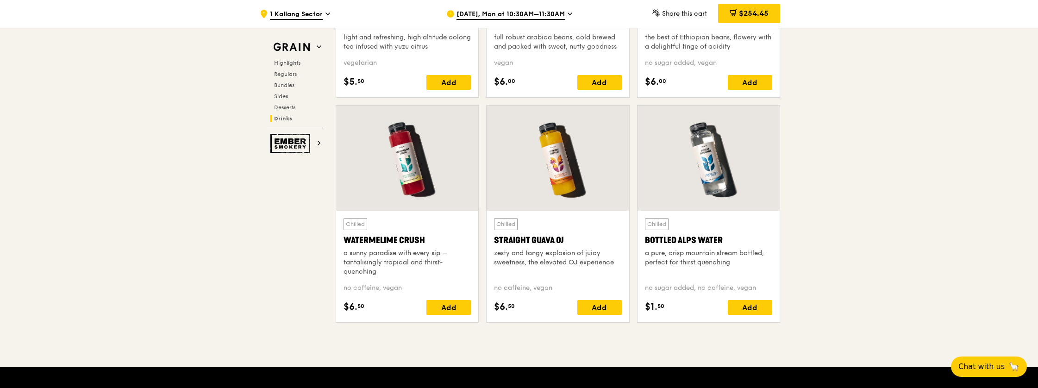
scroll to position [3603, 0]
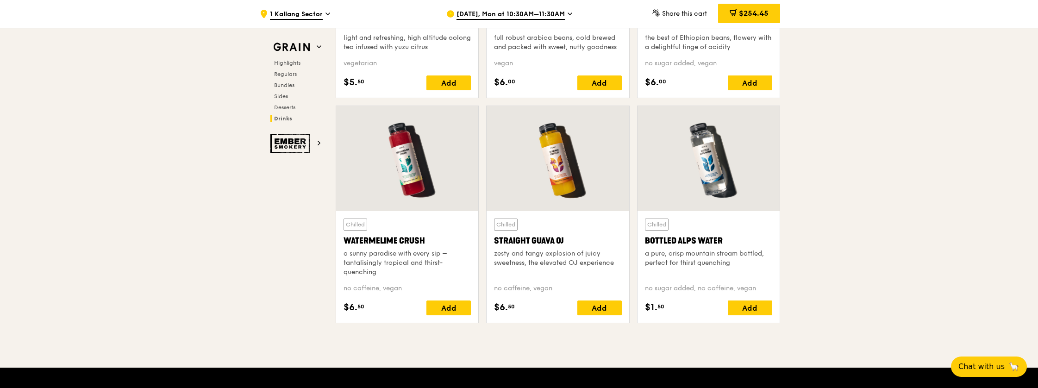
click at [756, 13] on span "$254.45" at bounding box center [754, 13] width 30 height 9
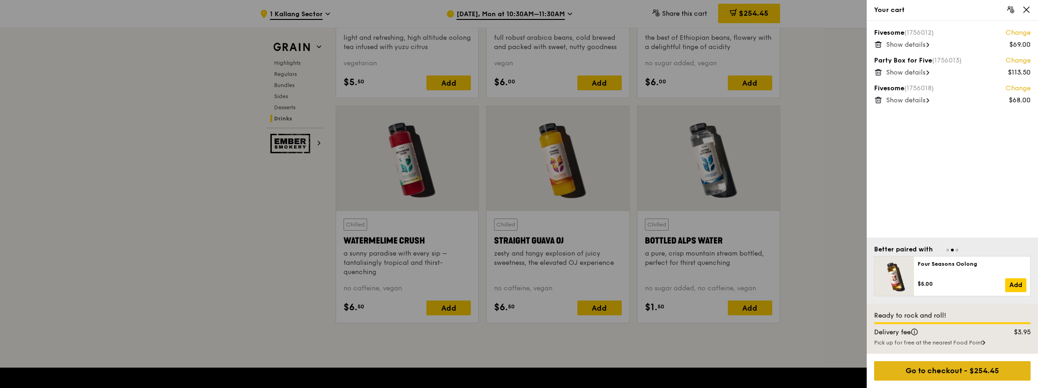
click at [946, 376] on div "Go to checkout - $254.45" at bounding box center [952, 370] width 157 height 19
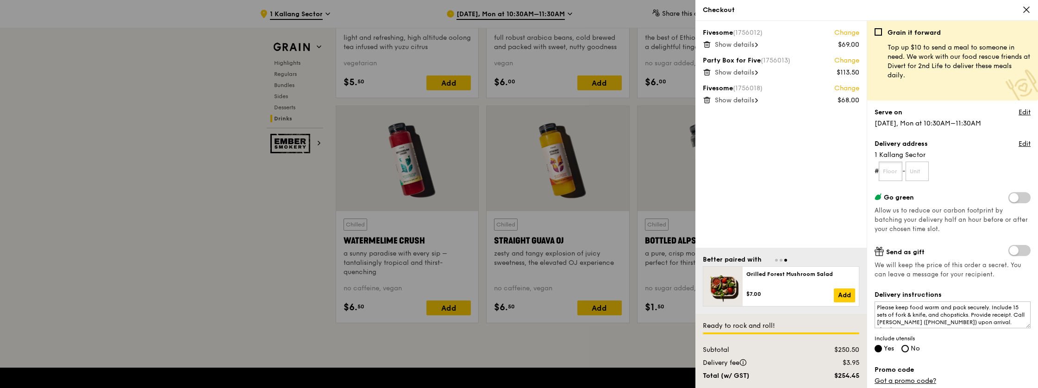
drag, startPoint x: 896, startPoint y: 169, endPoint x: 905, endPoint y: 178, distance: 12.5
click at [896, 169] on input "text" at bounding box center [891, 171] width 24 height 19
type input "07"
click at [957, 175] on form "# 07 - 06" at bounding box center [953, 171] width 156 height 19
click at [925, 172] on input "06" at bounding box center [918, 171] width 24 height 19
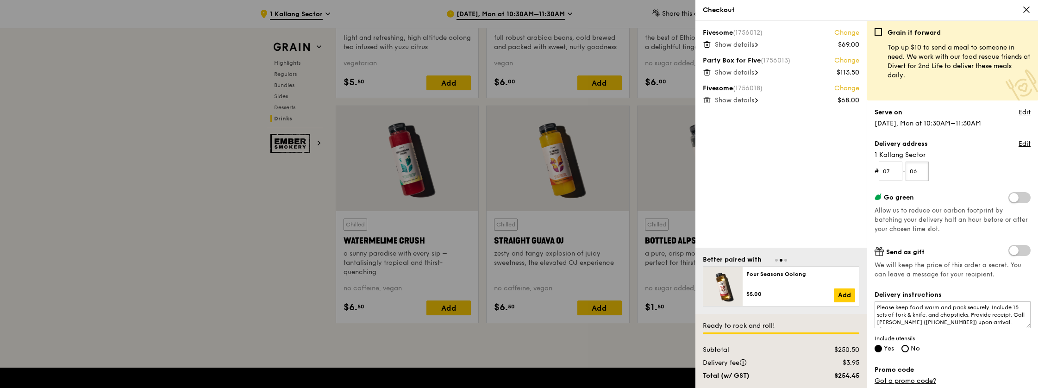
type input "0"
click at [898, 169] on input "07" at bounding box center [891, 171] width 24 height 19
type input "0"
type input "07"
type input "06"
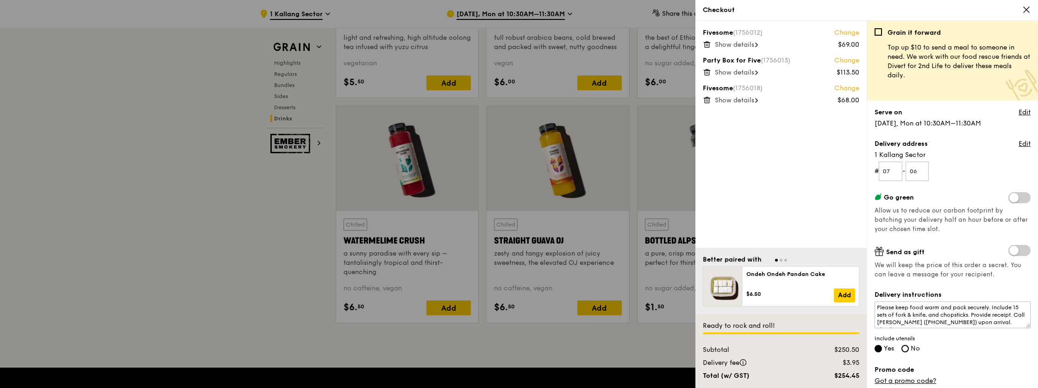
click at [965, 178] on form "# 07 - 06" at bounding box center [953, 171] width 156 height 19
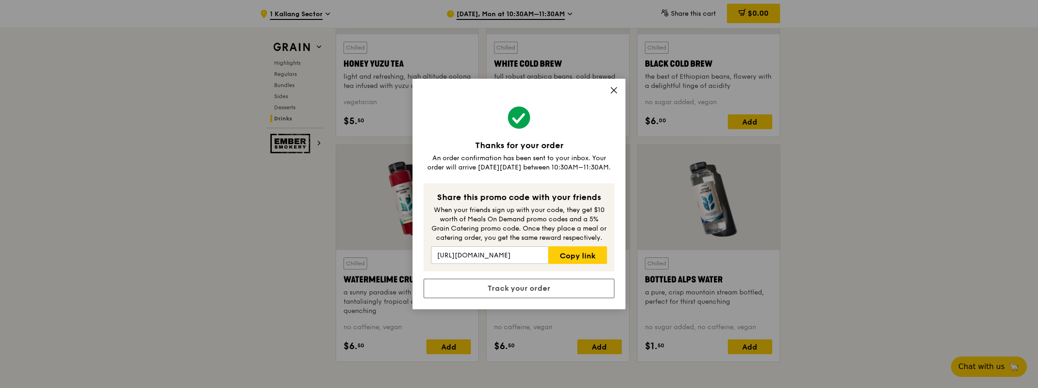
scroll to position [3564, 0]
click at [590, 257] on link "Copy link" at bounding box center [577, 255] width 59 height 18
click at [612, 94] on icon at bounding box center [614, 90] width 8 height 8
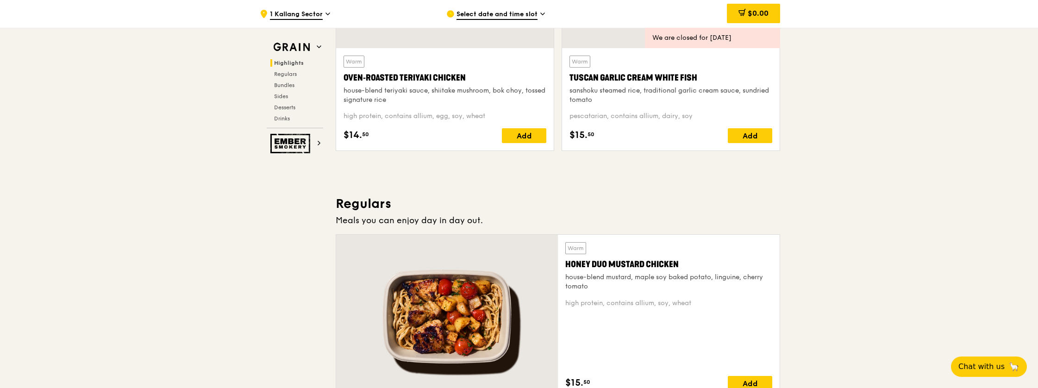
scroll to position [27, 0]
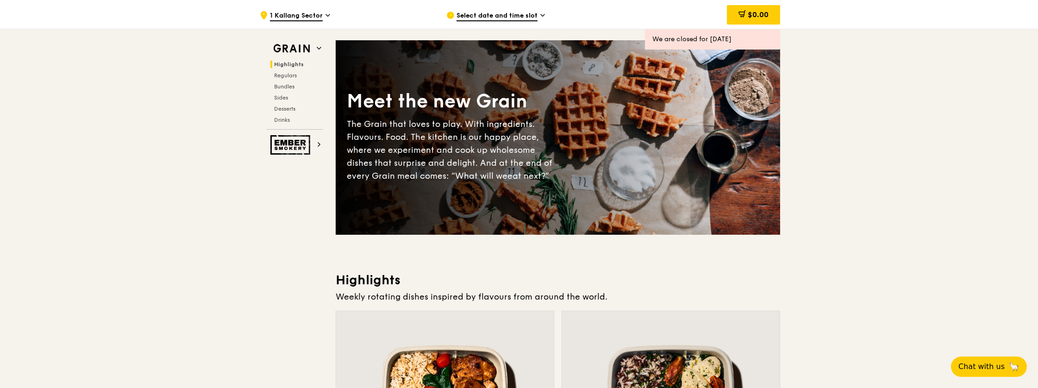
click at [543, 16] on icon at bounding box center [543, 15] width 4 height 2
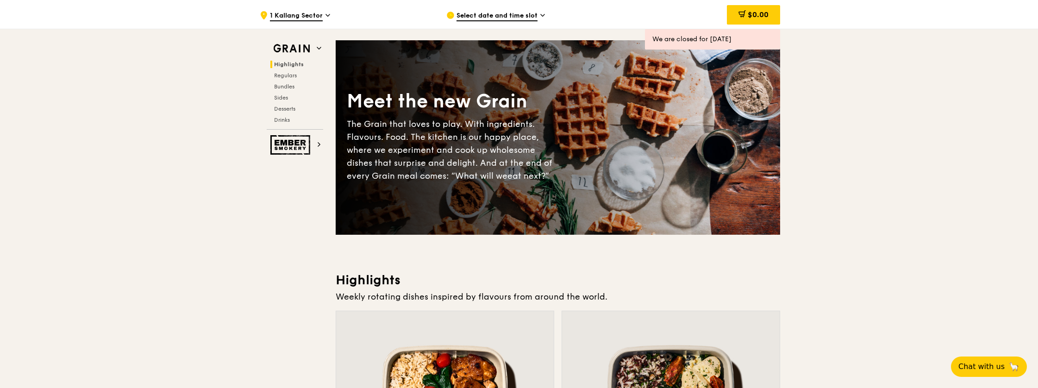
click at [506, 19] on span "Select date and time slot" at bounding box center [497, 16] width 81 height 10
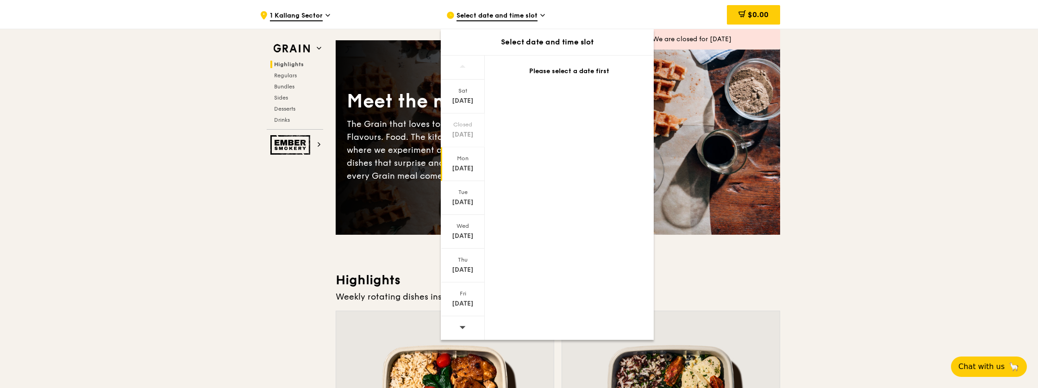
click at [464, 158] on div "Mon" at bounding box center [462, 158] width 41 height 7
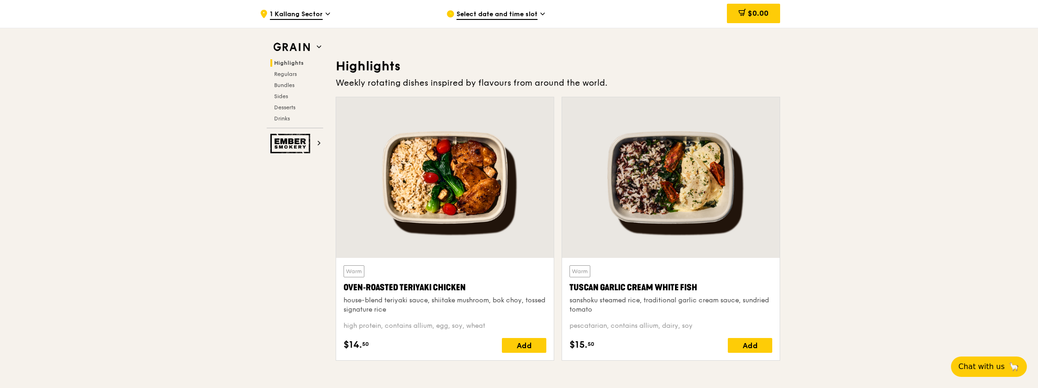
scroll to position [298, 0]
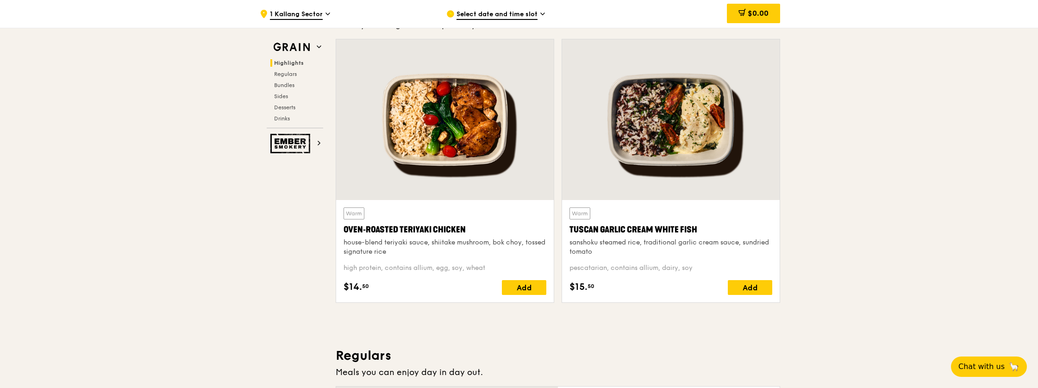
drag, startPoint x: 568, startPoint y: 226, endPoint x: 699, endPoint y: 231, distance: 130.7
click at [699, 231] on div "Warm Tuscan Garlic Cream White Fish sanshoku steamed rice, traditional garlic c…" at bounding box center [671, 251] width 218 height 102
copy div "Tuscan Garlic Cream White Fish"
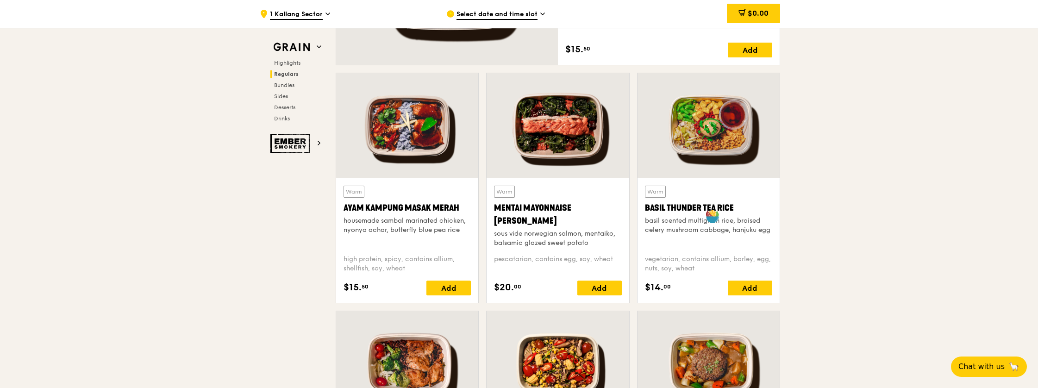
scroll to position [784, 0]
drag, startPoint x: 646, startPoint y: 203, endPoint x: 758, endPoint y: 209, distance: 112.2
click at [758, 209] on div "Basil Thunder Tea Rice" at bounding box center [708, 207] width 127 height 13
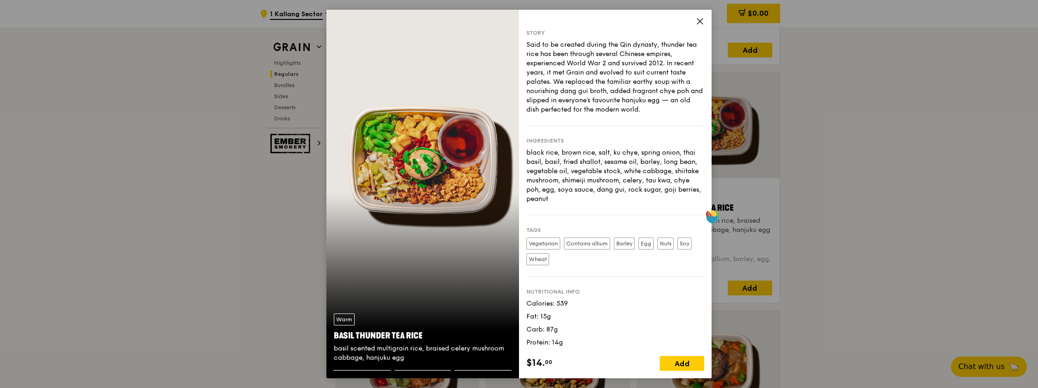
copy div "Basil Thunder Tea Rice"
click at [702, 19] on icon at bounding box center [700, 22] width 6 height 6
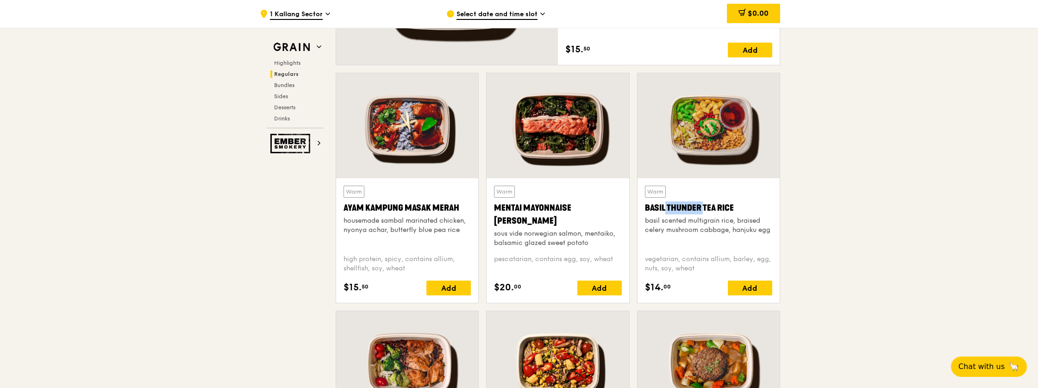
drag, startPoint x: 646, startPoint y: 202, endPoint x: 700, endPoint y: 202, distance: 53.3
click at [700, 202] on div "Basil Thunder Tea Rice" at bounding box center [708, 207] width 127 height 13
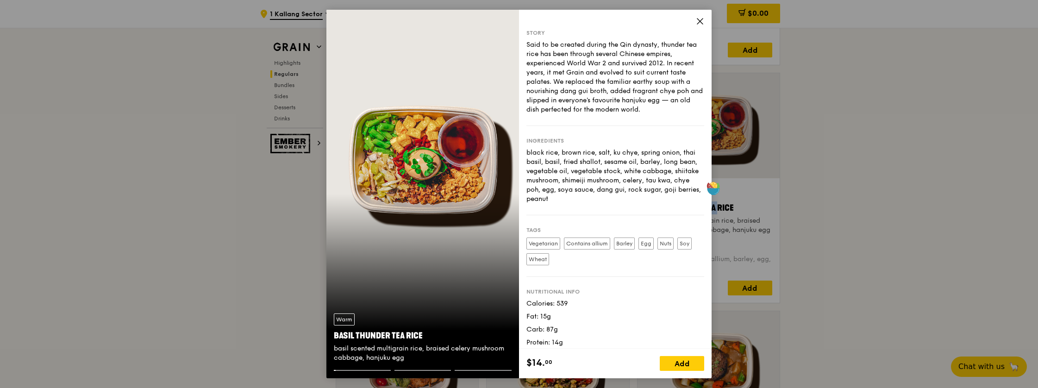
drag, startPoint x: 700, startPoint y: 202, endPoint x: 731, endPoint y: 205, distance: 31.6
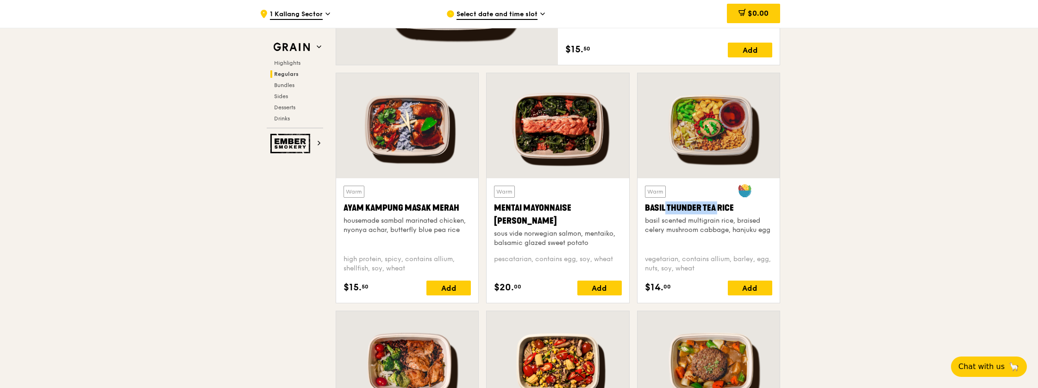
drag, startPoint x: 731, startPoint y: 205, endPoint x: 869, endPoint y: 218, distance: 138.1
drag, startPoint x: 645, startPoint y: 202, endPoint x: 741, endPoint y: 213, distance: 96.4
click at [741, 213] on div "Basil Thunder Tea Rice" at bounding box center [708, 207] width 127 height 13
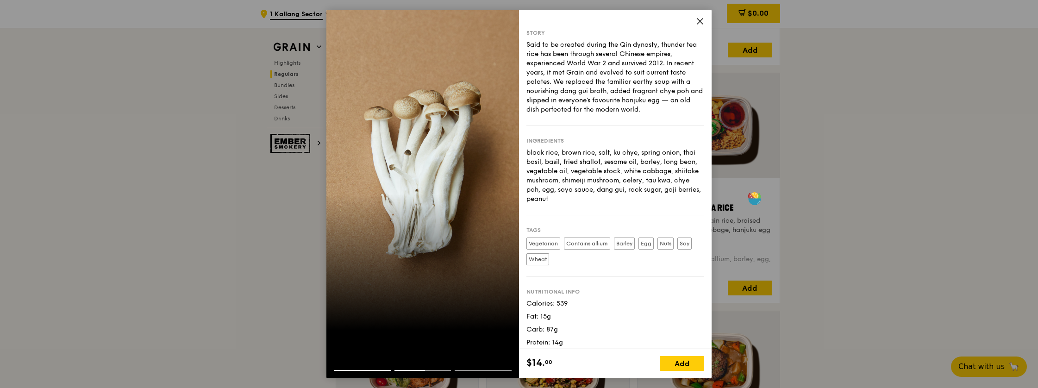
click at [700, 21] on icon at bounding box center [700, 22] width 6 height 6
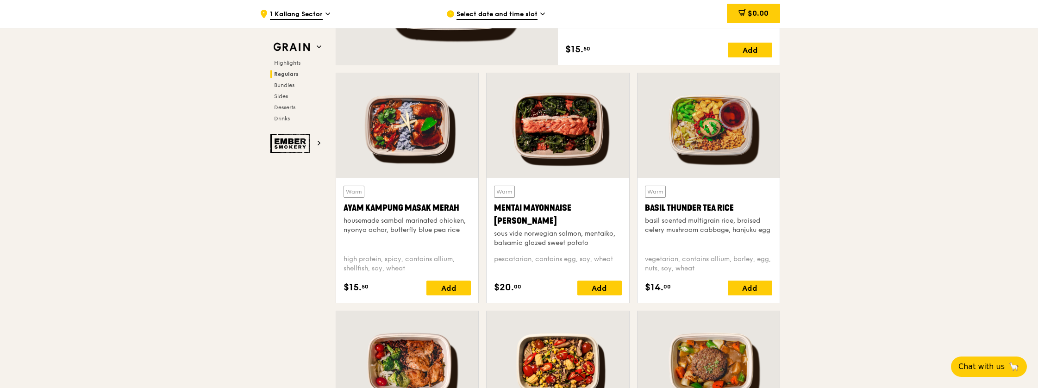
copy div "Basil Thunder Tea Rice"
drag, startPoint x: 645, startPoint y: 202, endPoint x: 735, endPoint y: 204, distance: 90.3
click at [735, 204] on div "Basil Thunder Tea Rice" at bounding box center [708, 207] width 127 height 13
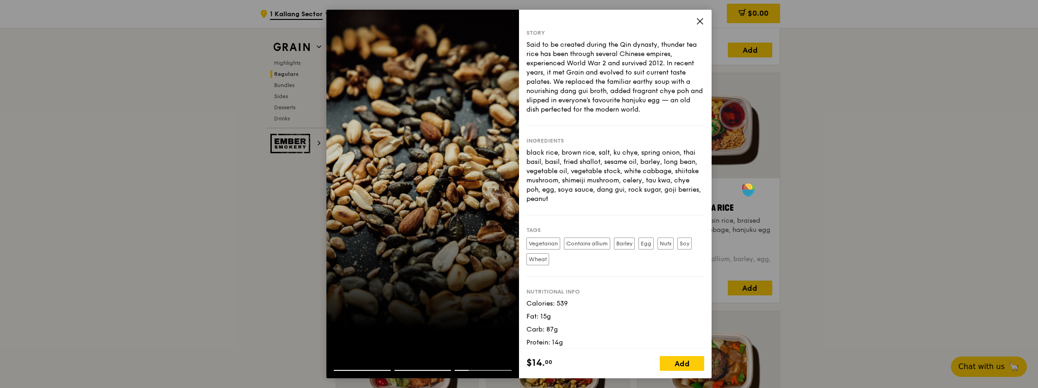
click at [702, 19] on icon at bounding box center [700, 21] width 8 height 8
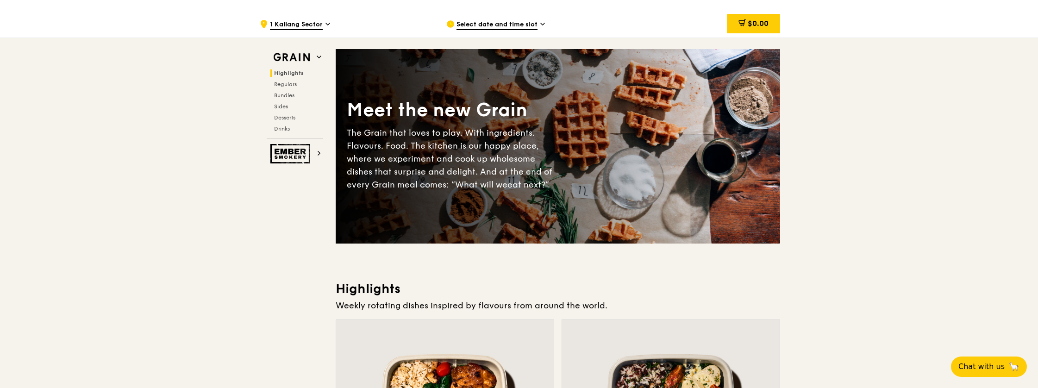
scroll to position [0, 0]
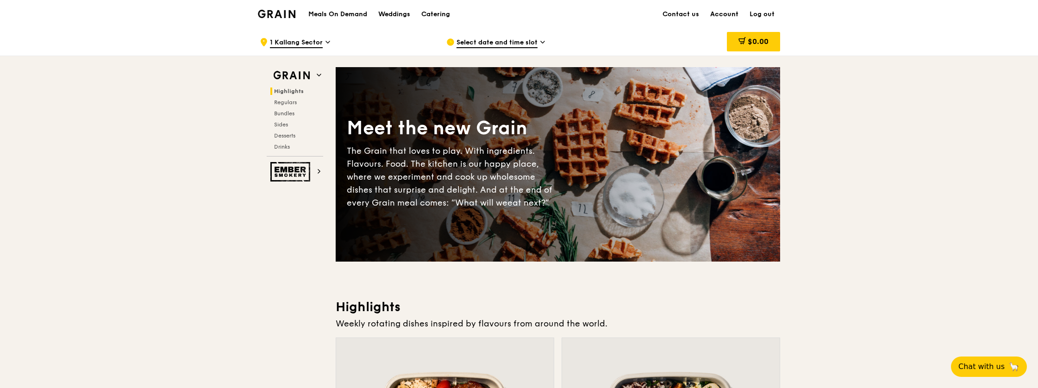
click at [729, 14] on link "Account" at bounding box center [724, 14] width 39 height 28
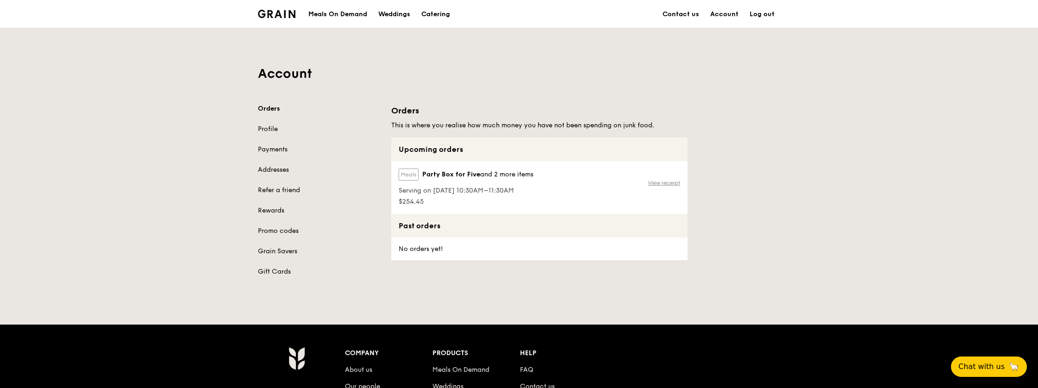
click at [661, 182] on link "View receipt" at bounding box center [664, 182] width 32 height 7
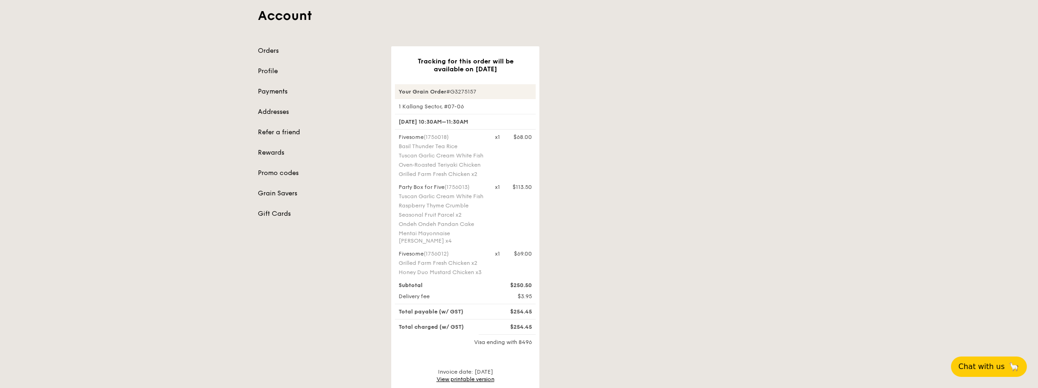
scroll to position [58, 0]
drag, startPoint x: 399, startPoint y: 171, endPoint x: 485, endPoint y: 171, distance: 85.7
click at [485, 171] on div "Fivesome (1756018) Basil Thunder Tea Rice Tuscan Garlic Cream White Fish Oven‑R…" at bounding box center [441, 156] width 96 height 46
copy div "Oven‑Roasted Teriyaki Chicken"
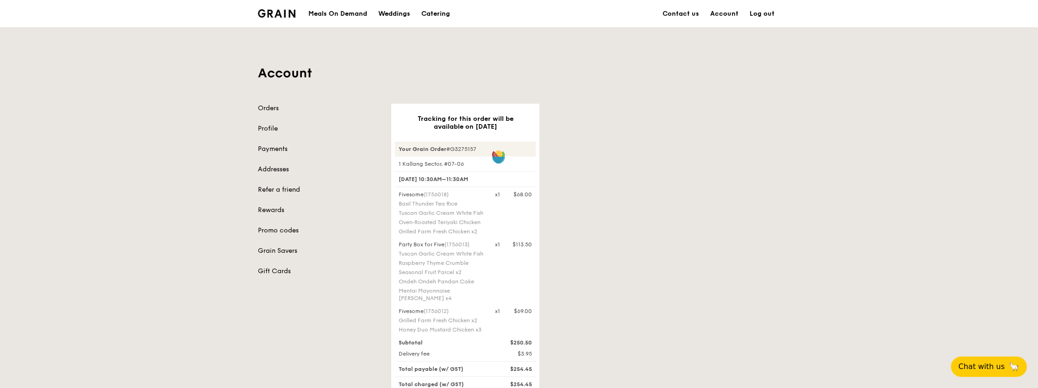
scroll to position [0, 0]
click at [595, 254] on div "Tracking for this order will be available on Aug 25 Your Grain Order #G3275157 …" at bounding box center [586, 304] width 400 height 400
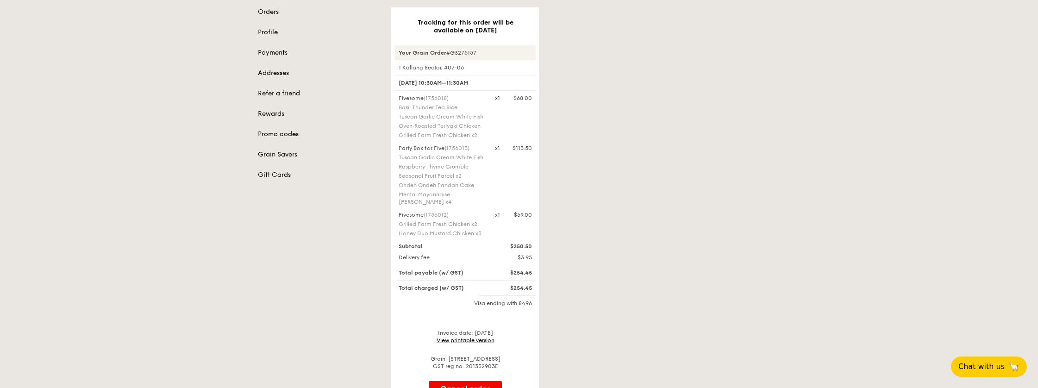
click at [477, 344] on link "View printable version" at bounding box center [466, 340] width 58 height 6
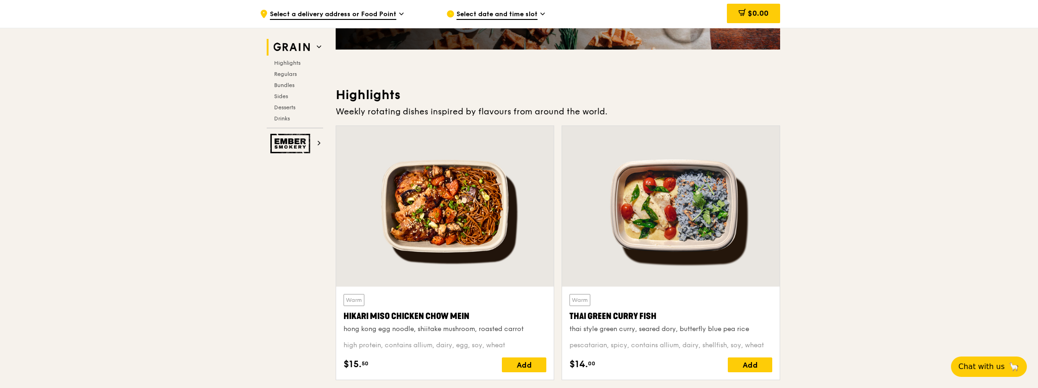
scroll to position [213, 0]
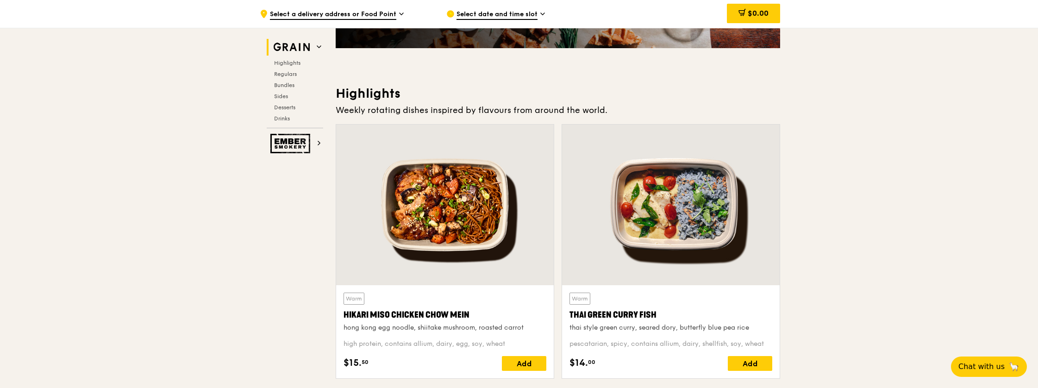
drag, startPoint x: 343, startPoint y: 311, endPoint x: 479, endPoint y: 314, distance: 136.2
click at [479, 314] on div "Warm Hikari Miso Chicken Chow Mein hong kong egg noodle, shiitake mushroom, roa…" at bounding box center [445, 331] width 218 height 93
copy div "Hikari Miso Chicken Chow Mein"
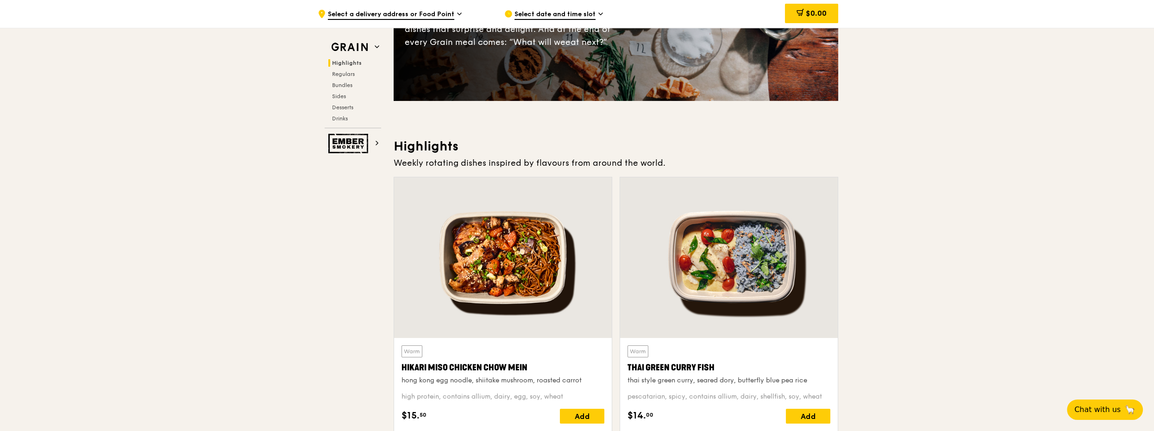
scroll to position [160, 0]
drag, startPoint x: 402, startPoint y: 364, endPoint x: 553, endPoint y: 366, distance: 151.0
click at [553, 366] on div "Hikari Miso Chicken Chow Mein" at bounding box center [502, 368] width 203 height 13
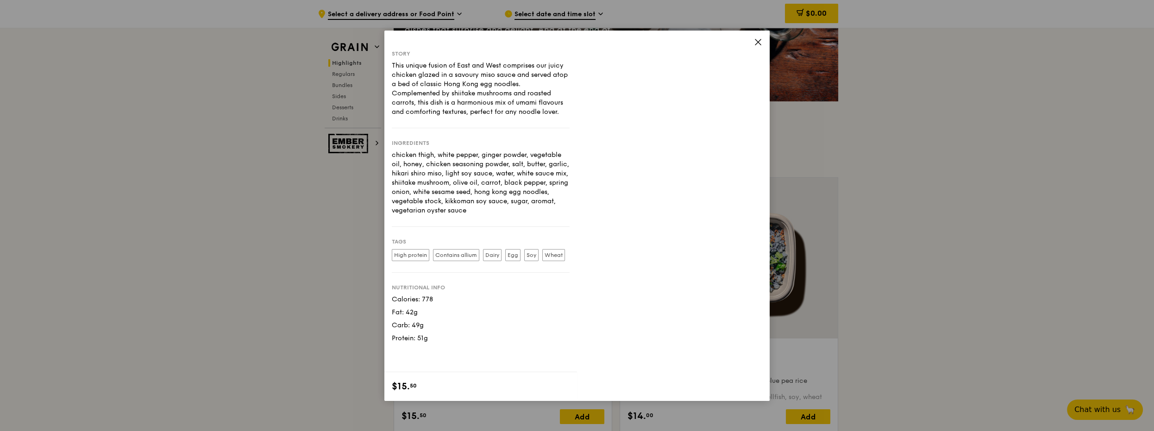
copy div "Hikari Miso Chicken Chow Mein"
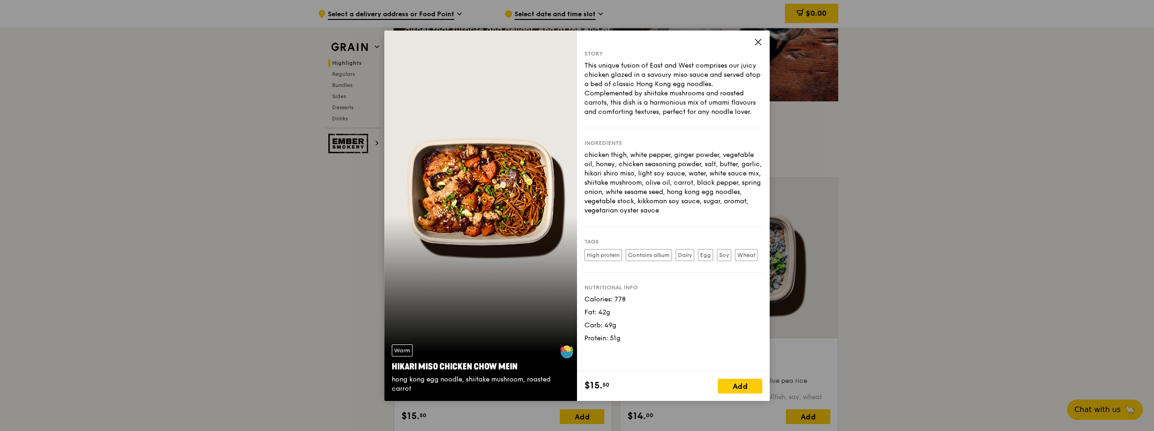
click at [763, 39] on div "Story This unique fusion of East and West comprises our juicy chicken glazed in…" at bounding box center [673, 201] width 193 height 341
click at [758, 39] on icon at bounding box center [758, 42] width 8 height 8
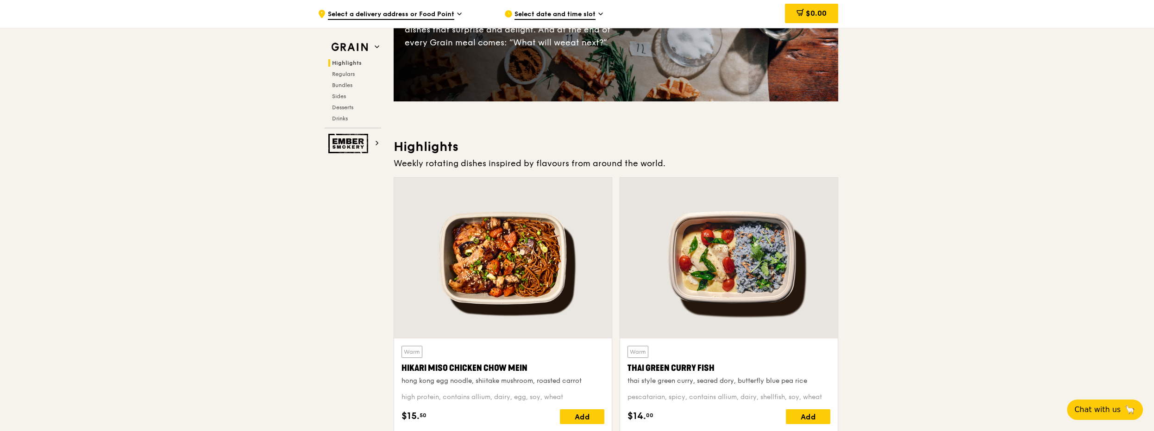
copy div "Hikari Miso Chicken Chow Mein"
drag, startPoint x: 529, startPoint y: 364, endPoint x: 394, endPoint y: 366, distance: 135.2
click at [394, 366] on div "Warm Hikari Miso Chicken Chow Mein hong kong egg noodle, shiitake mushroom, roa…" at bounding box center [503, 385] width 218 height 93
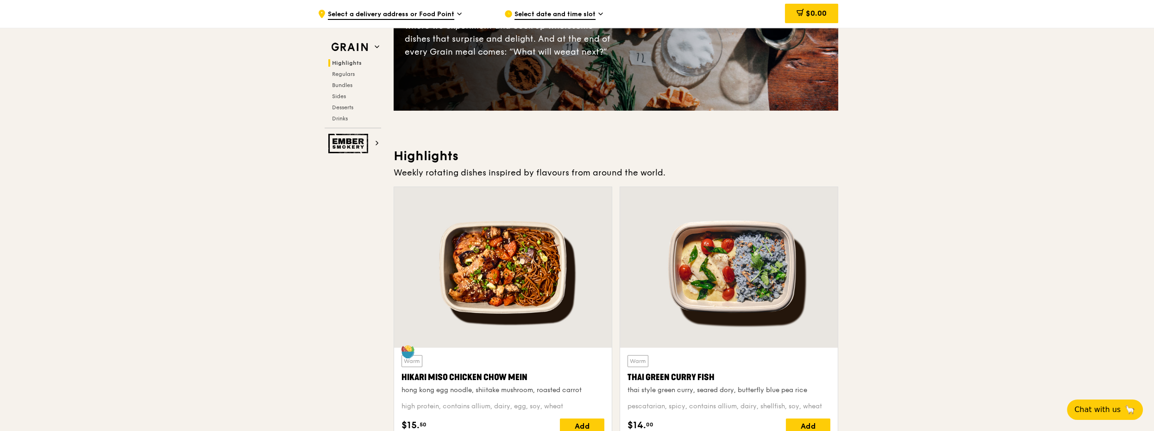
scroll to position [258, 0]
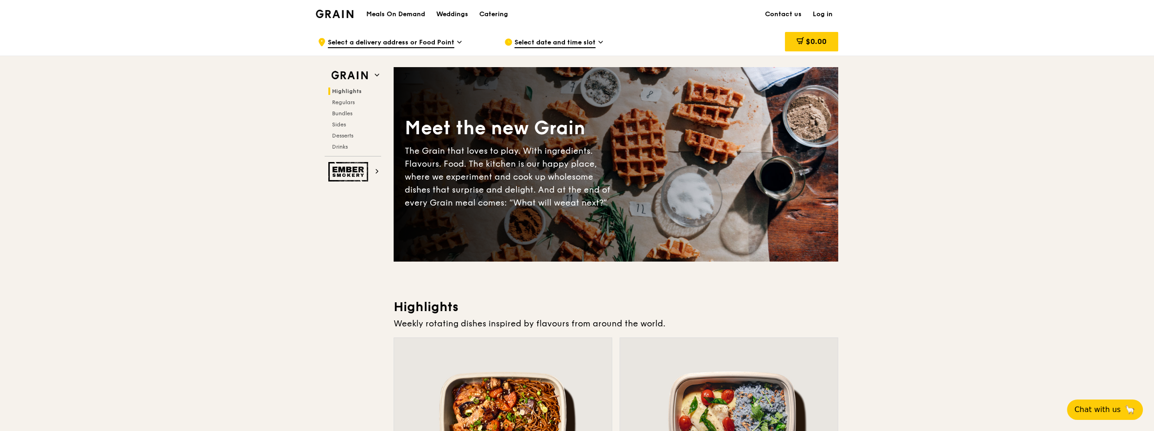
scroll to position [0, 0]
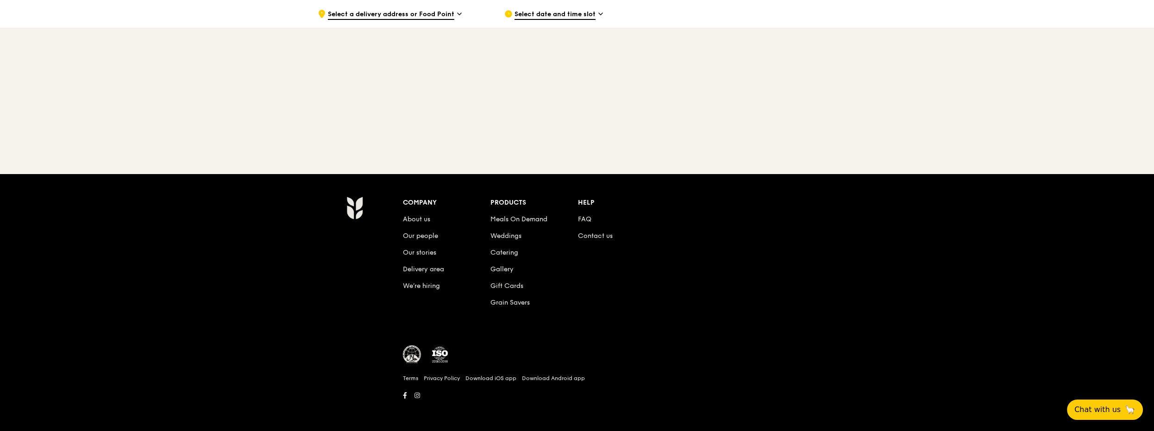
scroll to position [44, 0]
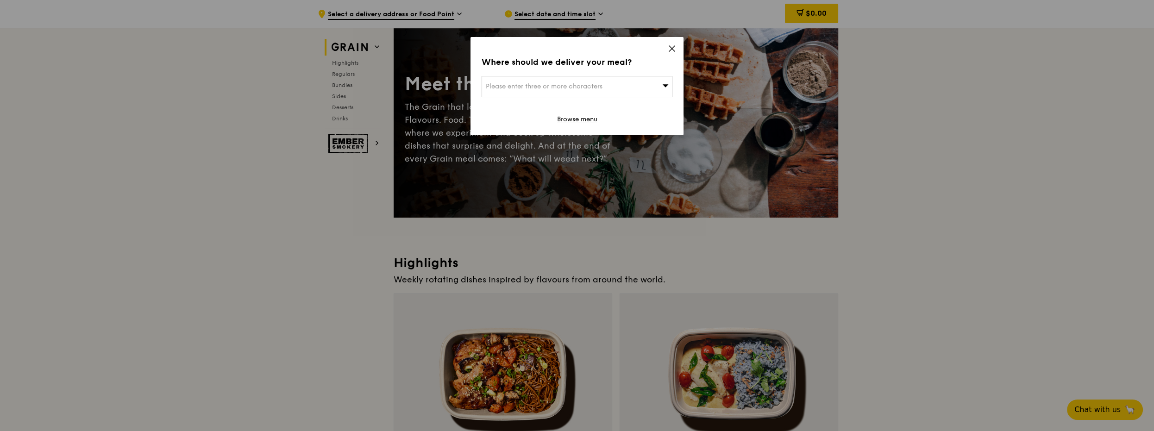
click at [674, 49] on icon at bounding box center [672, 48] width 8 height 8
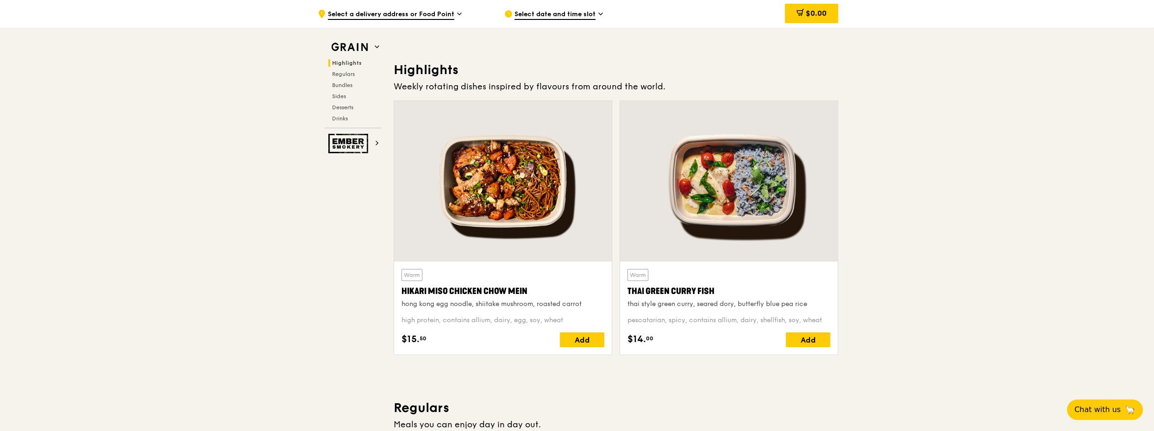
scroll to position [238, 0]
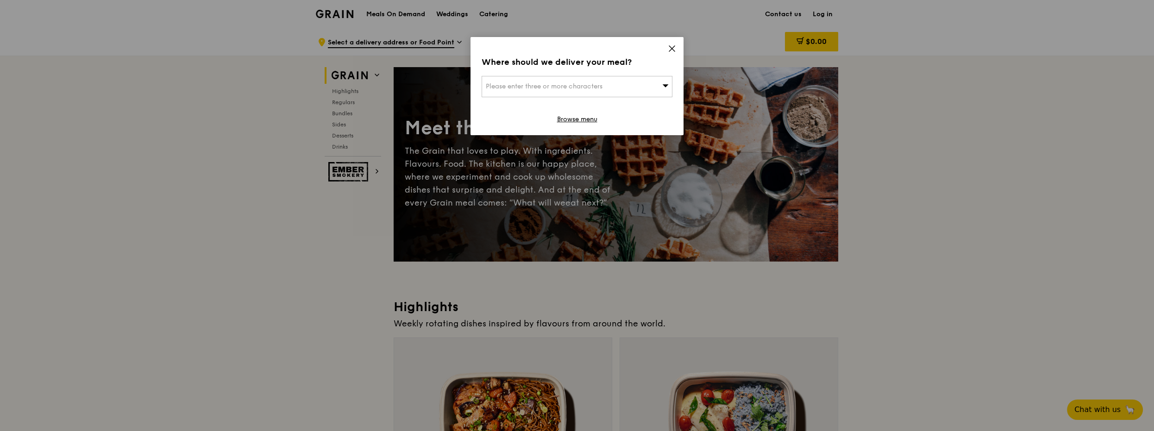
click at [671, 46] on icon at bounding box center [672, 48] width 8 height 8
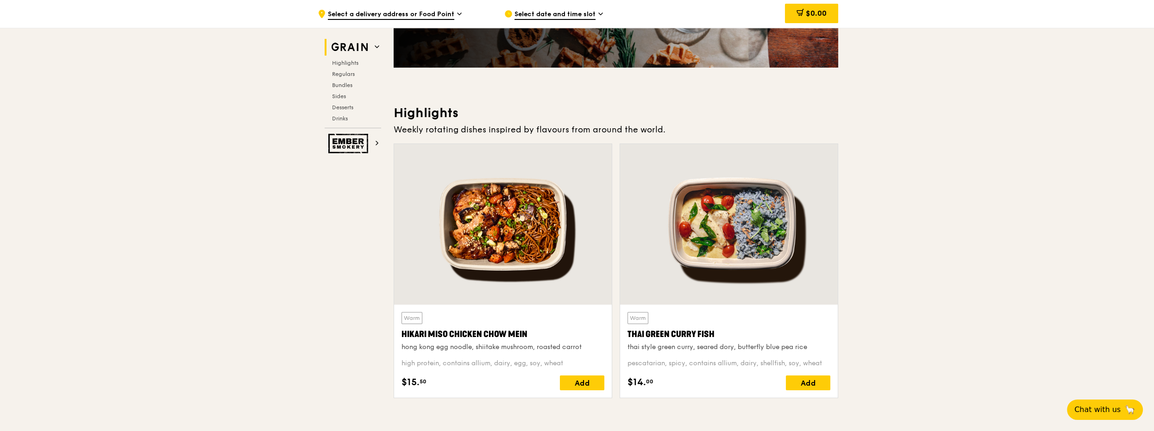
scroll to position [194, 0]
click at [577, 16] on span "Select date and time slot" at bounding box center [554, 15] width 81 height 10
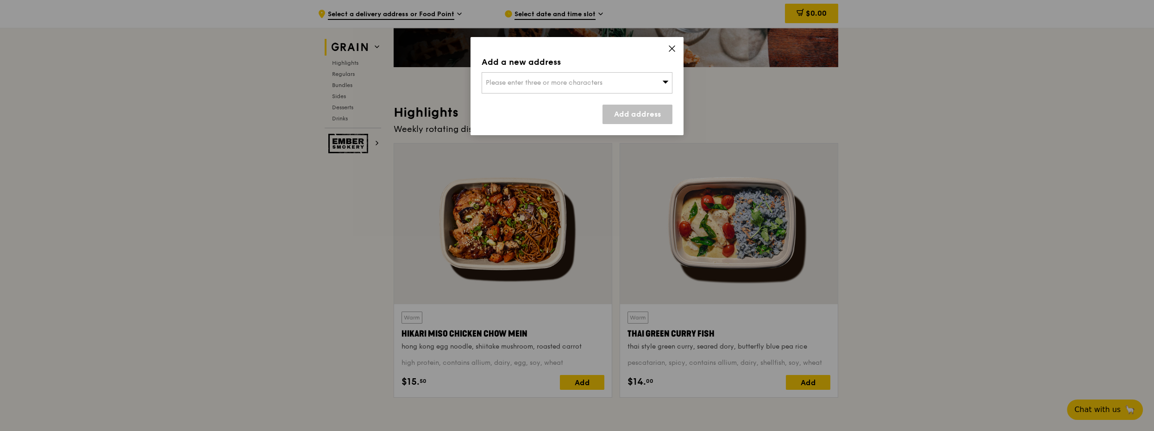
click at [665, 82] on icon at bounding box center [666, 82] width 6 height 3
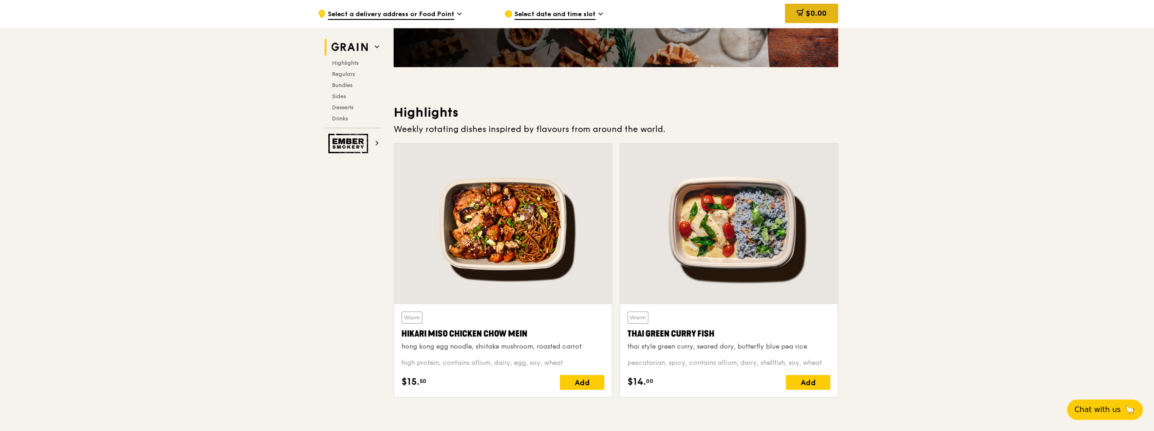
click at [823, 16] on span "$0.00" at bounding box center [816, 13] width 21 height 9
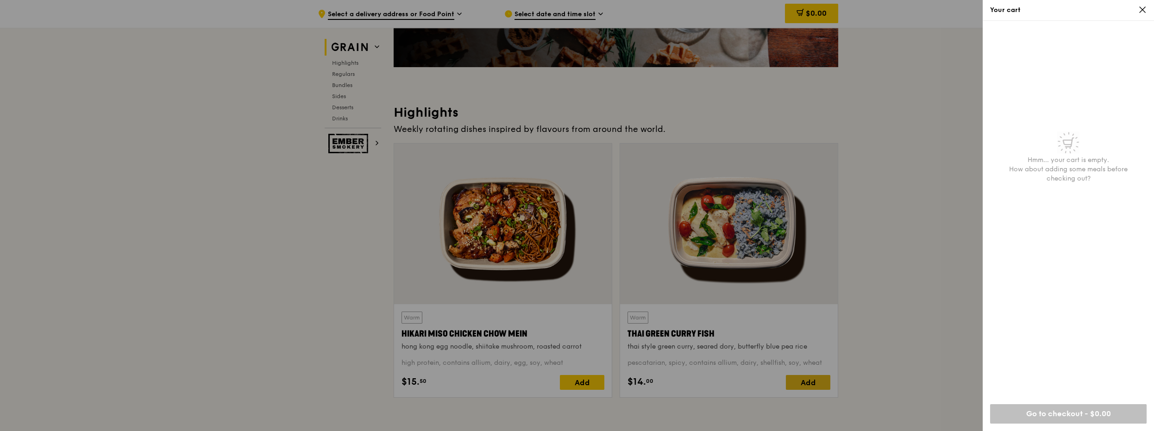
click at [815, 381] on div at bounding box center [577, 215] width 1154 height 431
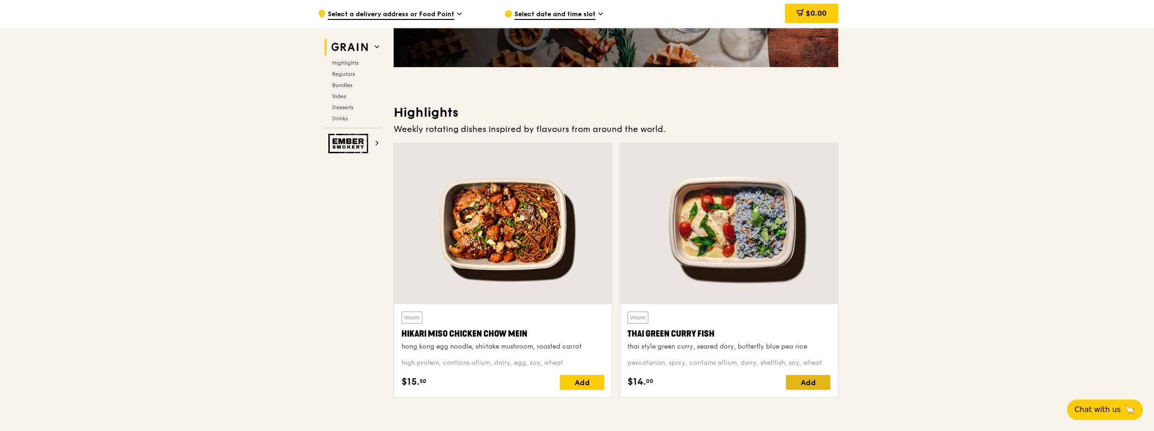
click at [814, 381] on div "Add" at bounding box center [808, 382] width 44 height 15
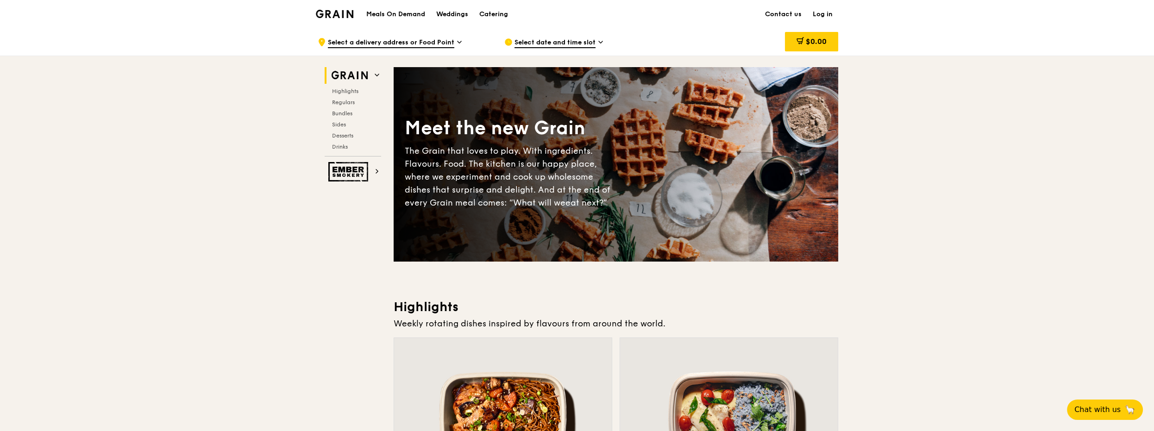
scroll to position [0, 0]
click at [825, 11] on link "Log in" at bounding box center [822, 14] width 31 height 28
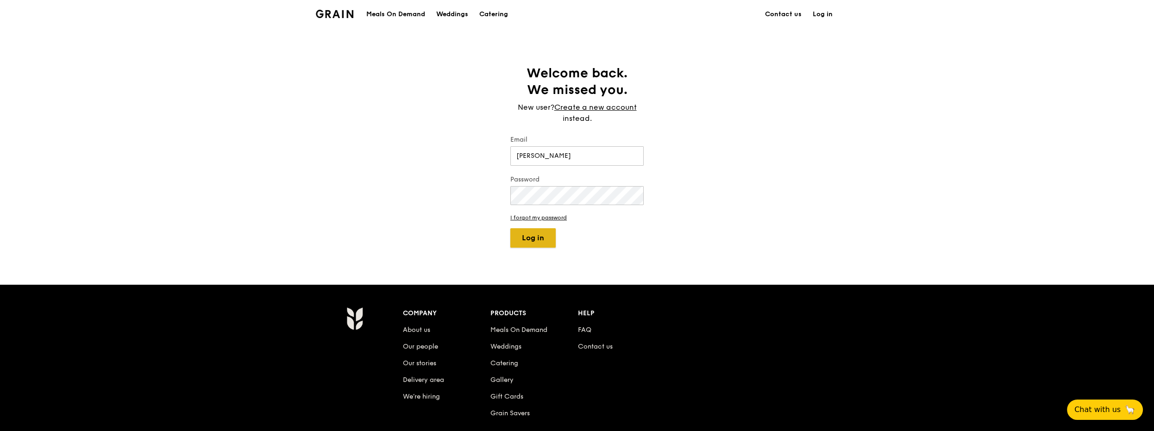
click at [532, 240] on button "Log in" at bounding box center [532, 237] width 45 height 19
drag, startPoint x: 544, startPoint y: 155, endPoint x: 450, endPoint y: 147, distance: 94.8
click at [450, 147] on div "Welcome back. We missed you. New user? Create a new account instead. Email ZHAO…" at bounding box center [577, 156] width 1154 height 183
type input "z"
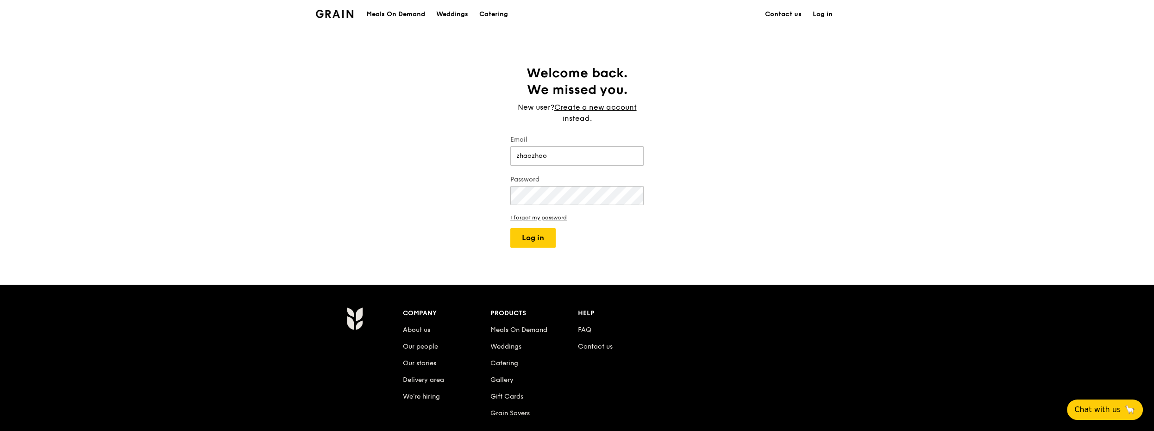
click at [804, 177] on div "Welcome back. We missed you. New user? Create a new account instead. Email zhao…" at bounding box center [577, 156] width 1154 height 183
click at [541, 237] on button "Log in" at bounding box center [532, 237] width 45 height 19
click at [764, 189] on div "Welcome back. We missed you. New user? Create a new account instead. Email zhao…" at bounding box center [577, 156] width 1154 height 183
click at [572, 160] on input "zhaozhao" at bounding box center [576, 155] width 133 height 19
type input "[EMAIL_ADDRESS][DOMAIN_NAME]"
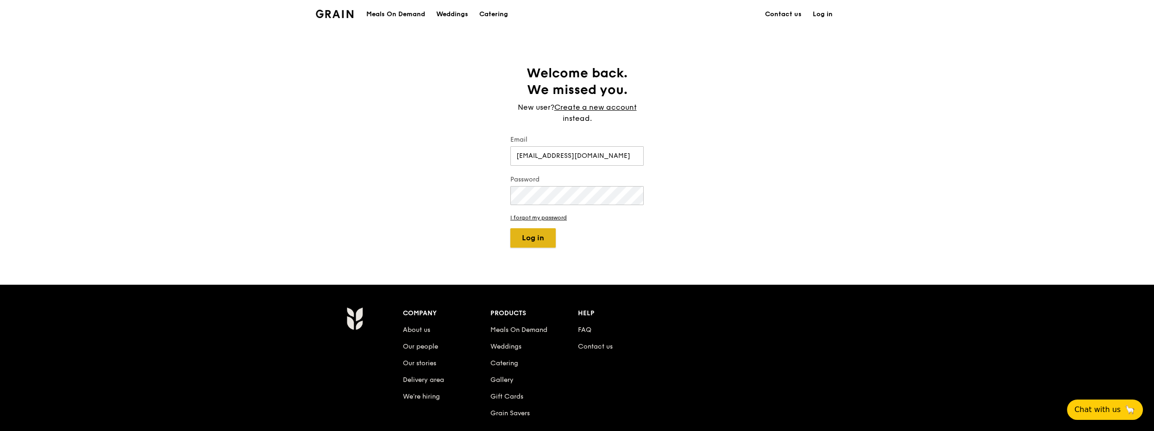
click at [542, 235] on button "Log in" at bounding box center [532, 237] width 45 height 19
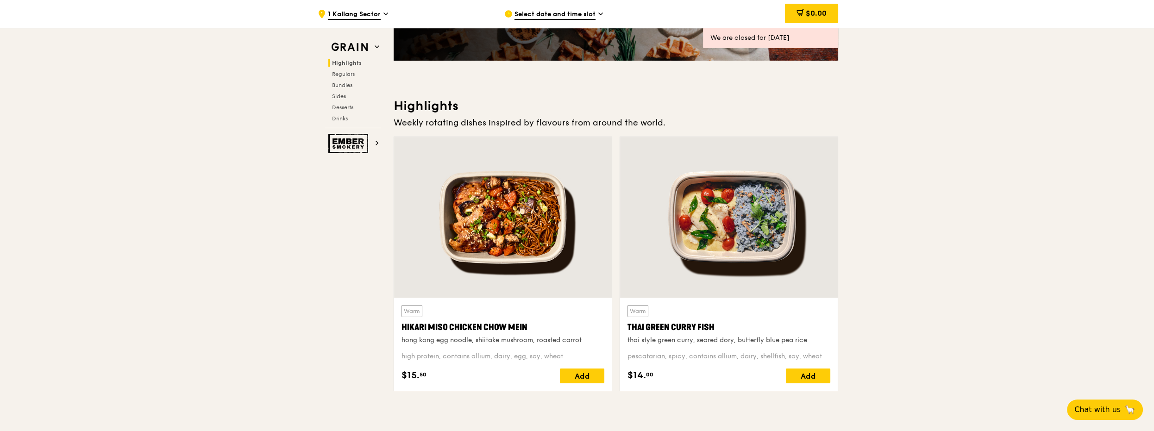
scroll to position [194, 0]
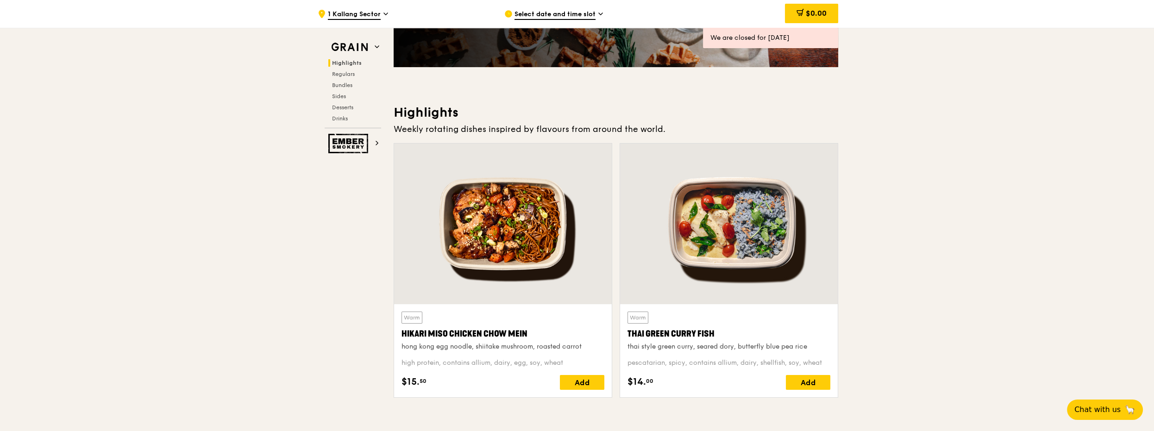
click at [585, 16] on span "Select date and time slot" at bounding box center [554, 15] width 81 height 10
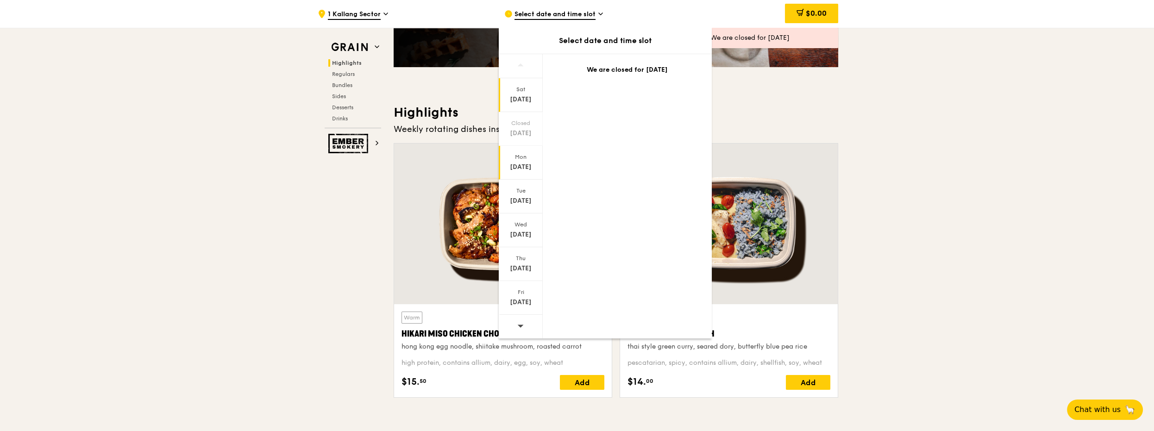
click at [522, 161] on div "[DATE]" at bounding box center [521, 163] width 44 height 34
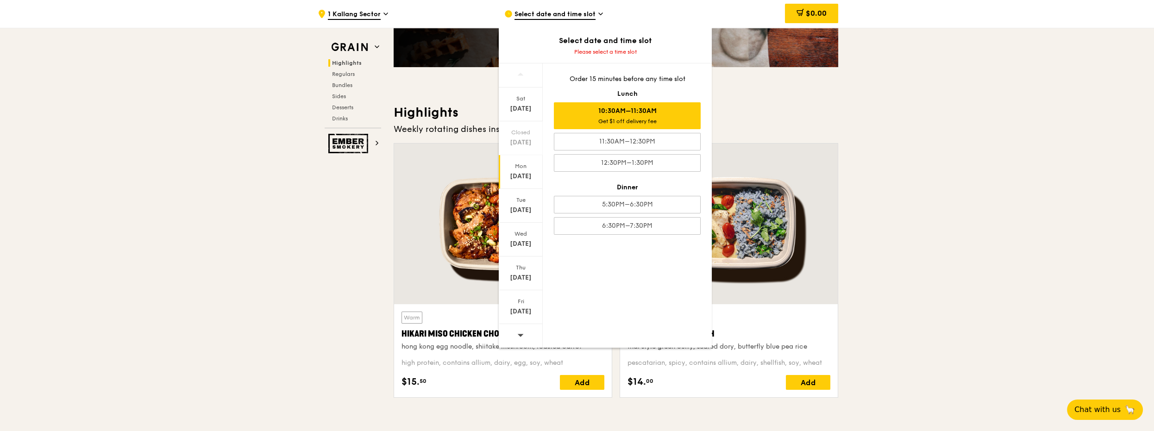
click at [656, 124] on div "Get $1 off delivery fee" at bounding box center [627, 121] width 138 height 7
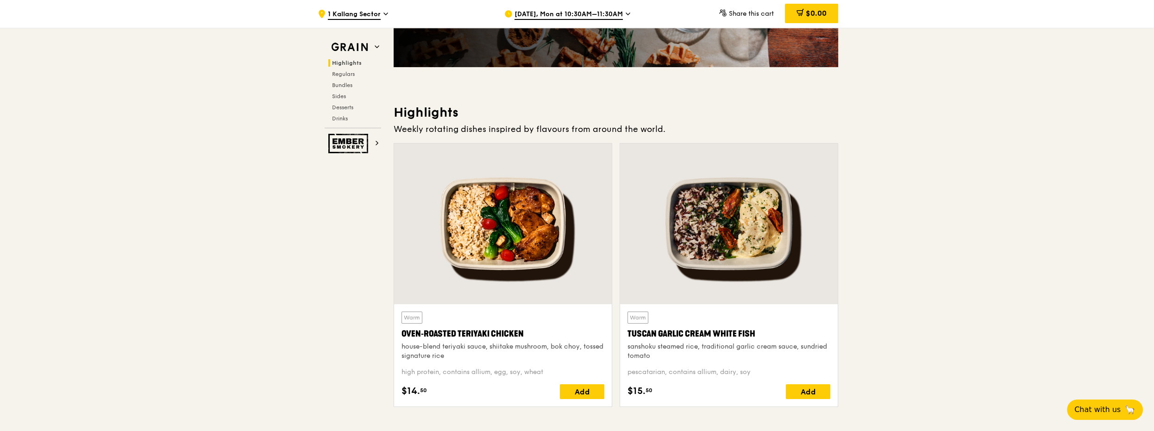
click at [628, 15] on icon at bounding box center [628, 14] width 4 height 2
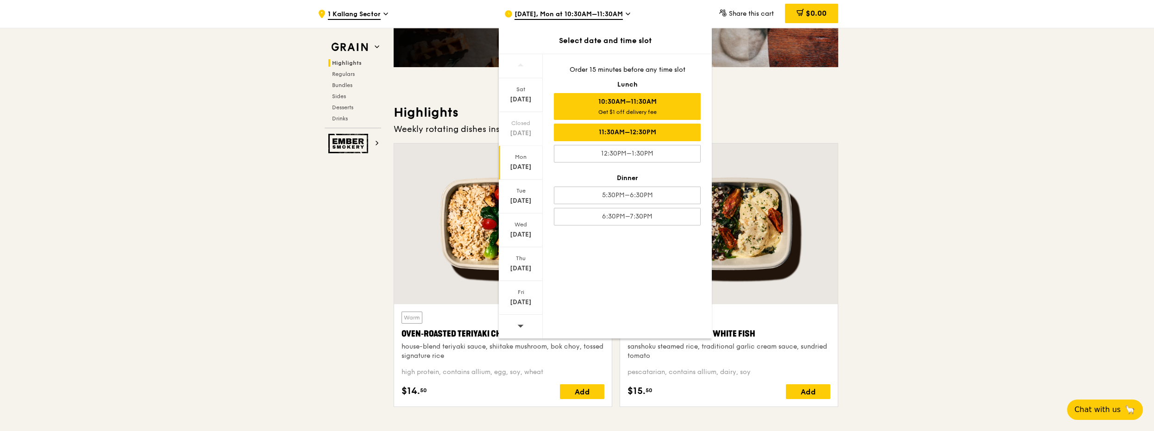
click at [638, 132] on div "11:30AM–12:30PM" at bounding box center [627, 133] width 147 height 18
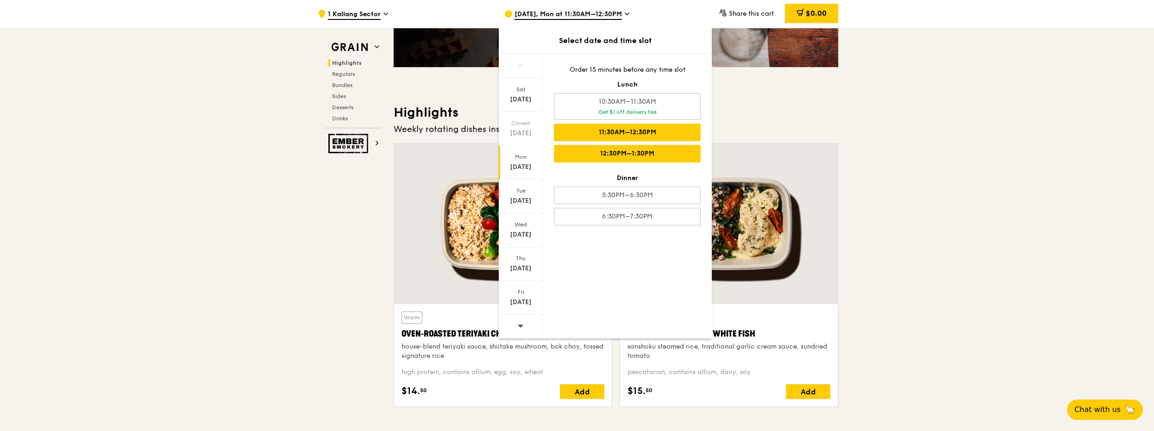
click at [639, 152] on div "12:30PM–1:30PM" at bounding box center [627, 154] width 147 height 18
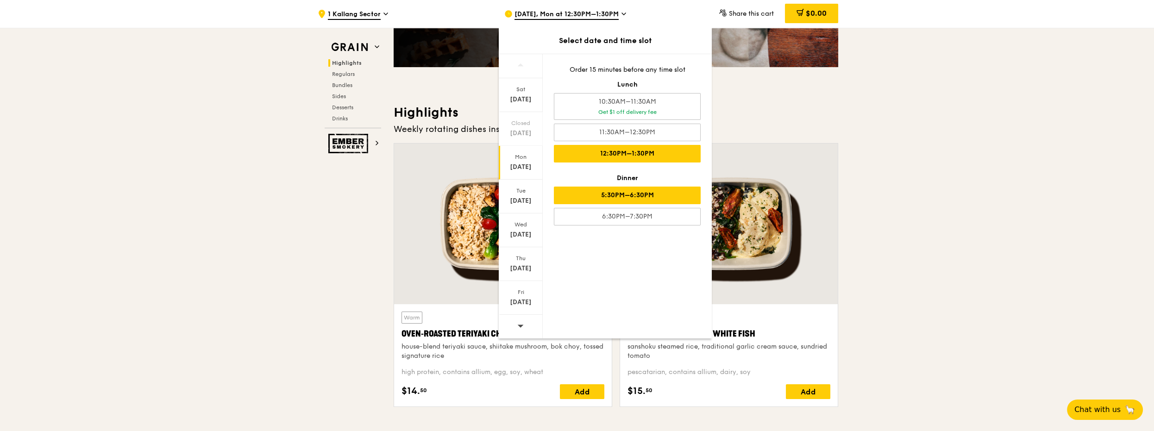
click at [648, 194] on div "5:30PM–6:30PM" at bounding box center [627, 196] width 147 height 18
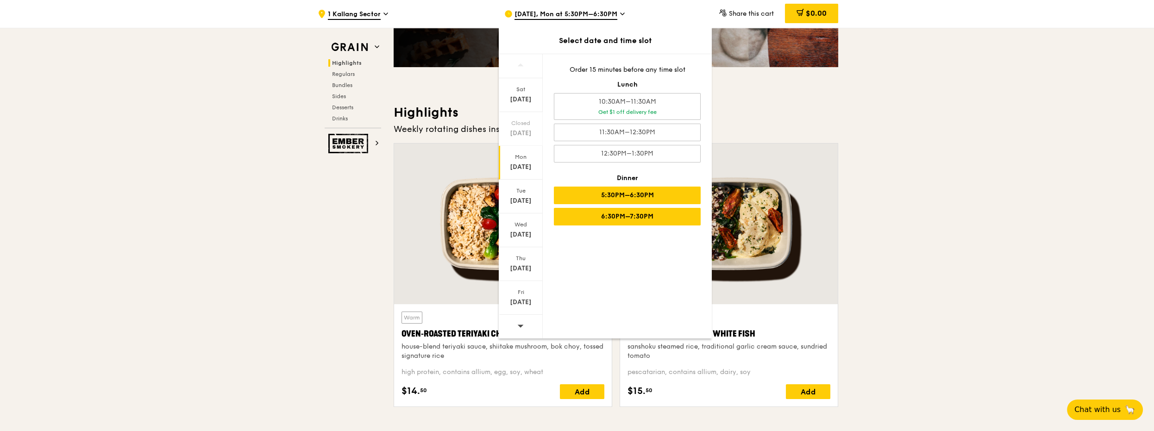
click at [646, 214] on div "6:30PM–7:30PM" at bounding box center [627, 217] width 147 height 18
click at [521, 167] on div "[DATE]" at bounding box center [520, 167] width 41 height 9
click at [519, 199] on div "[DATE]" at bounding box center [520, 200] width 41 height 9
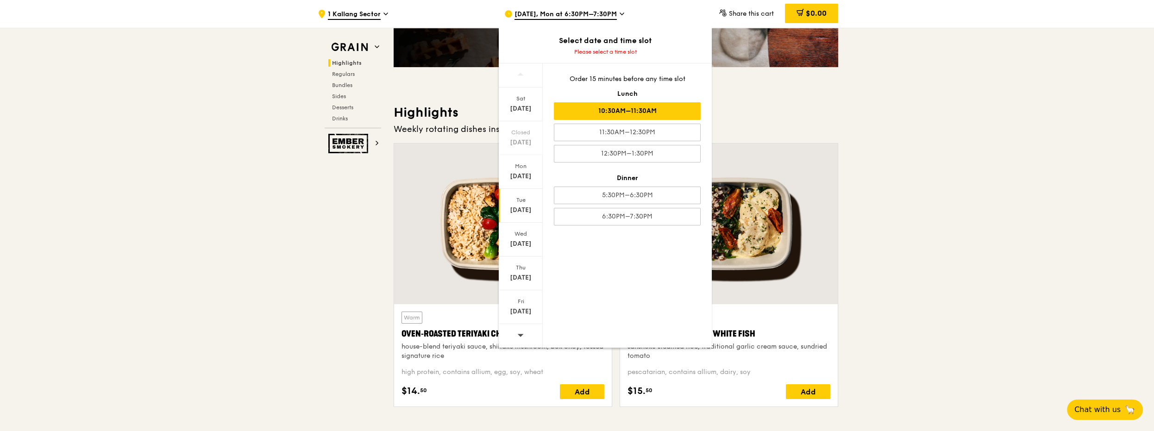
click at [644, 108] on div "10:30AM–11:30AM" at bounding box center [627, 111] width 147 height 18
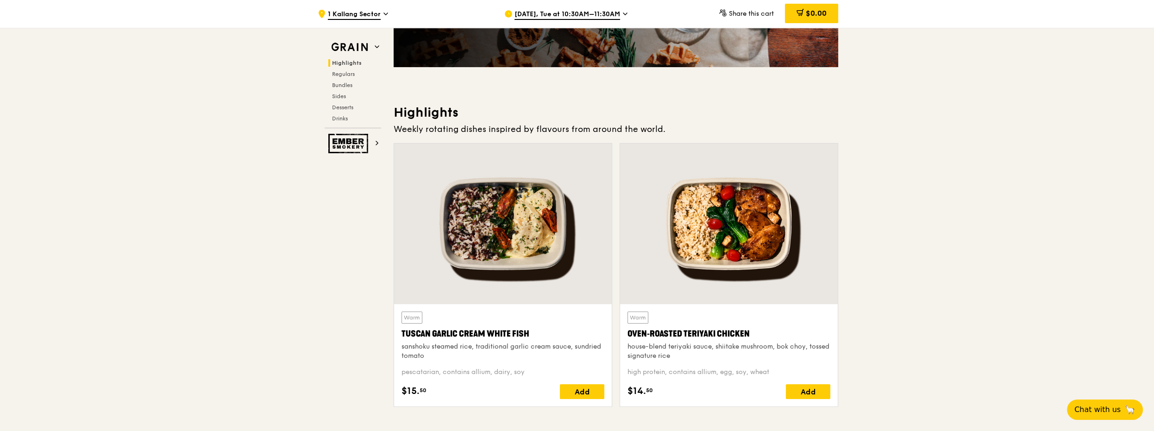
click at [626, 15] on icon at bounding box center [625, 14] width 5 height 8
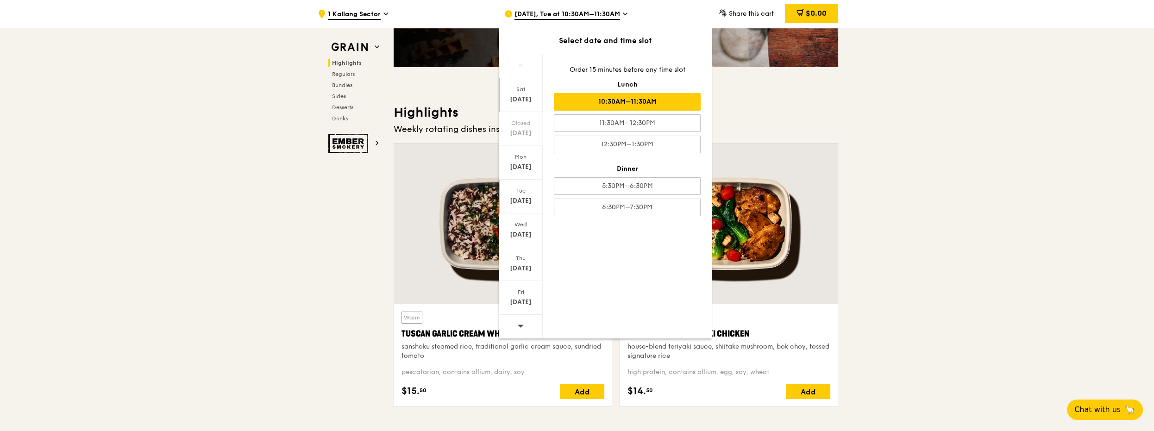
click at [523, 100] on div "[DATE]" at bounding box center [520, 99] width 41 height 9
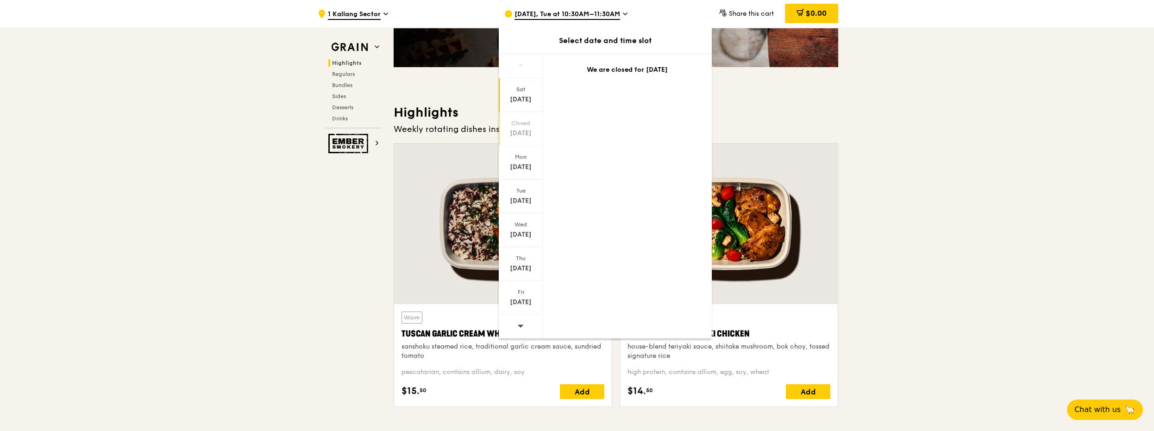
click at [529, 131] on div "[DATE]" at bounding box center [520, 133] width 41 height 9
click at [522, 229] on div "[DATE]" at bounding box center [521, 230] width 44 height 34
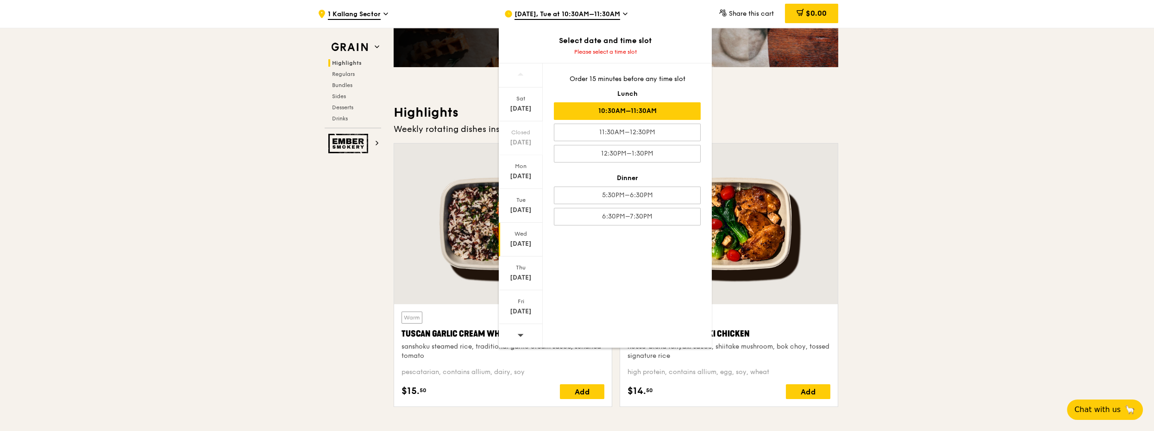
click at [630, 114] on div "10:30AM–11:30AM" at bounding box center [627, 111] width 147 height 18
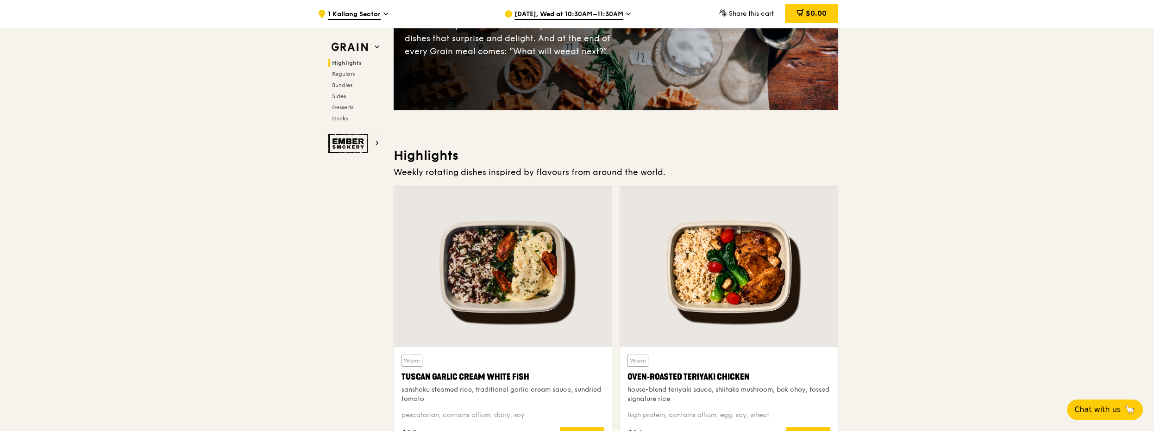
scroll to position [151, 0]
click at [631, 13] on icon at bounding box center [628, 14] width 5 height 8
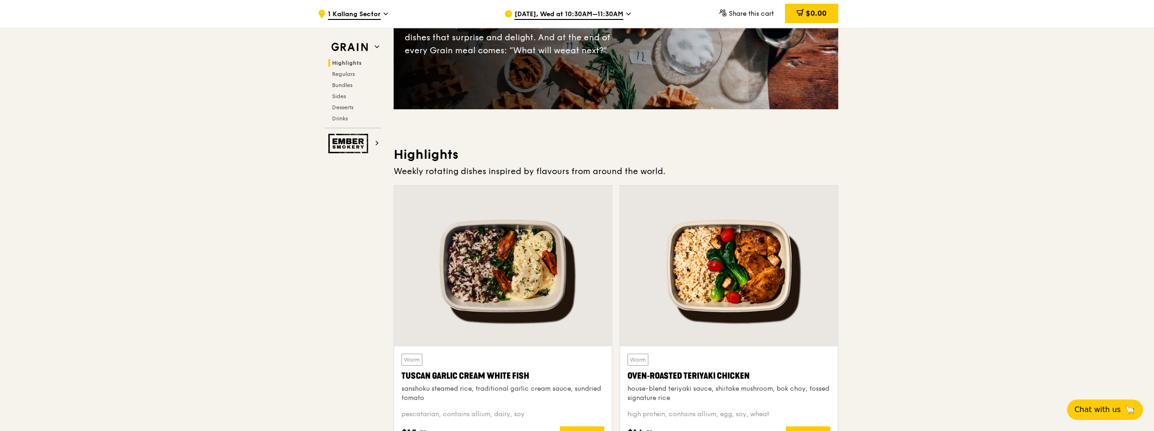
scroll to position [65, 0]
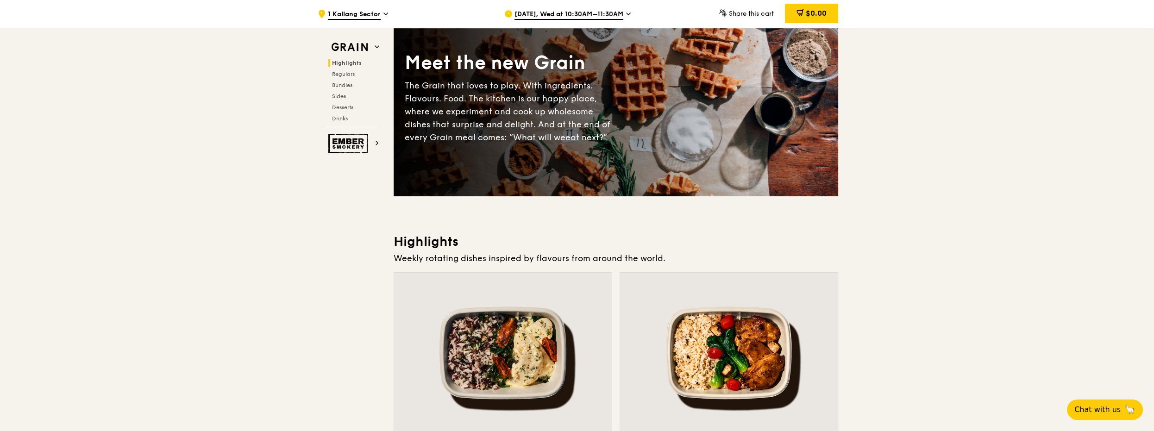
click at [614, 12] on span "[DATE], Wed at 10:30AM–11:30AM" at bounding box center [568, 15] width 109 height 10
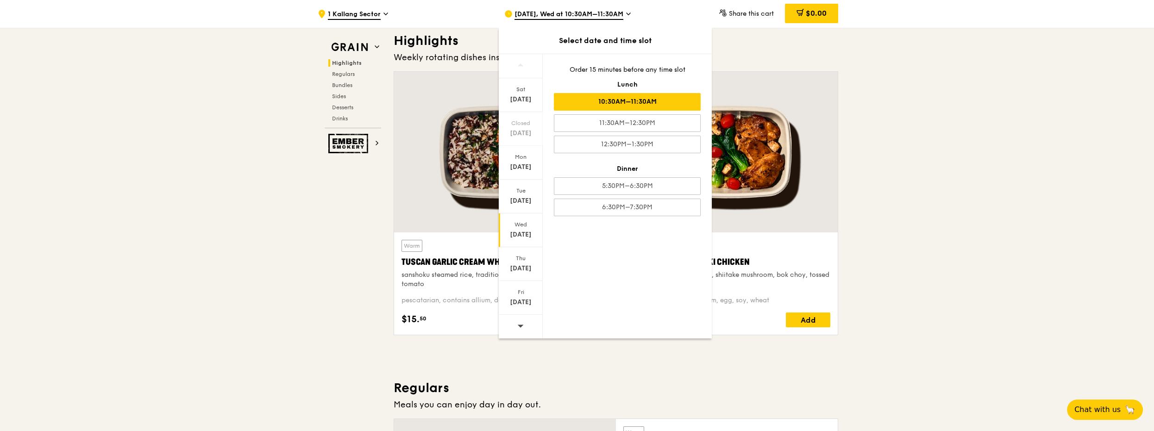
scroll to position [280, 0]
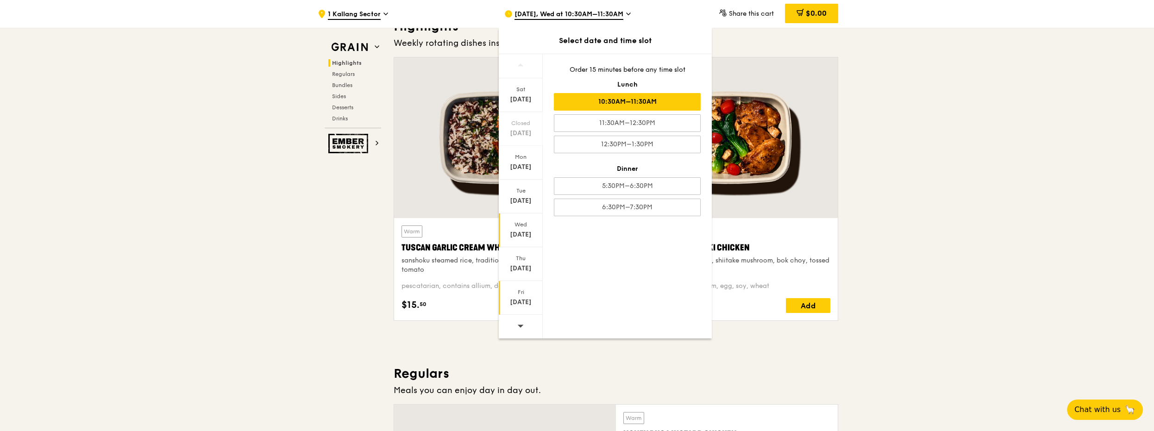
click at [527, 290] on div "Fri" at bounding box center [520, 291] width 41 height 7
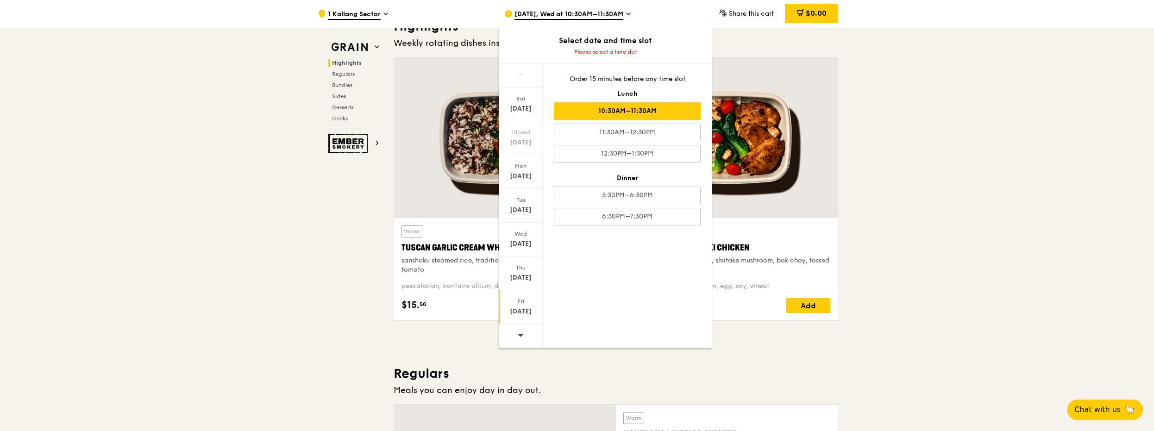
click at [652, 107] on div "10:30AM–11:30AM" at bounding box center [627, 111] width 147 height 18
